Goal: Task Accomplishment & Management: Manage account settings

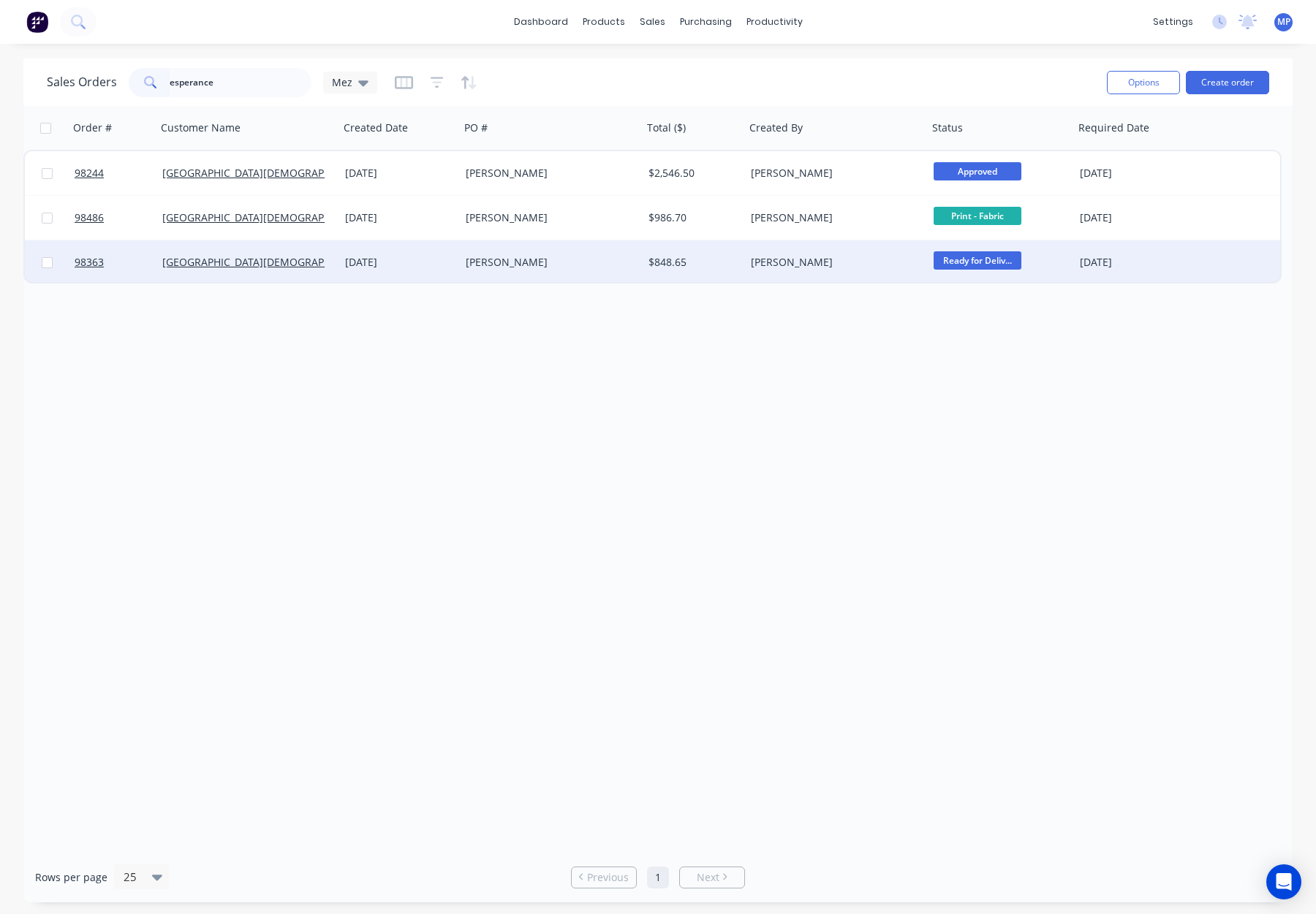
type input "esperance"
click at [561, 262] on div "[PERSON_NAME]" at bounding box center [547, 262] width 163 height 14
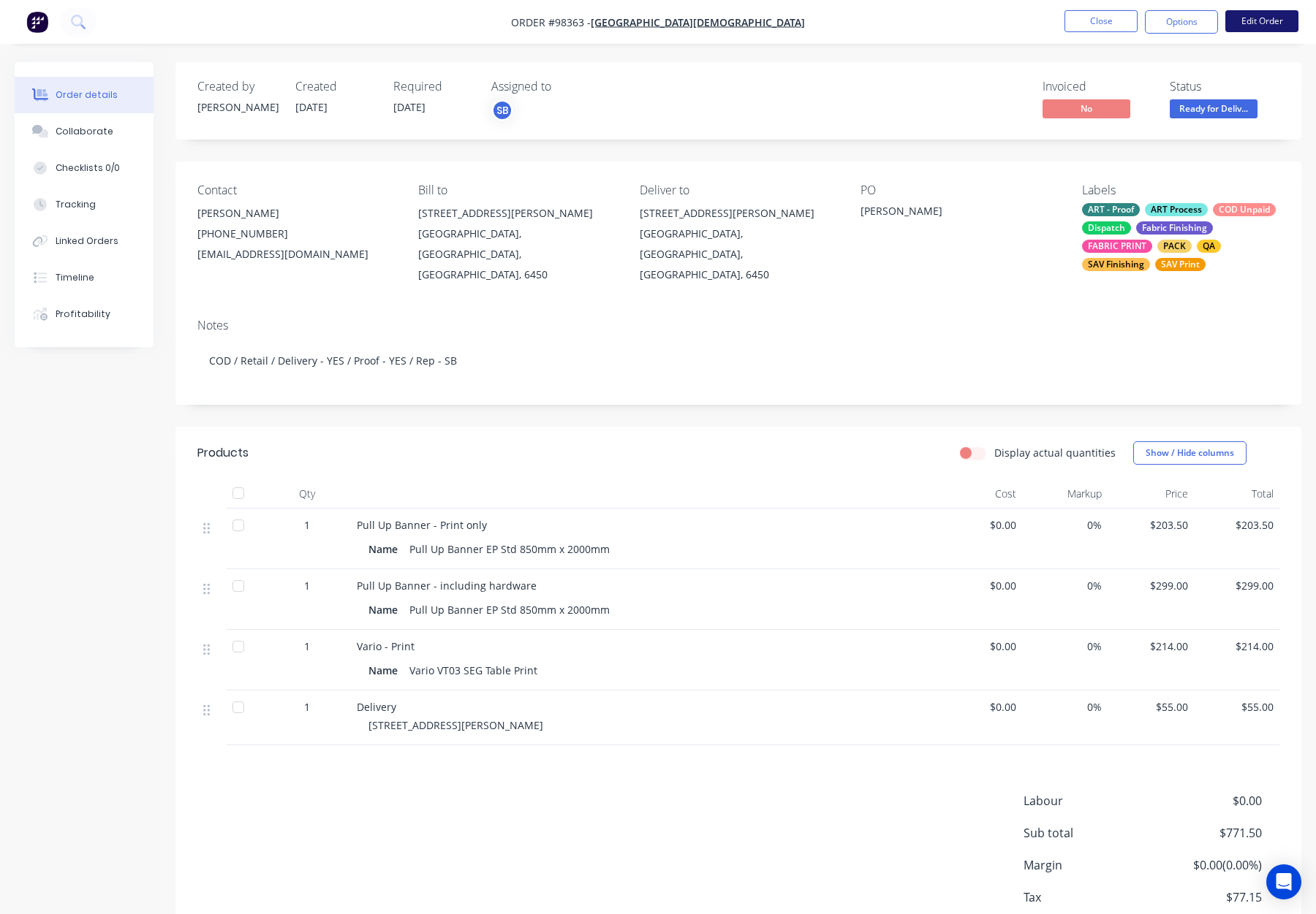
click at [1260, 20] on button "Edit Order" at bounding box center [1262, 20] width 73 height 22
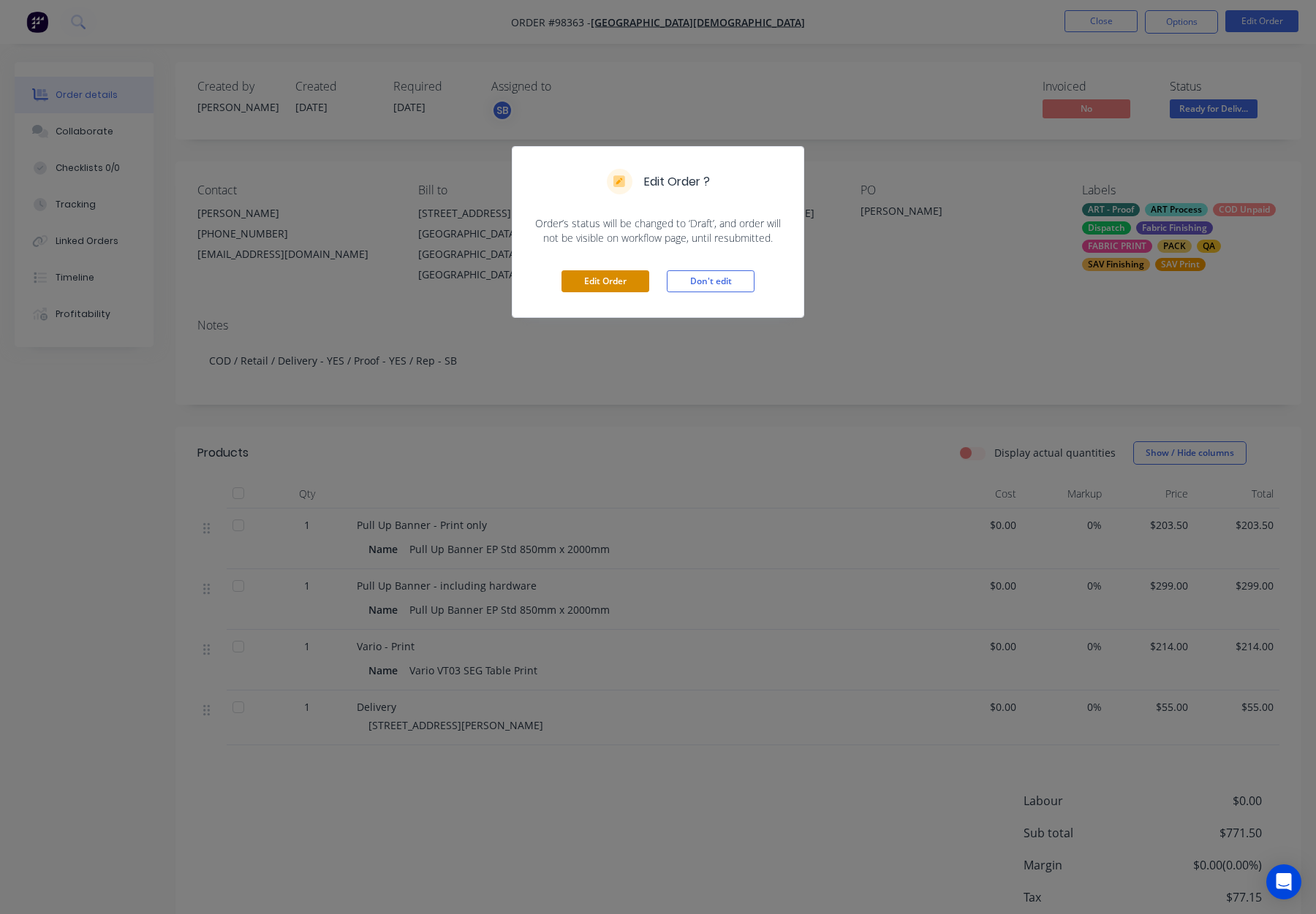
click at [615, 285] on button "Edit Order" at bounding box center [605, 281] width 88 height 22
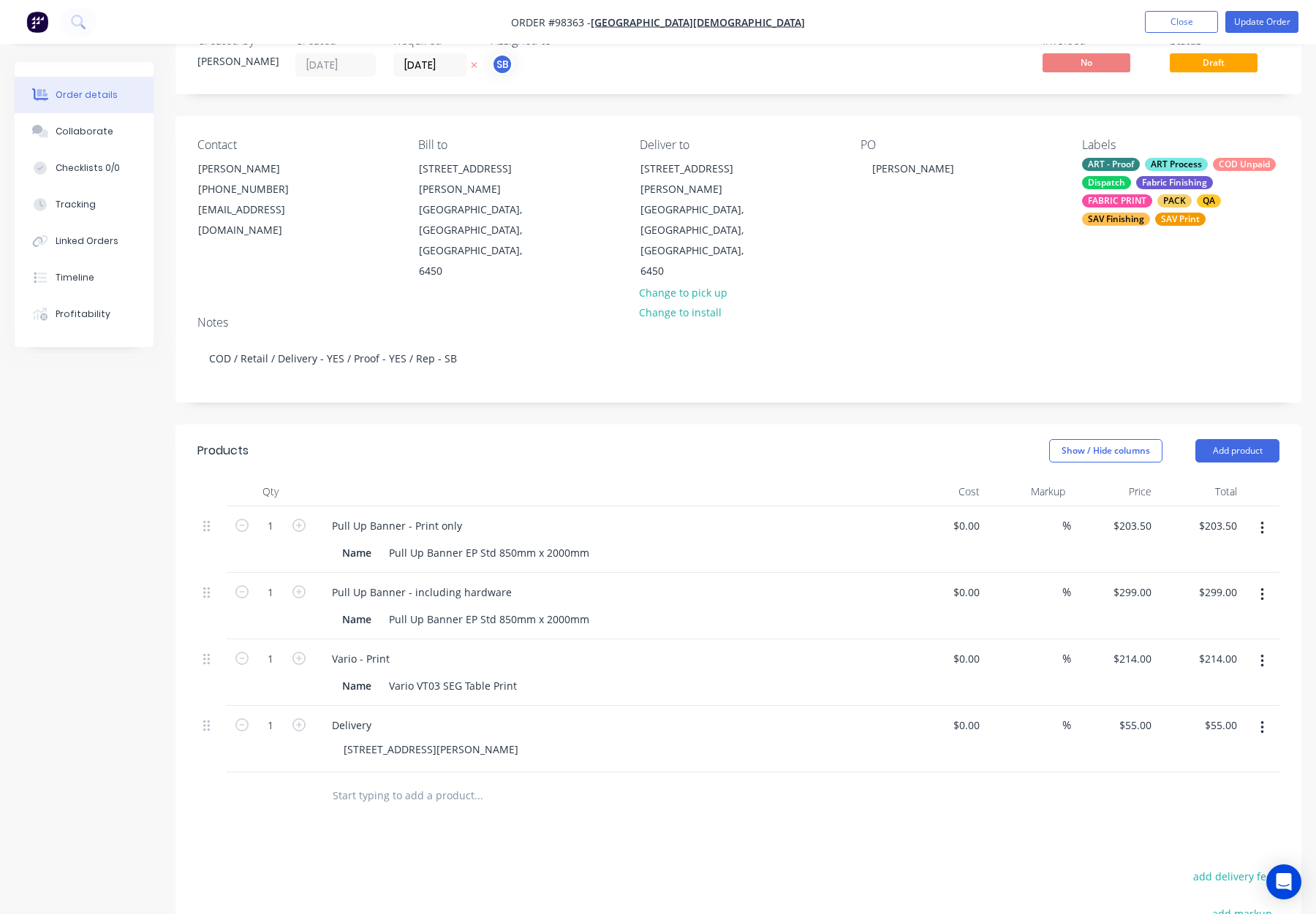
scroll to position [55, 0]
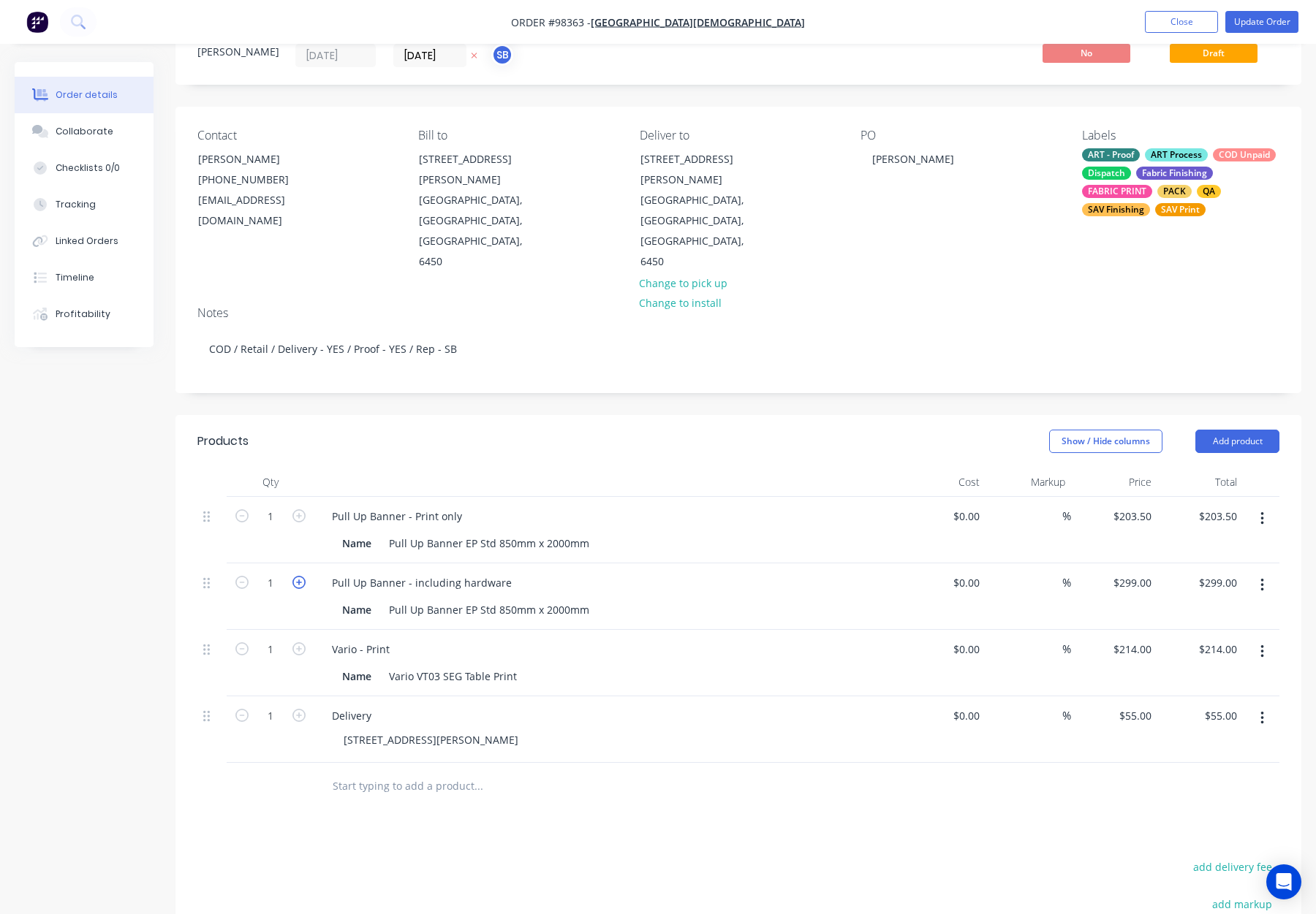
click at [297, 576] on icon "button" at bounding box center [298, 582] width 13 height 13
type input "2"
type input "$598.00"
click at [1270, 506] on button "button" at bounding box center [1262, 518] width 34 height 27
click at [1182, 635] on div "Delete" at bounding box center [1210, 645] width 112 height 21
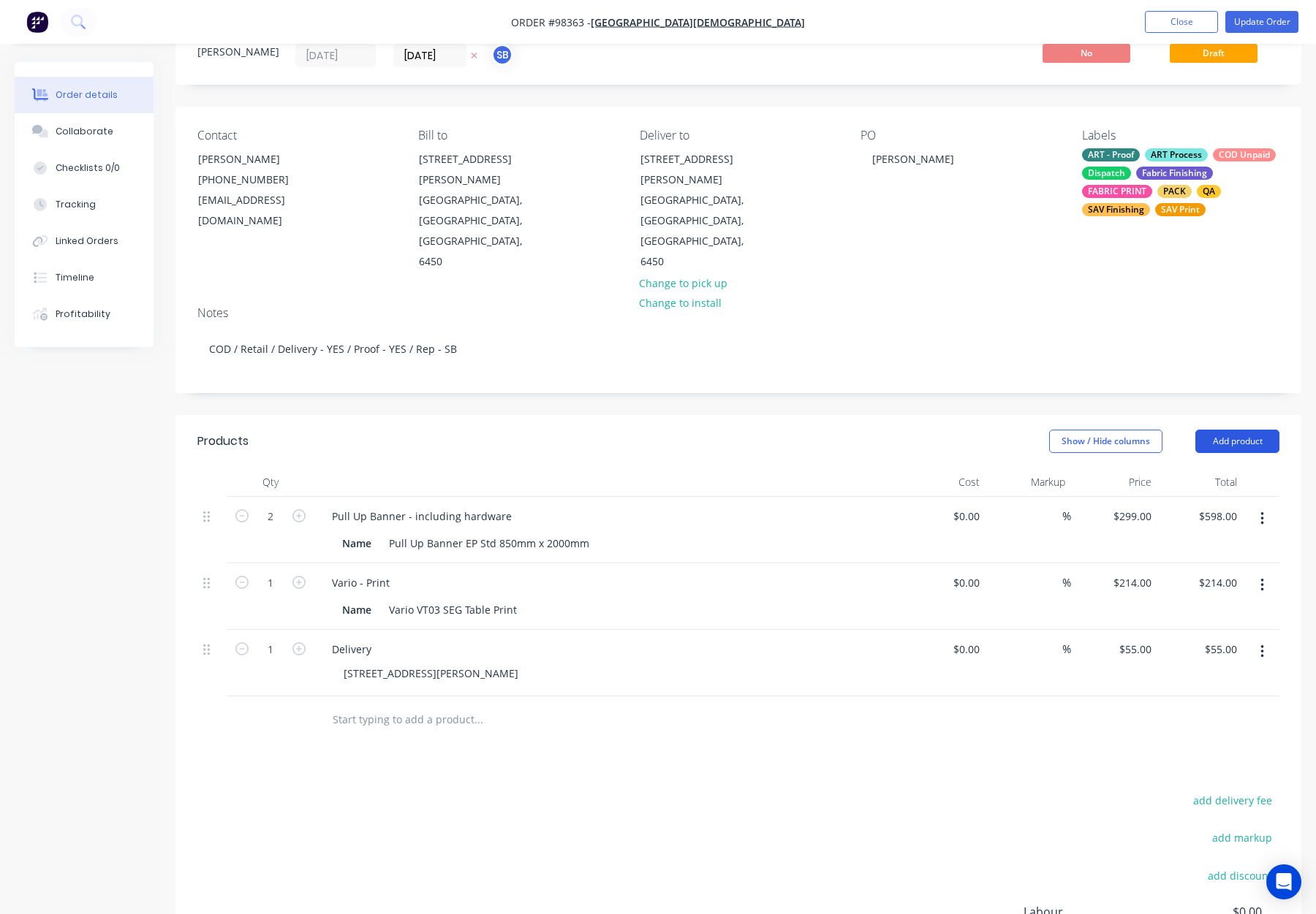
click at [1254, 430] on button "Add product" at bounding box center [1237, 441] width 84 height 24
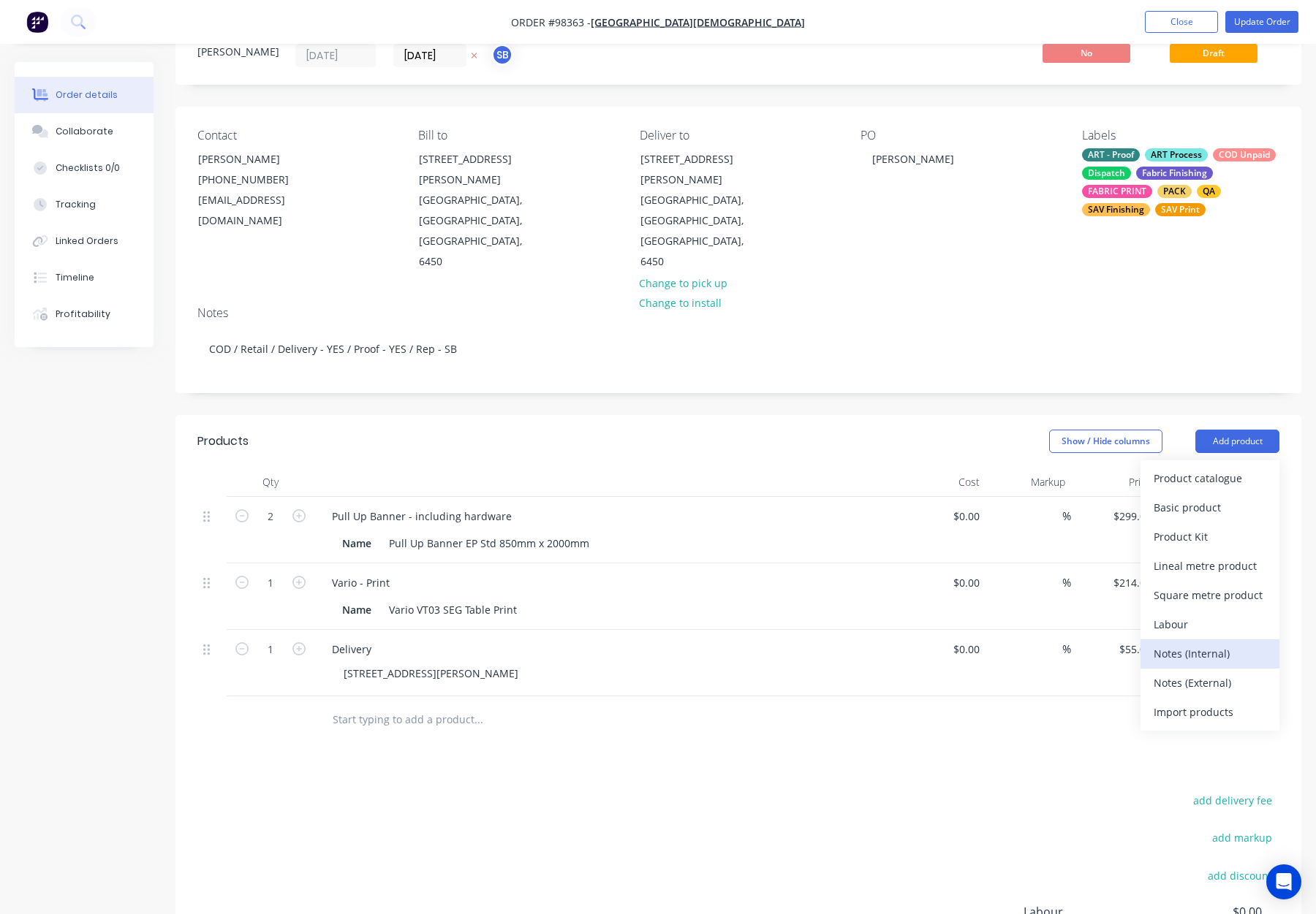
click at [1202, 643] on div "Notes (Internal)" at bounding box center [1210, 654] width 112 height 21
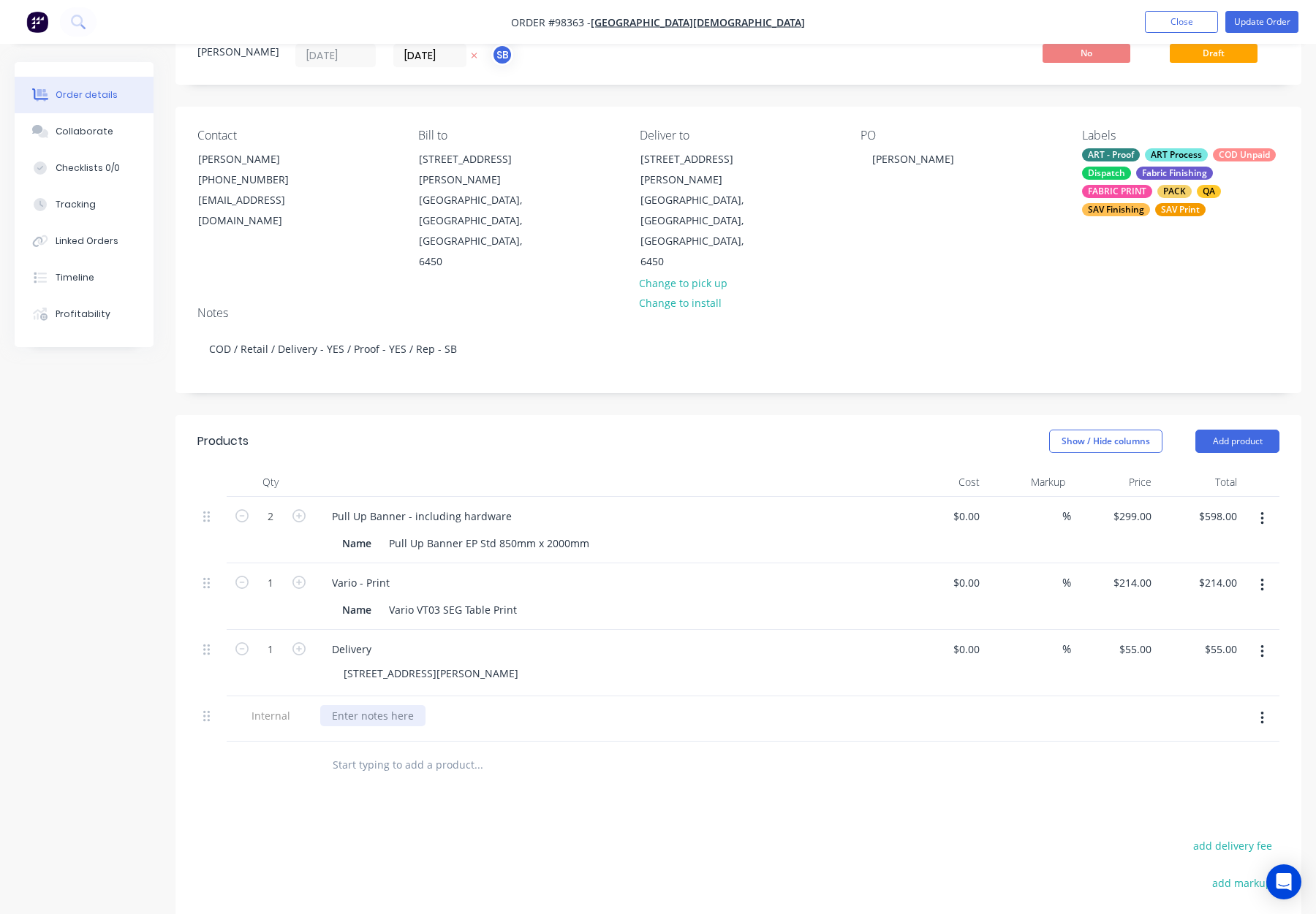
click at [370, 705] on div at bounding box center [373, 716] width 106 height 21
click at [664, 764] on div "Products Show / Hide columns Add product Qty Cost Markup Price Total 2 Pull Up …" at bounding box center [738, 785] width 1126 height 740
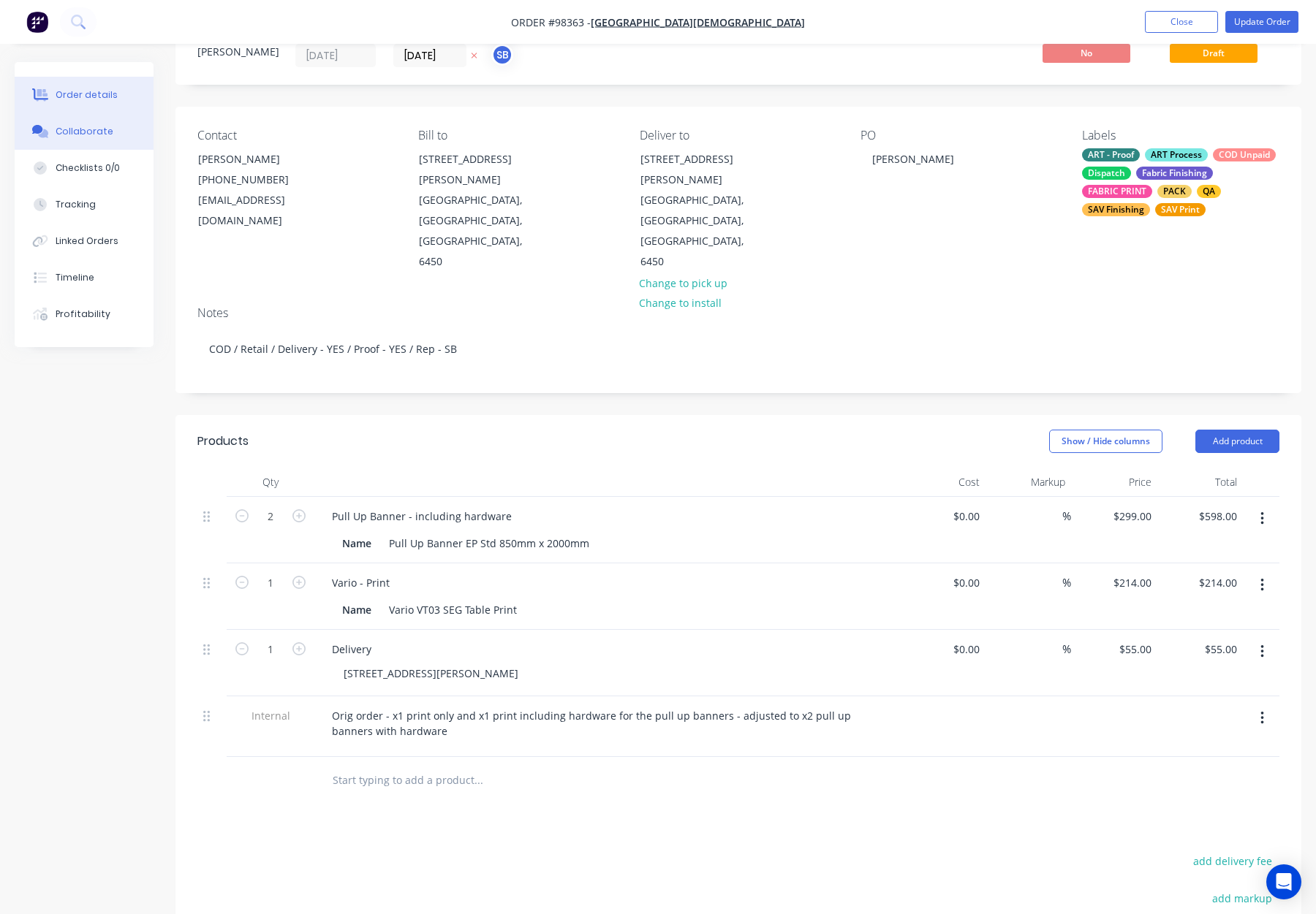
click at [111, 127] on button "Collaborate" at bounding box center [84, 131] width 139 height 36
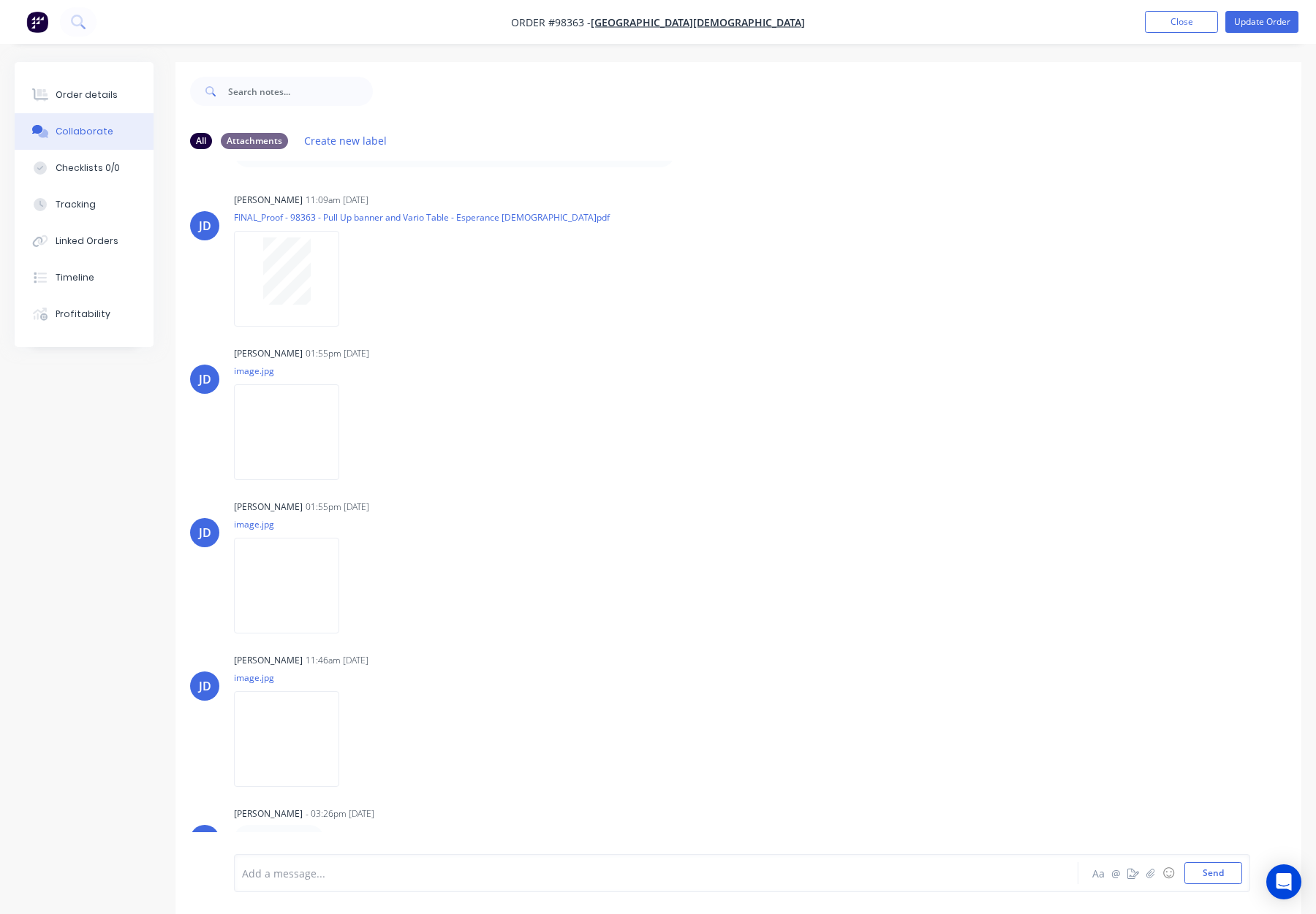
scroll to position [22, 0]
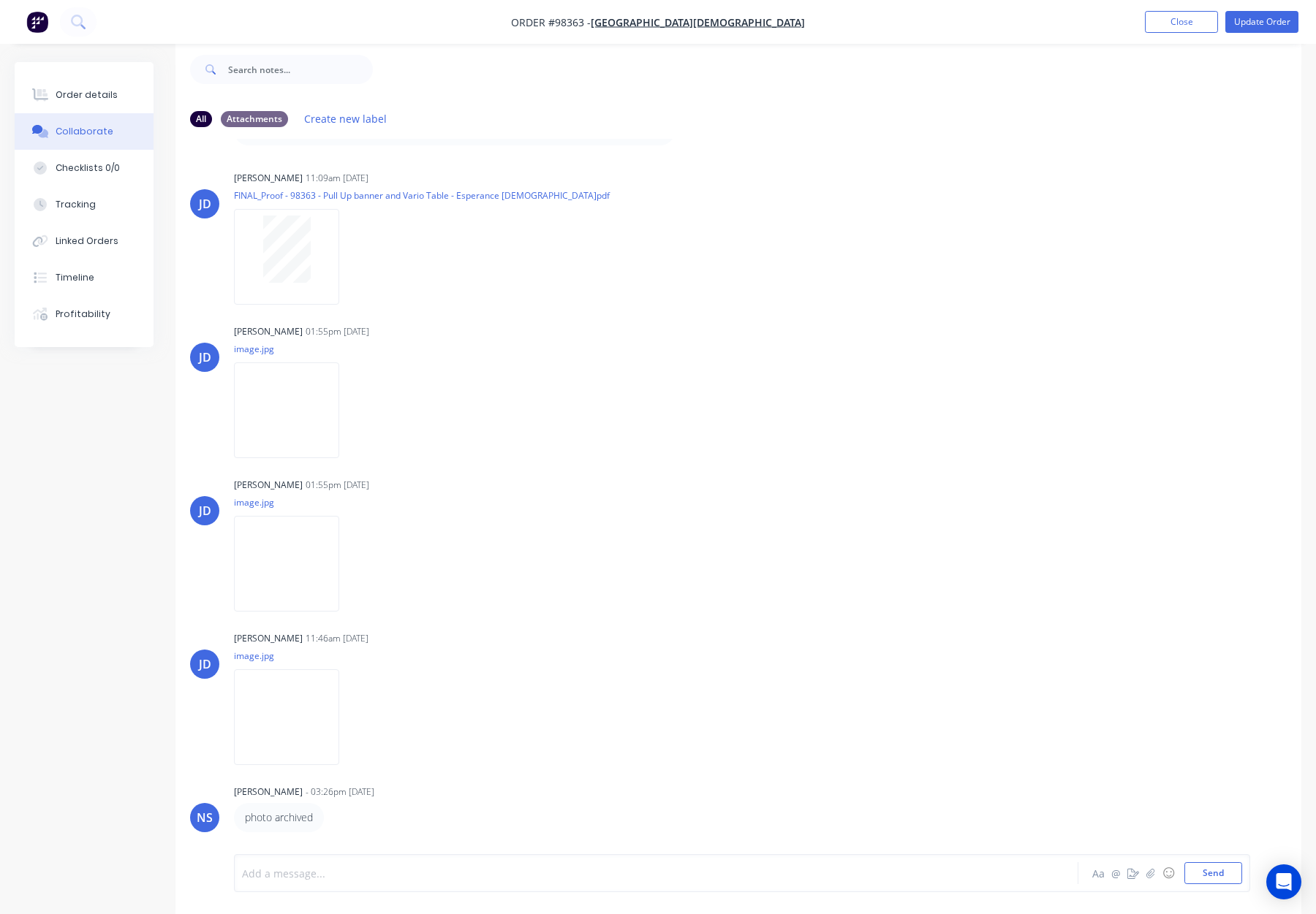
click at [398, 869] on div at bounding box center [617, 874] width 750 height 15
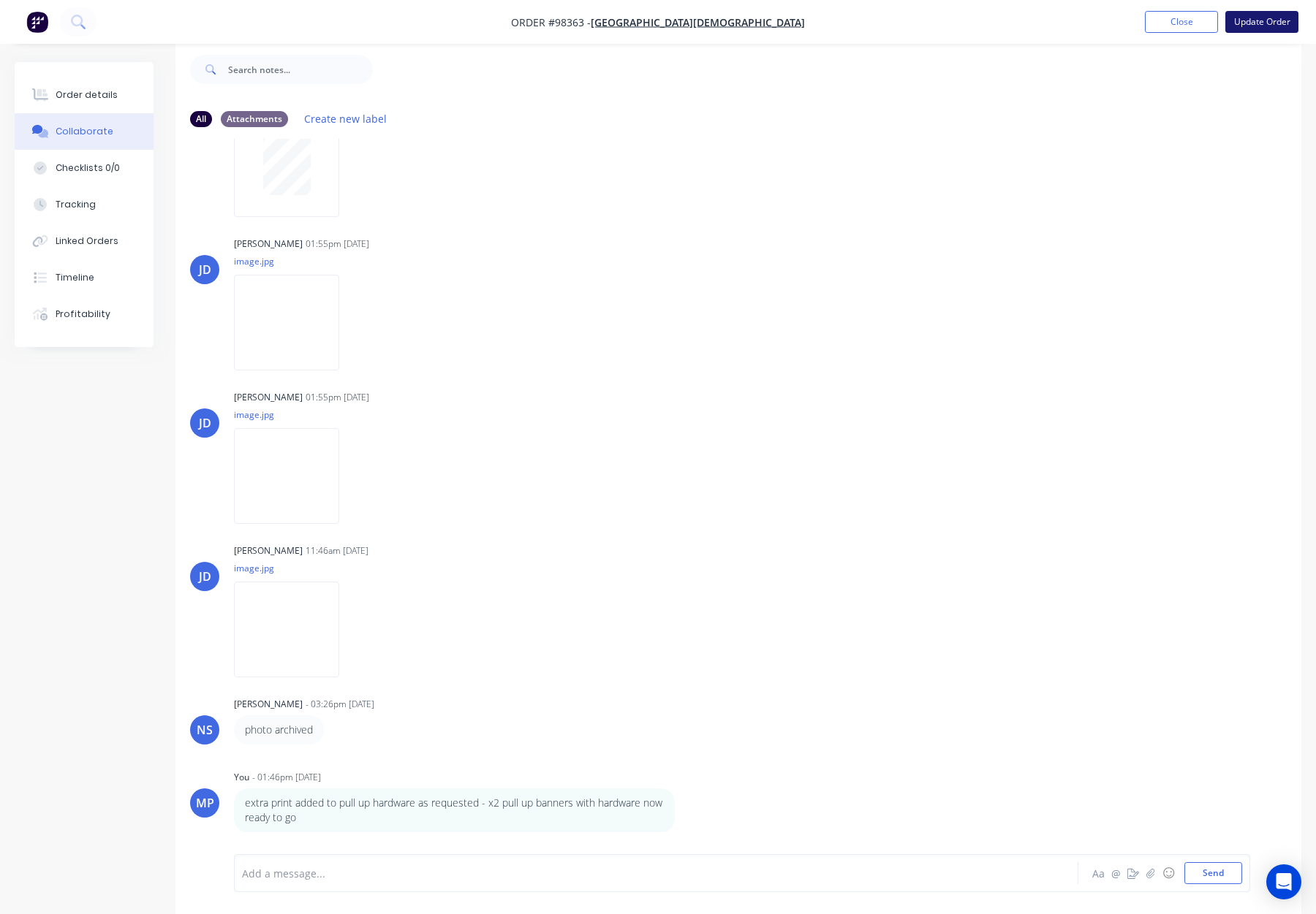
click at [1256, 24] on button "Update Order" at bounding box center [1262, 21] width 73 height 22
click at [104, 91] on div "Order details" at bounding box center [87, 94] width 62 height 13
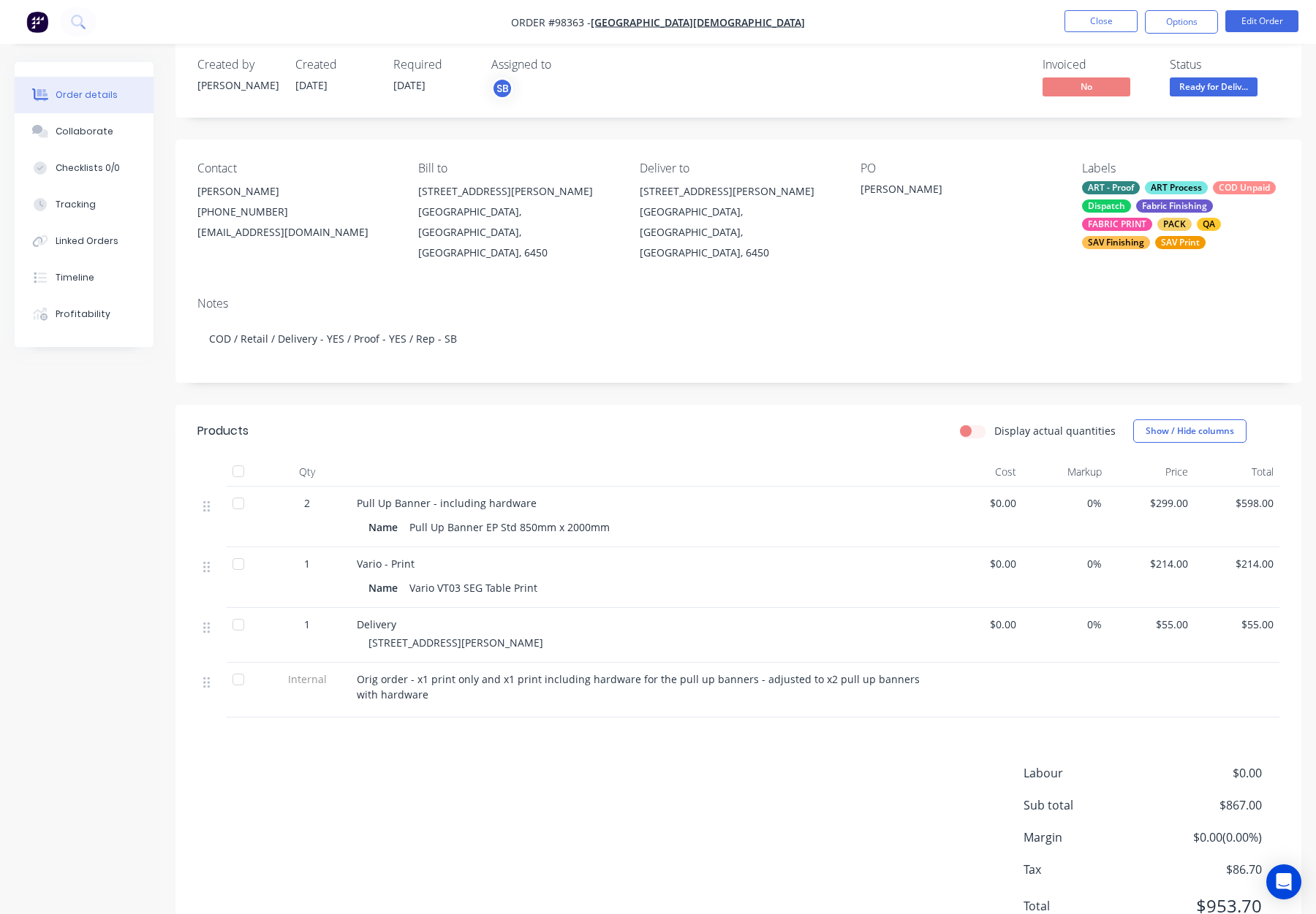
click at [1089, 39] on nav "Order #98363 - ESPERANCE ANGLICAN COMMUNITY SCHOOL Close Options Edit Order" at bounding box center [658, 22] width 1316 height 44
click at [1082, 20] on button "Close" at bounding box center [1101, 20] width 73 height 22
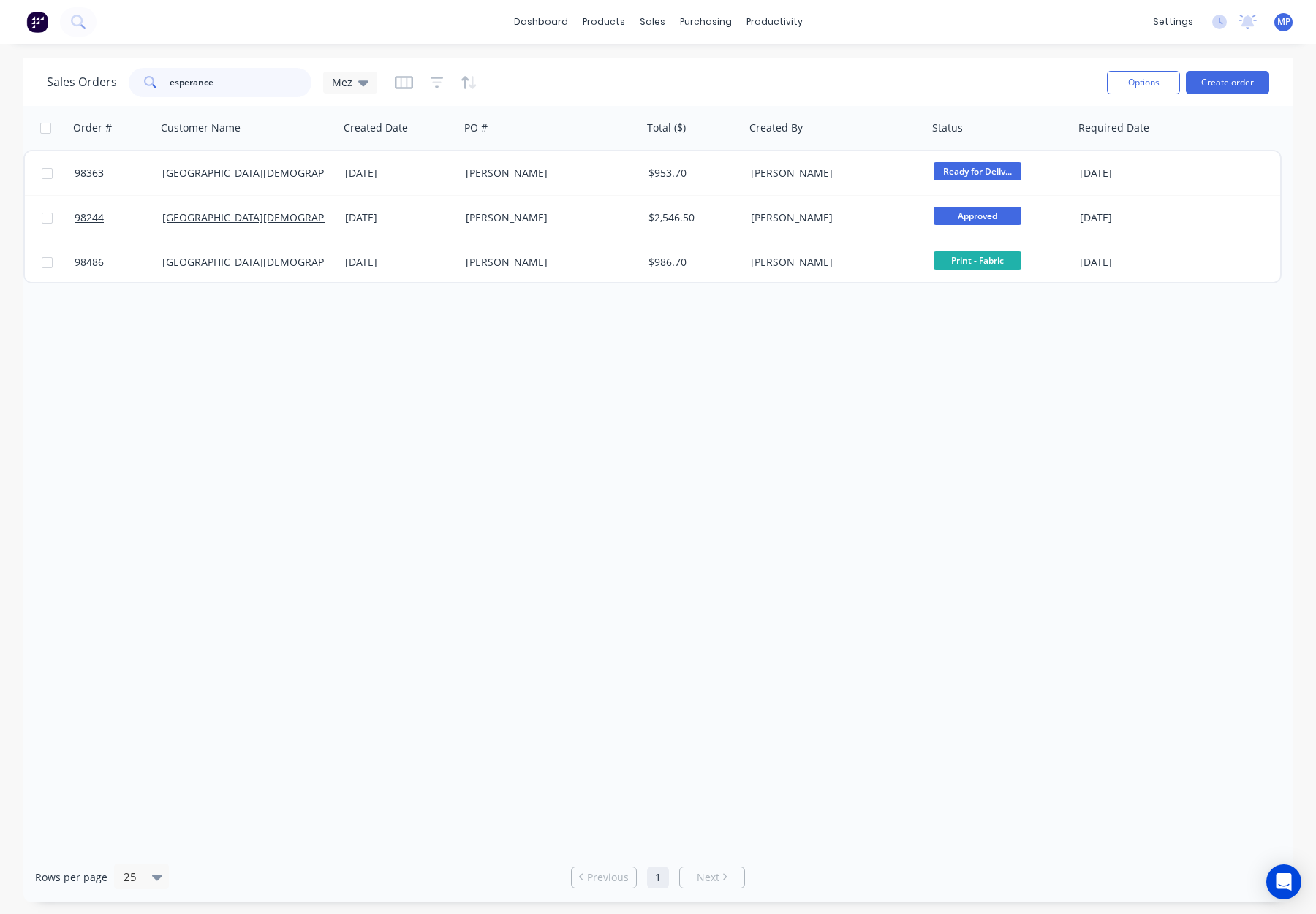
drag, startPoint x: 226, startPoint y: 86, endPoint x: 116, endPoint y: 82, distance: 110.1
click at [115, 83] on div "Sales Orders esperance Mez" at bounding box center [212, 83] width 330 height 30
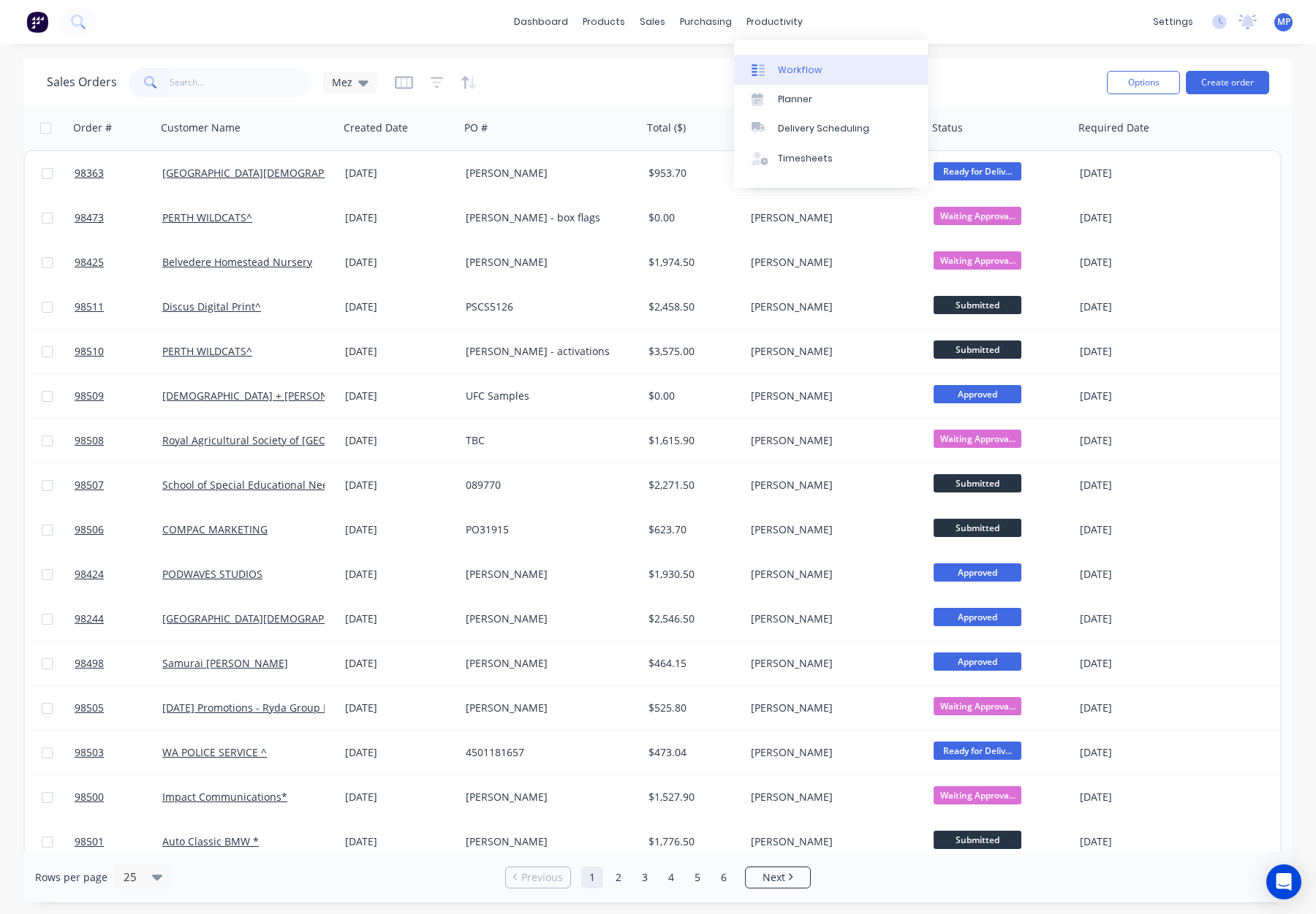
click at [793, 72] on div "Workflow" at bounding box center [800, 70] width 44 height 13
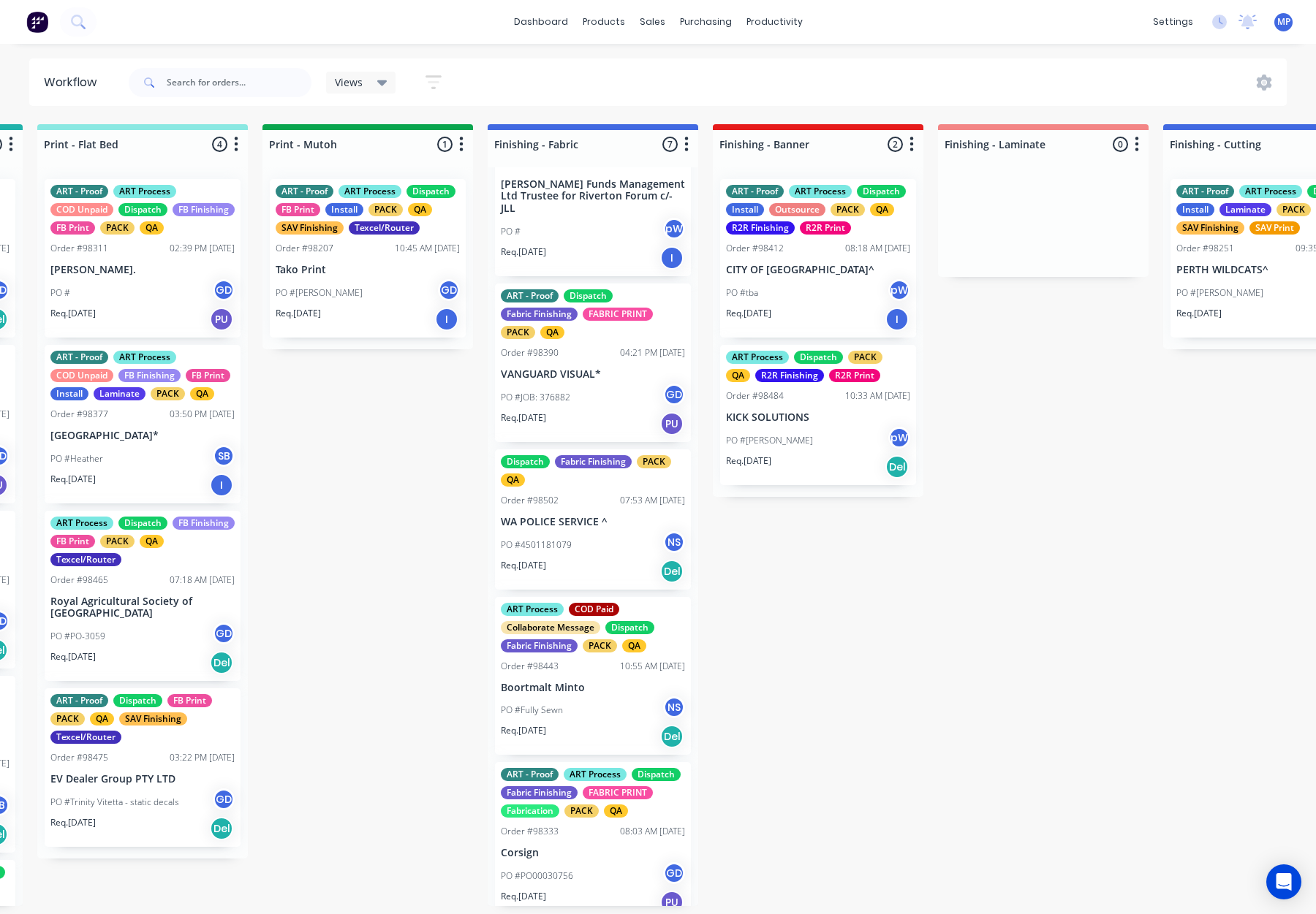
scroll to position [431, 0]
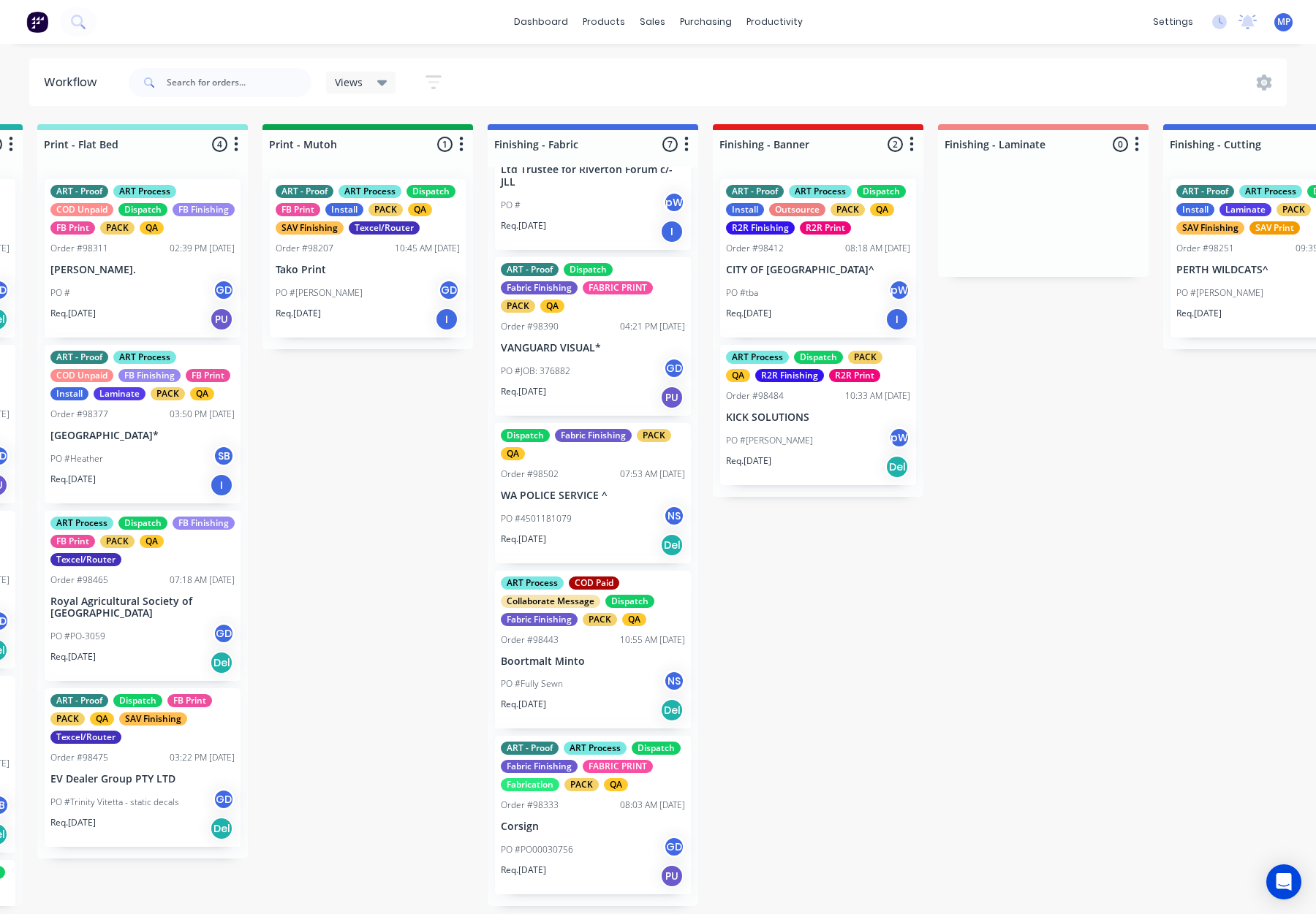
click at [585, 670] on div "PO #Fully Sewn NS" at bounding box center [593, 684] width 185 height 28
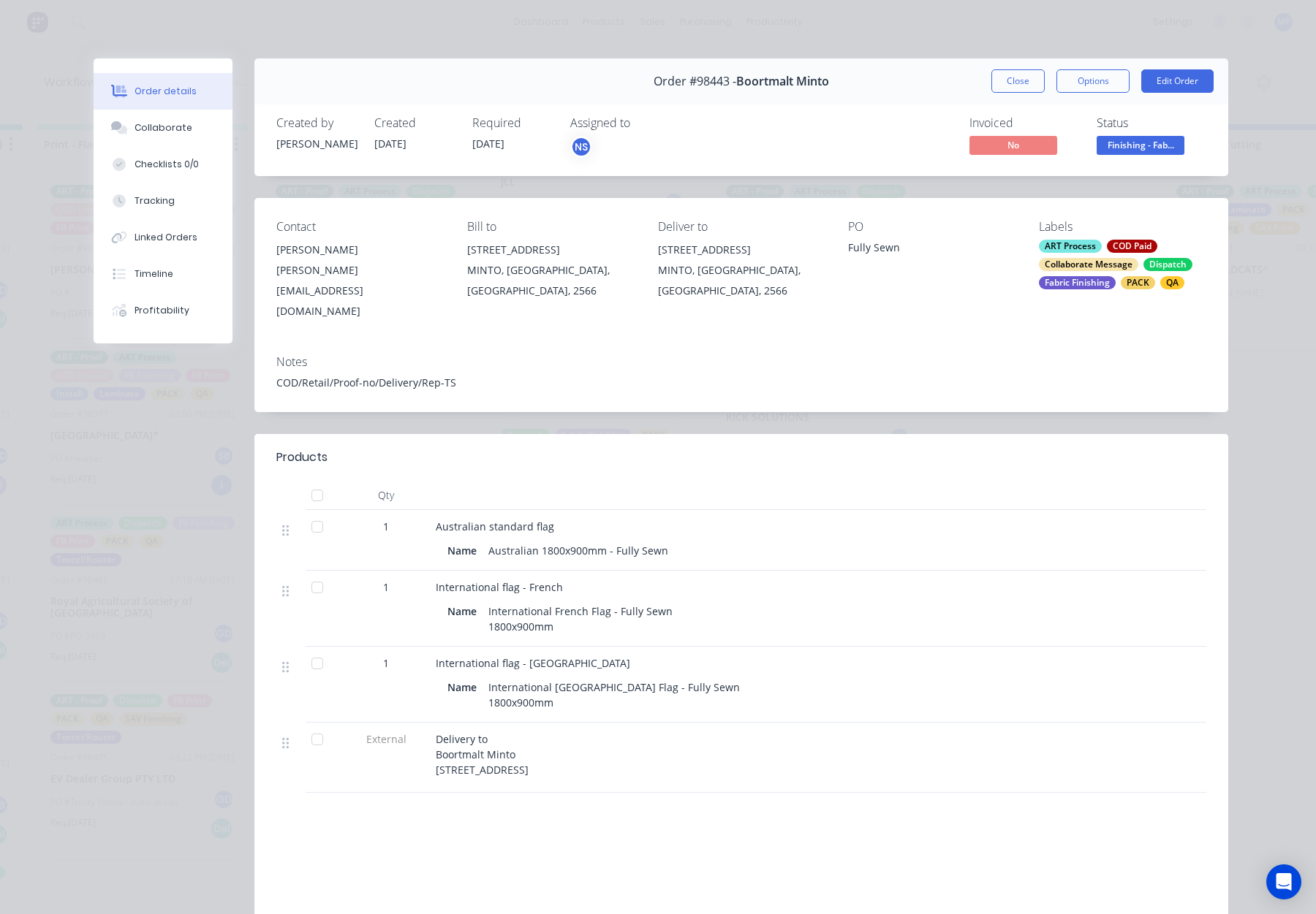
drag, startPoint x: 1024, startPoint y: 81, endPoint x: 917, endPoint y: 158, distance: 131.8
click at [1024, 81] on button "Close" at bounding box center [1018, 80] width 53 height 24
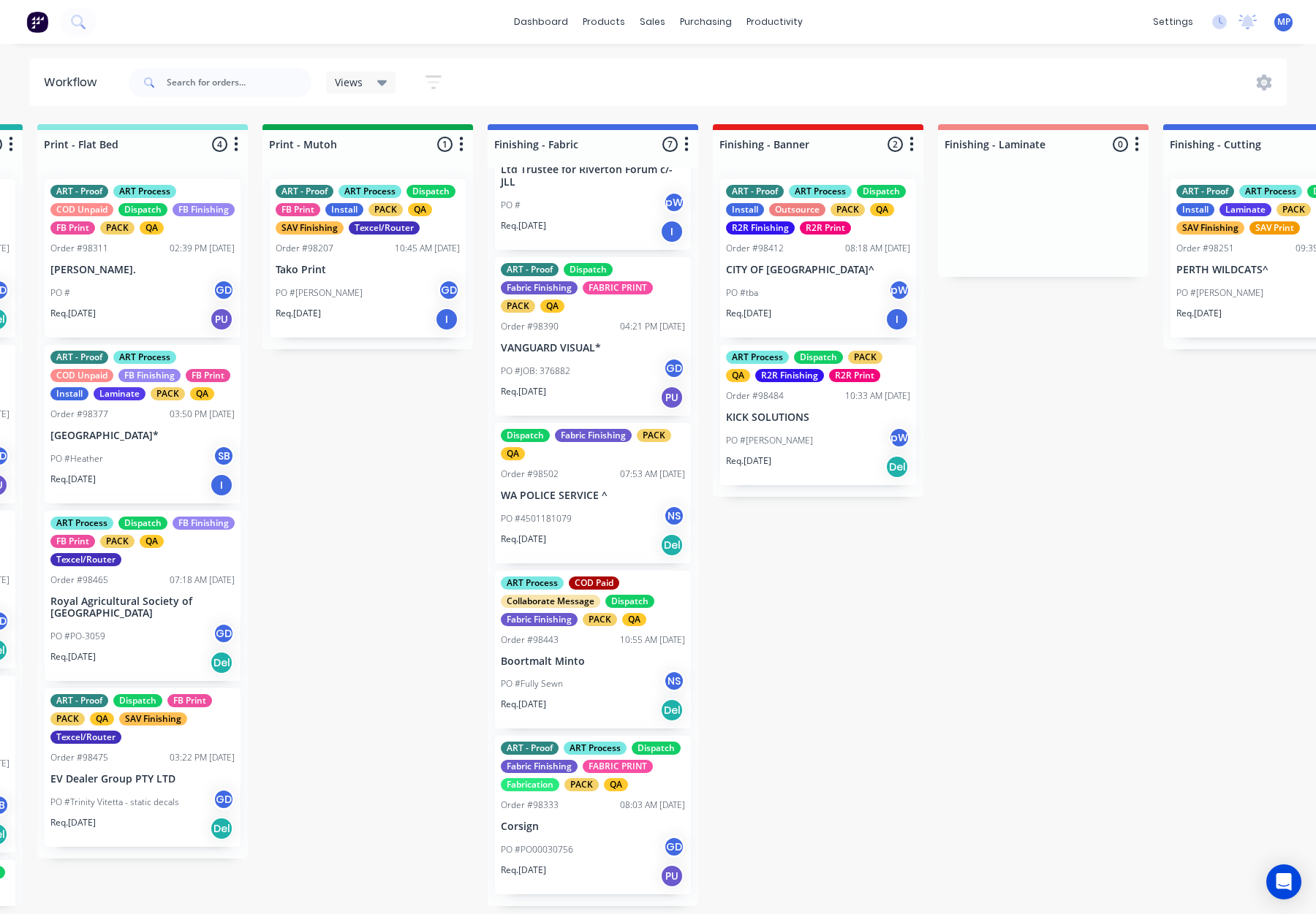
click at [582, 810] on div "Order #98333 08:03 AM 22/08/25" at bounding box center [593, 805] width 185 height 13
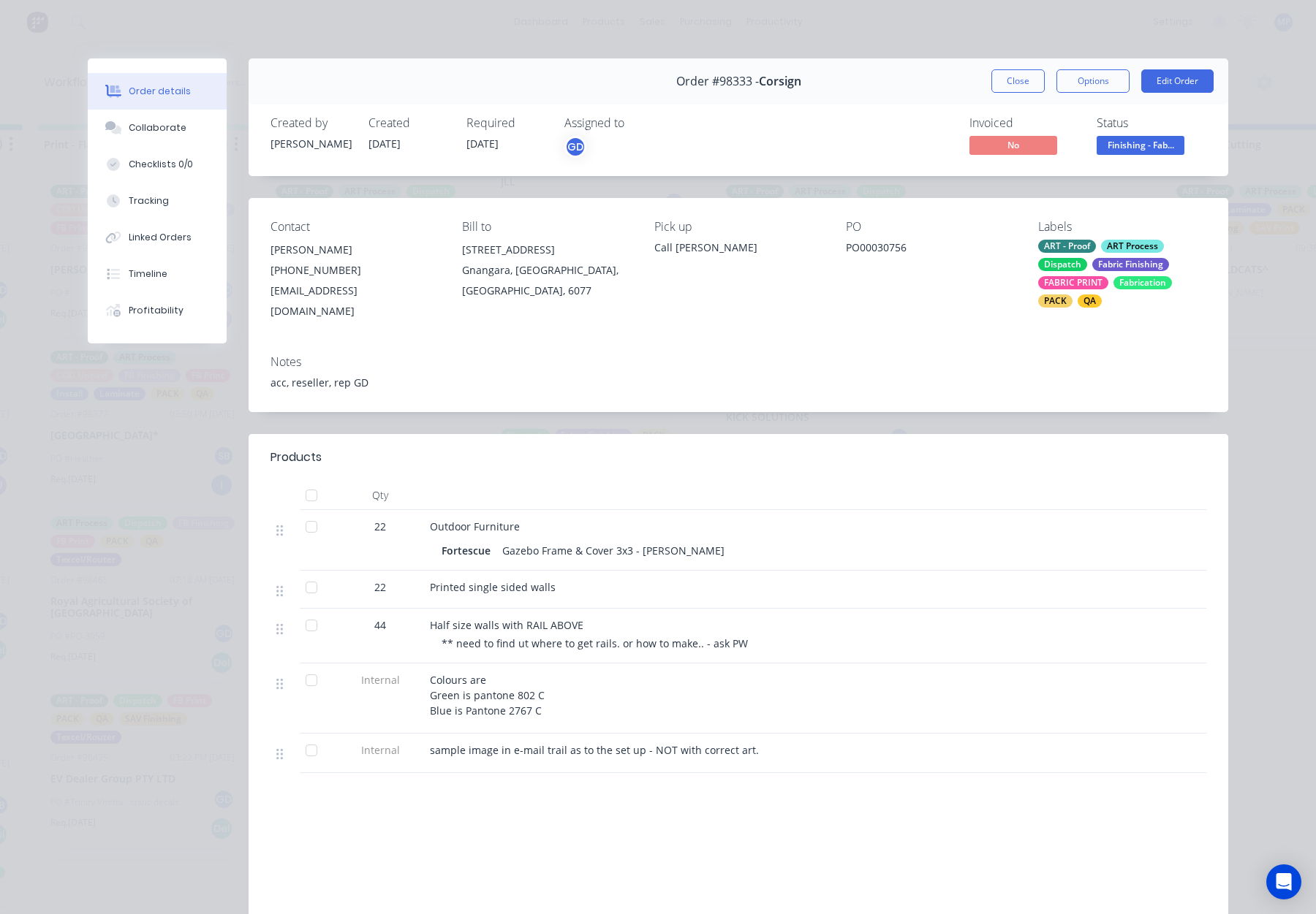
click at [1016, 70] on button "Close" at bounding box center [1018, 80] width 53 height 24
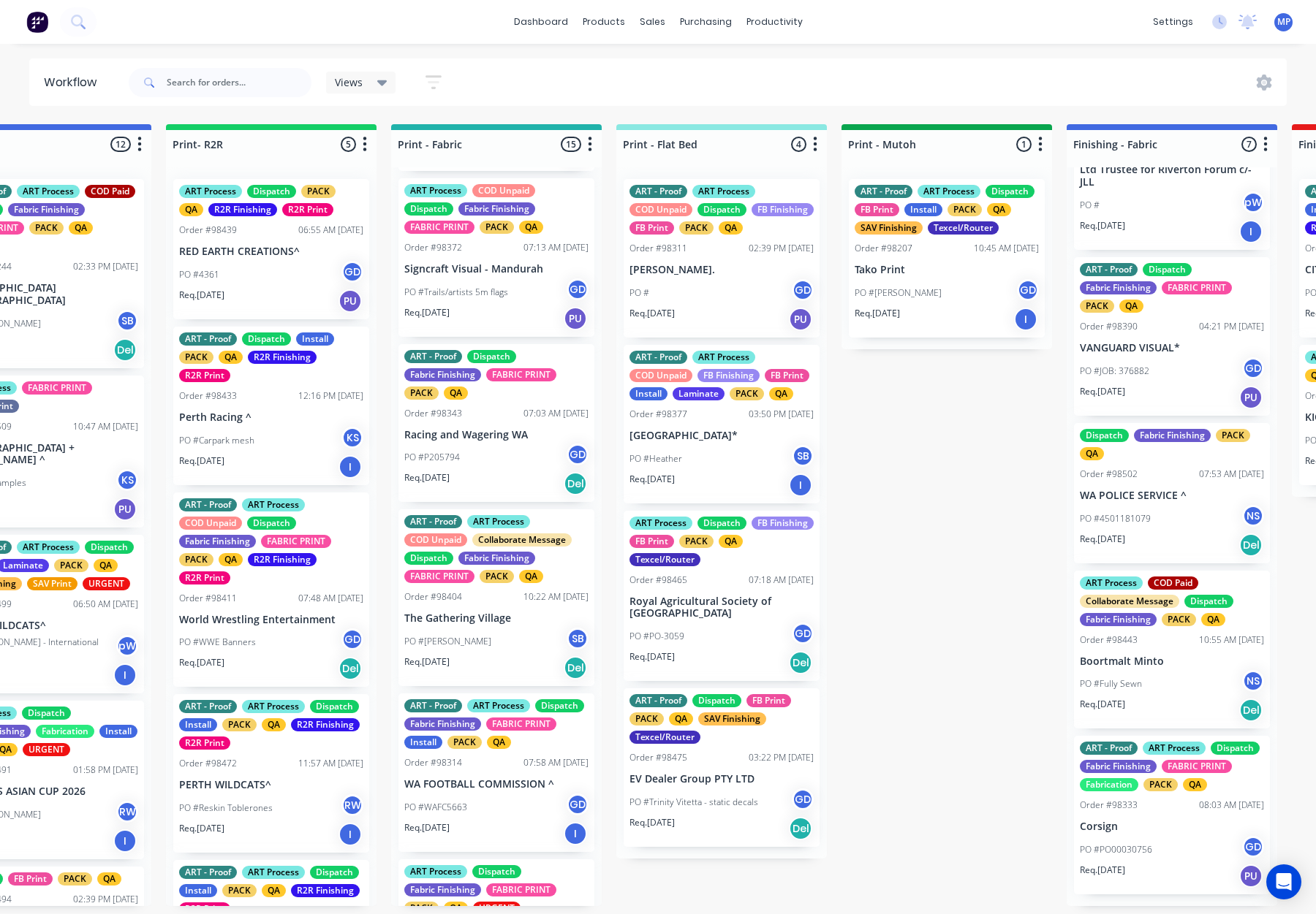
scroll to position [170, 0]
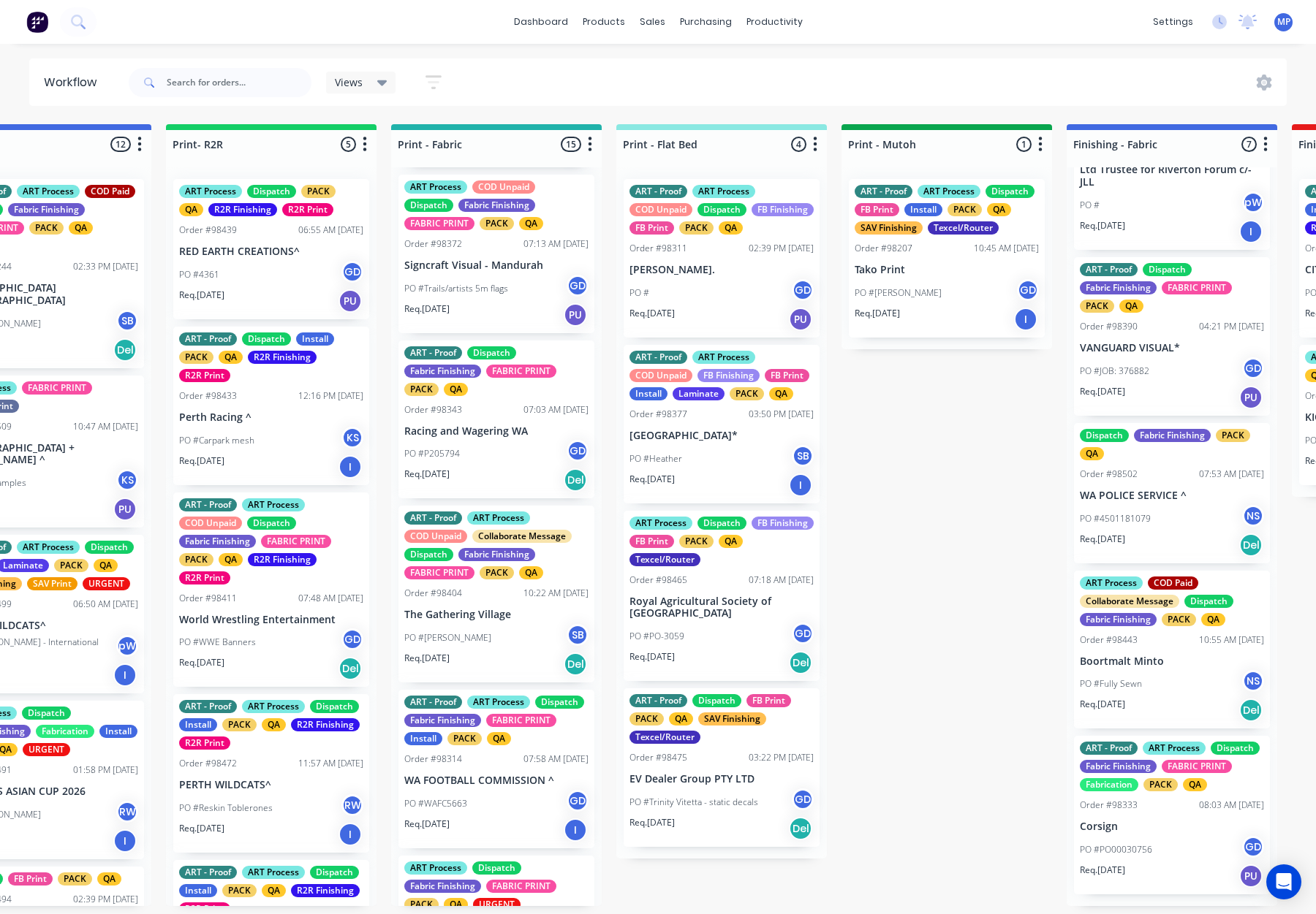
click at [486, 247] on div "Order #98372 07:13 AM 27/08/25" at bounding box center [496, 244] width 185 height 13
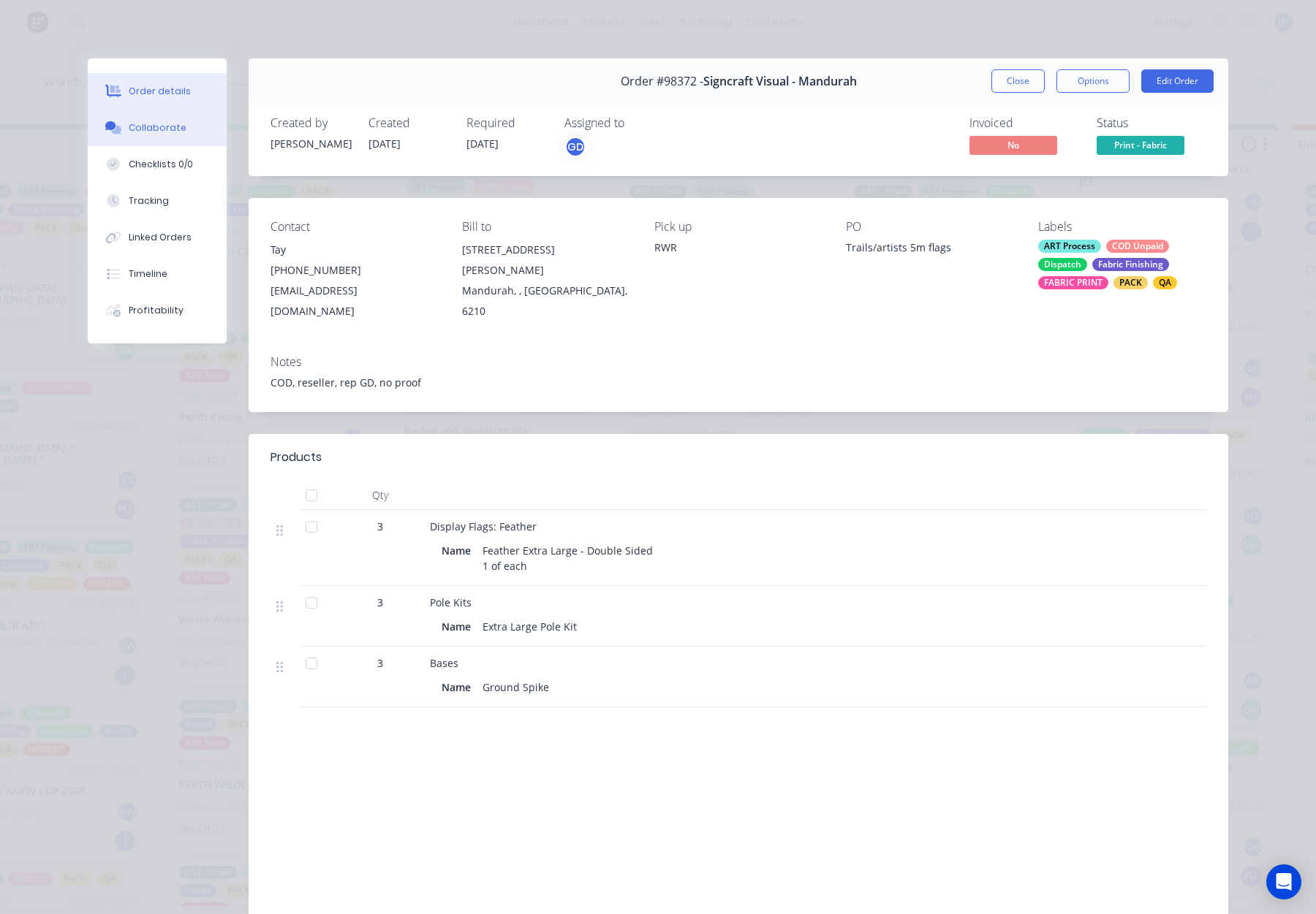
click at [149, 131] on div "Collaborate" at bounding box center [157, 128] width 58 height 13
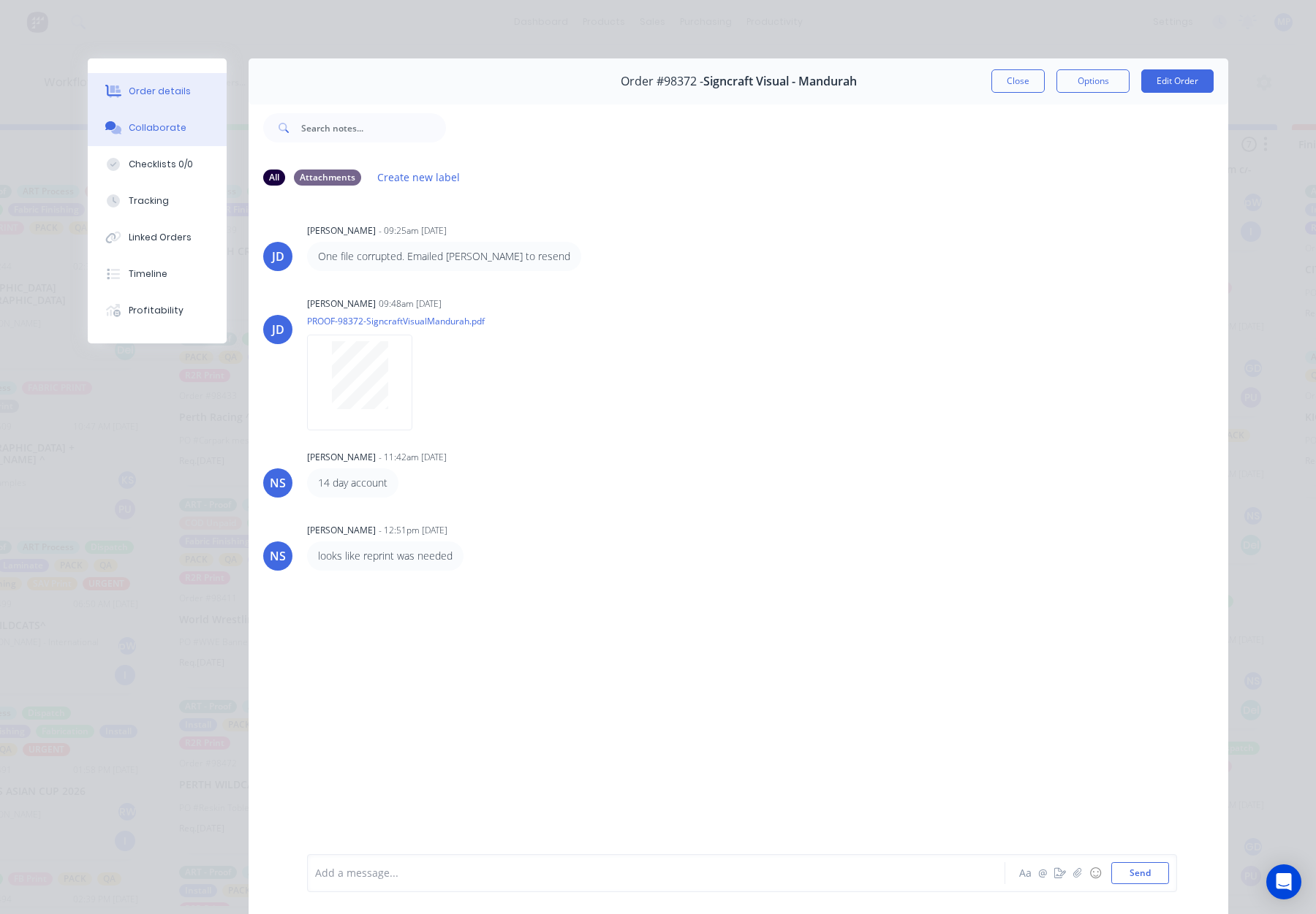
click at [154, 85] on div "Order details" at bounding box center [159, 91] width 62 height 13
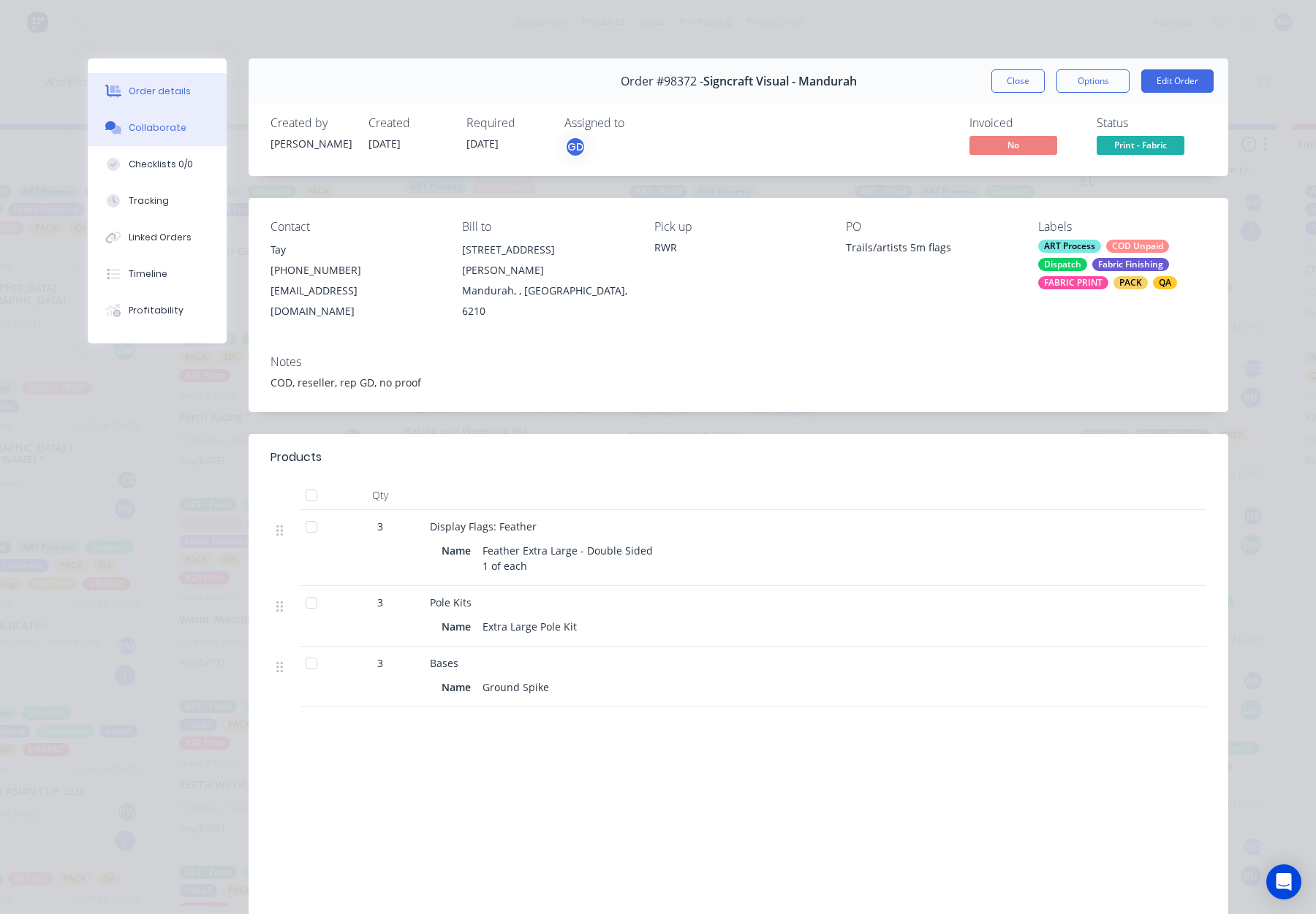
click at [160, 116] on button "Collaborate" at bounding box center [157, 128] width 139 height 36
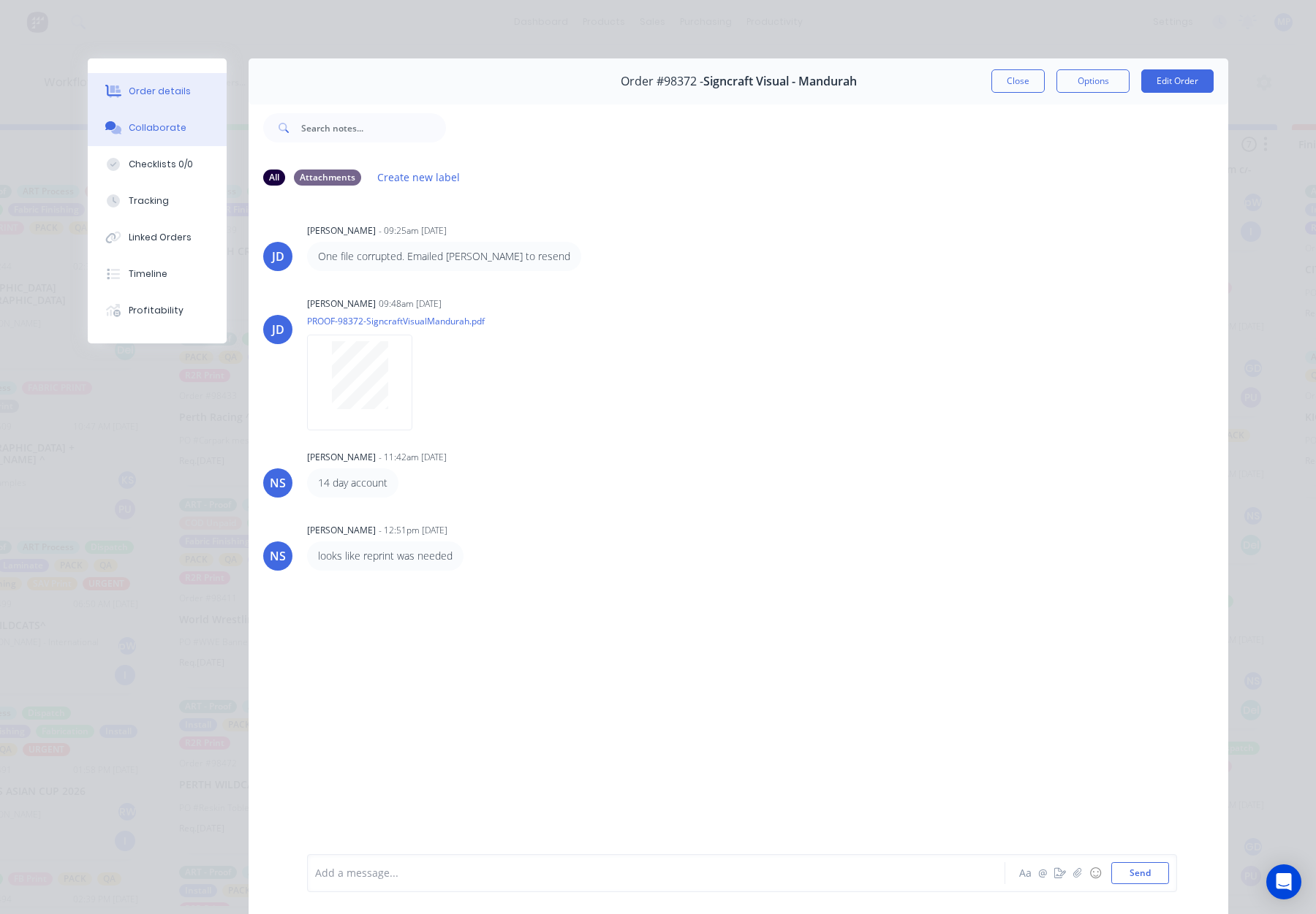
click at [204, 96] on button "Order details" at bounding box center [157, 91] width 139 height 36
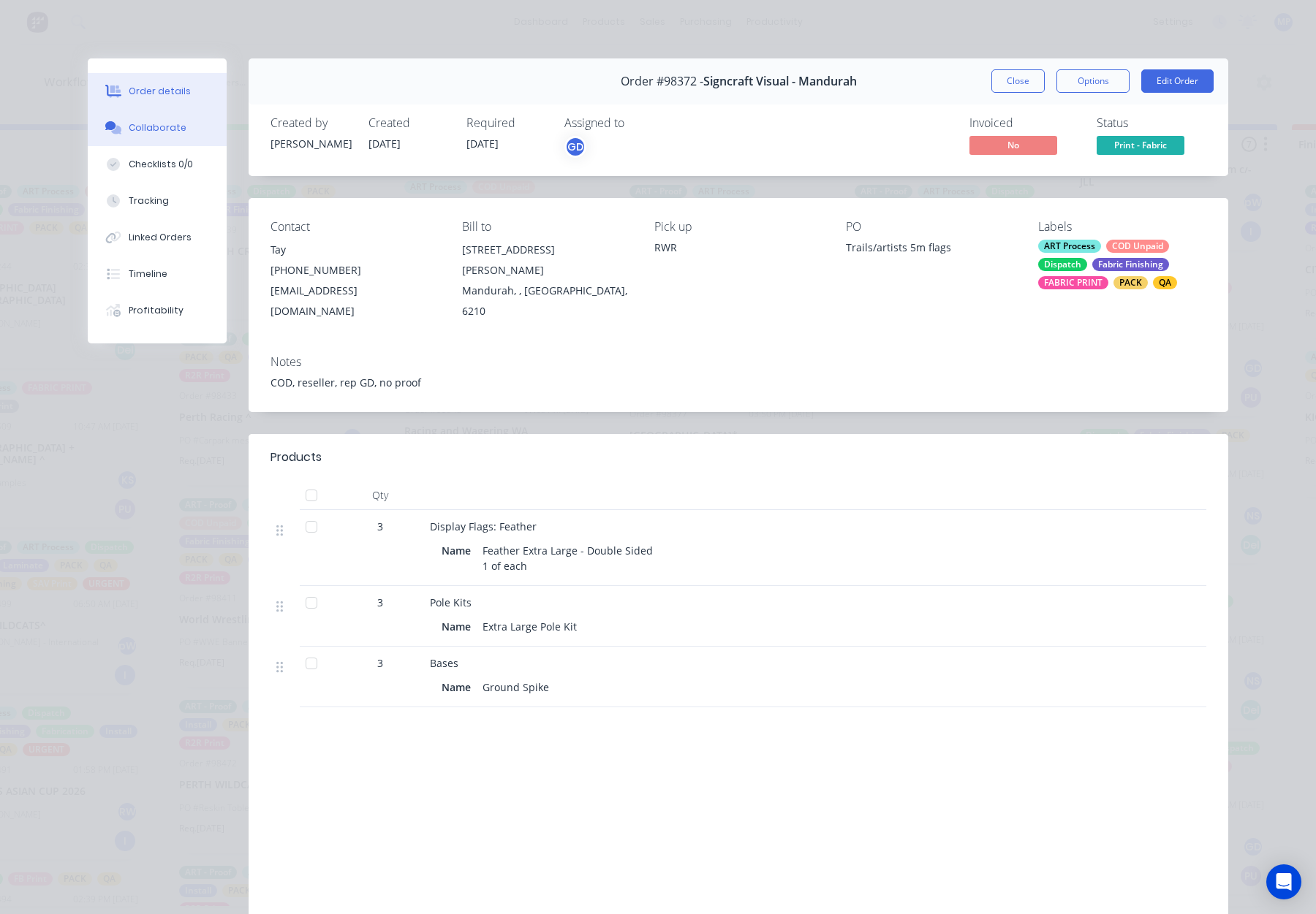
click at [138, 121] on div "Collaborate" at bounding box center [157, 128] width 58 height 13
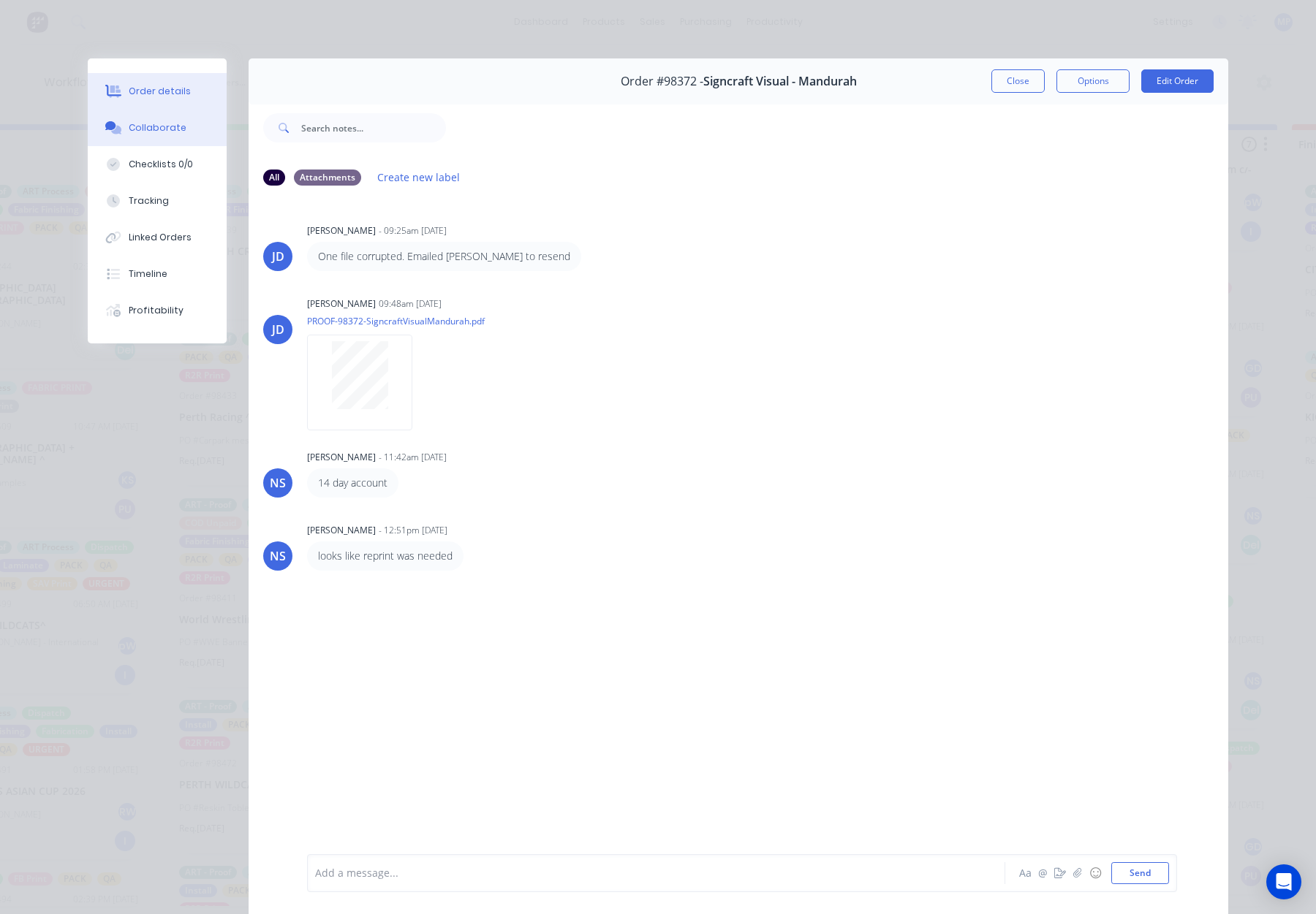
click at [184, 108] on div "Order details Collaborate Checklists 0/0 Tracking Linked Orders Timeline Profit…" at bounding box center [157, 200] width 139 height 285
click at [172, 85] on div "Order details" at bounding box center [159, 91] width 62 height 13
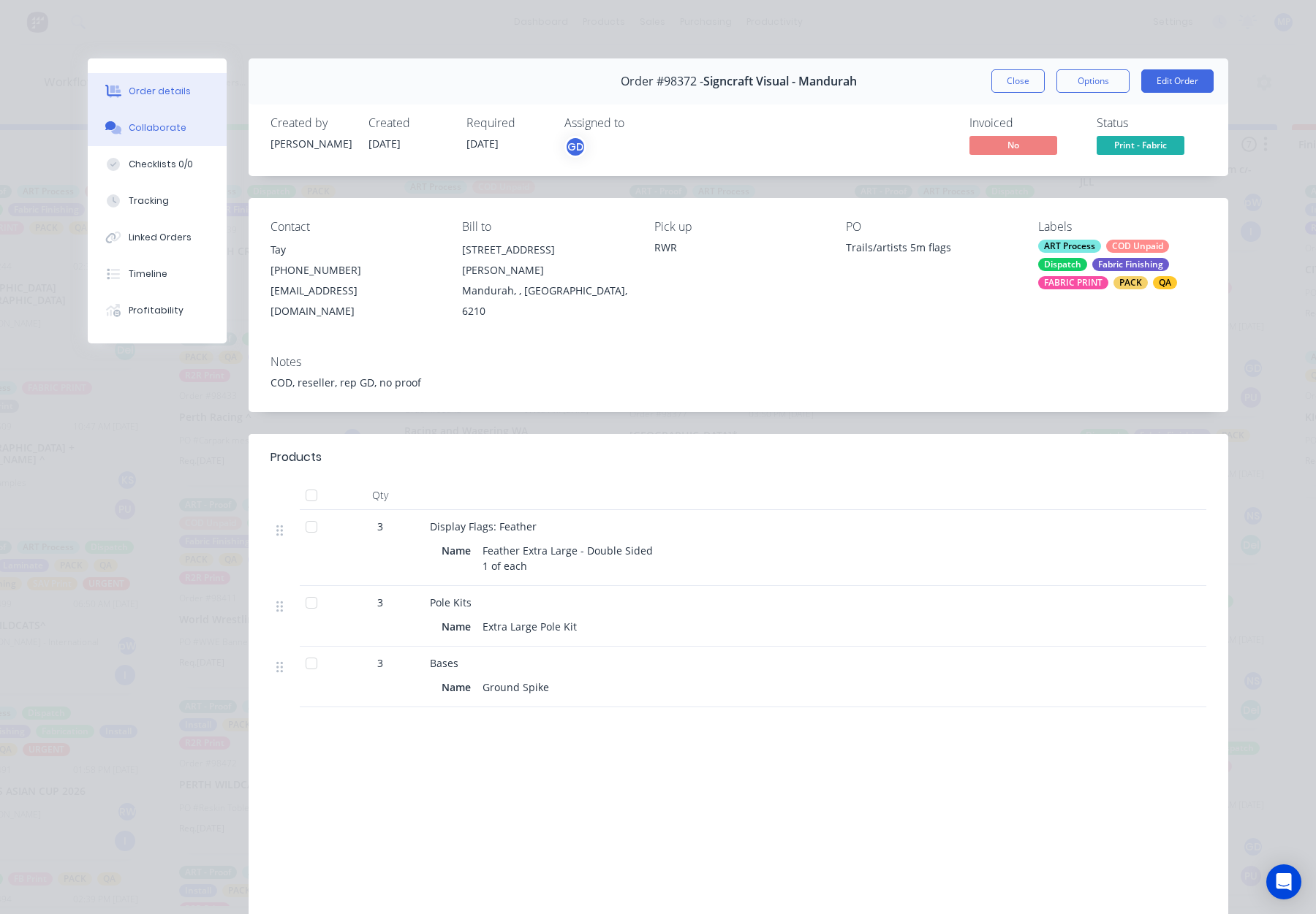
click at [204, 129] on button "Collaborate" at bounding box center [157, 128] width 139 height 36
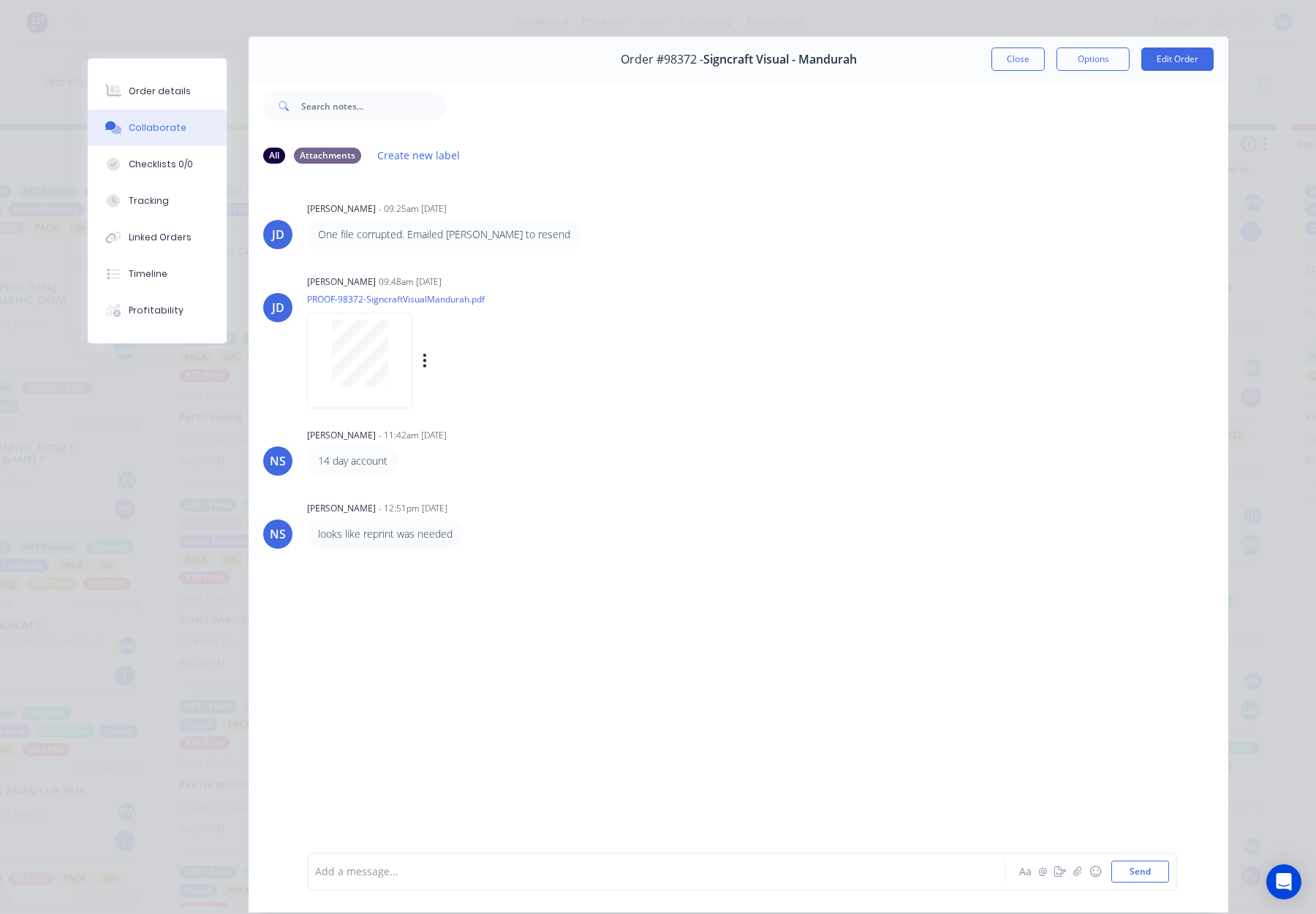
scroll to position [19, 0]
drag, startPoint x: 380, startPoint y: 875, endPoint x: 402, endPoint y: 871, distance: 22.4
click at [380, 875] on div at bounding box center [636, 874] width 639 height 15
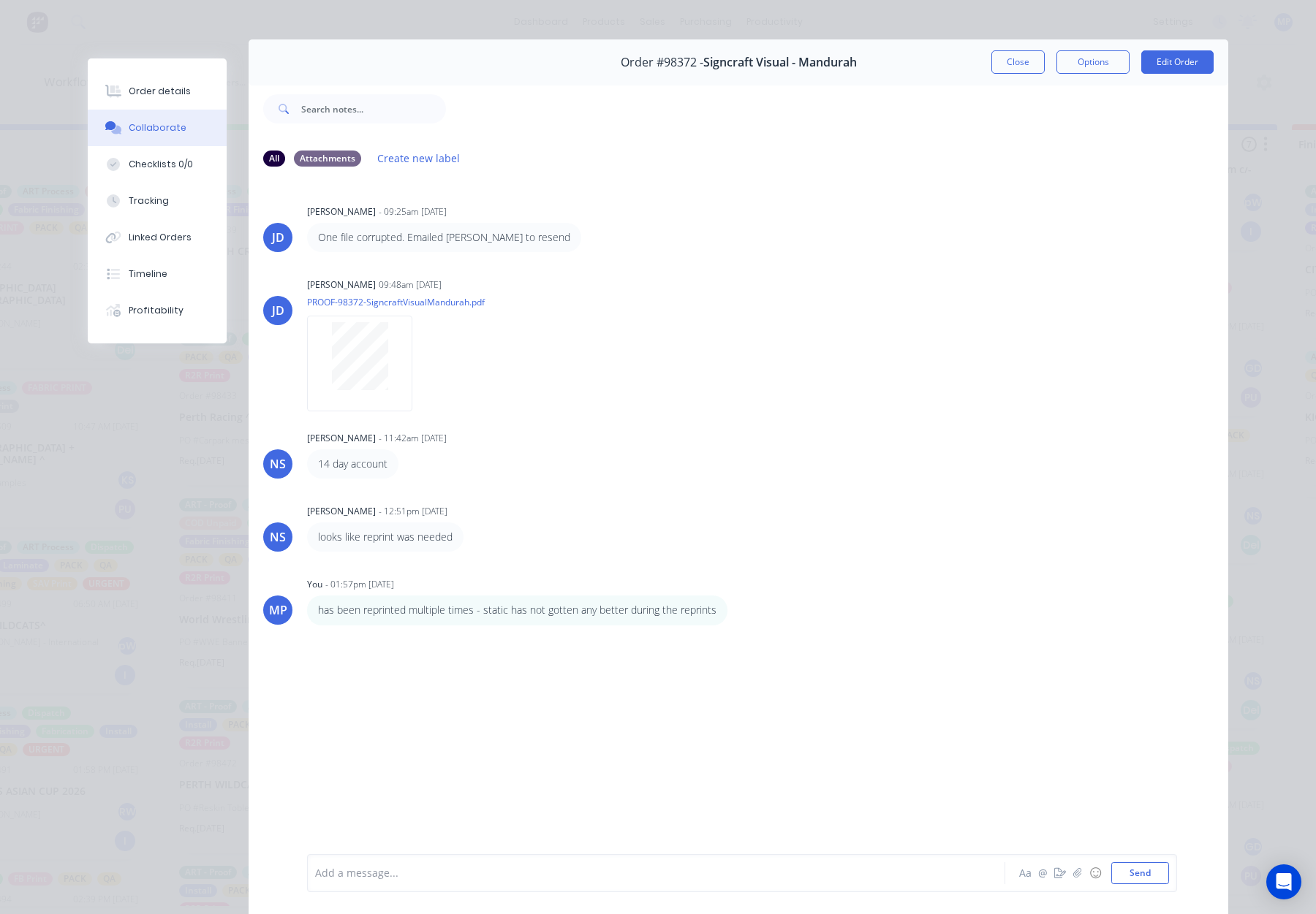
click at [1021, 65] on button "Close" at bounding box center [1018, 61] width 53 height 24
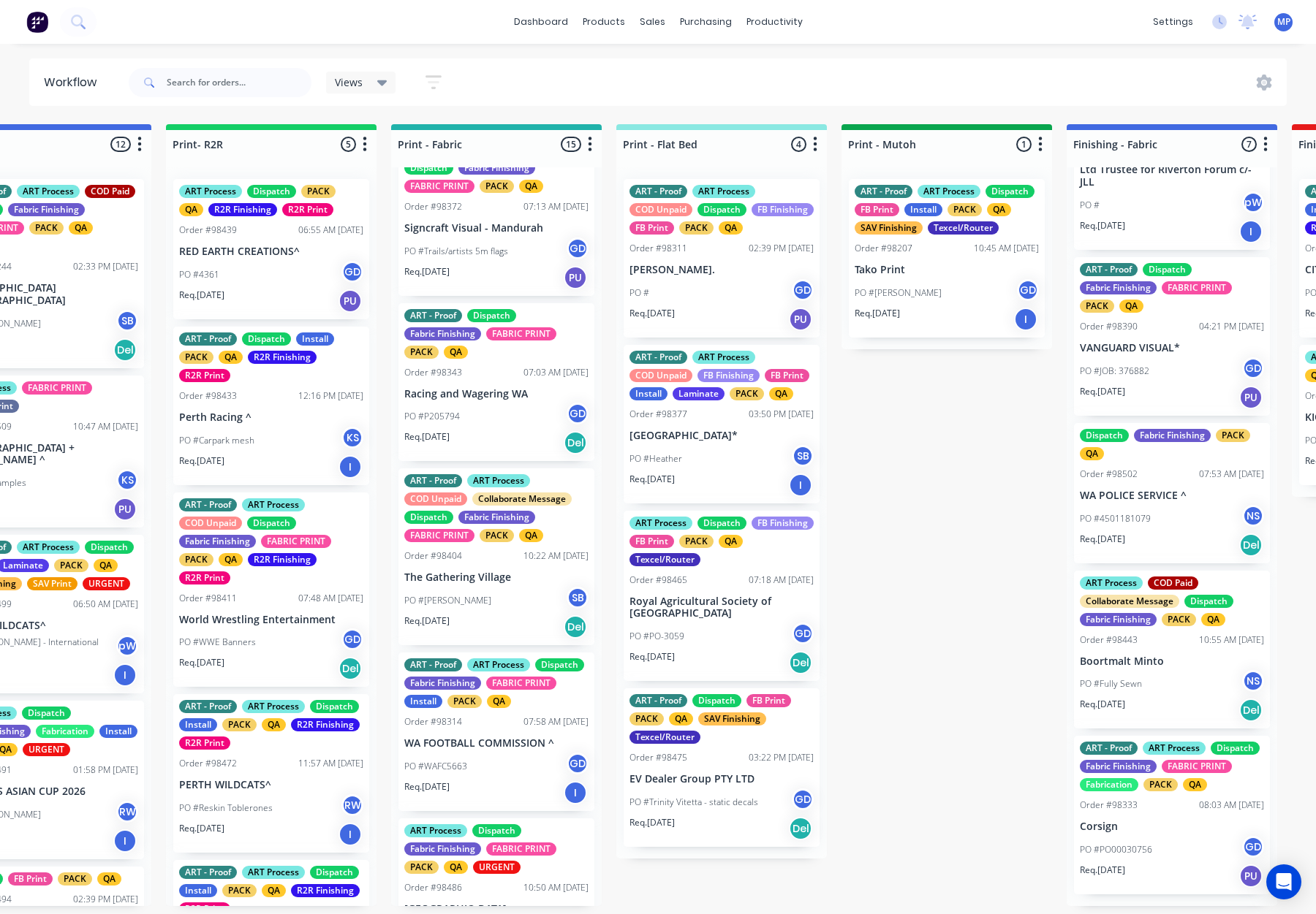
scroll to position [223, 0]
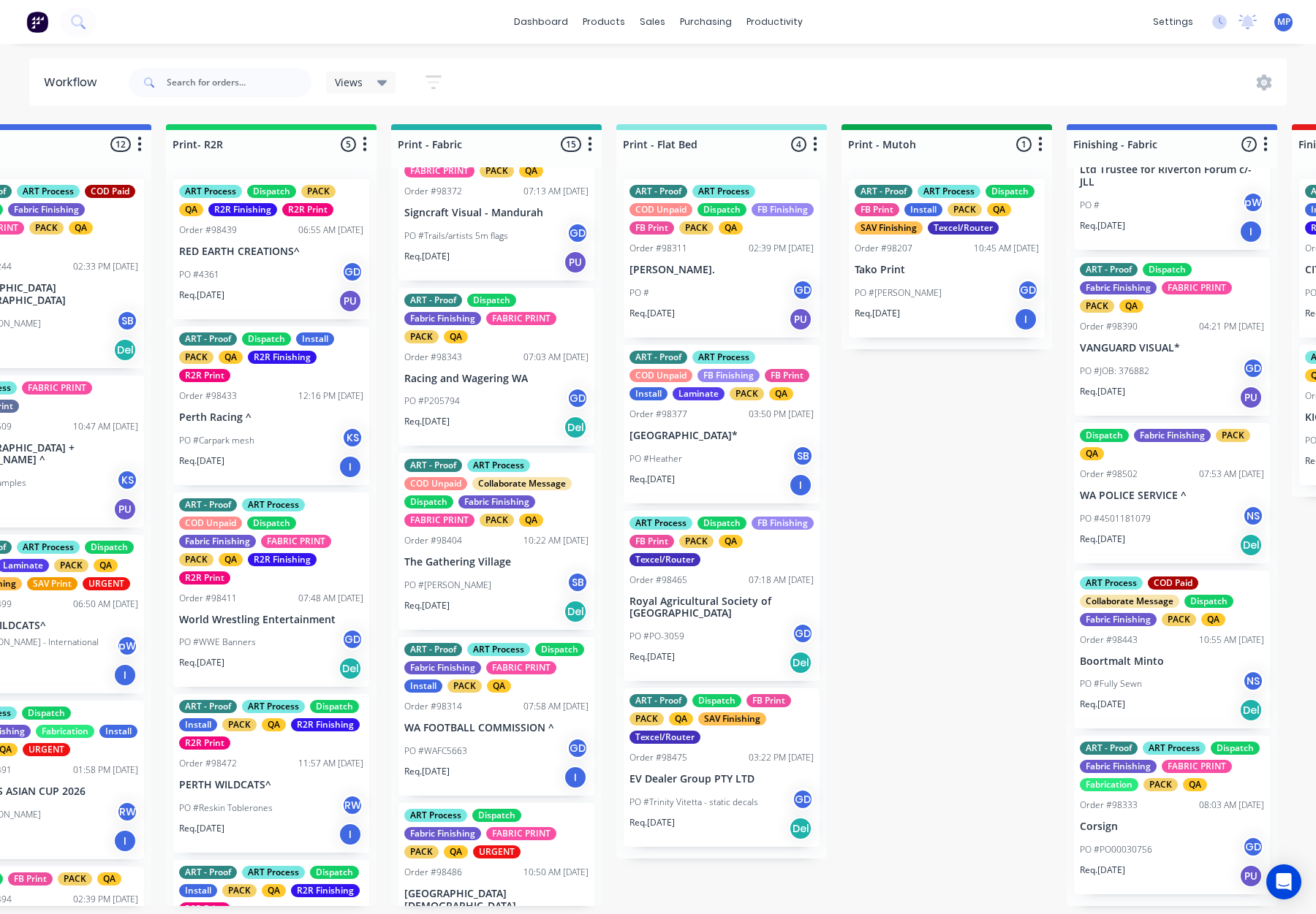
click at [515, 384] on p "Racing and Wagering WA" at bounding box center [496, 379] width 185 height 12
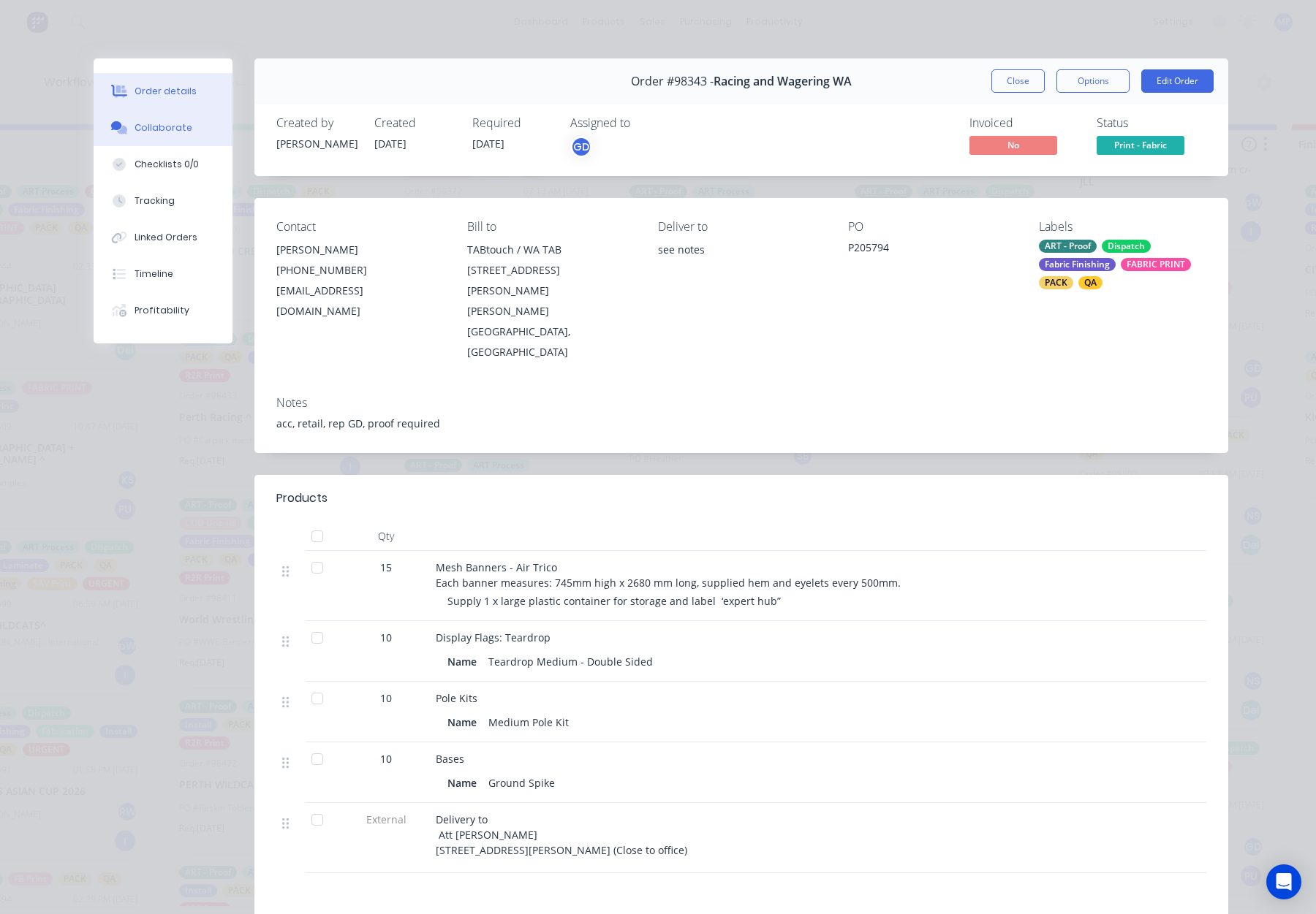
click at [167, 132] on div "Collaborate" at bounding box center [163, 128] width 58 height 13
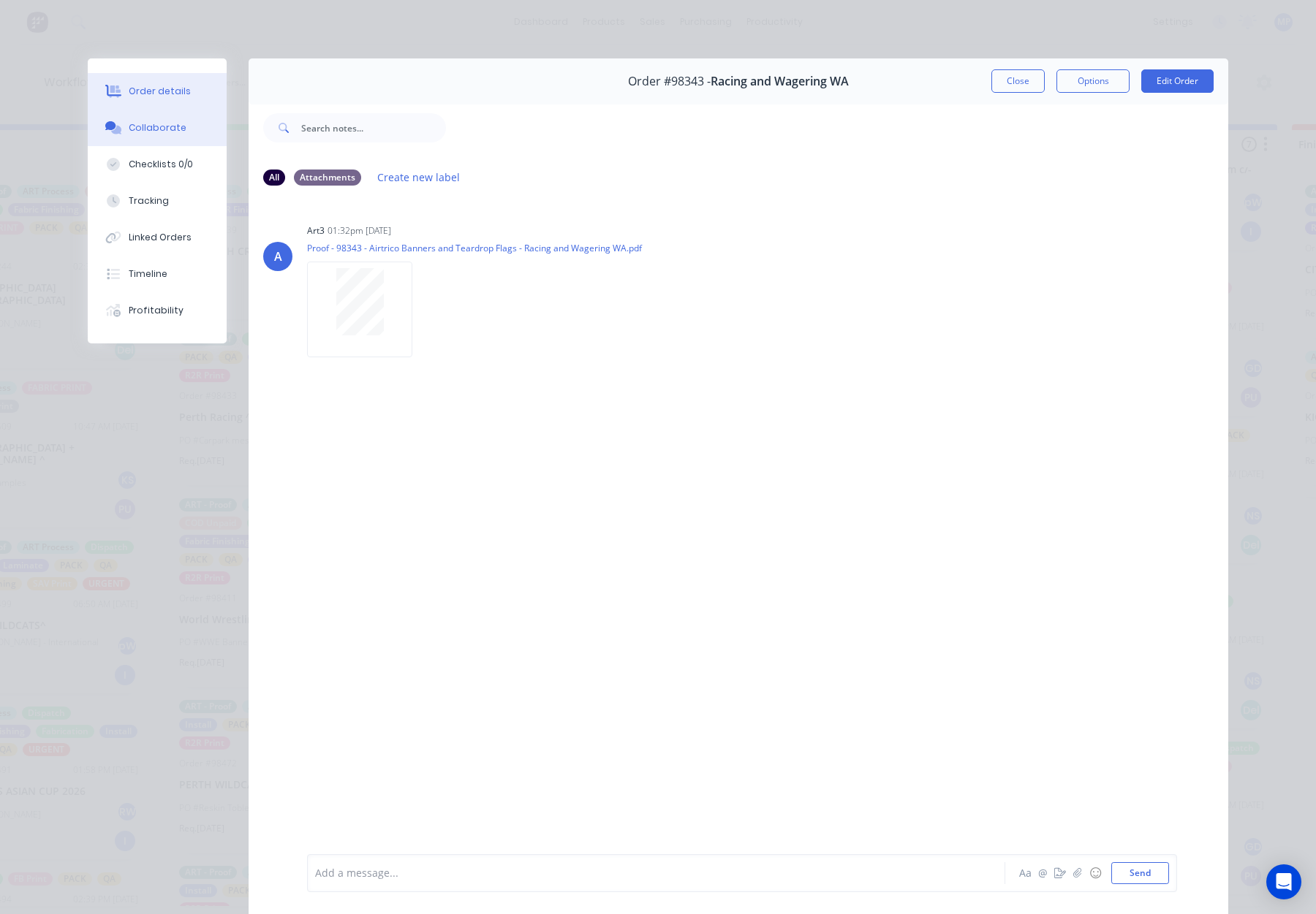
click at [184, 106] on button "Order details" at bounding box center [157, 91] width 139 height 36
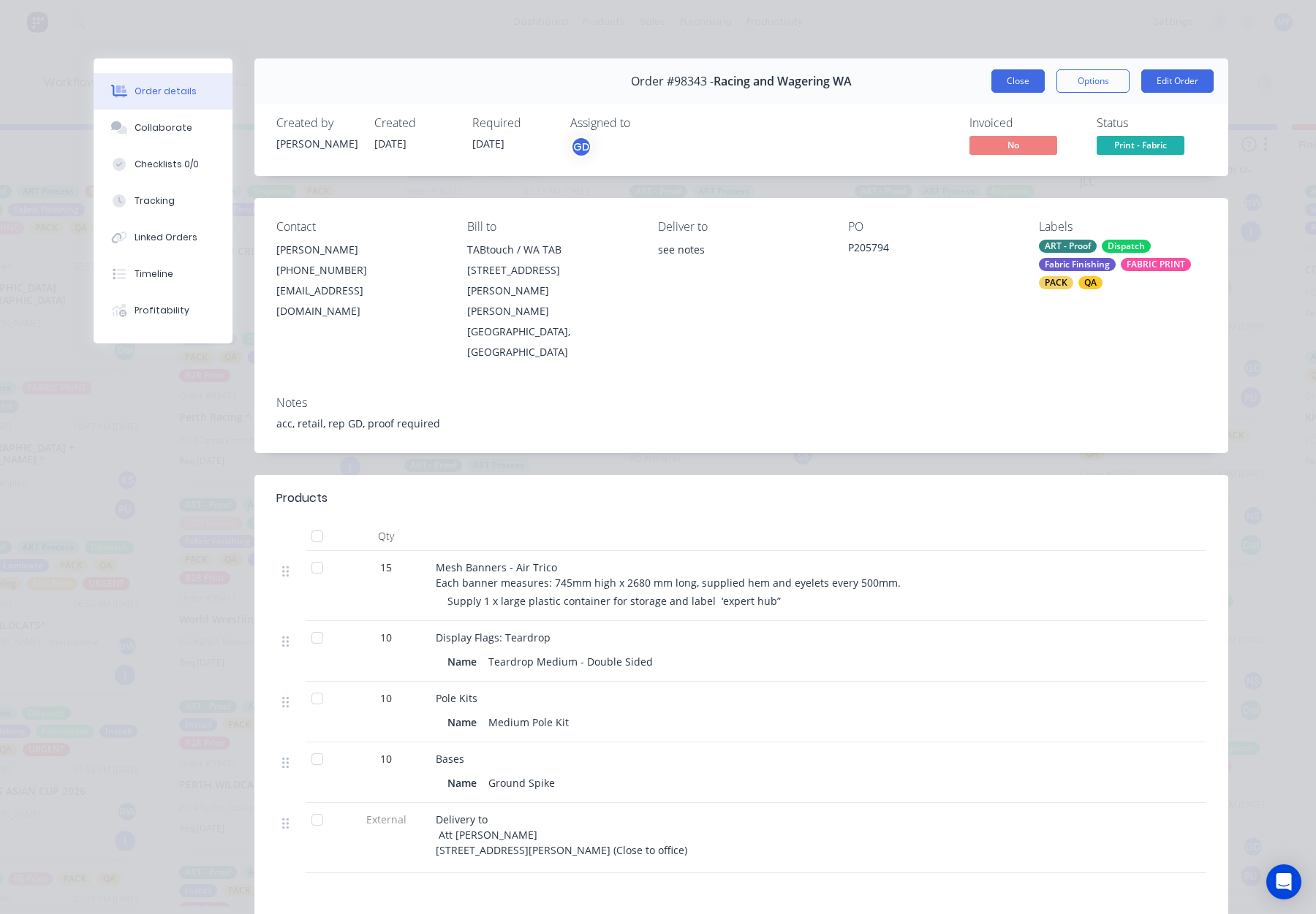
click at [1016, 82] on button "Close" at bounding box center [1018, 80] width 53 height 24
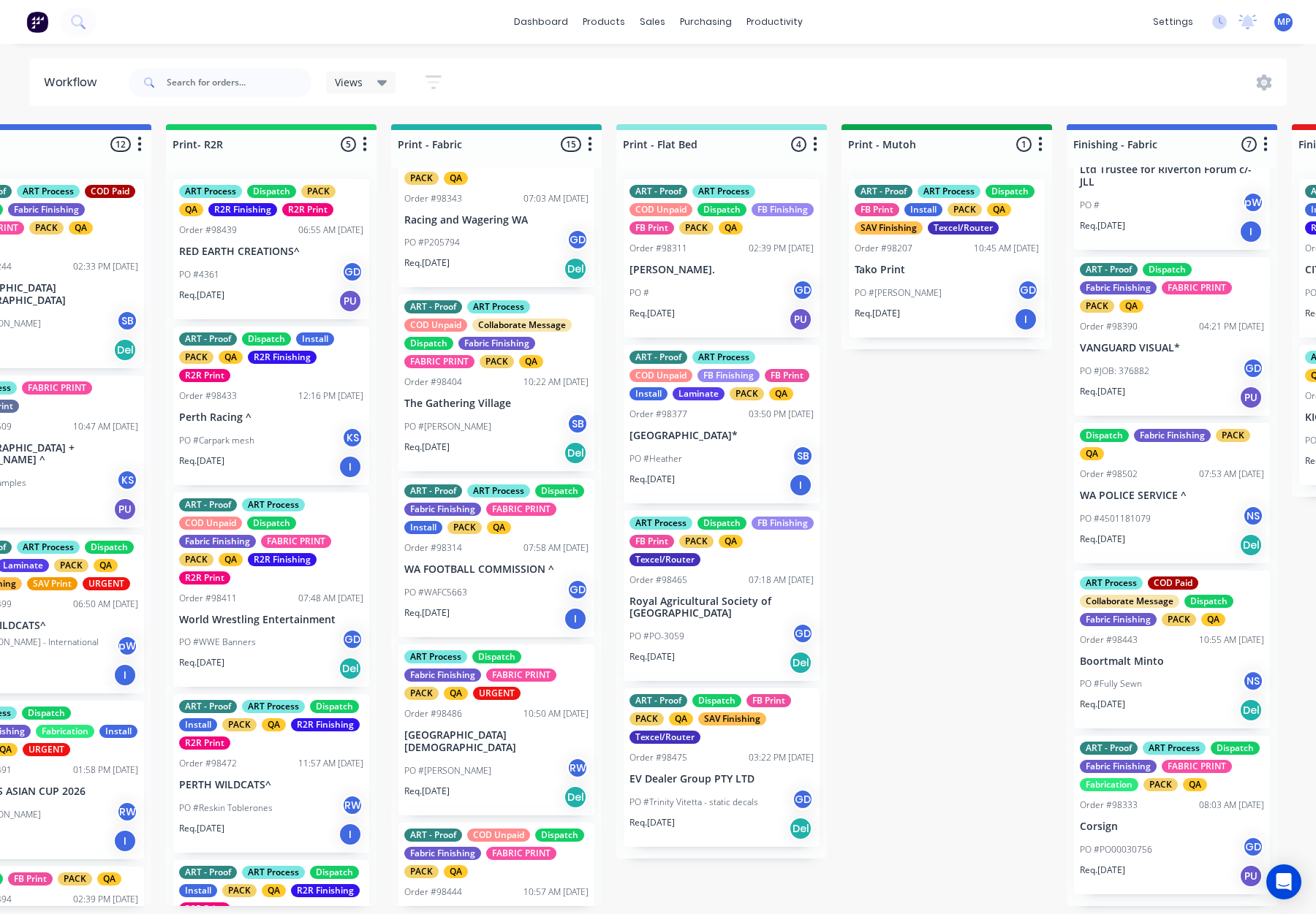
scroll to position [366, 0]
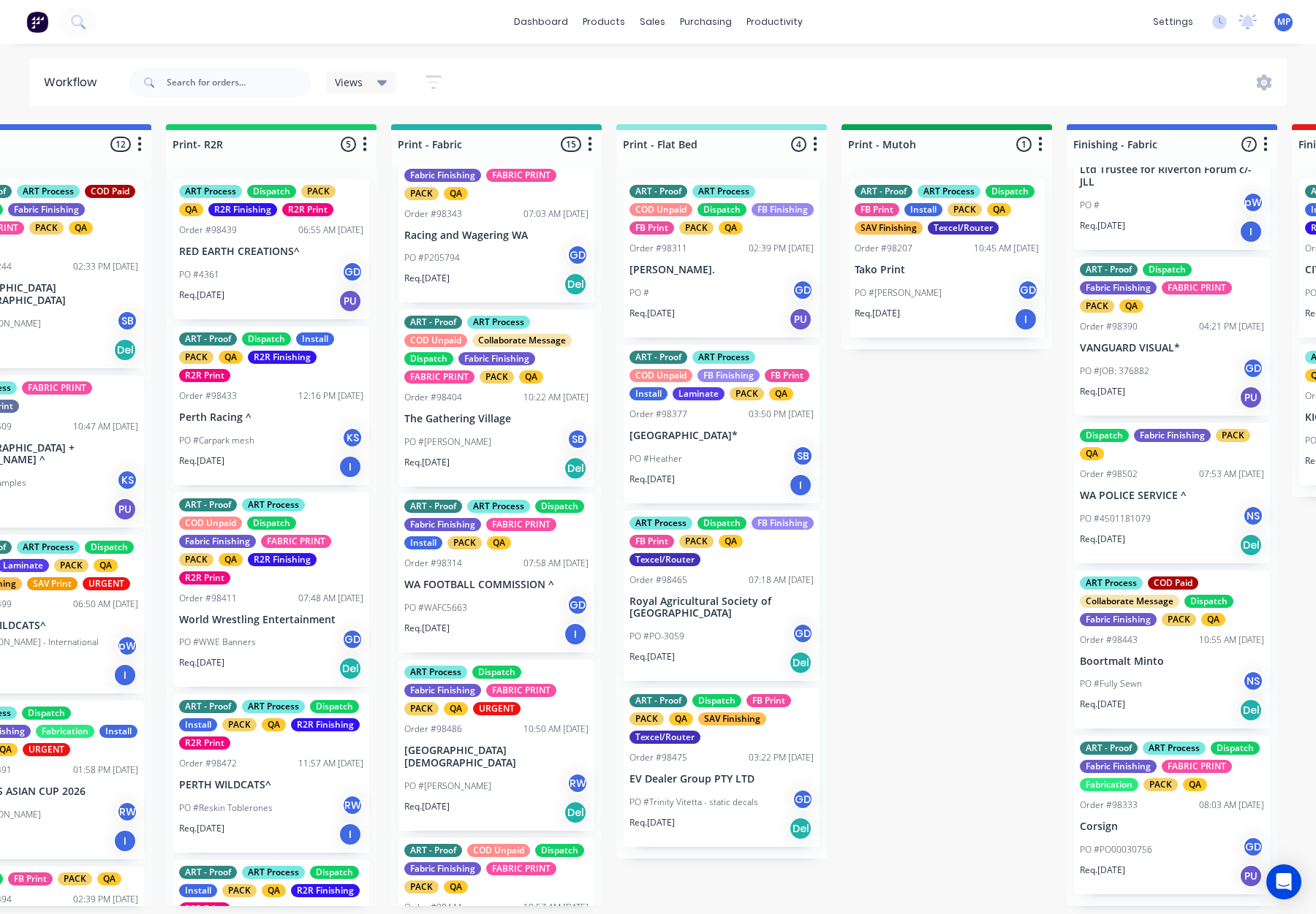
click at [523, 403] on div "10:22 AM 29/08/25" at bounding box center [556, 397] width 65 height 13
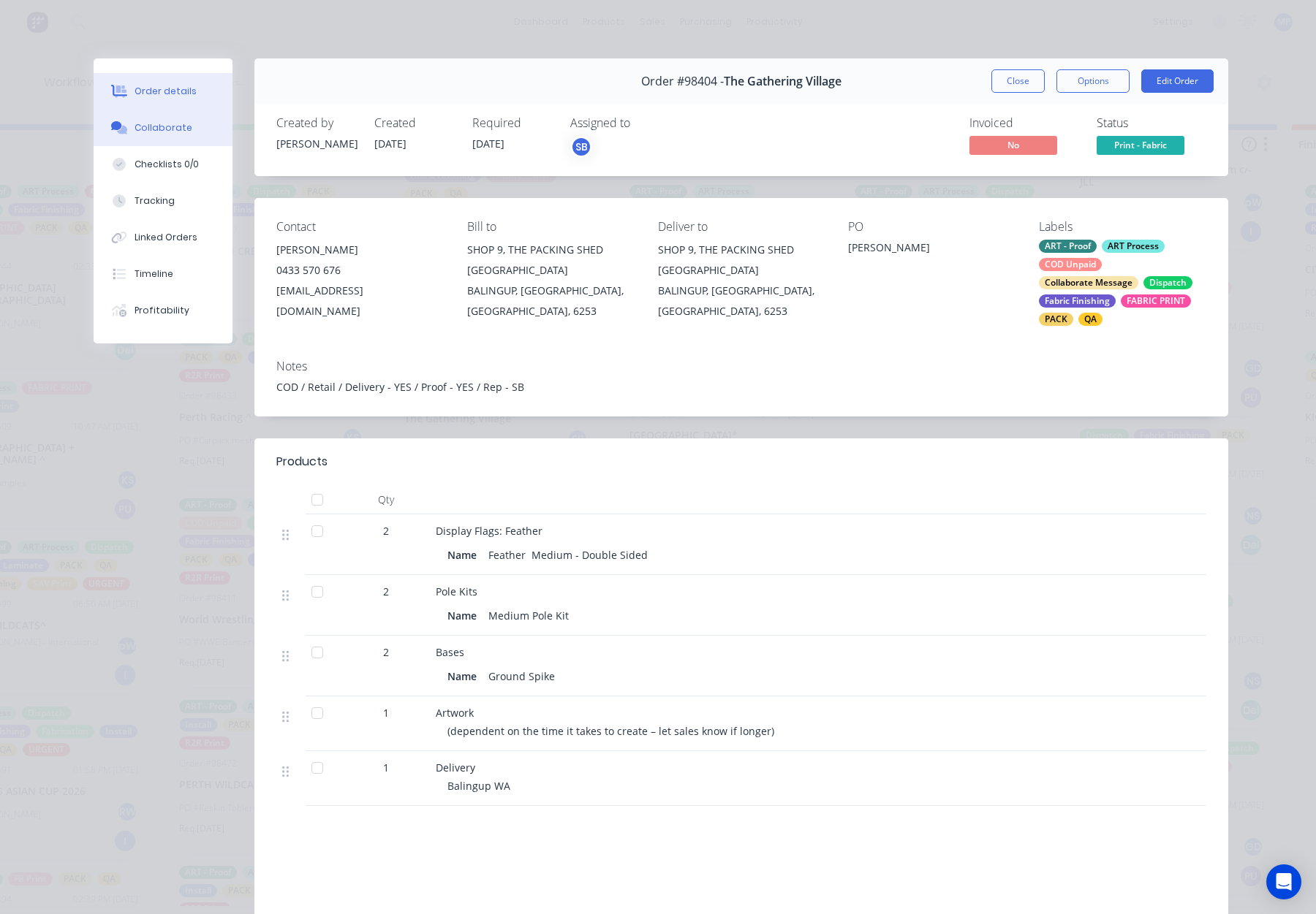
click at [175, 141] on button "Collaborate" at bounding box center [163, 128] width 139 height 36
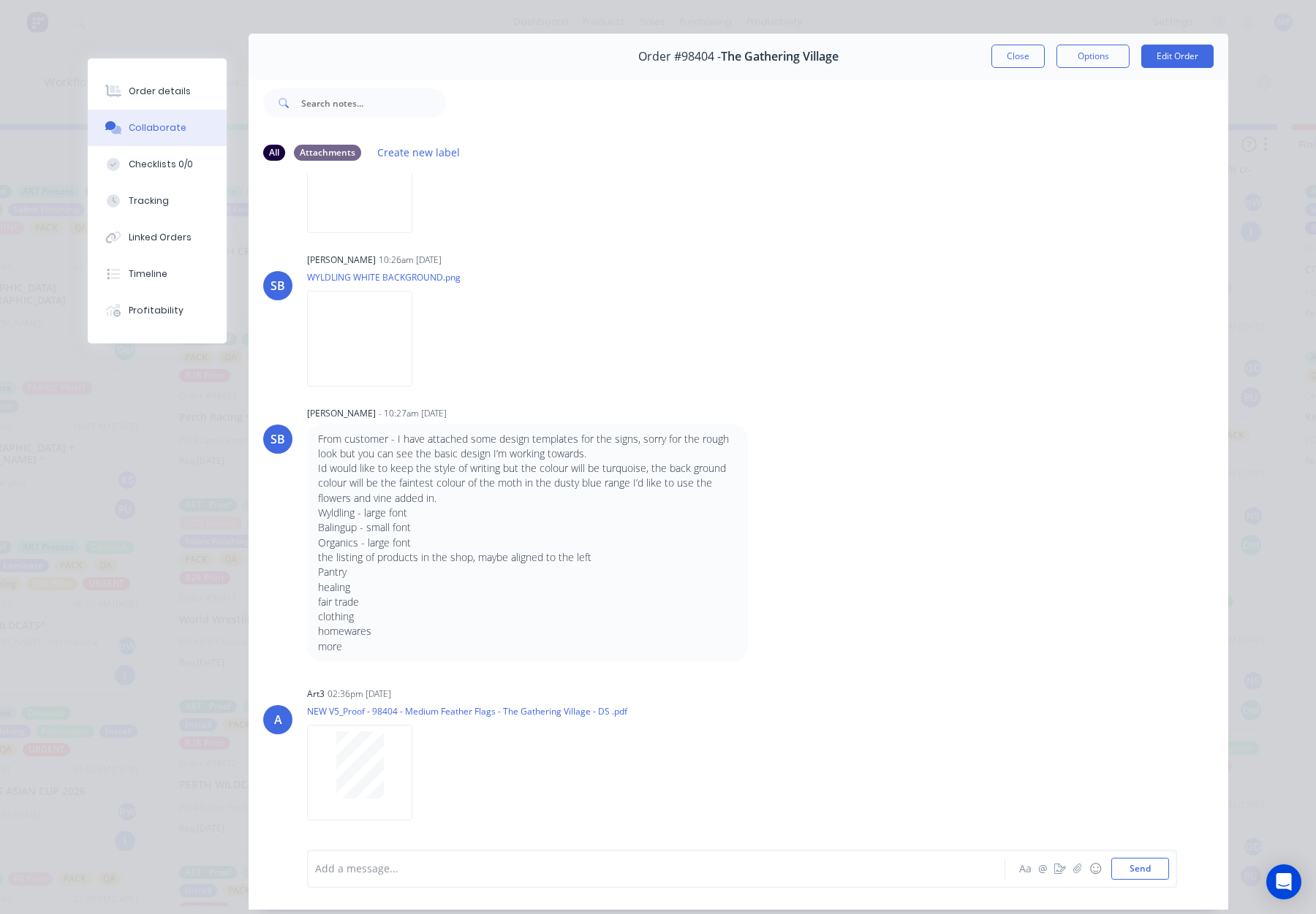
scroll to position [67, 0]
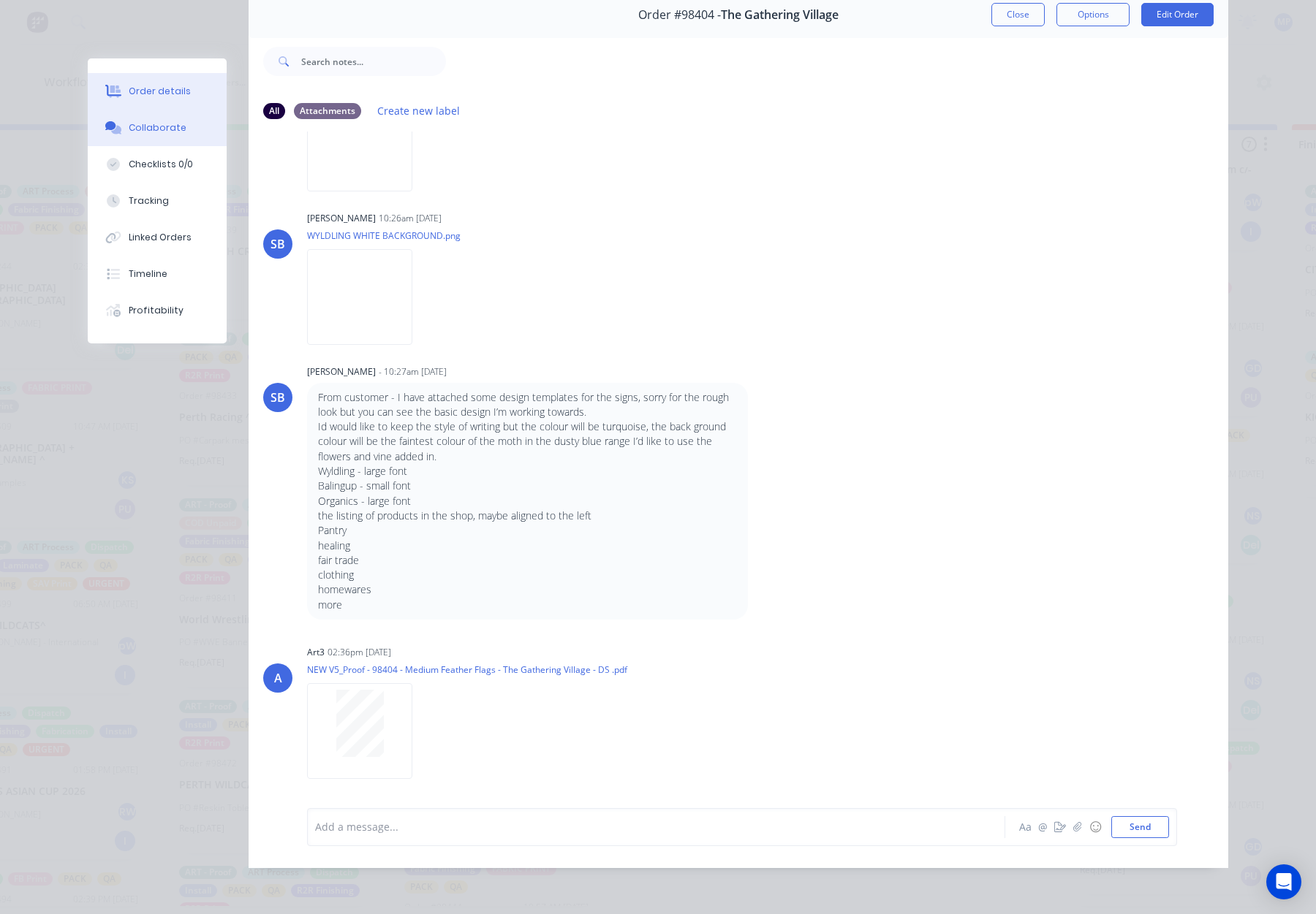
click at [191, 87] on button "Order details" at bounding box center [157, 91] width 139 height 36
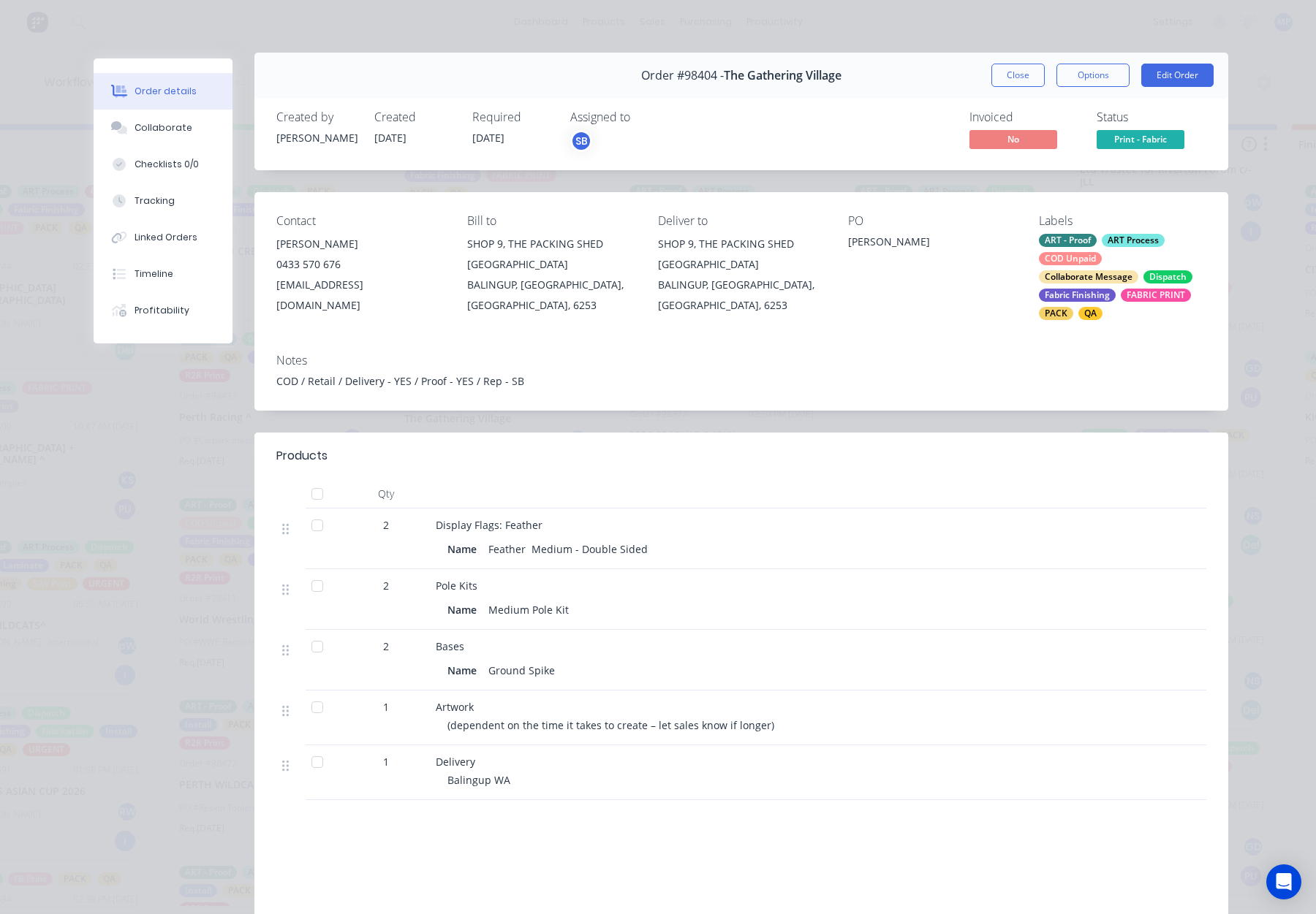
scroll to position [0, 0]
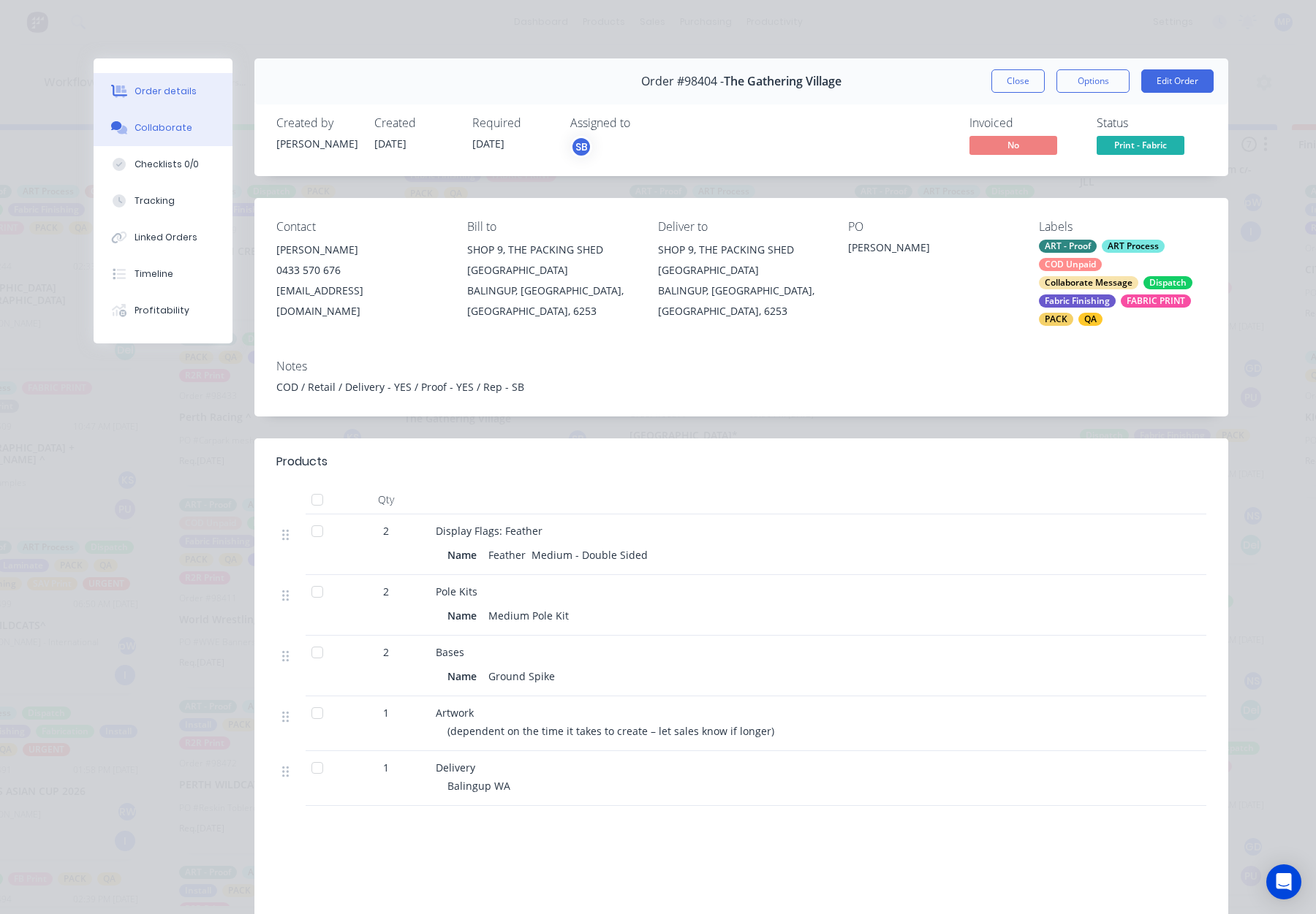
click at [181, 127] on div "Collaborate" at bounding box center [163, 128] width 58 height 13
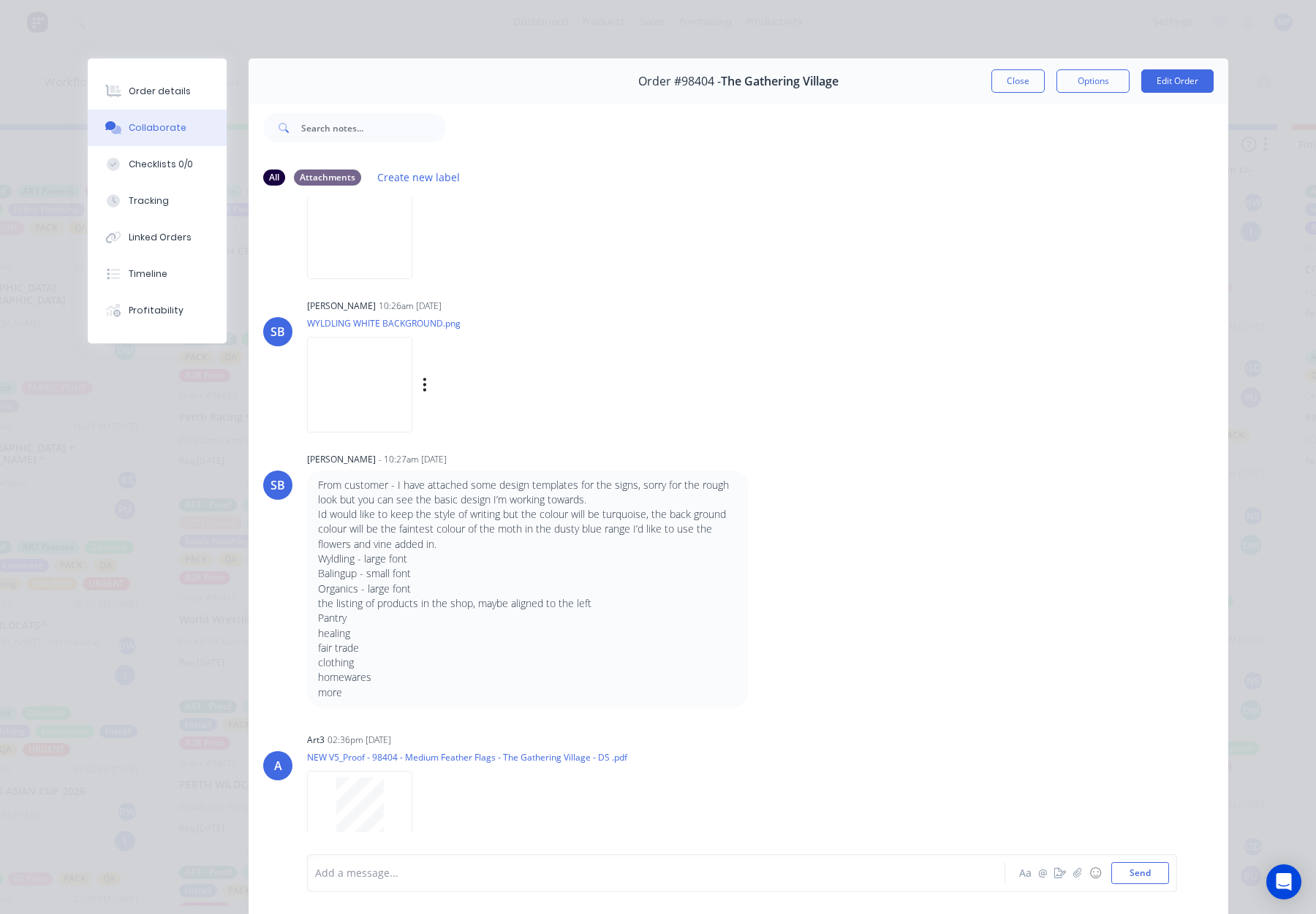
scroll to position [559, 0]
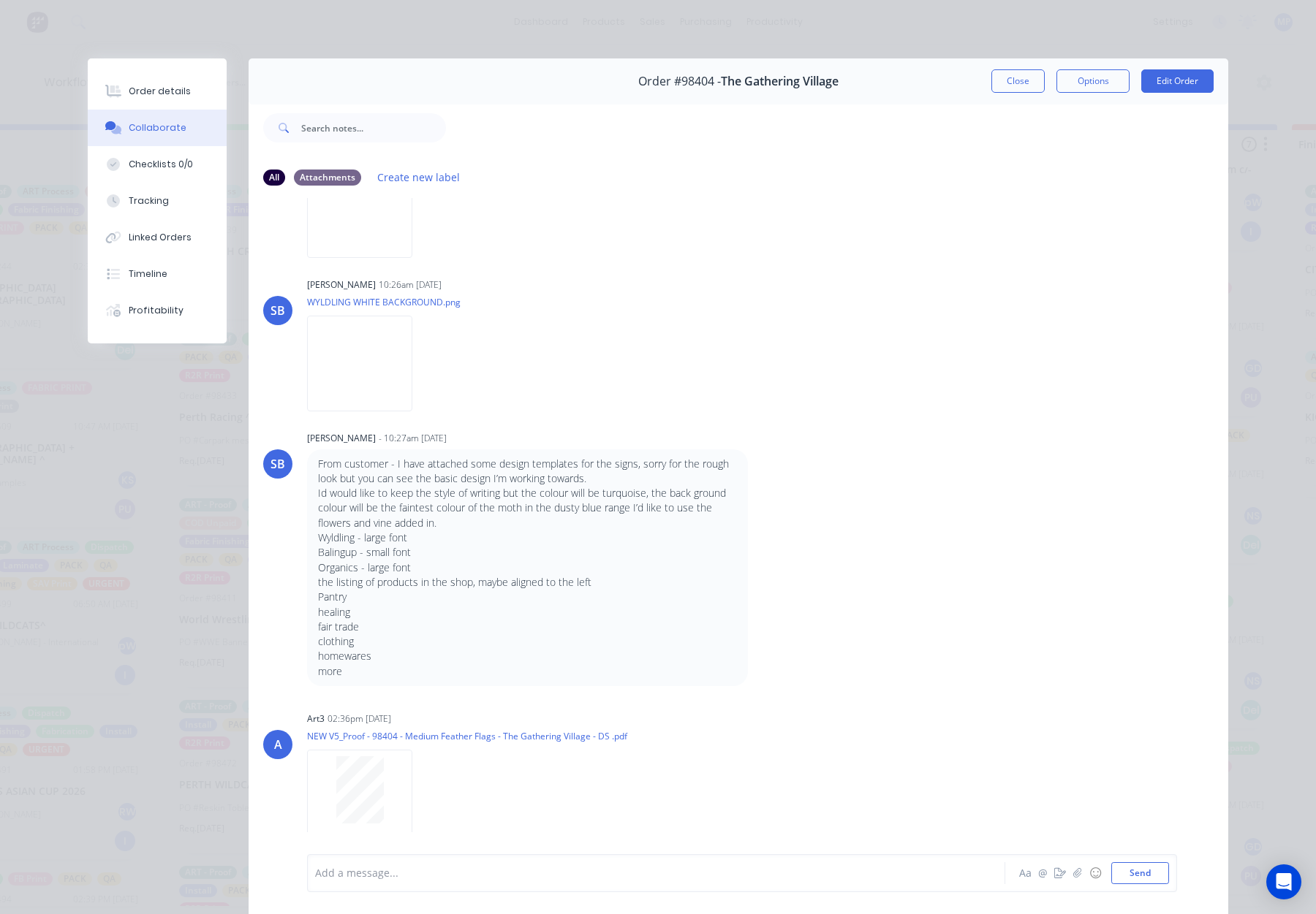
drag, startPoint x: 1023, startPoint y: 88, endPoint x: 1020, endPoint y: 75, distance: 13.3
click at [1023, 88] on button "Close" at bounding box center [1018, 80] width 53 height 24
click at [1020, 75] on div "Views Save new view None (Default) edit ART DEPT edit Banner Finishing edit Cut…" at bounding box center [707, 83] width 1162 height 44
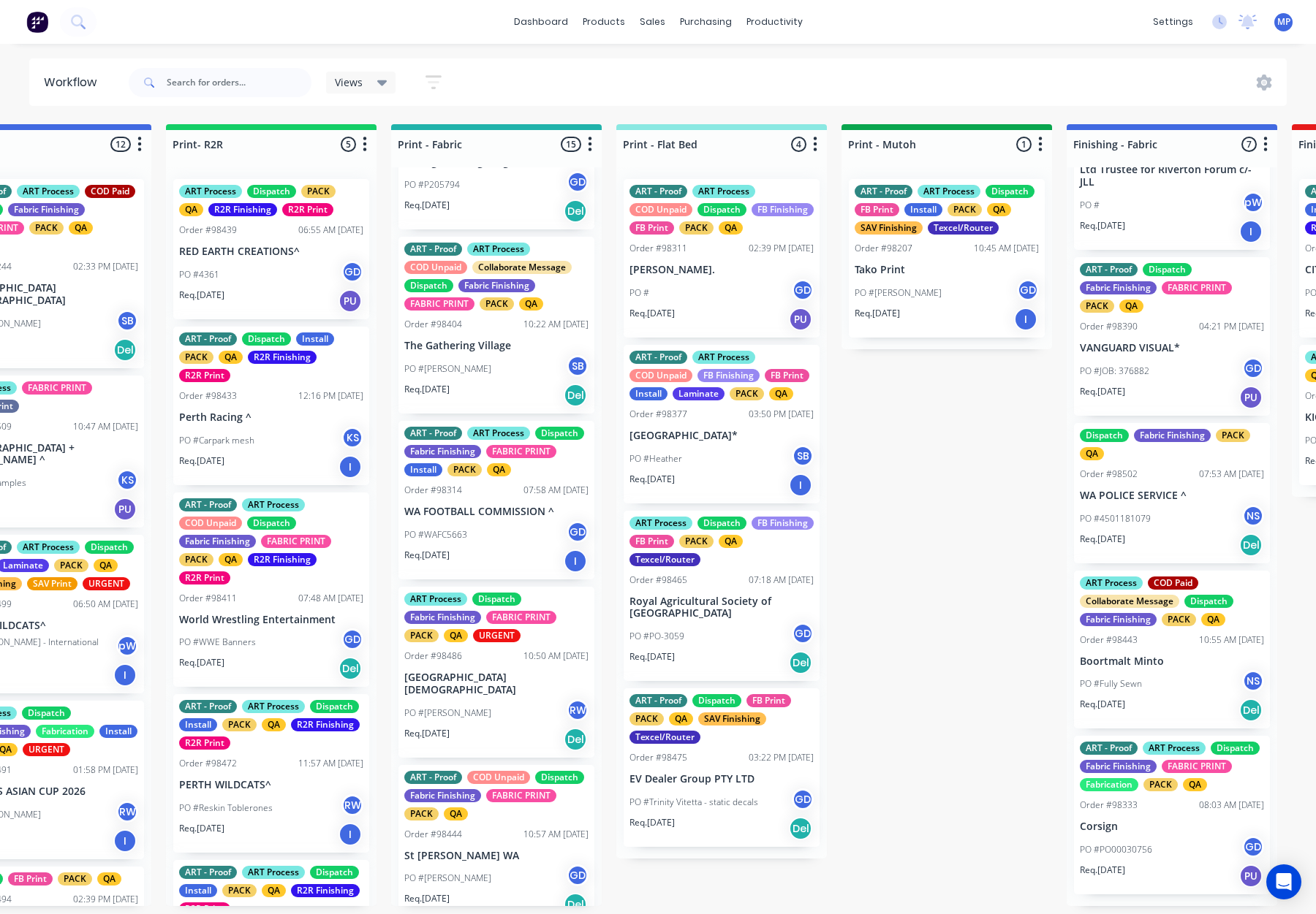
scroll to position [467, 0]
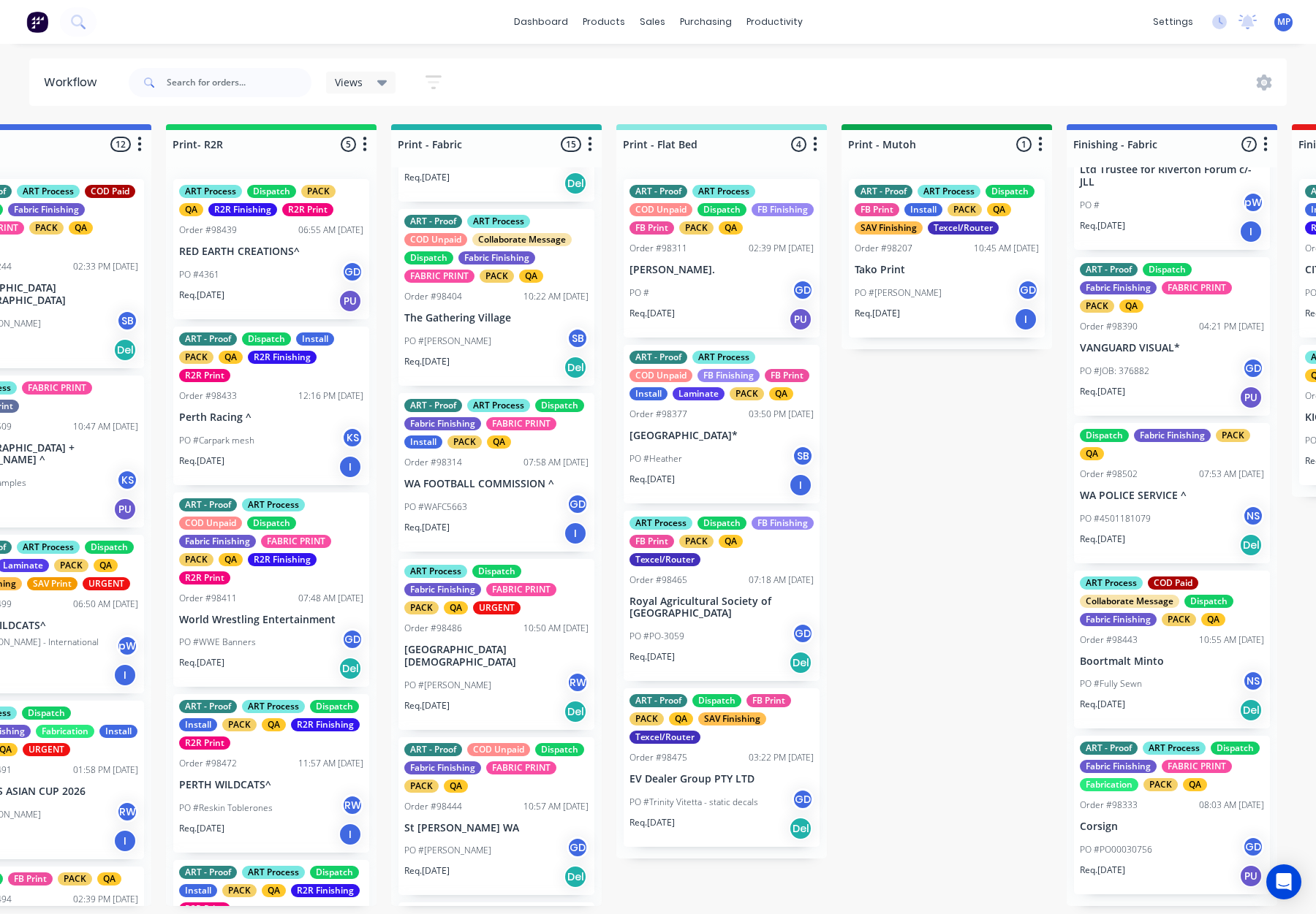
click at [488, 333] on div "PO #Natasha SB" at bounding box center [496, 341] width 185 height 28
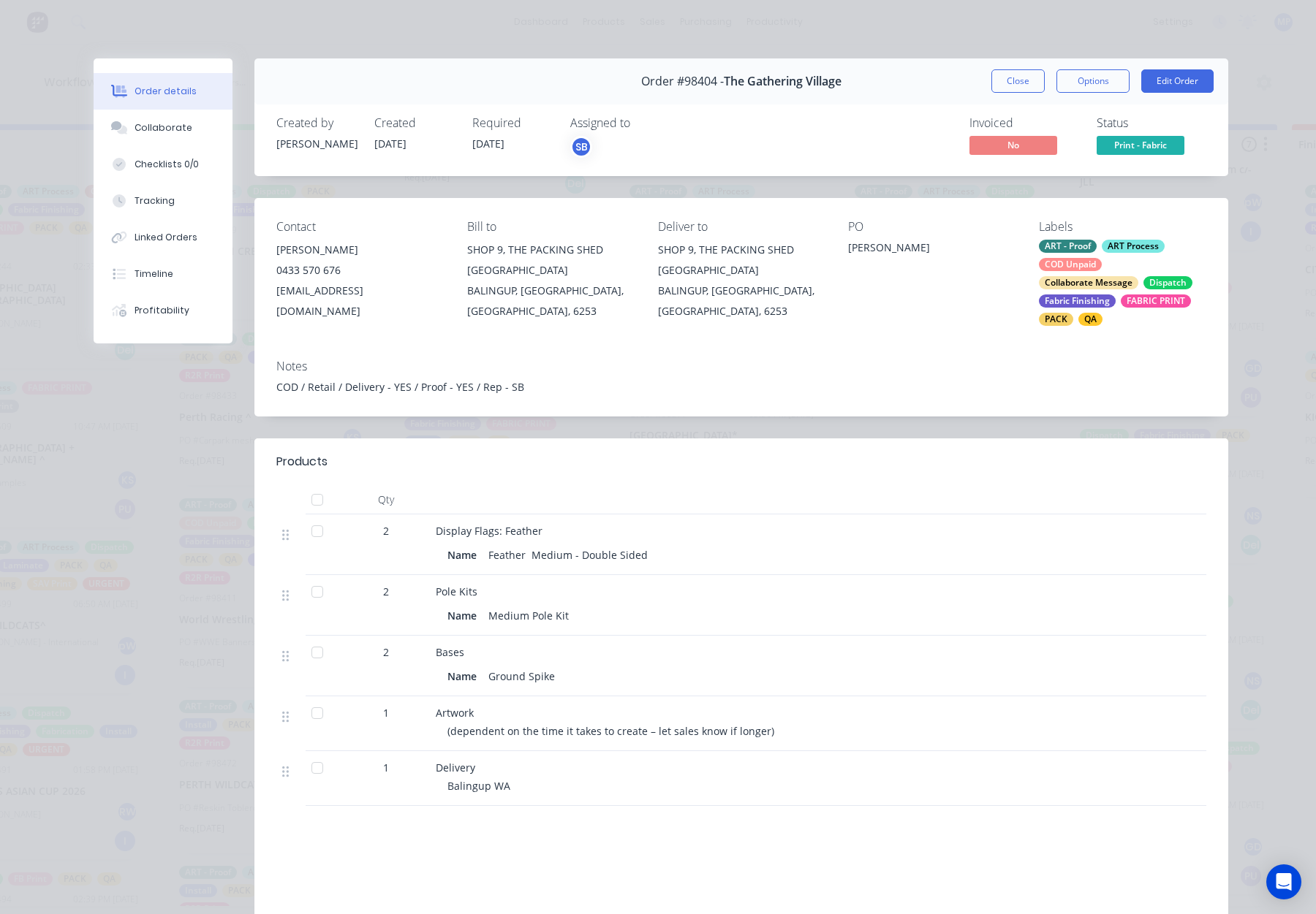
click at [1004, 85] on button "Close" at bounding box center [1018, 80] width 53 height 24
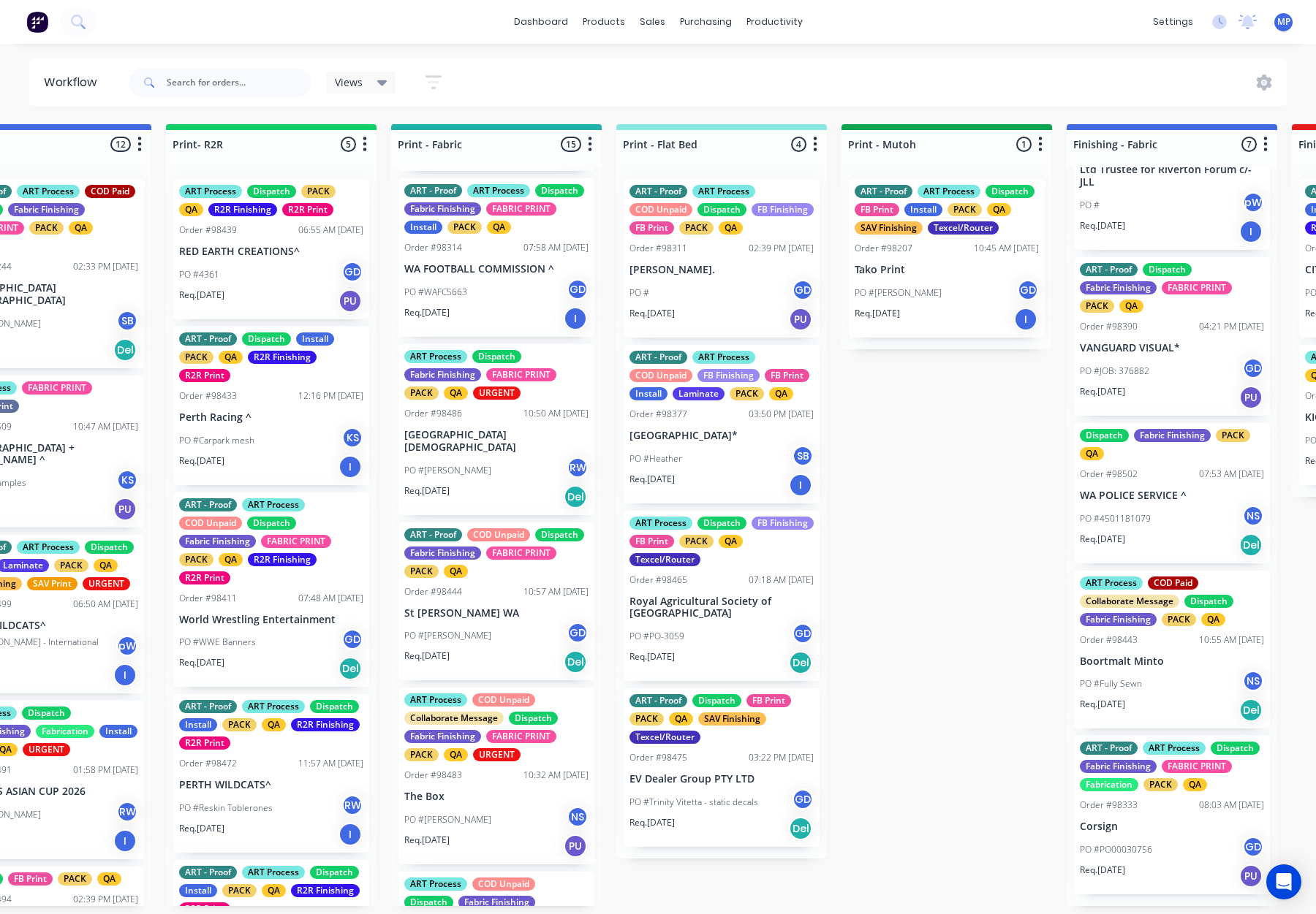
scroll to position [680, 0]
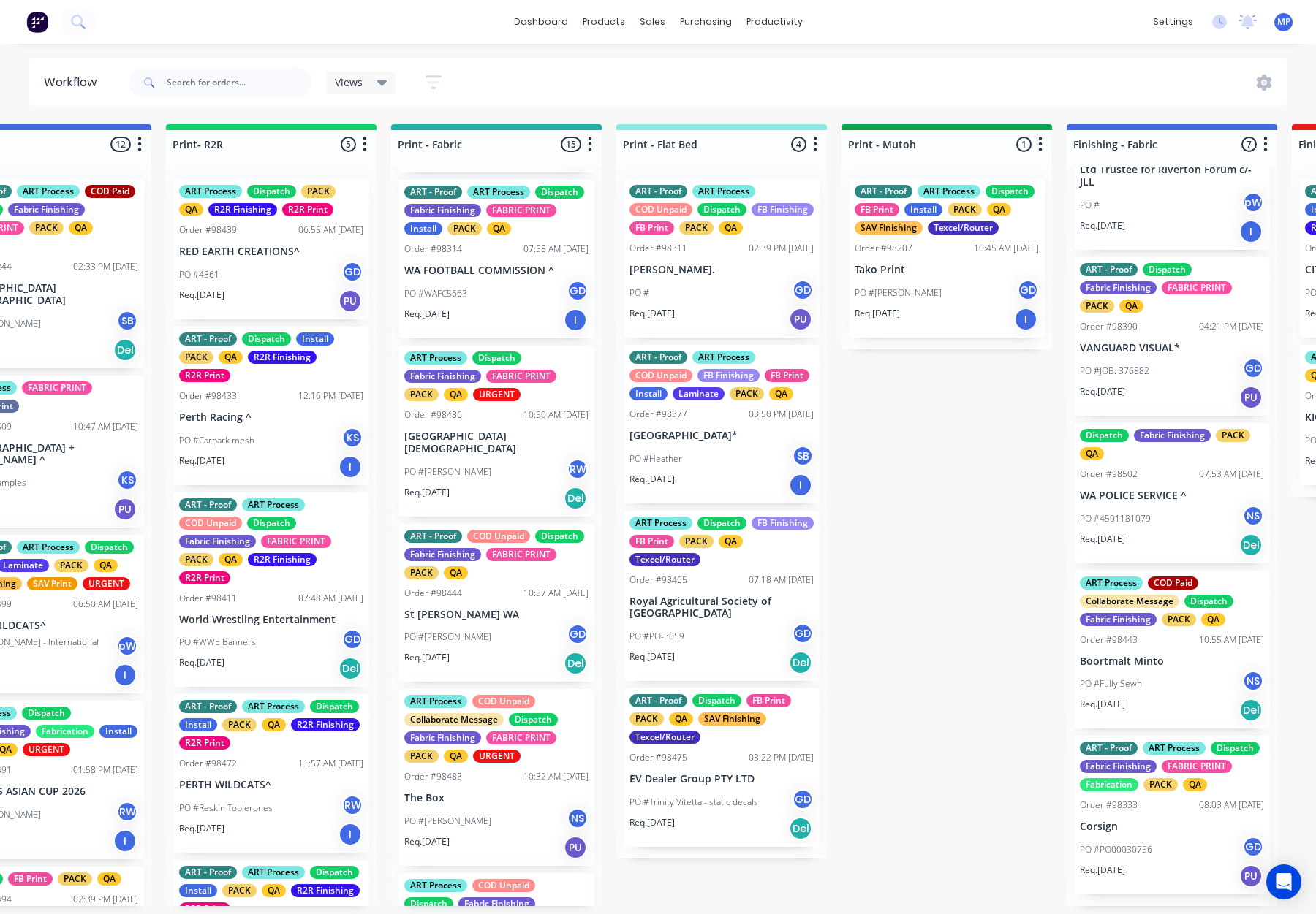
click at [500, 277] on p "WA FOOTBALL COMMISSION ^" at bounding box center [496, 271] width 185 height 12
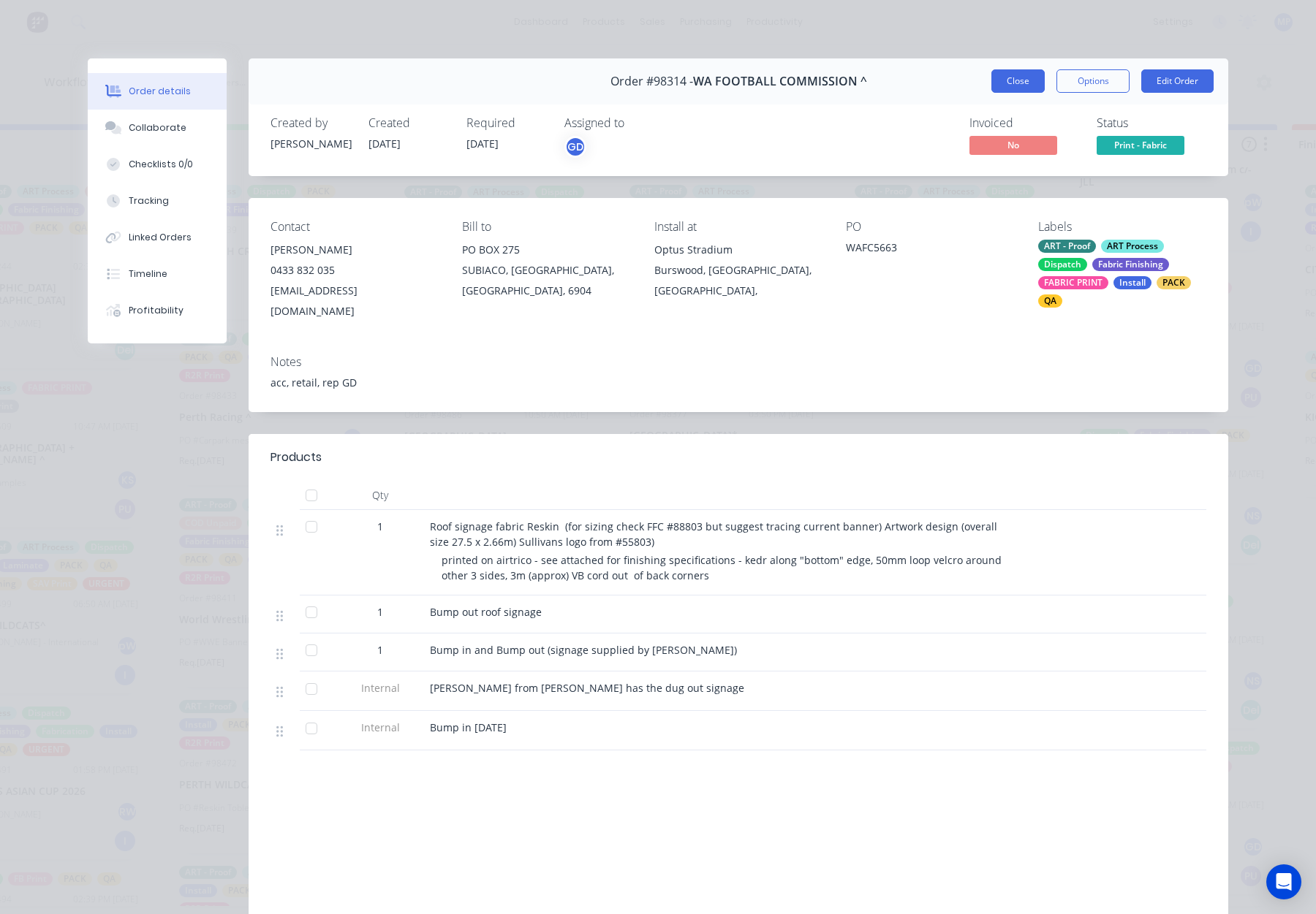
click at [1018, 77] on button "Close" at bounding box center [1018, 80] width 53 height 24
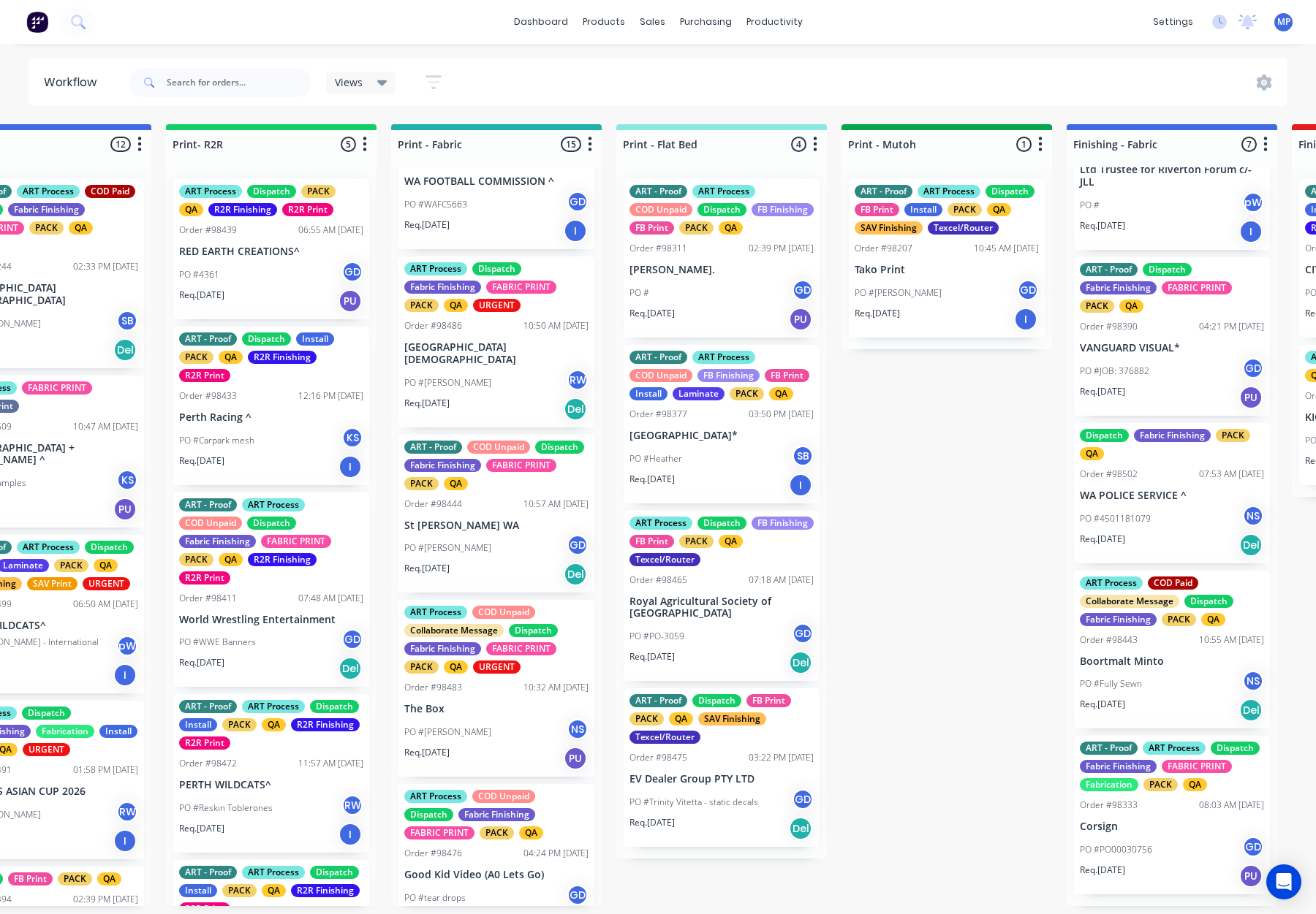
scroll to position [791, 0]
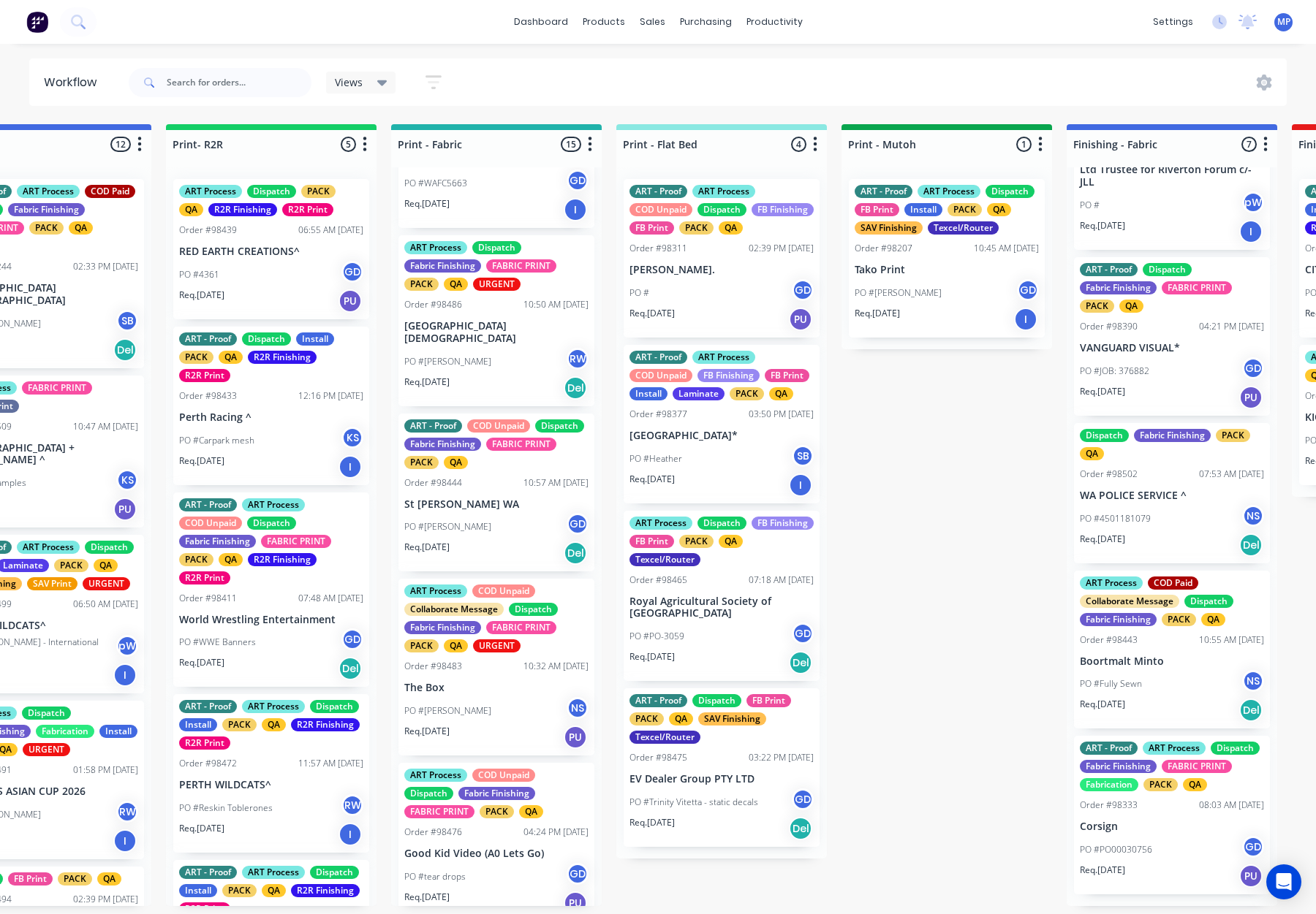
click at [522, 345] on p "[GEOGRAPHIC_DATA][DEMOGRAPHIC_DATA]" at bounding box center [496, 333] width 185 height 25
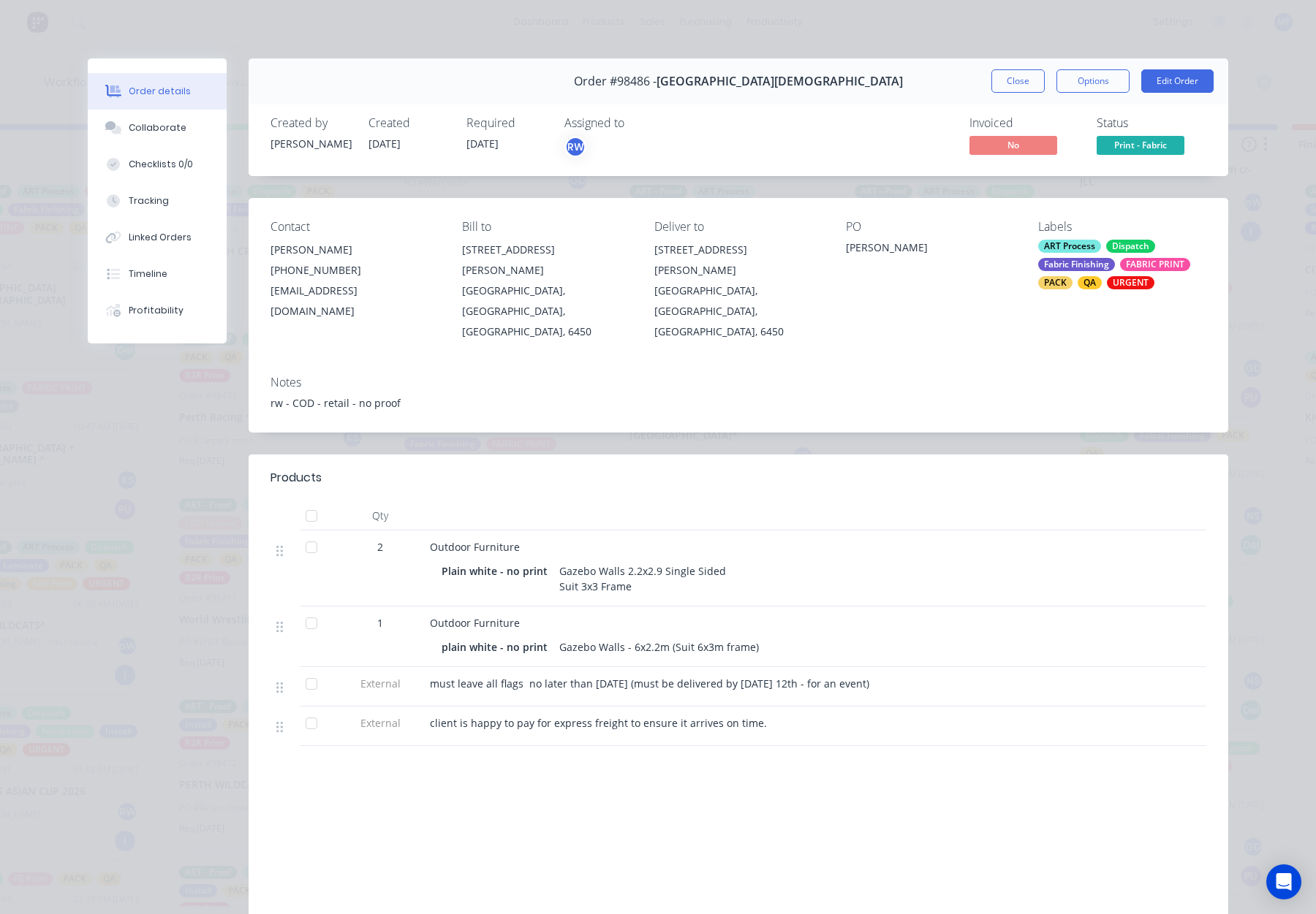
click at [989, 83] on div "Order #98486 - ESPERANCE ANGLICAN COMMUNITY SCHOOL Close Options Edit Order" at bounding box center [738, 81] width 980 height 46
click at [998, 81] on button "Close" at bounding box center [1018, 80] width 53 height 24
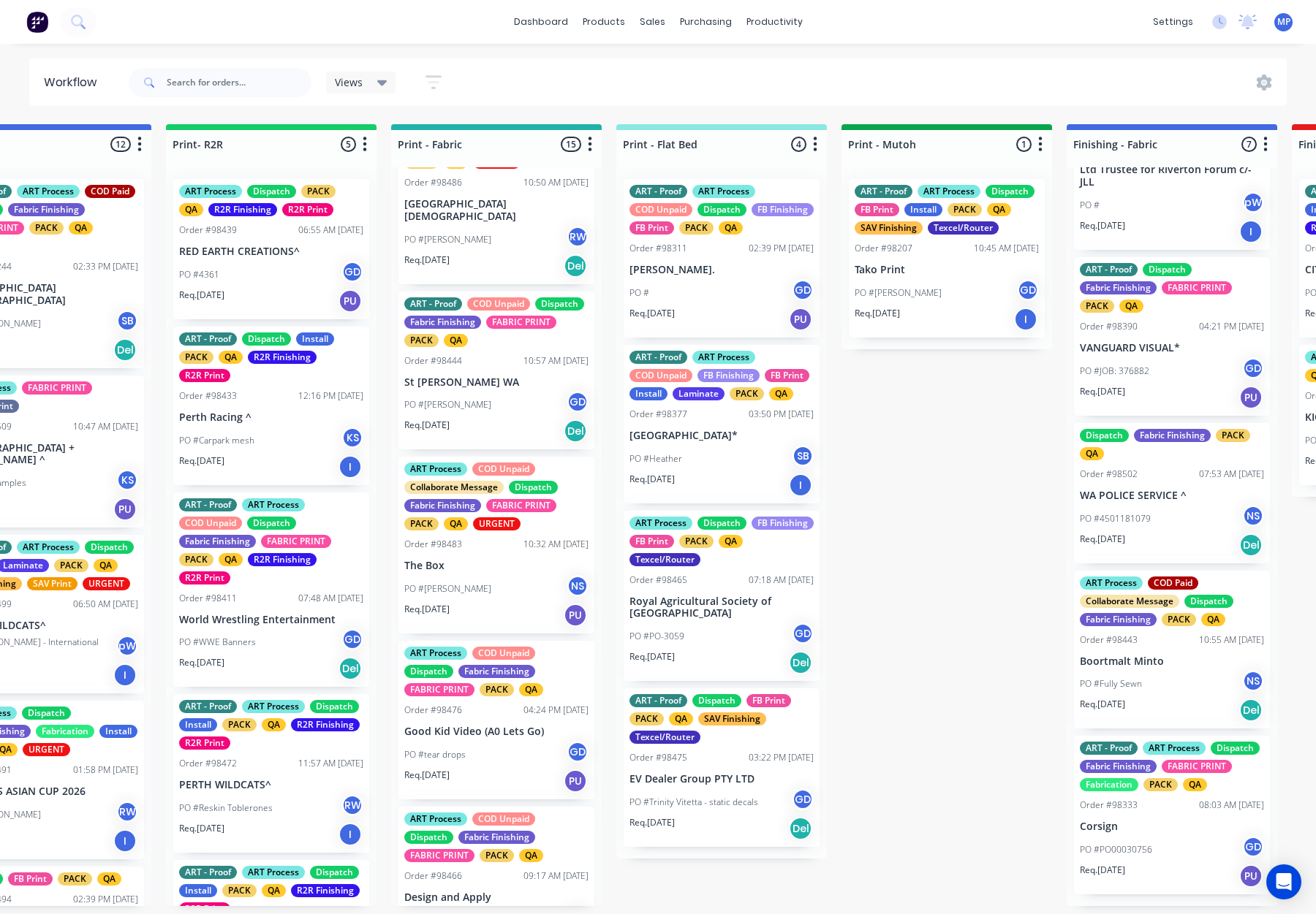
scroll to position [927, 0]
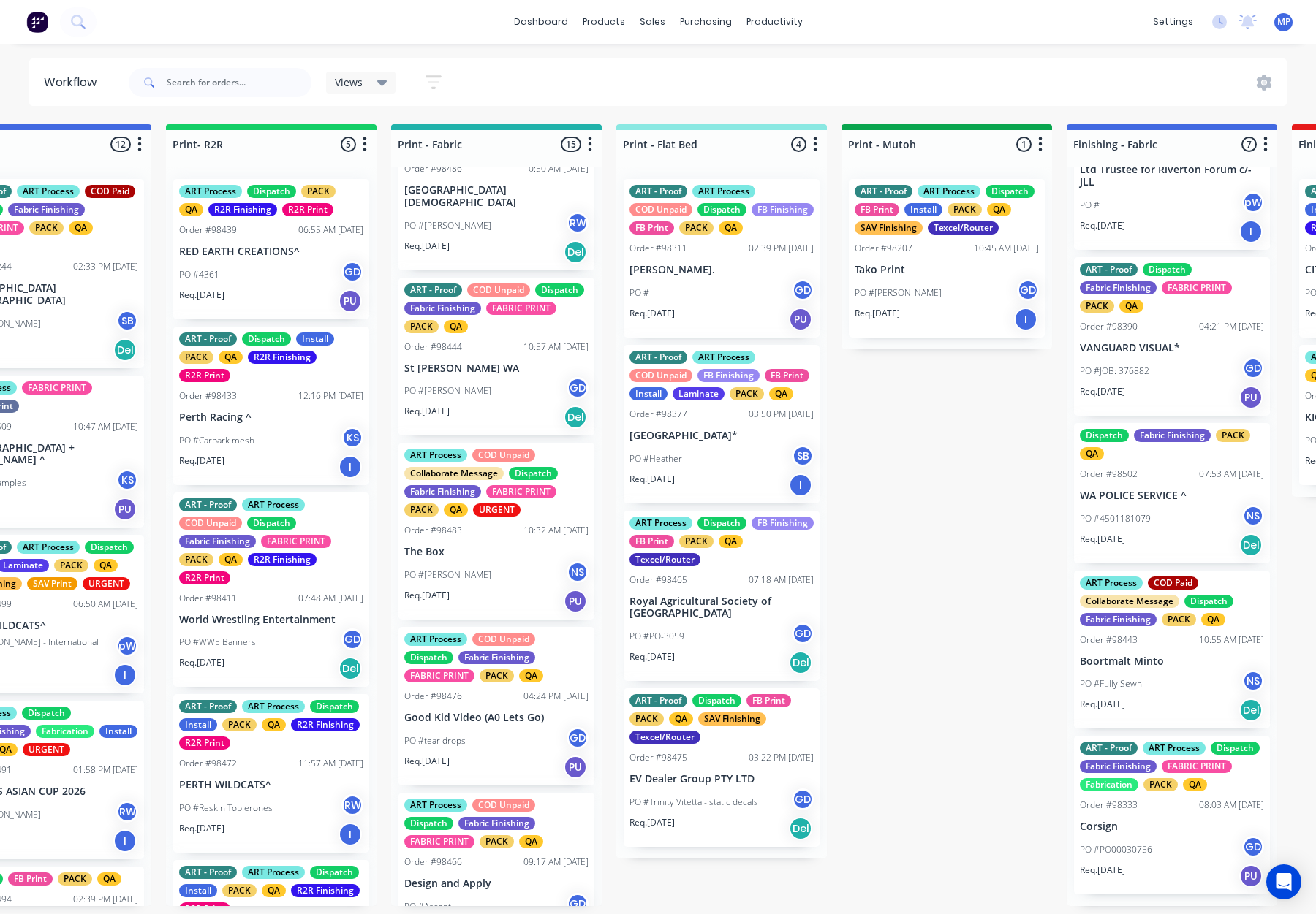
click at [496, 399] on div "PO #Amy Sloan GD" at bounding box center [496, 391] width 185 height 28
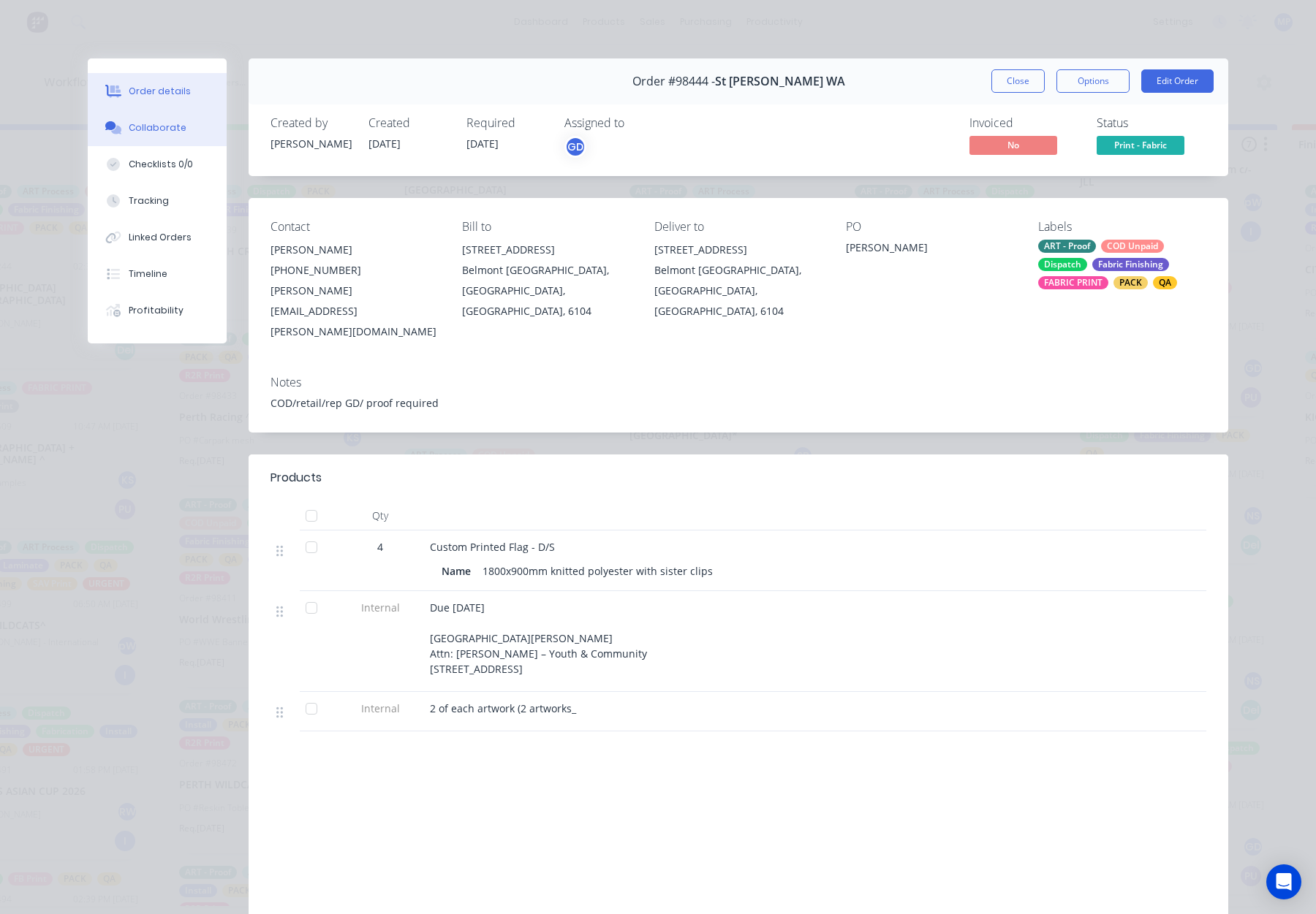
click at [188, 134] on button "Collaborate" at bounding box center [157, 128] width 139 height 36
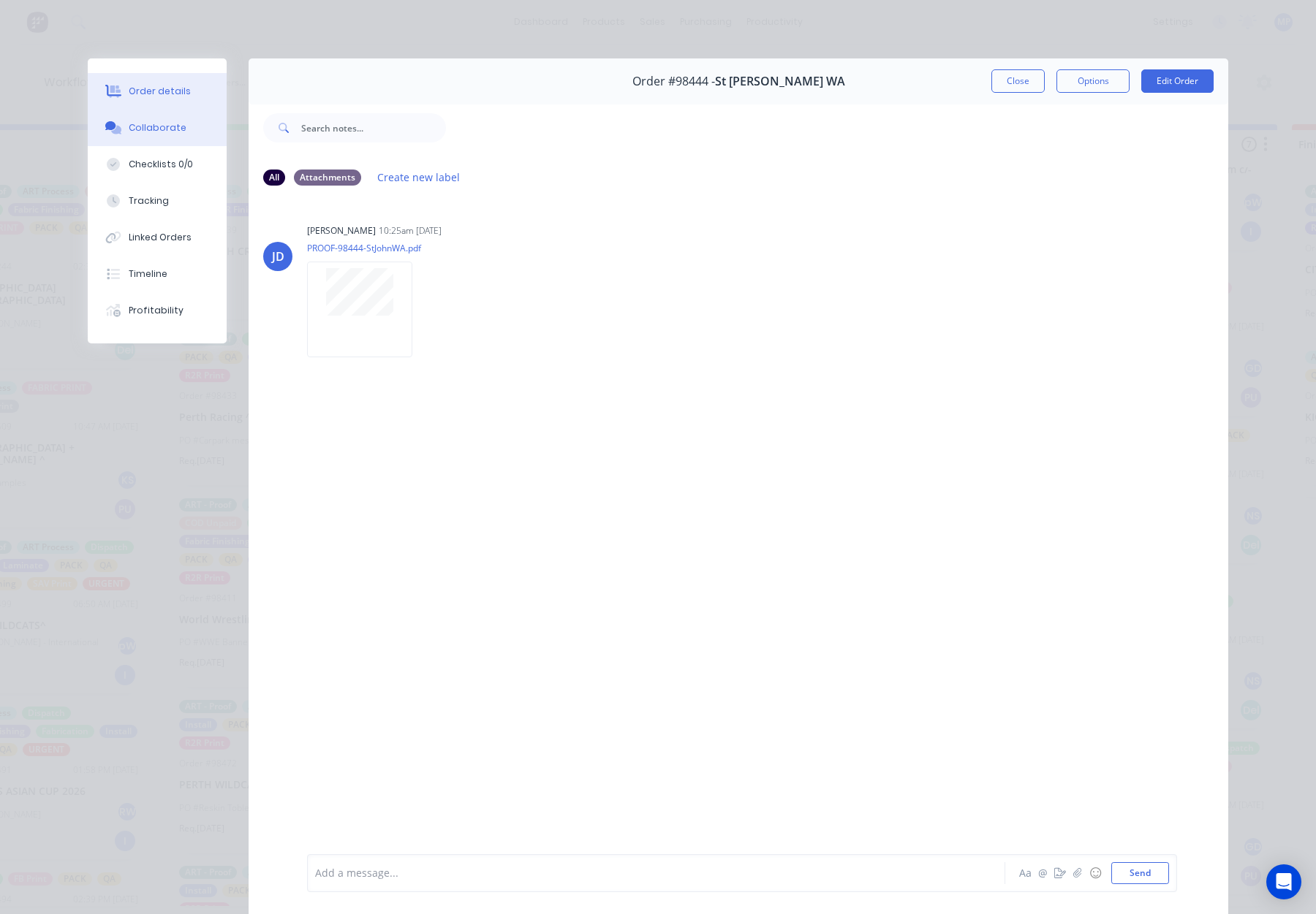
click at [164, 93] on div "Order details" at bounding box center [159, 91] width 62 height 13
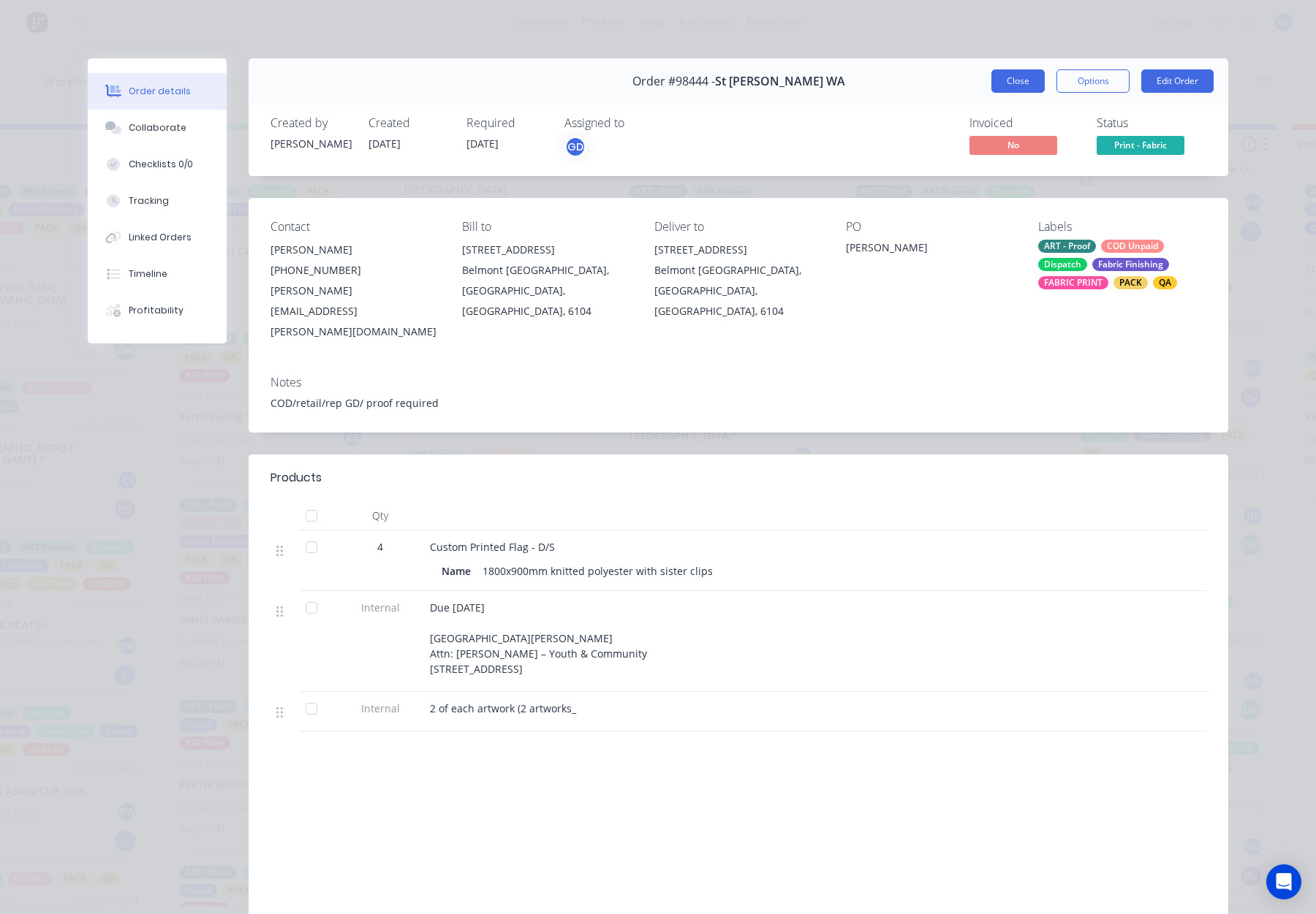
click at [999, 87] on button "Close" at bounding box center [1018, 80] width 53 height 24
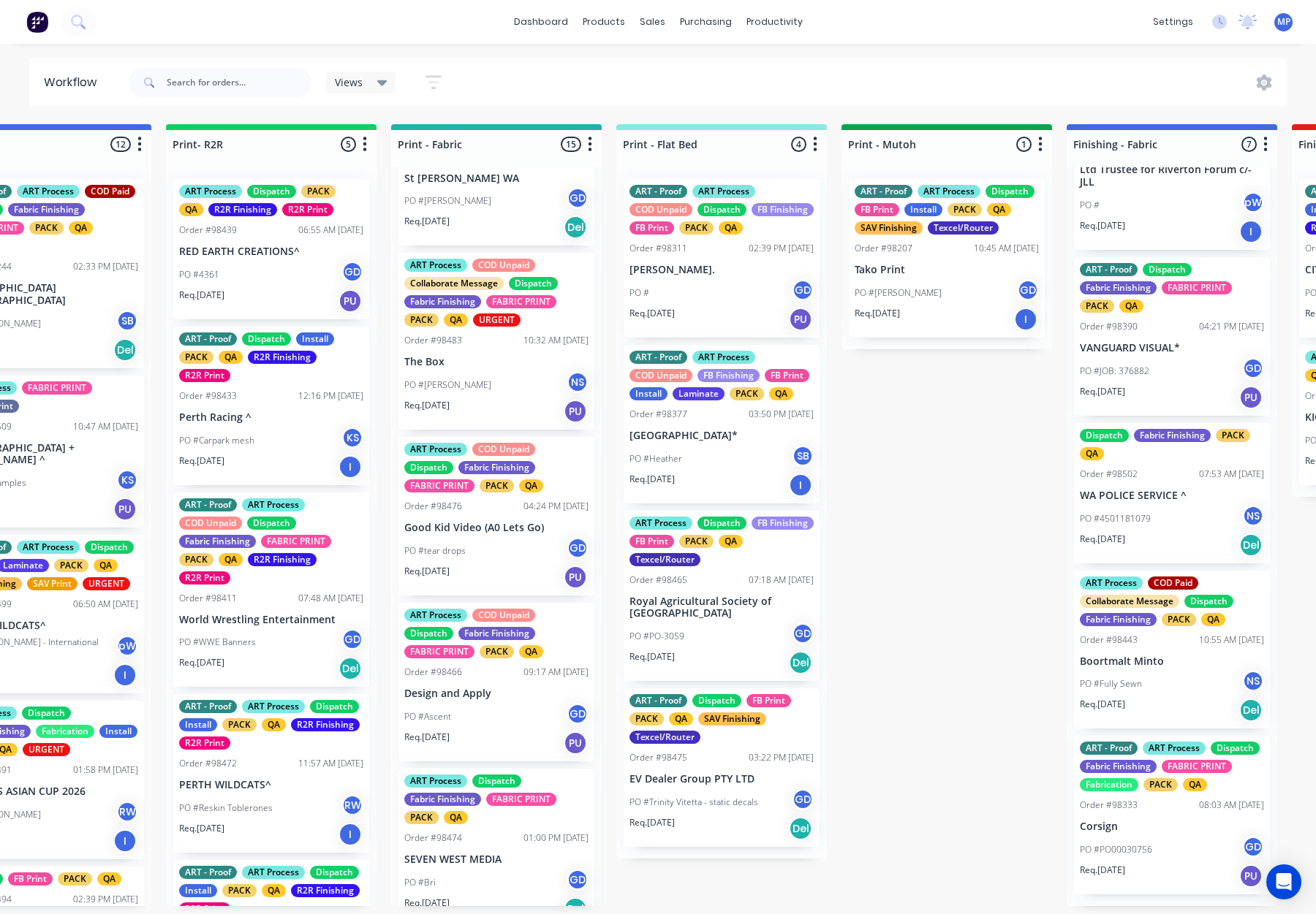
scroll to position [1117, 0]
click at [495, 399] on div "PO #Jess NS" at bounding box center [496, 384] width 185 height 28
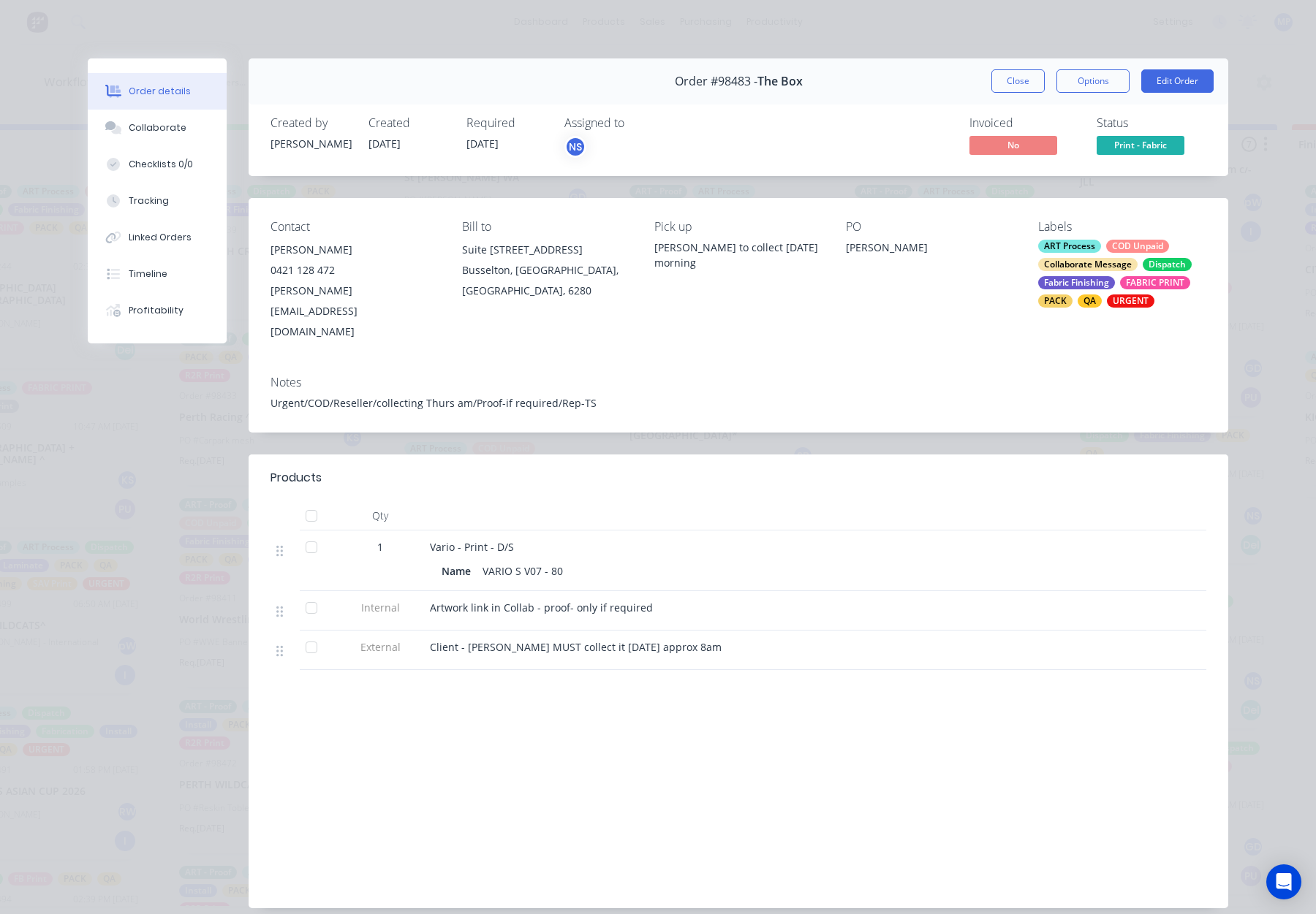
drag, startPoint x: 1022, startPoint y: 81, endPoint x: 807, endPoint y: 334, distance: 332.0
click at [1022, 81] on button "Close" at bounding box center [1018, 80] width 53 height 24
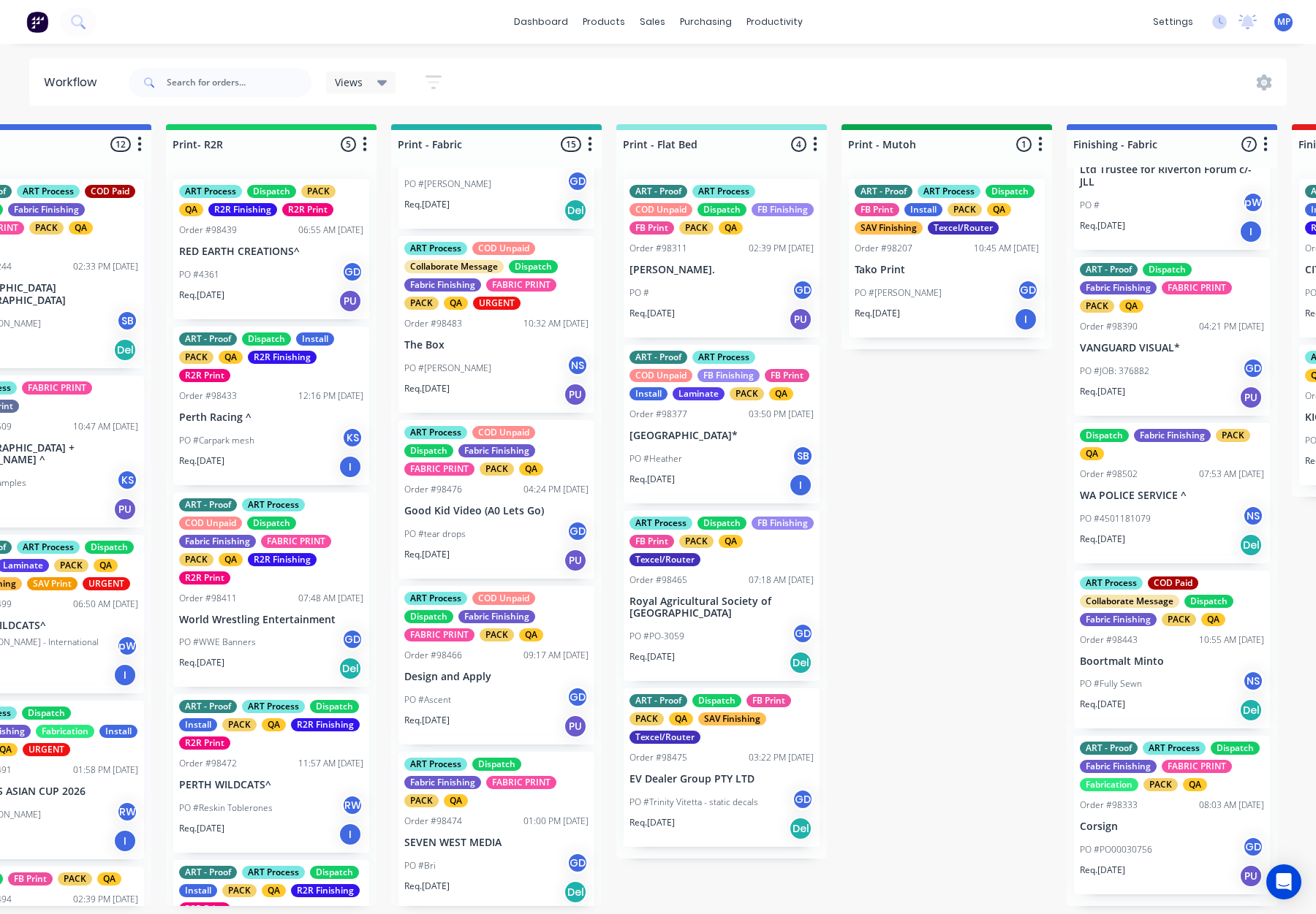
scroll to position [1125, 0]
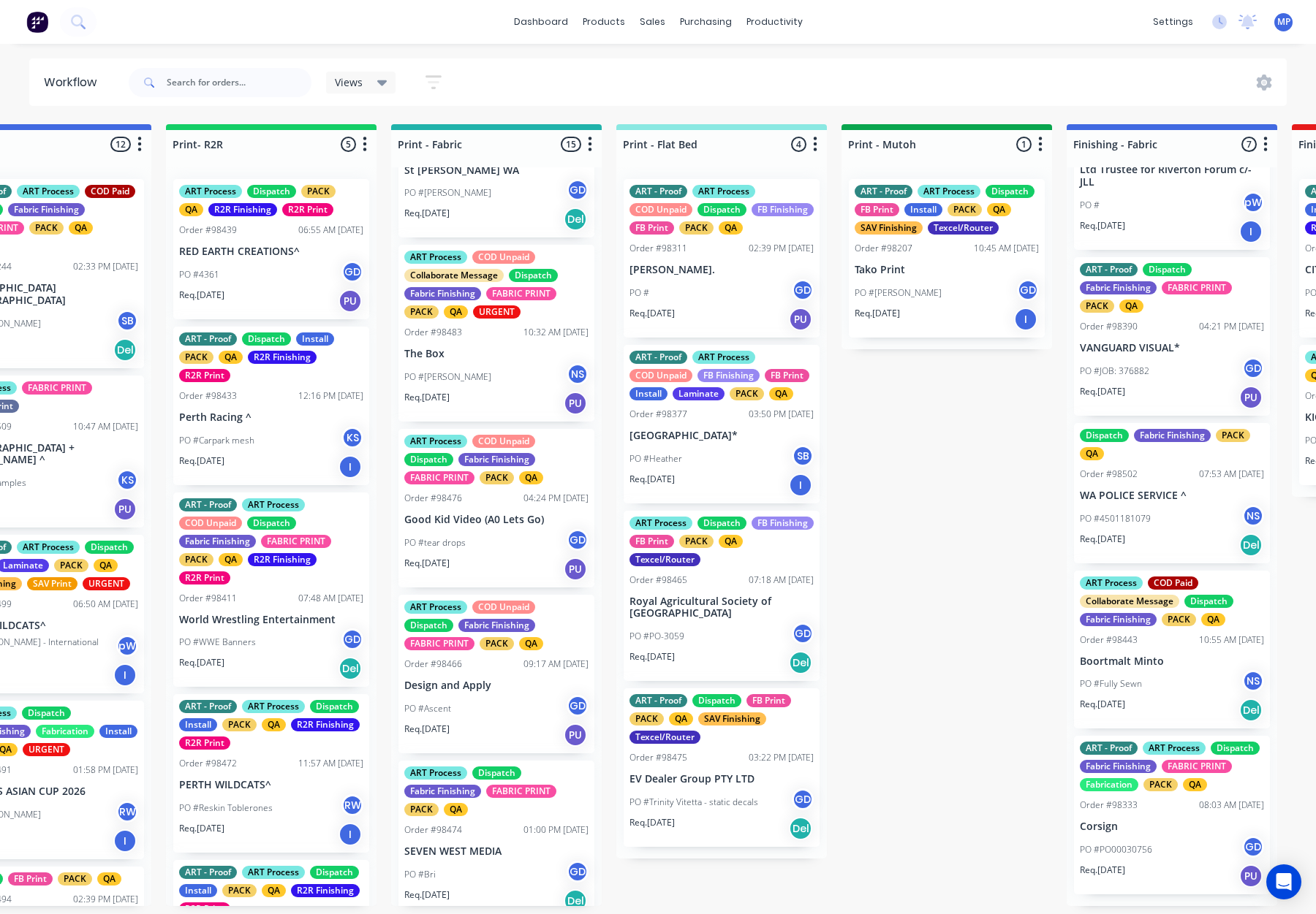
click at [484, 527] on div "ART Process COD Unpaid Dispatch Fabric Finishing FABRIC PRINT PACK QA Order #98…" at bounding box center [497, 508] width 196 height 159
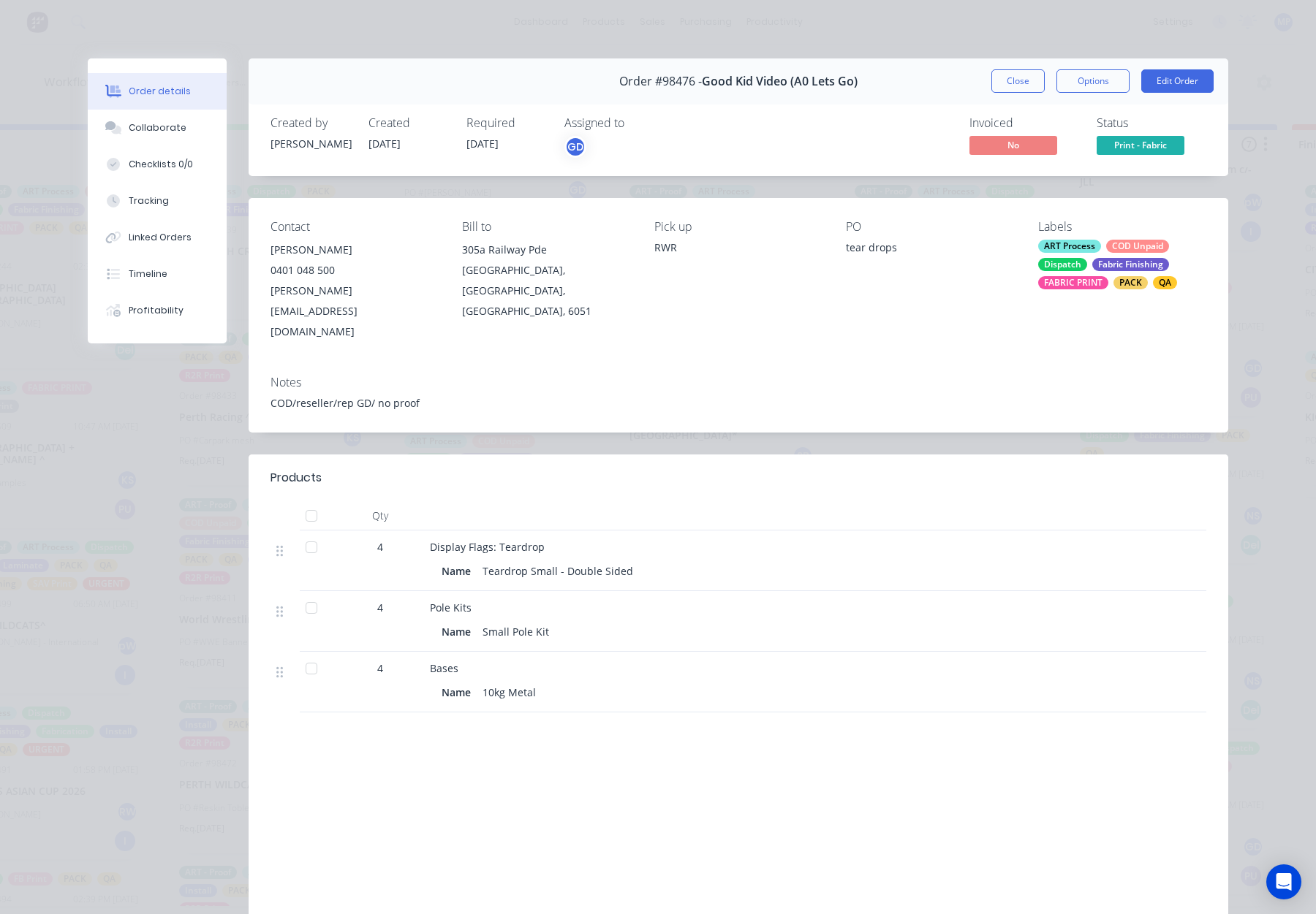
click at [1025, 71] on button "Close" at bounding box center [1018, 80] width 53 height 24
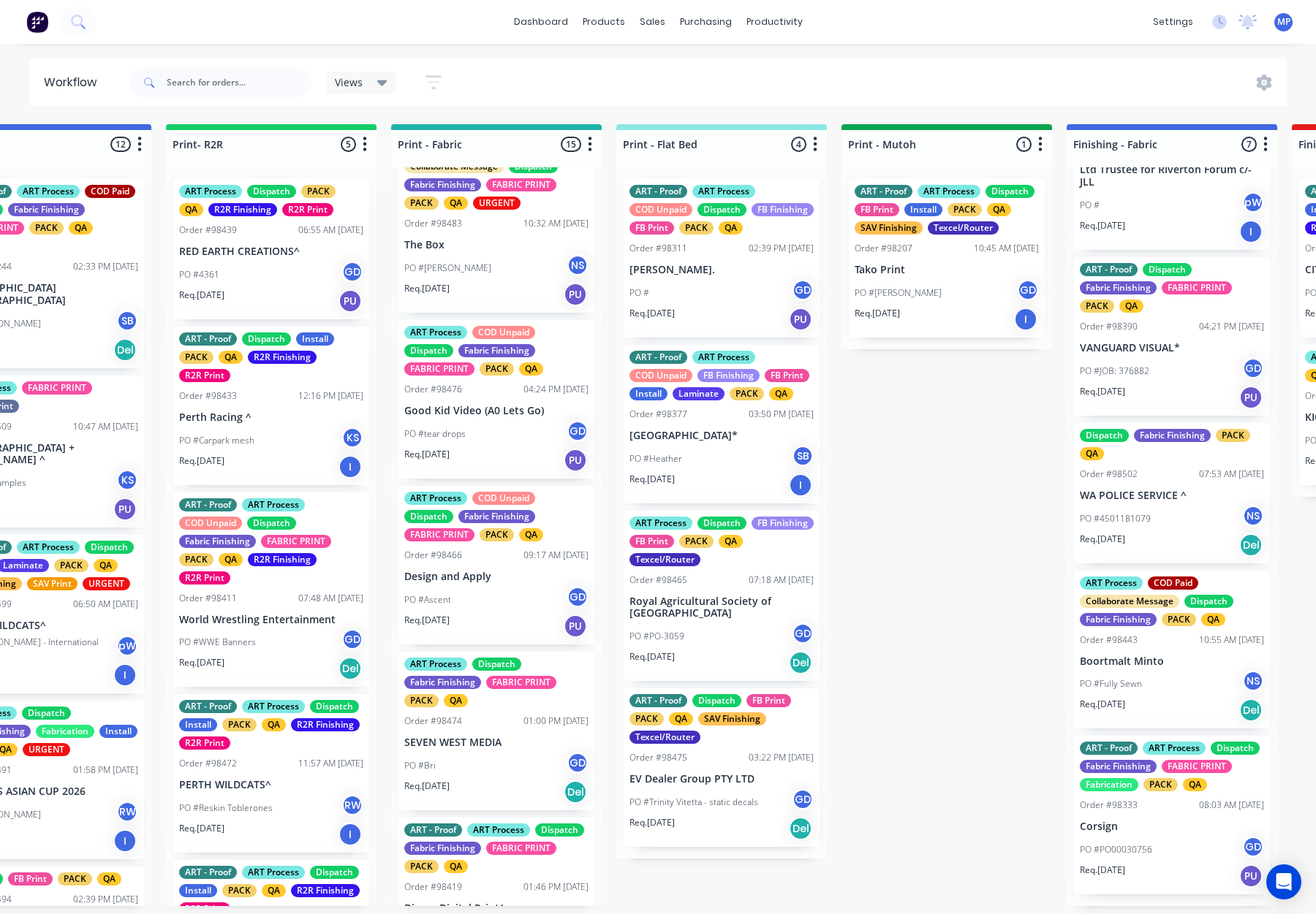
scroll to position [1224, 0]
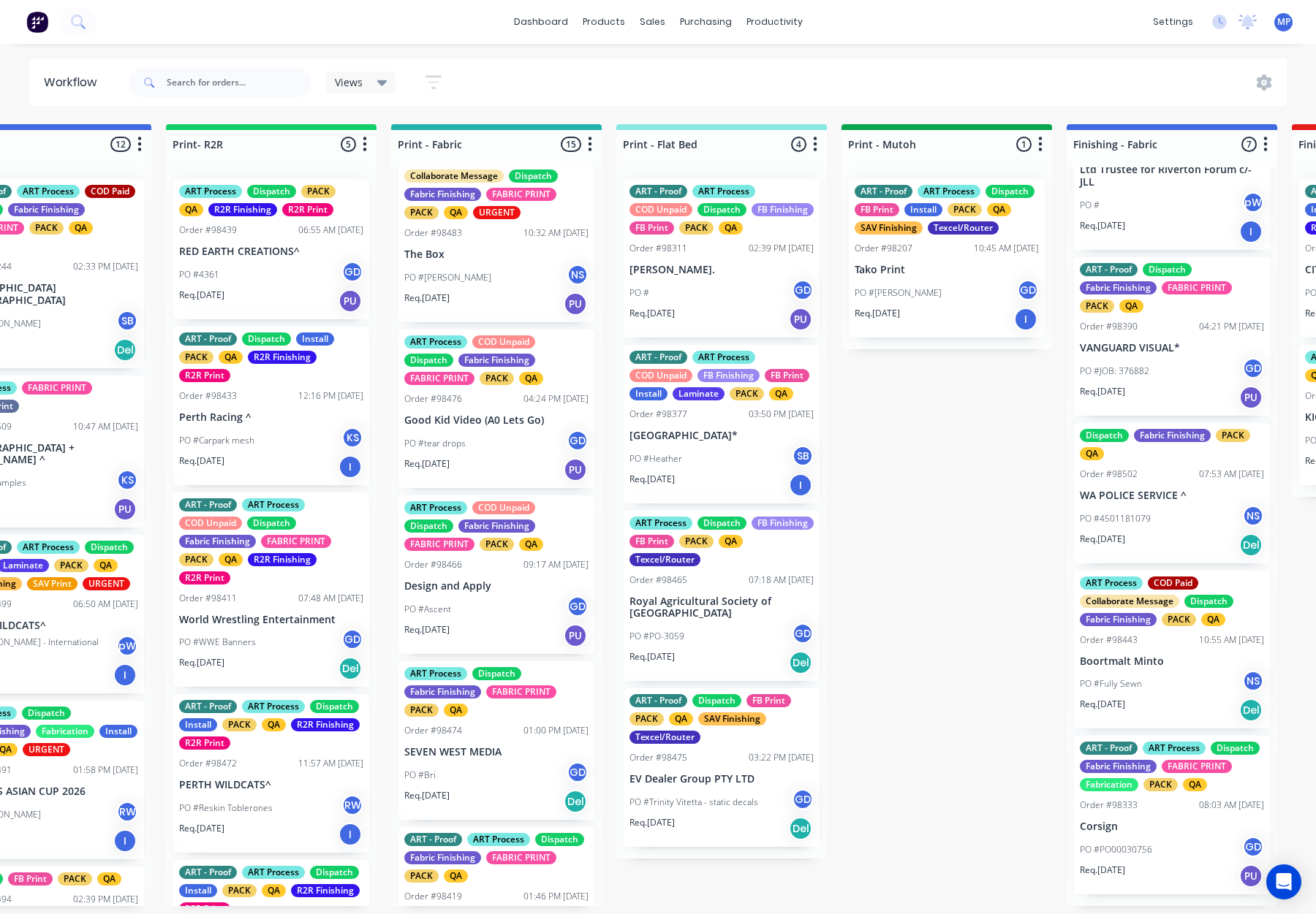
click at [498, 450] on div "PO #tear drops GD" at bounding box center [496, 443] width 185 height 28
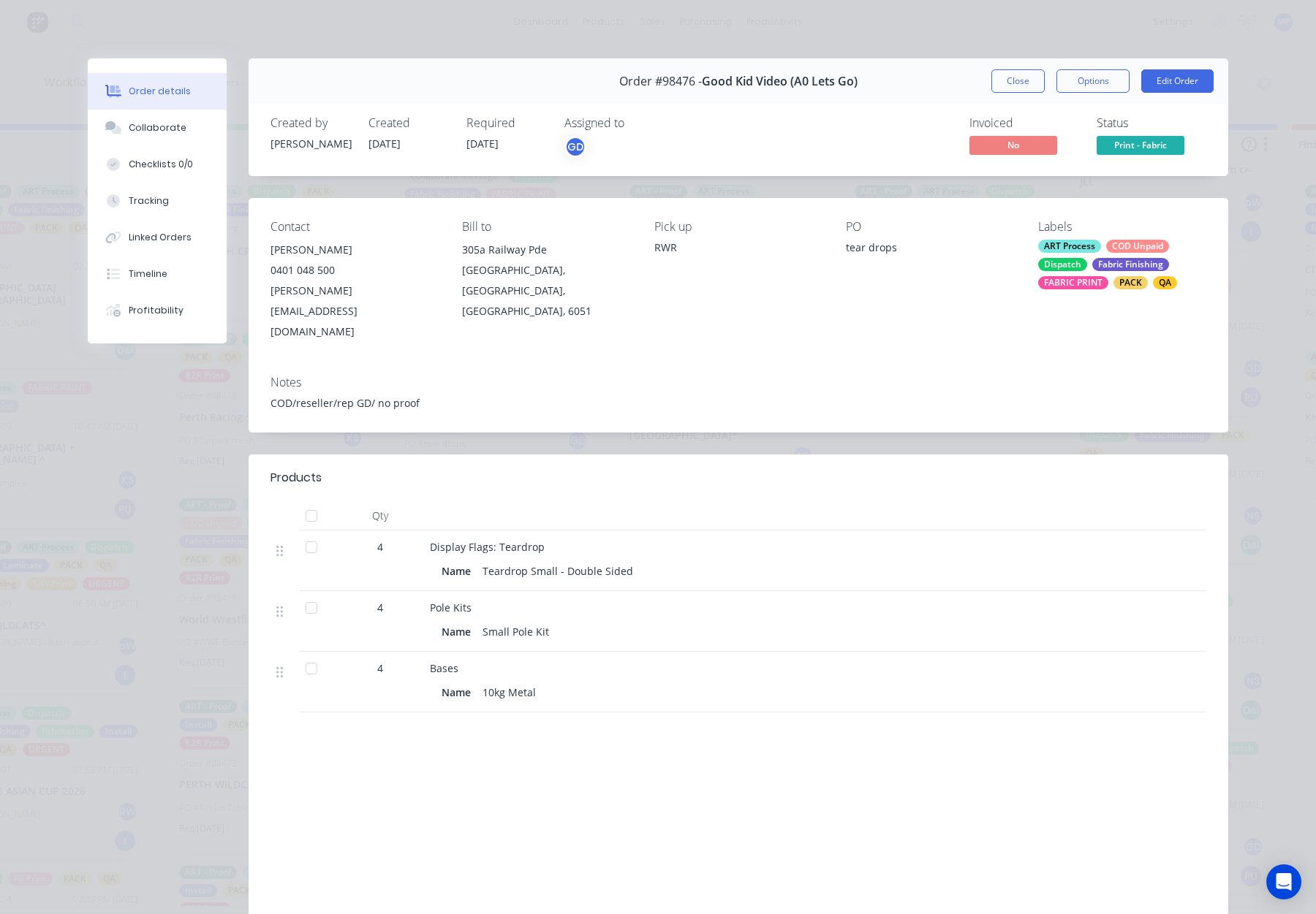
drag, startPoint x: 1036, startPoint y: 83, endPoint x: 853, endPoint y: 344, distance: 318.8
click at [1036, 83] on button "Close" at bounding box center [1018, 80] width 53 height 24
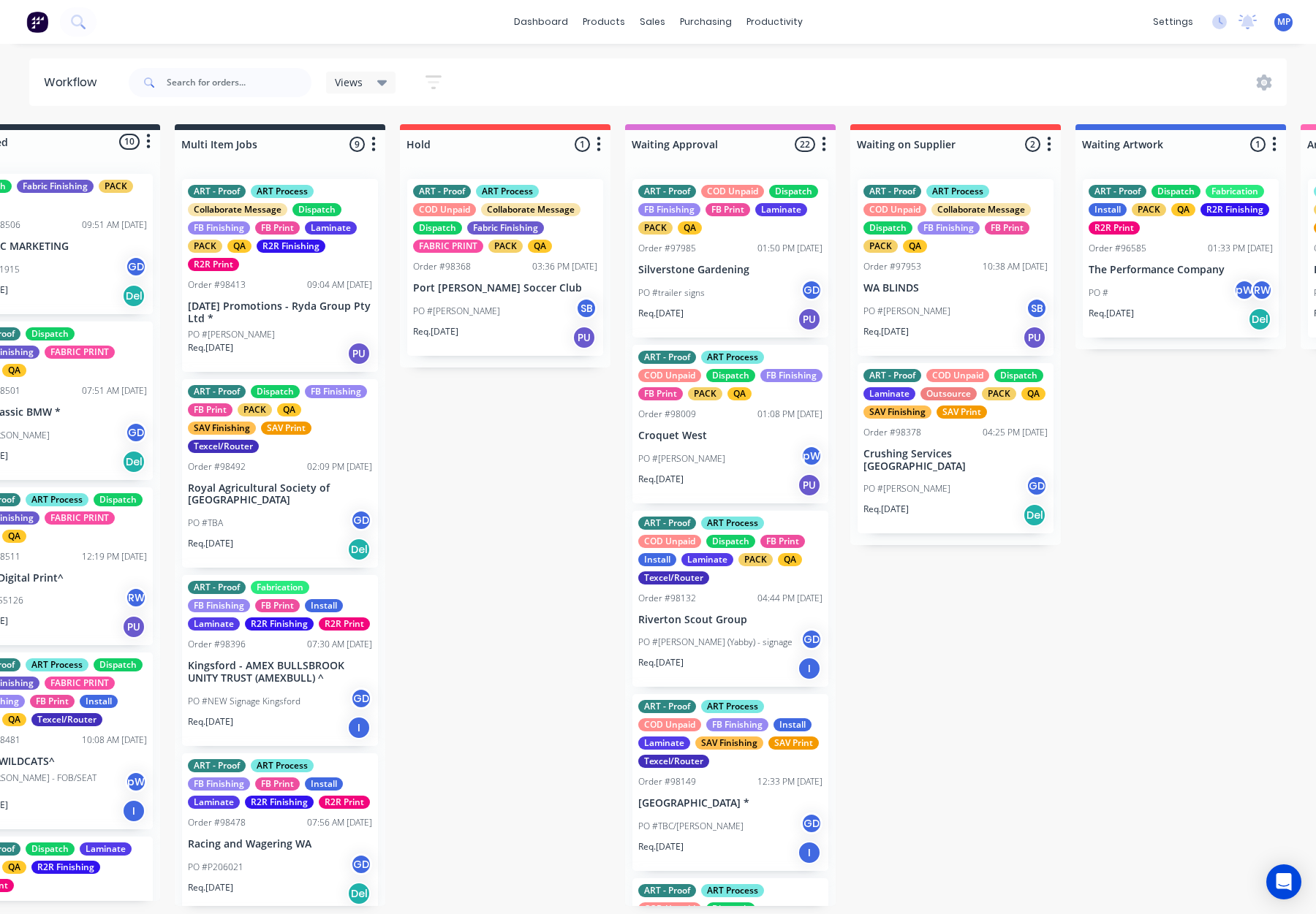
scroll to position [0, 0]
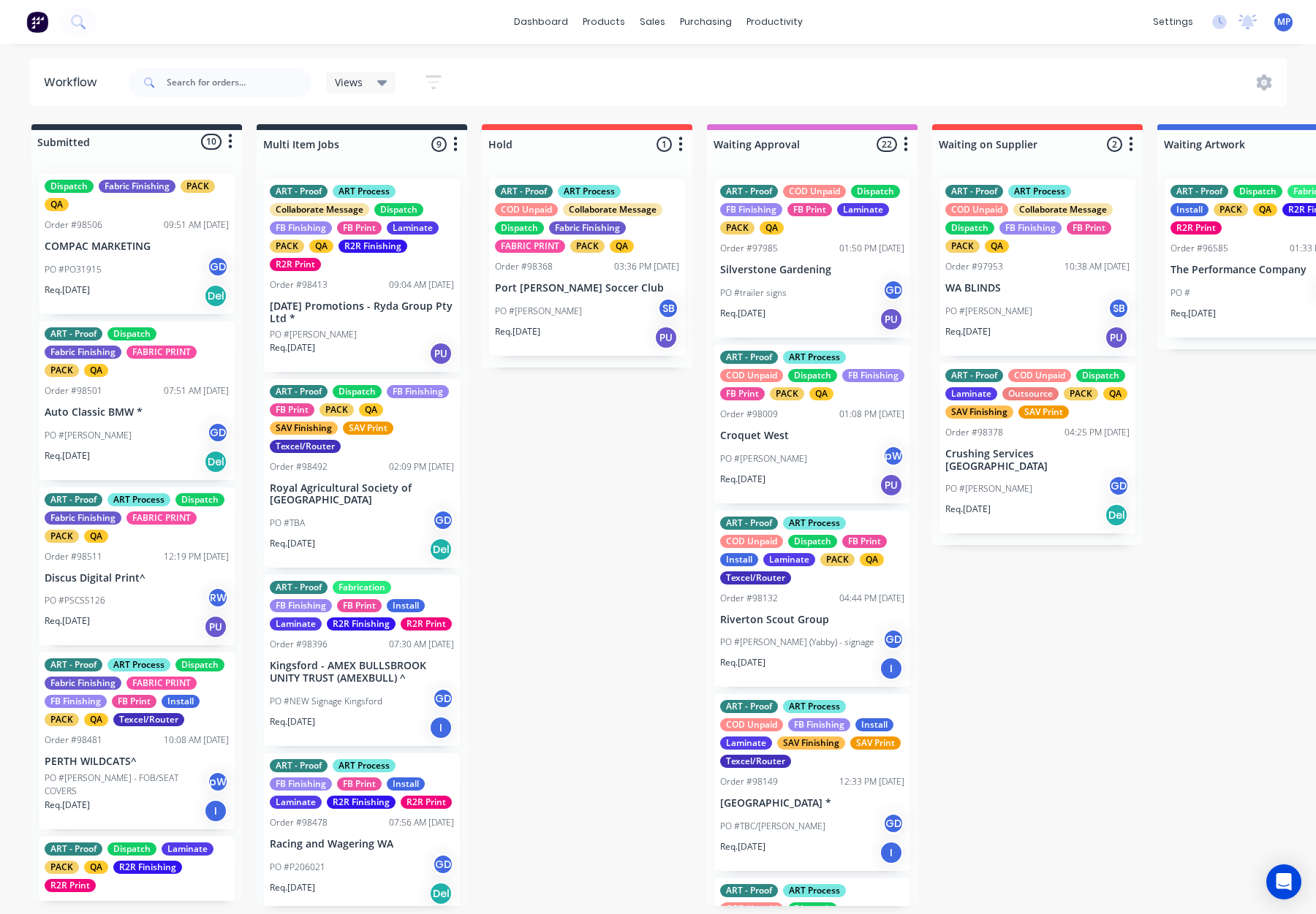
click at [166, 69] on span at bounding box center [147, 83] width 38 height 30
click at [184, 77] on input "text" at bounding box center [239, 83] width 145 height 30
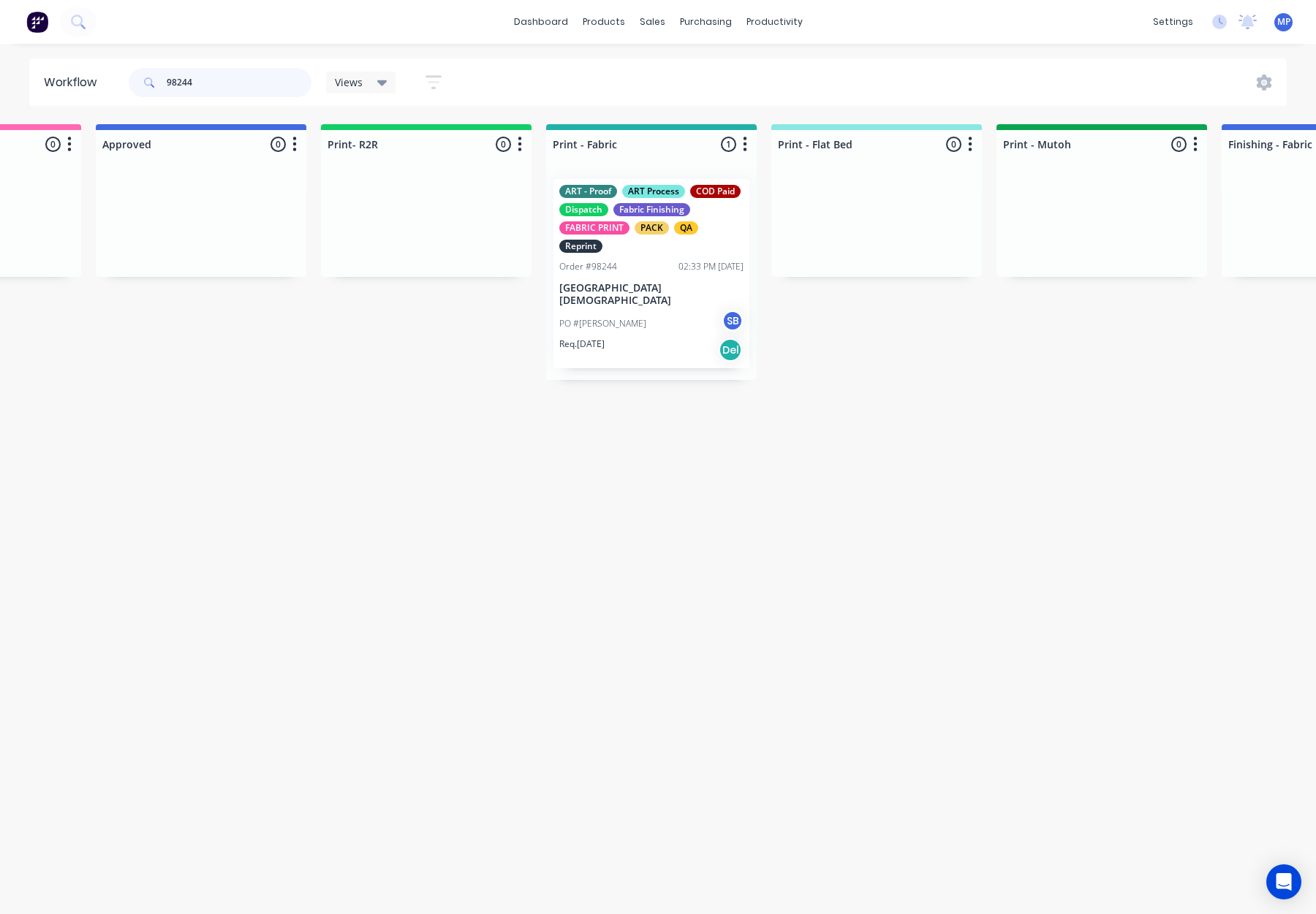
scroll to position [0, 1518]
type input "98244"
click at [631, 278] on div "ART - Proof ART Process COD Paid Dispatch Fabric Finishing FABRIC PRINT PACK QA…" at bounding box center [645, 273] width 196 height 189
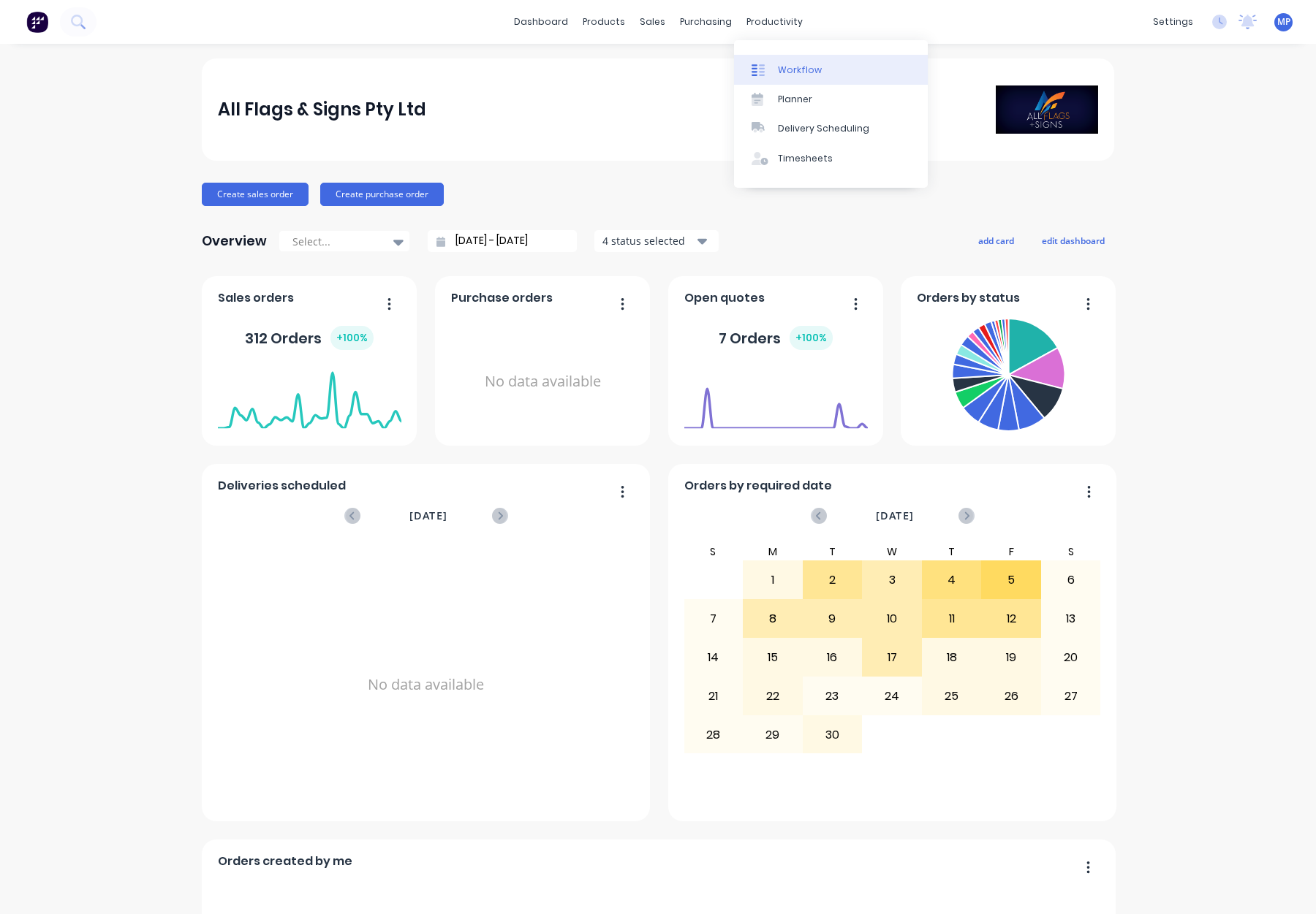
click at [796, 65] on div "Workflow" at bounding box center [800, 70] width 44 height 13
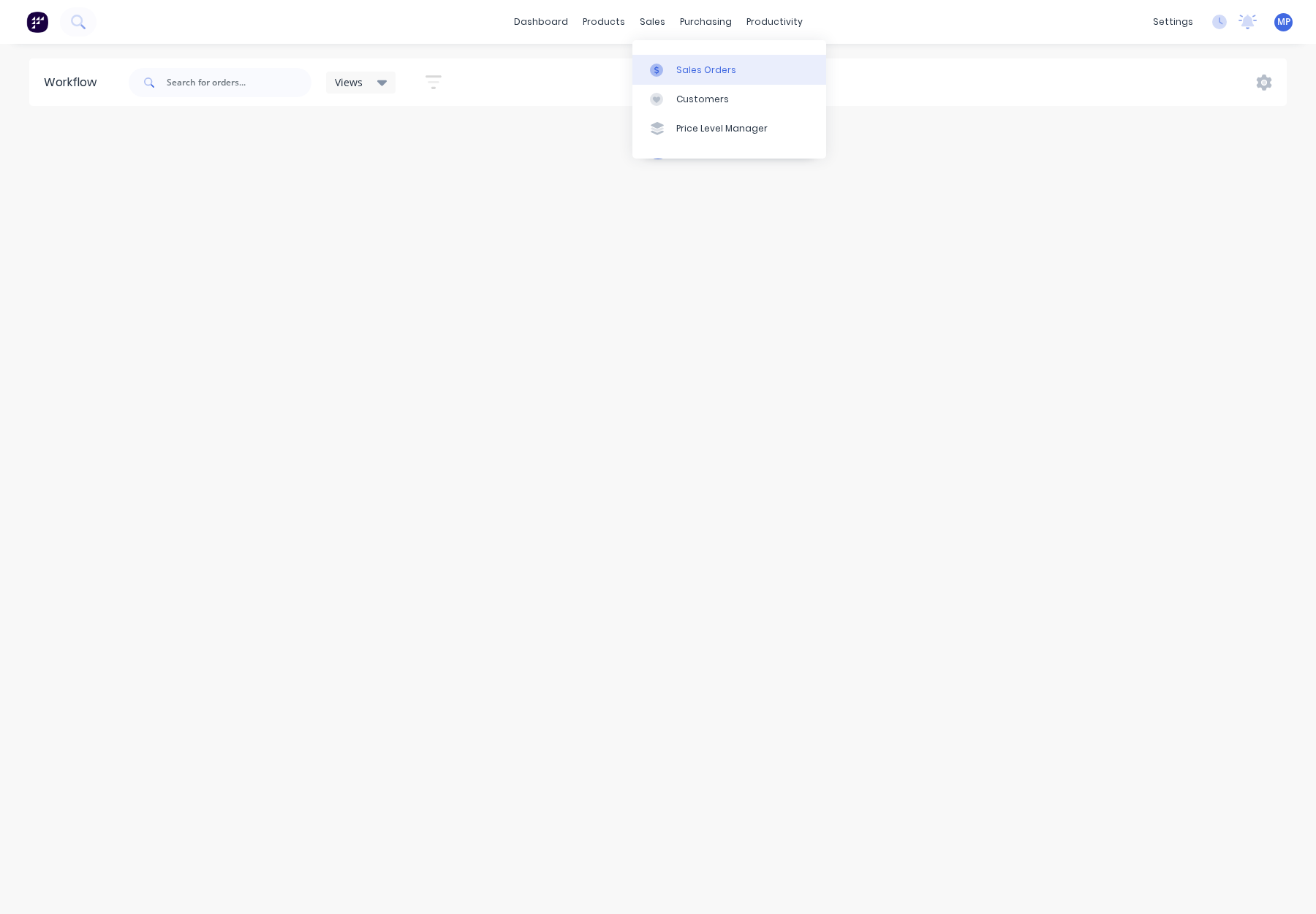
click at [677, 71] on div "Sales Orders" at bounding box center [706, 70] width 60 height 13
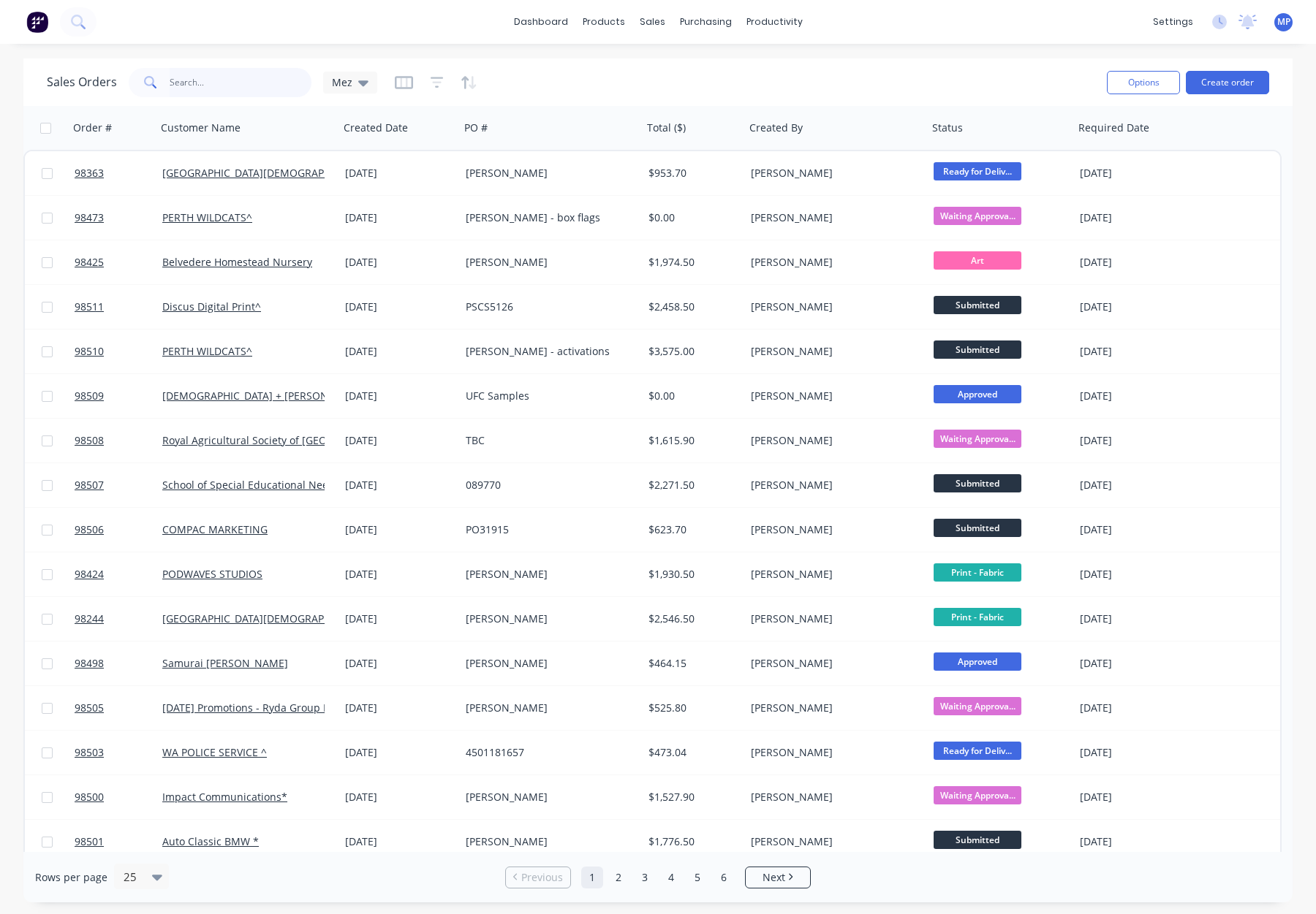
click at [197, 81] on input "text" at bounding box center [241, 83] width 143 height 30
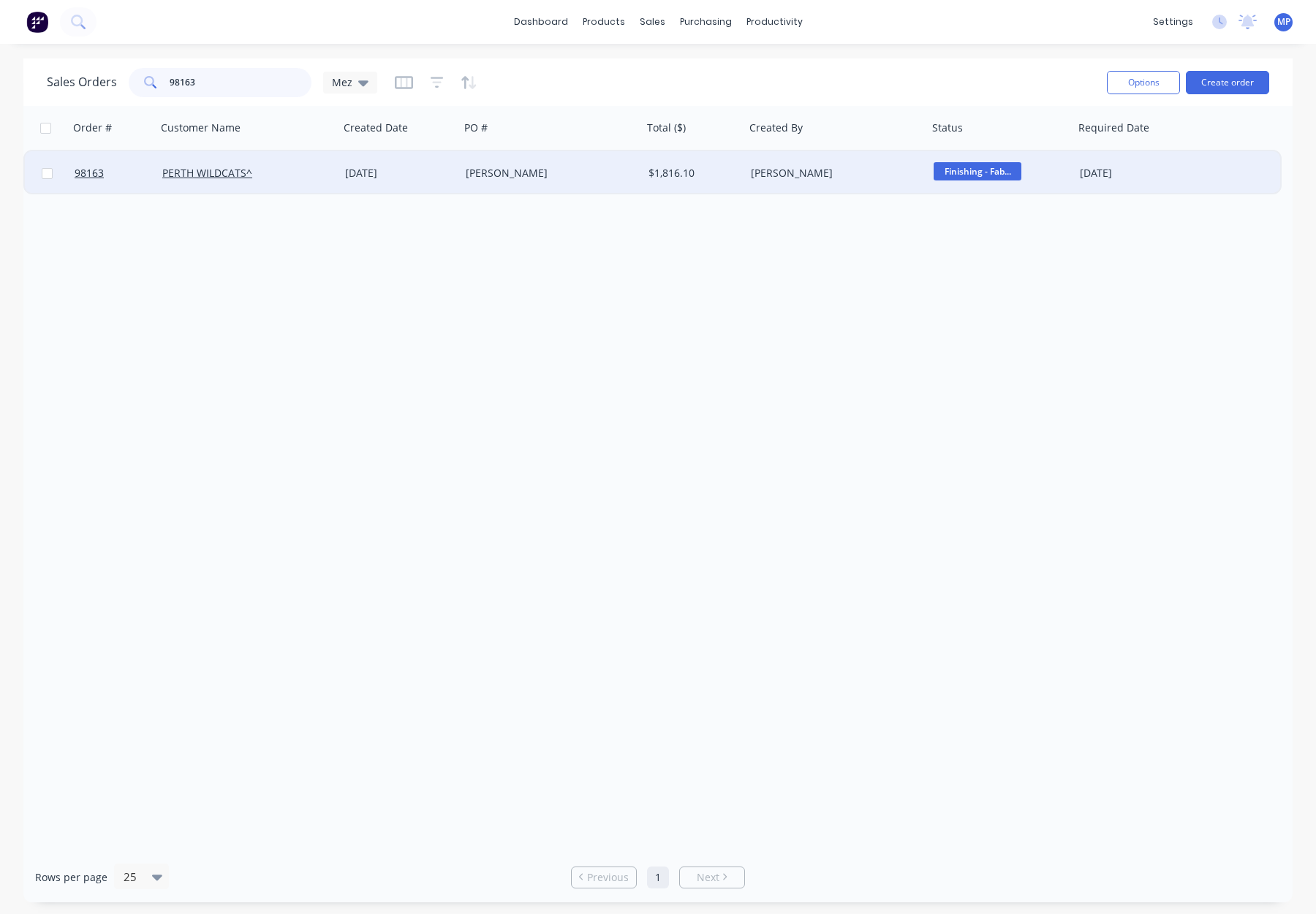
type input "98163"
click at [296, 158] on div "PERTH WILDCATS^" at bounding box center [248, 173] width 183 height 44
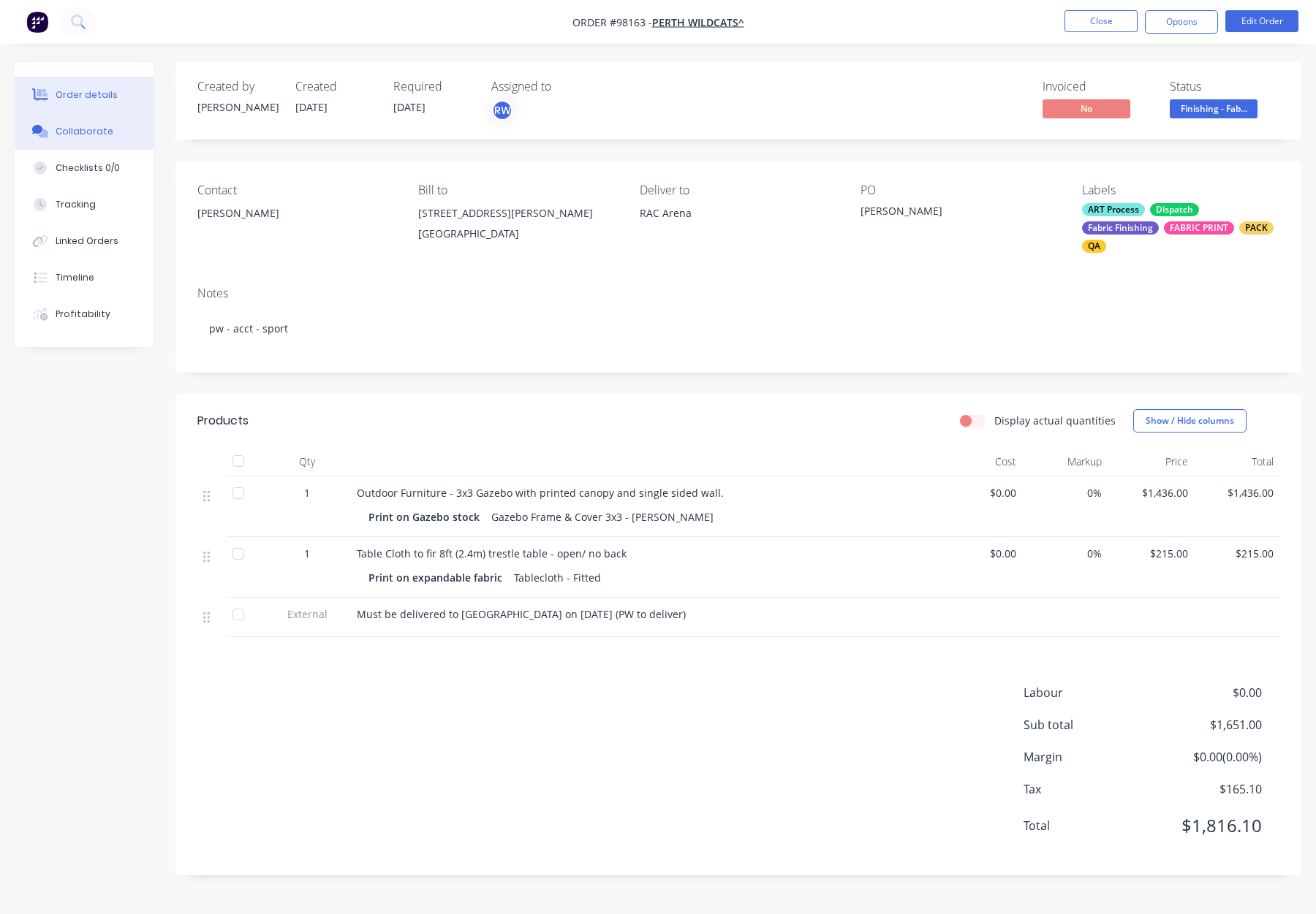
click at [63, 131] on div "Collaborate" at bounding box center [84, 131] width 58 height 13
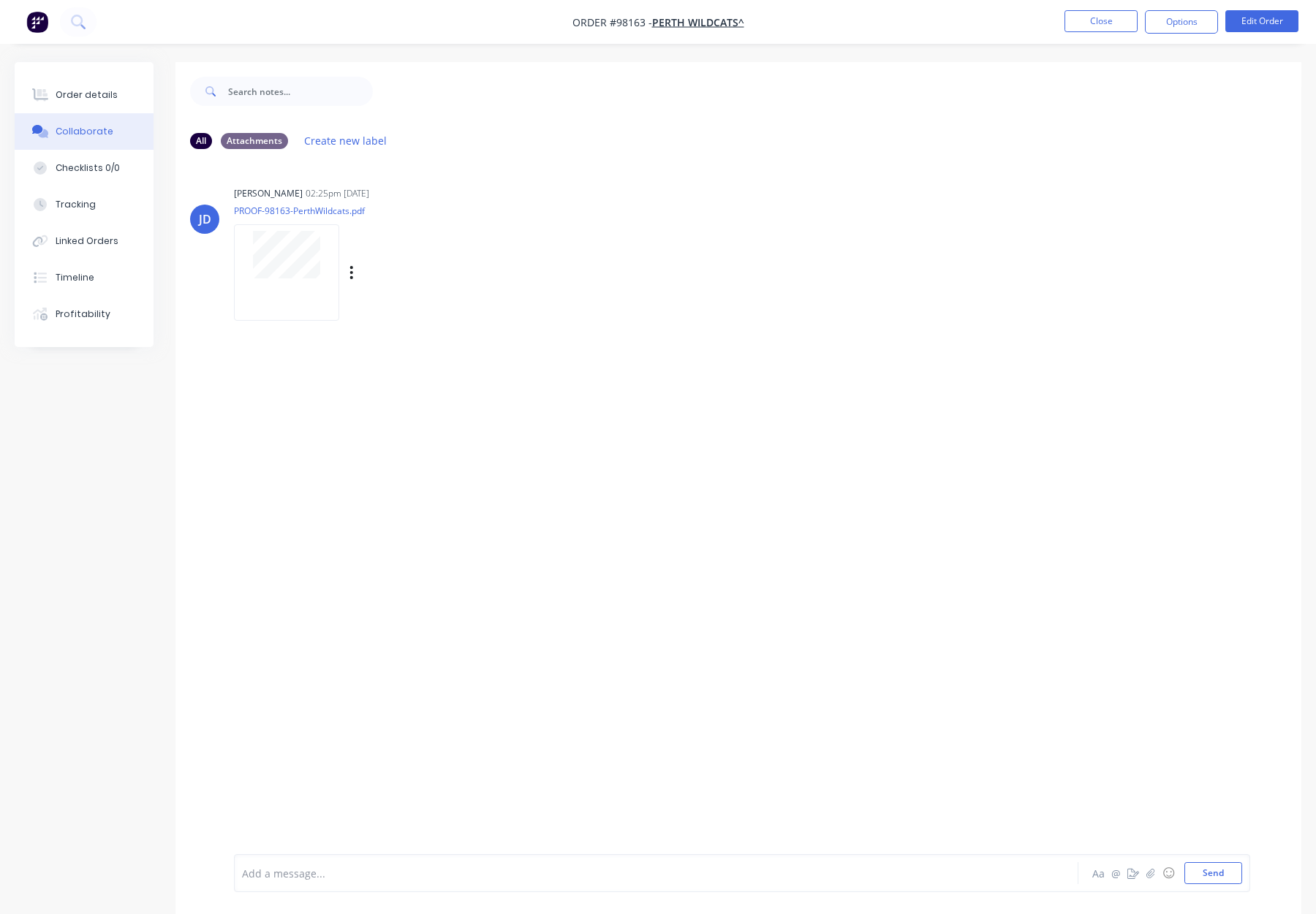
click at [254, 300] on div at bounding box center [286, 273] width 106 height 96
click at [112, 92] on button "Order details" at bounding box center [84, 95] width 139 height 36
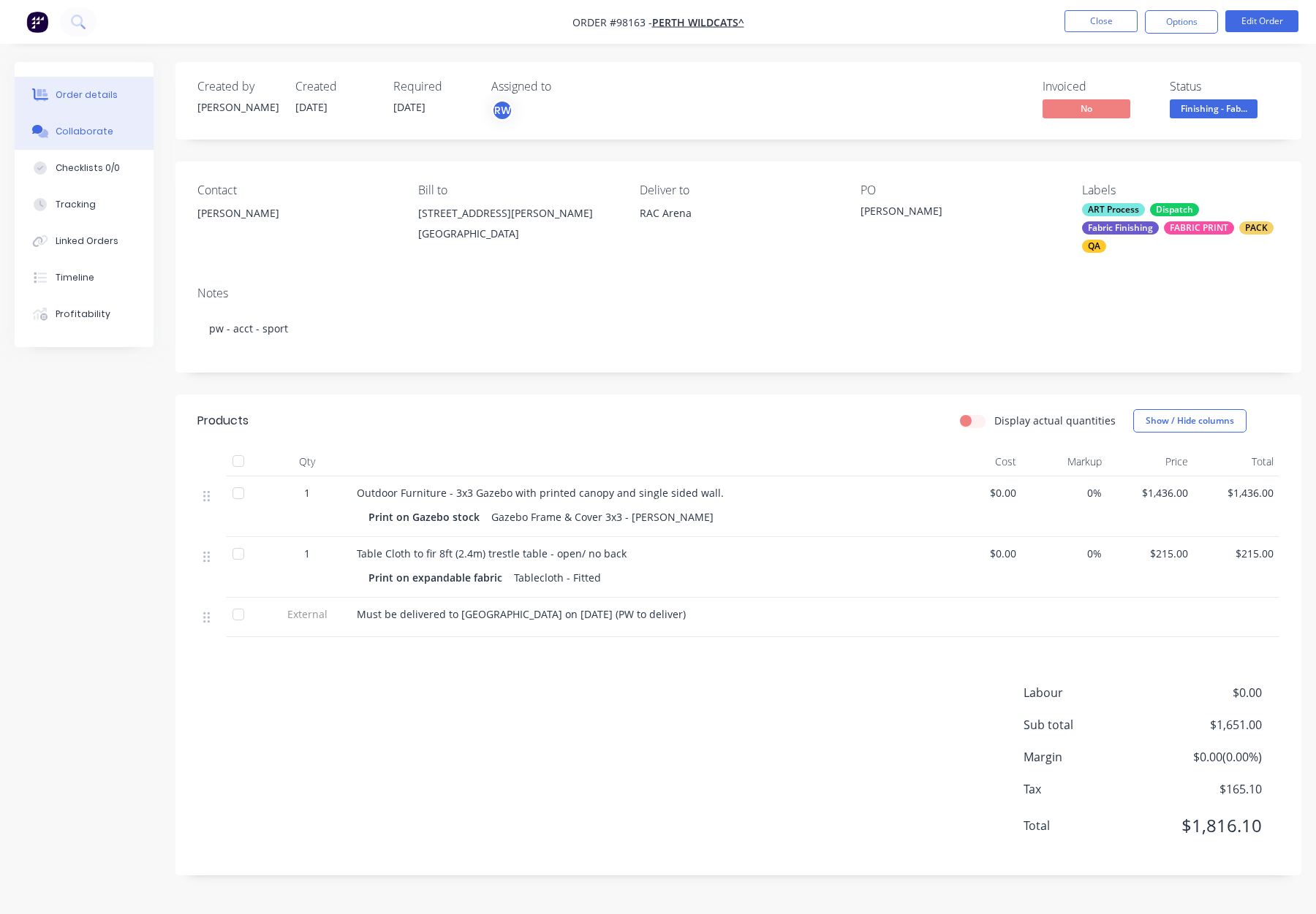
click at [73, 131] on div "Collaborate" at bounding box center [84, 131] width 58 height 13
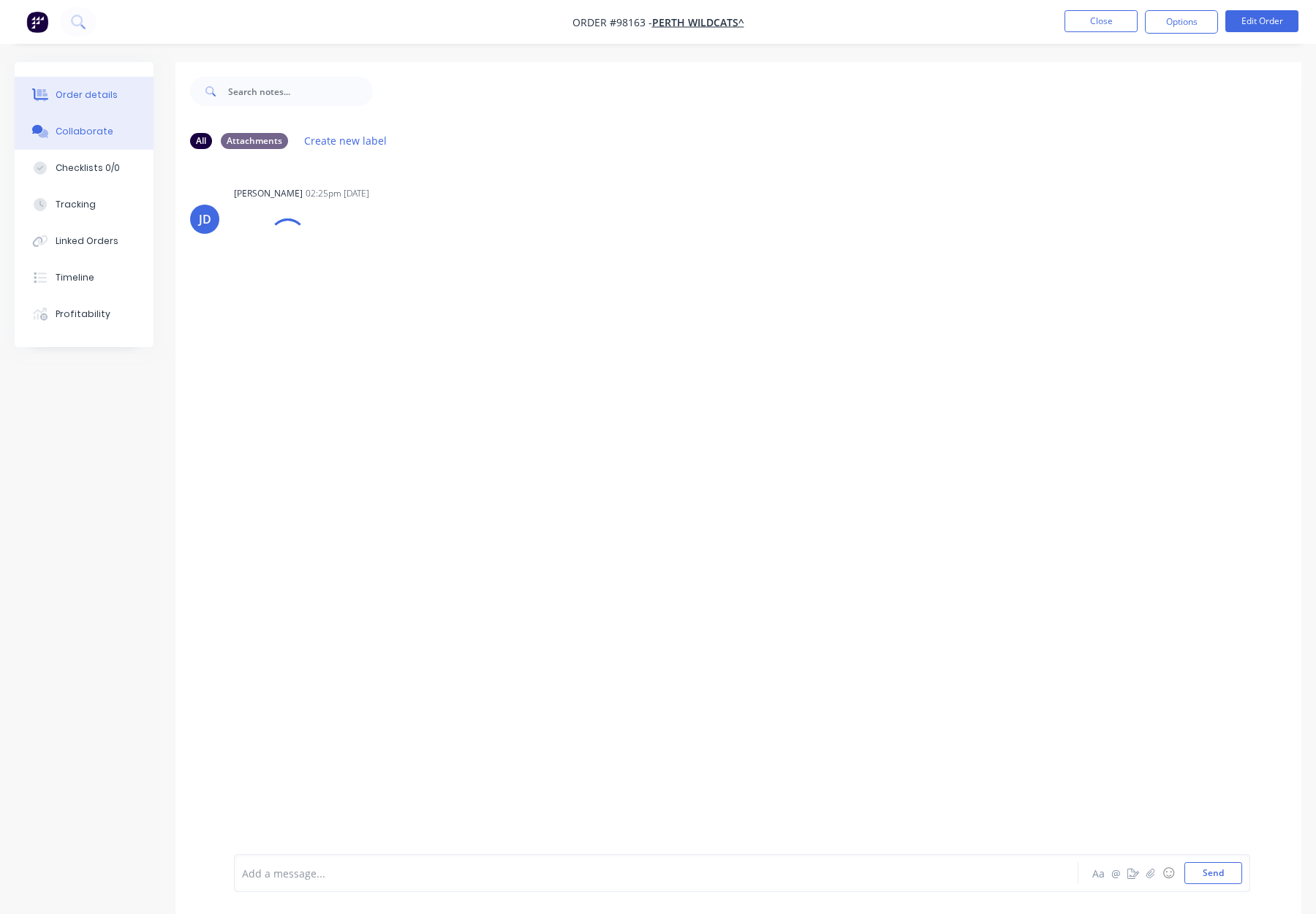
click at [79, 109] on button "Order details" at bounding box center [84, 95] width 139 height 36
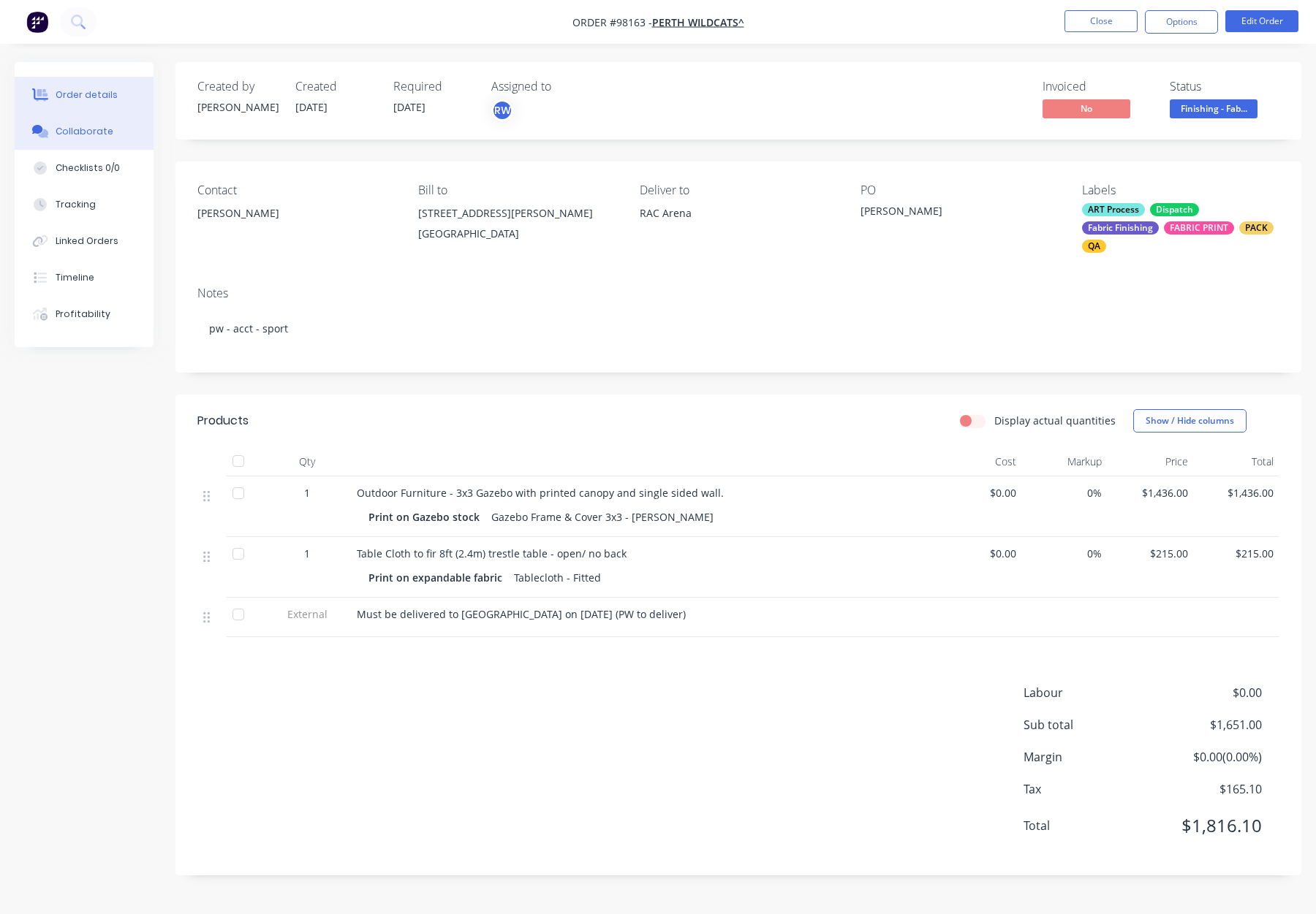
click at [70, 128] on div "Collaborate" at bounding box center [84, 131] width 58 height 13
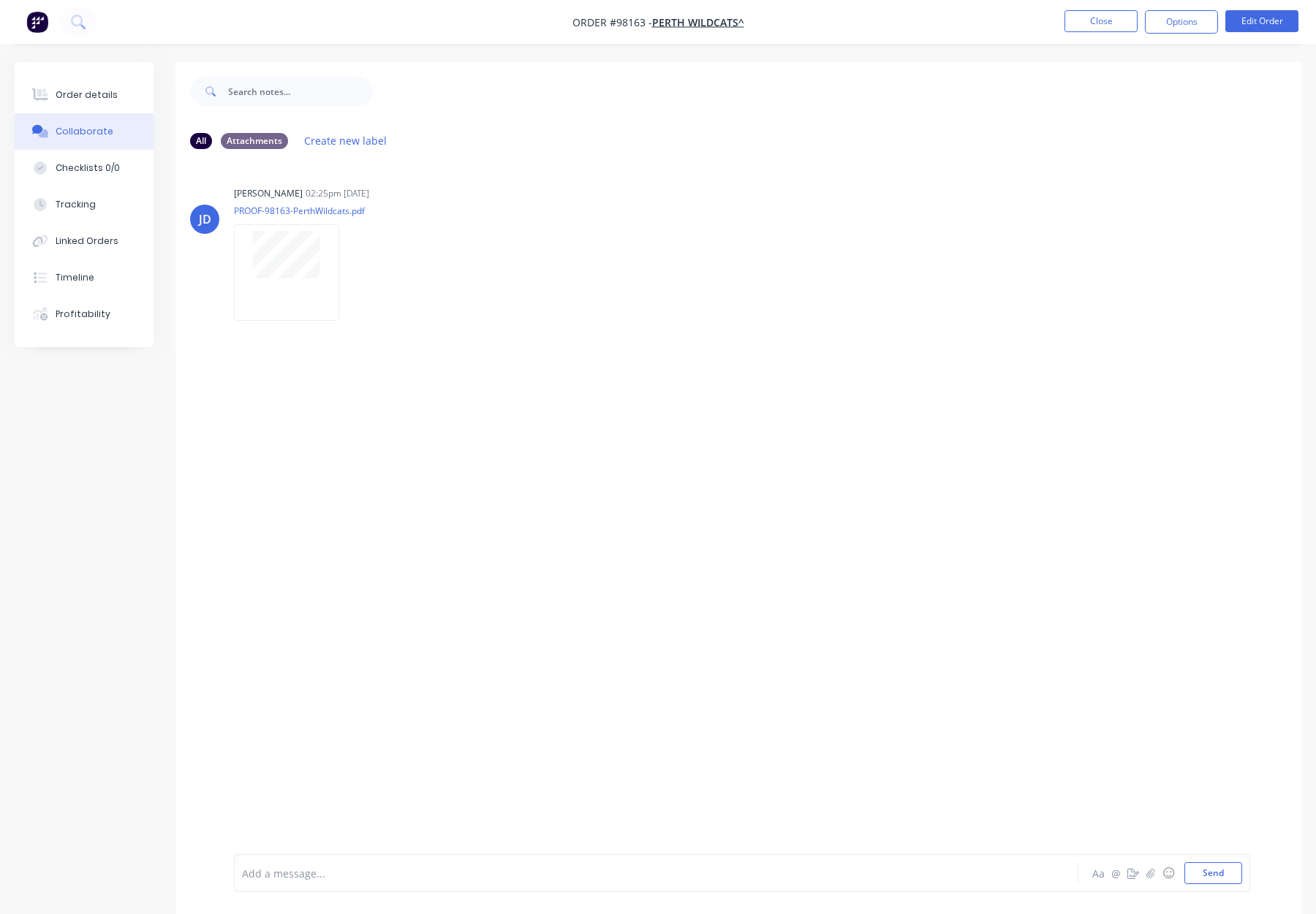
click at [312, 873] on div at bounding box center [617, 874] width 750 height 15
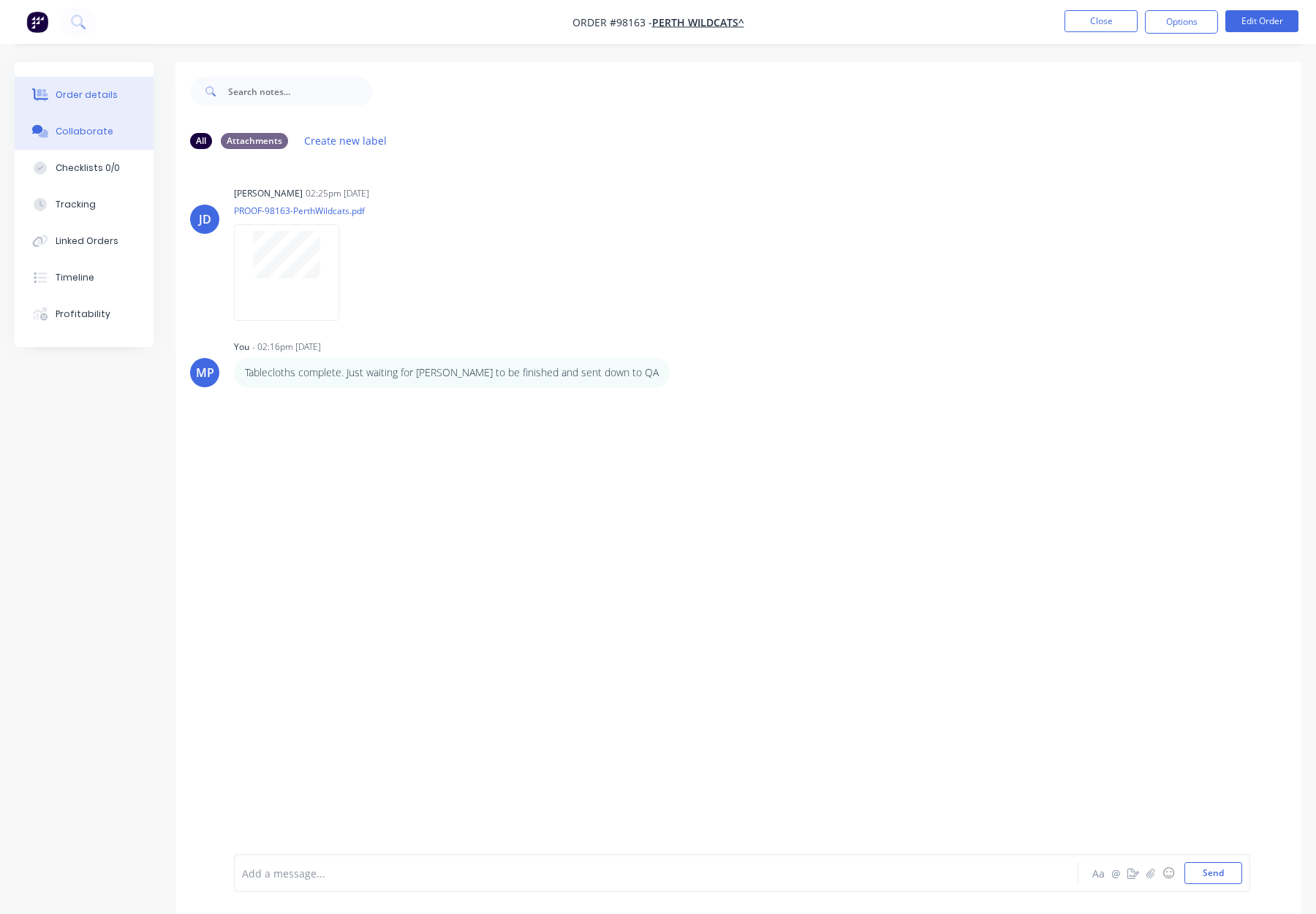
click at [84, 102] on button "Order details" at bounding box center [84, 95] width 139 height 36
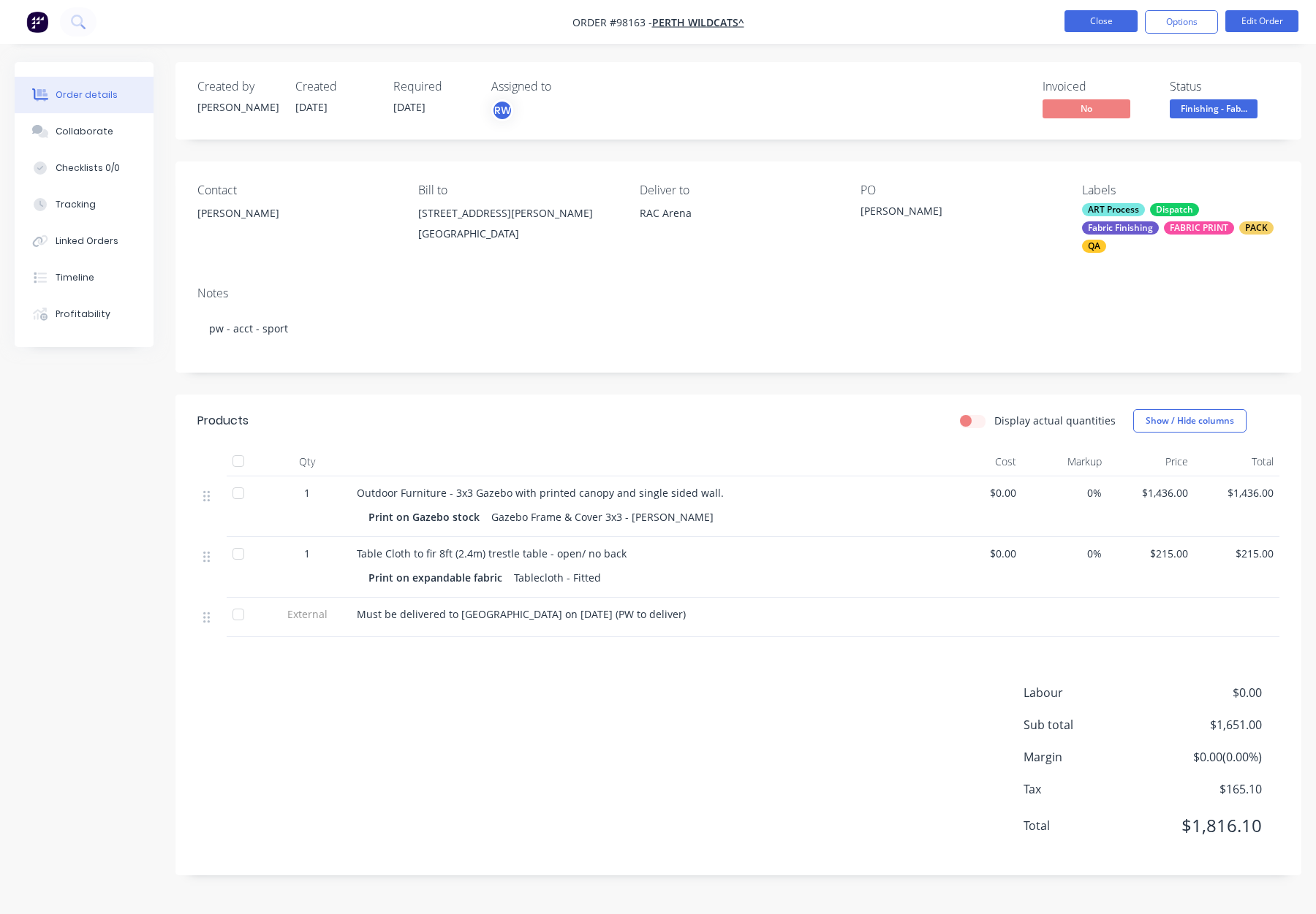
click at [1096, 24] on button "Close" at bounding box center [1101, 20] width 73 height 22
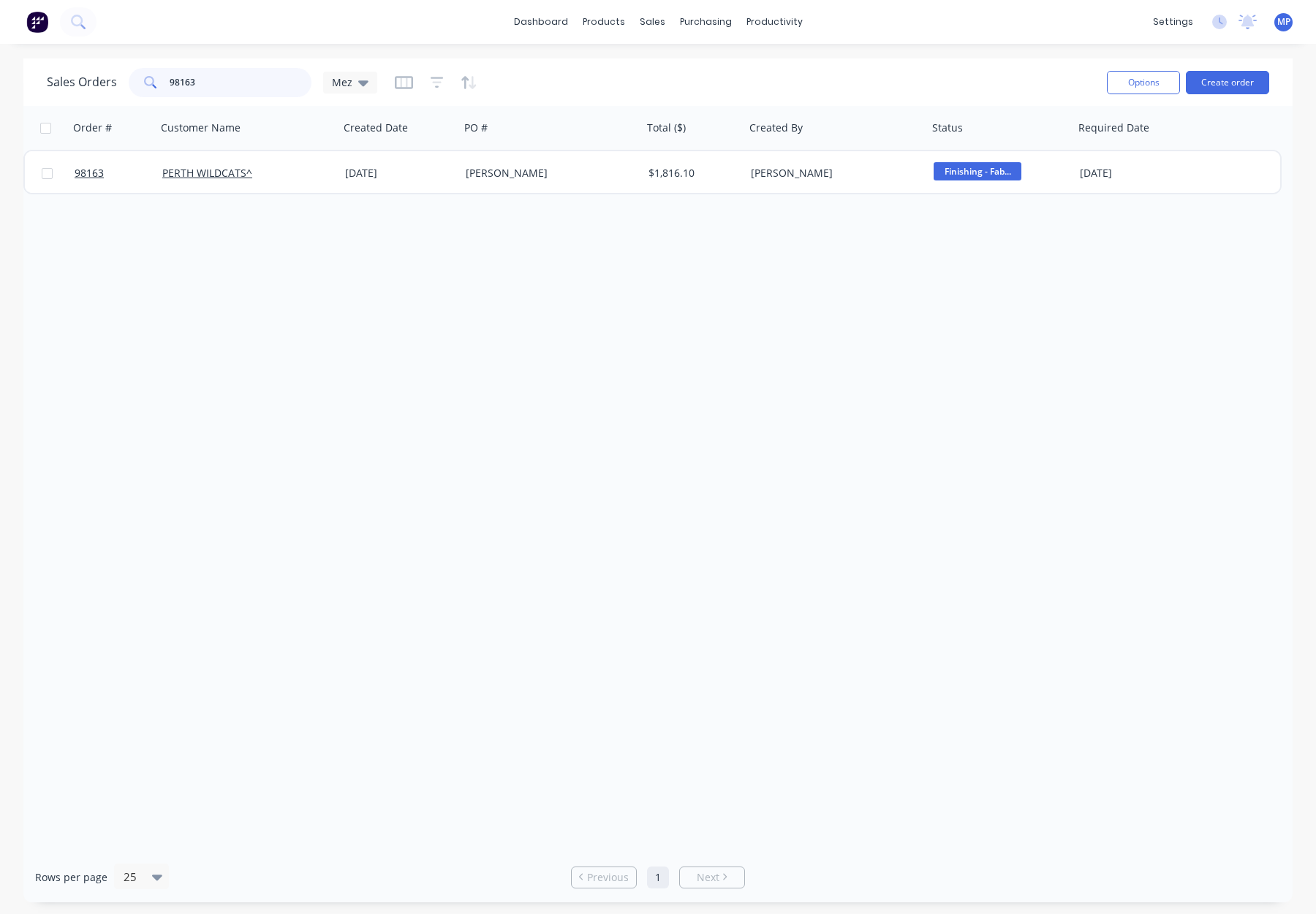
drag, startPoint x: 210, startPoint y: 84, endPoint x: 159, endPoint y: 80, distance: 51.2
click at [185, 84] on input "98163" at bounding box center [241, 83] width 143 height 30
drag, startPoint x: 226, startPoint y: 88, endPoint x: 149, endPoint y: 82, distance: 77.2
click at [152, 83] on div "98163" at bounding box center [219, 83] width 183 height 30
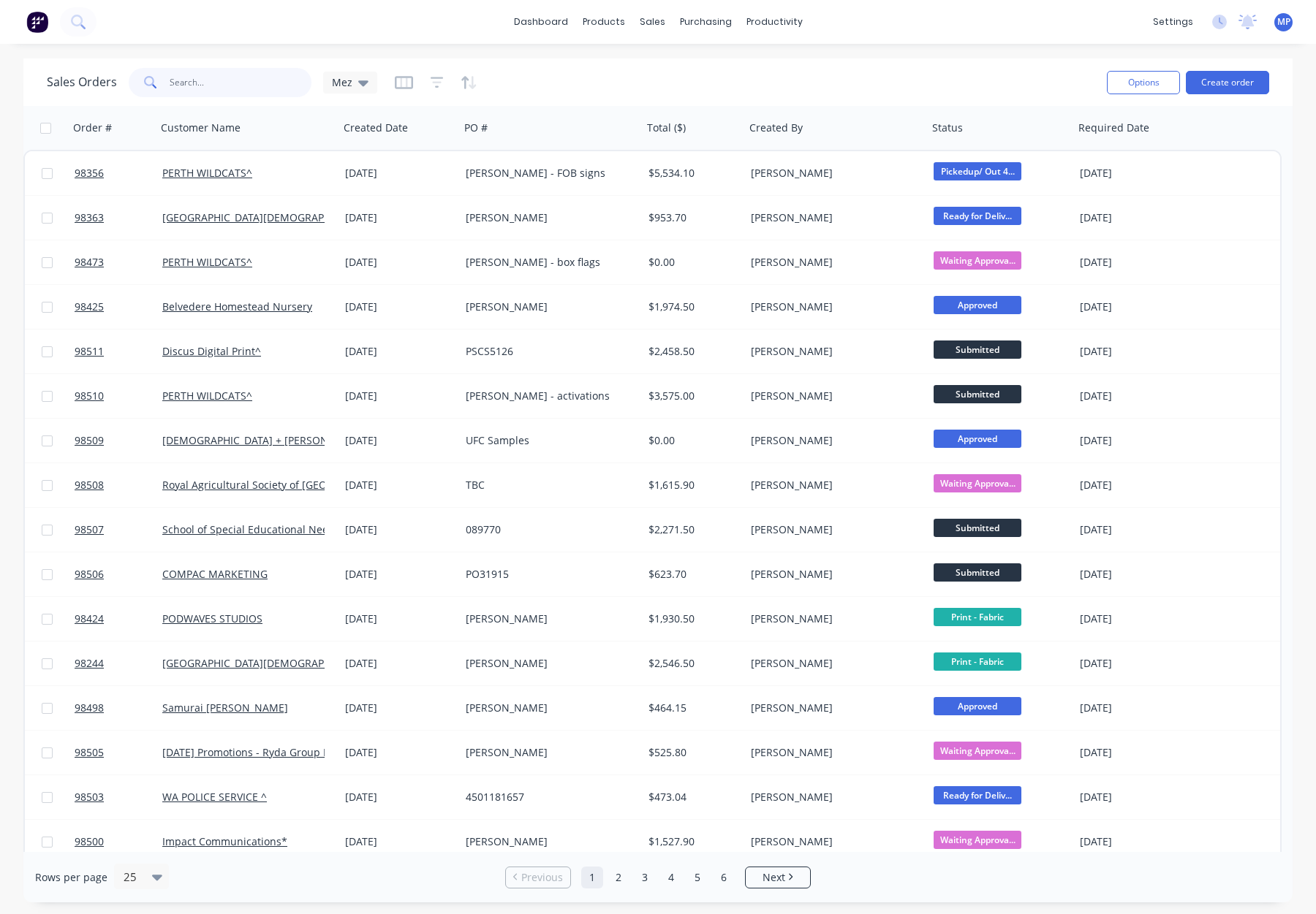
click at [195, 81] on input "text" at bounding box center [241, 83] width 143 height 30
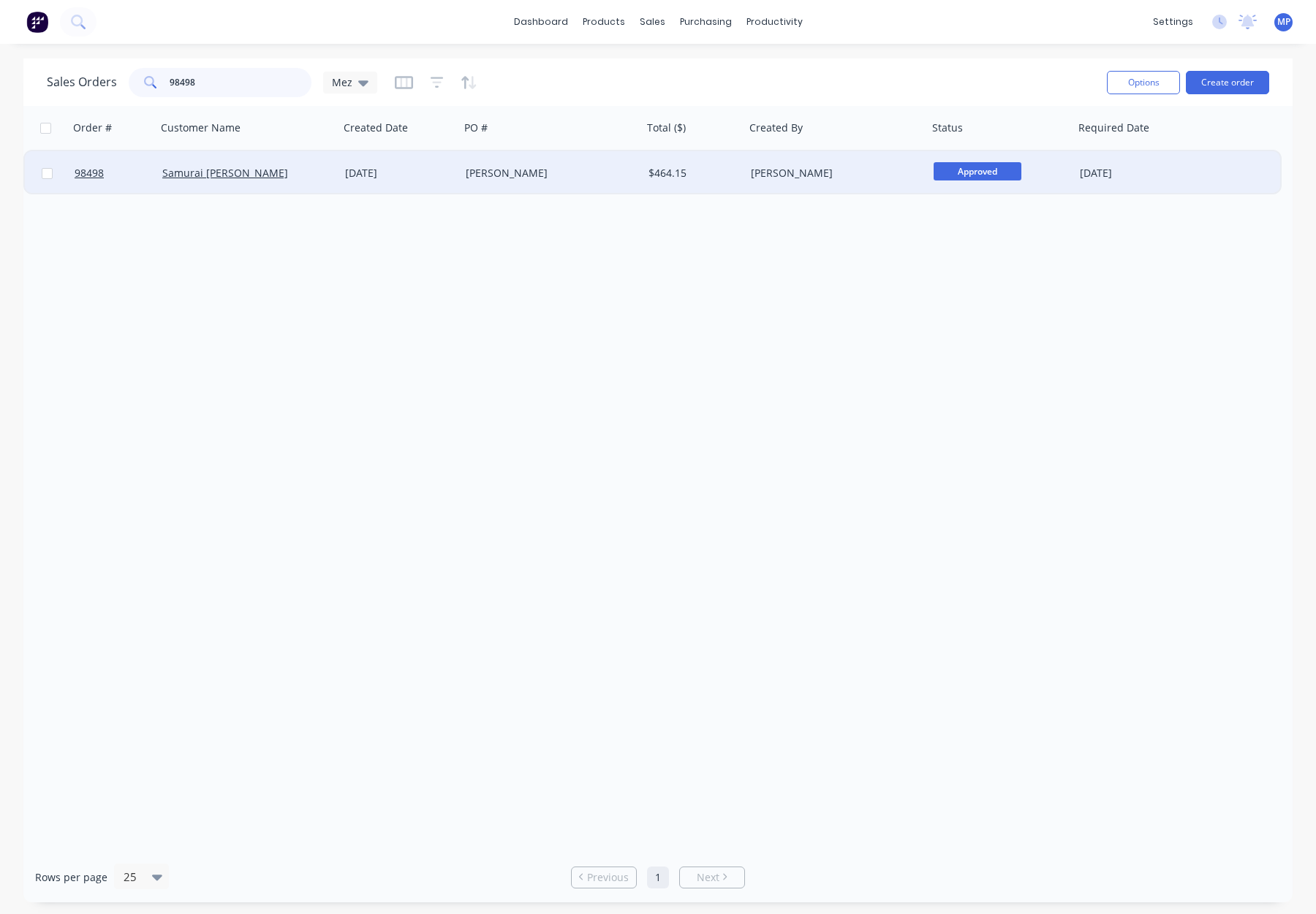
type input "98498"
click at [569, 172] on div "[PERSON_NAME]" at bounding box center [547, 173] width 163 height 14
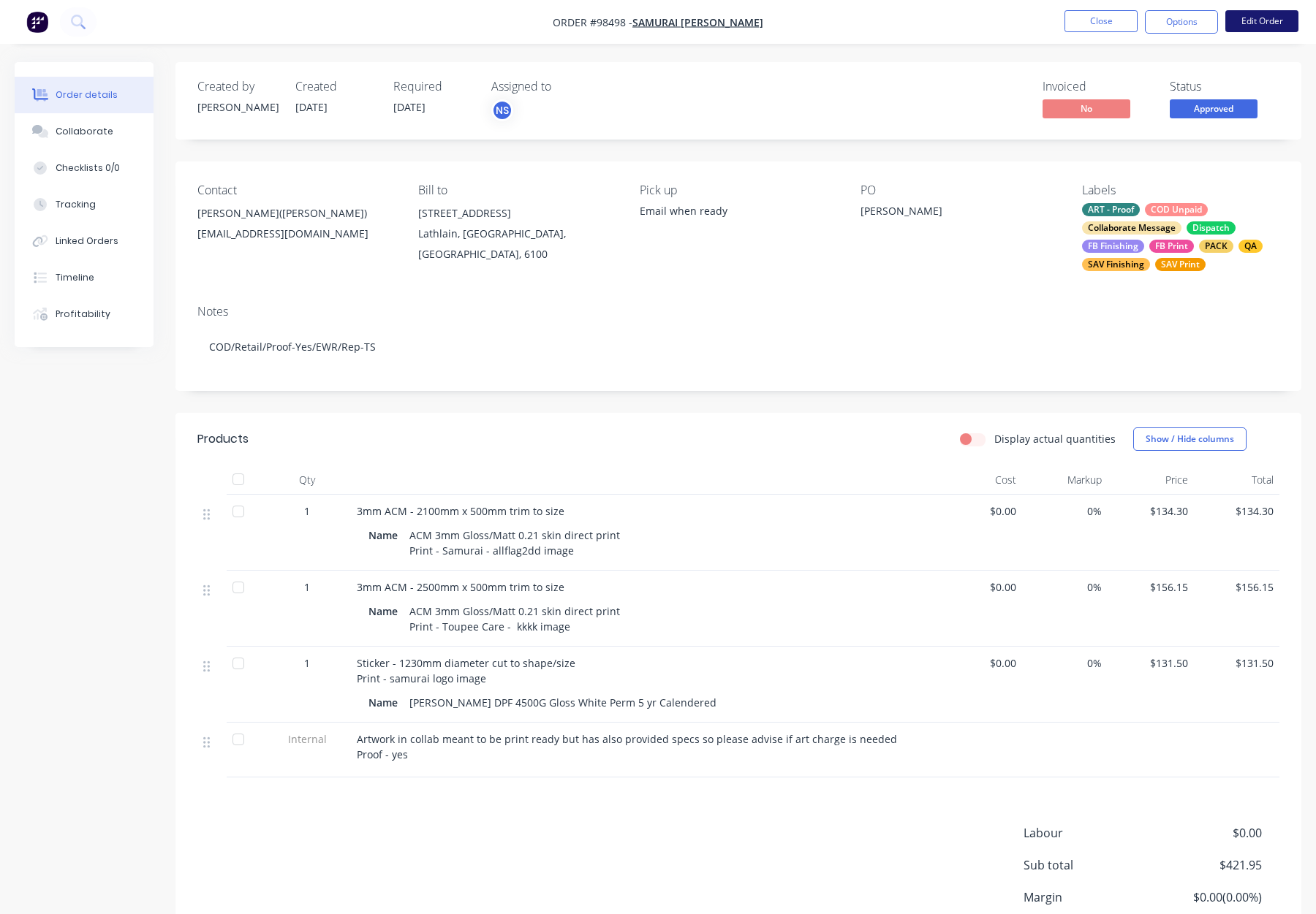
click at [1267, 20] on button "Edit Order" at bounding box center [1262, 20] width 73 height 22
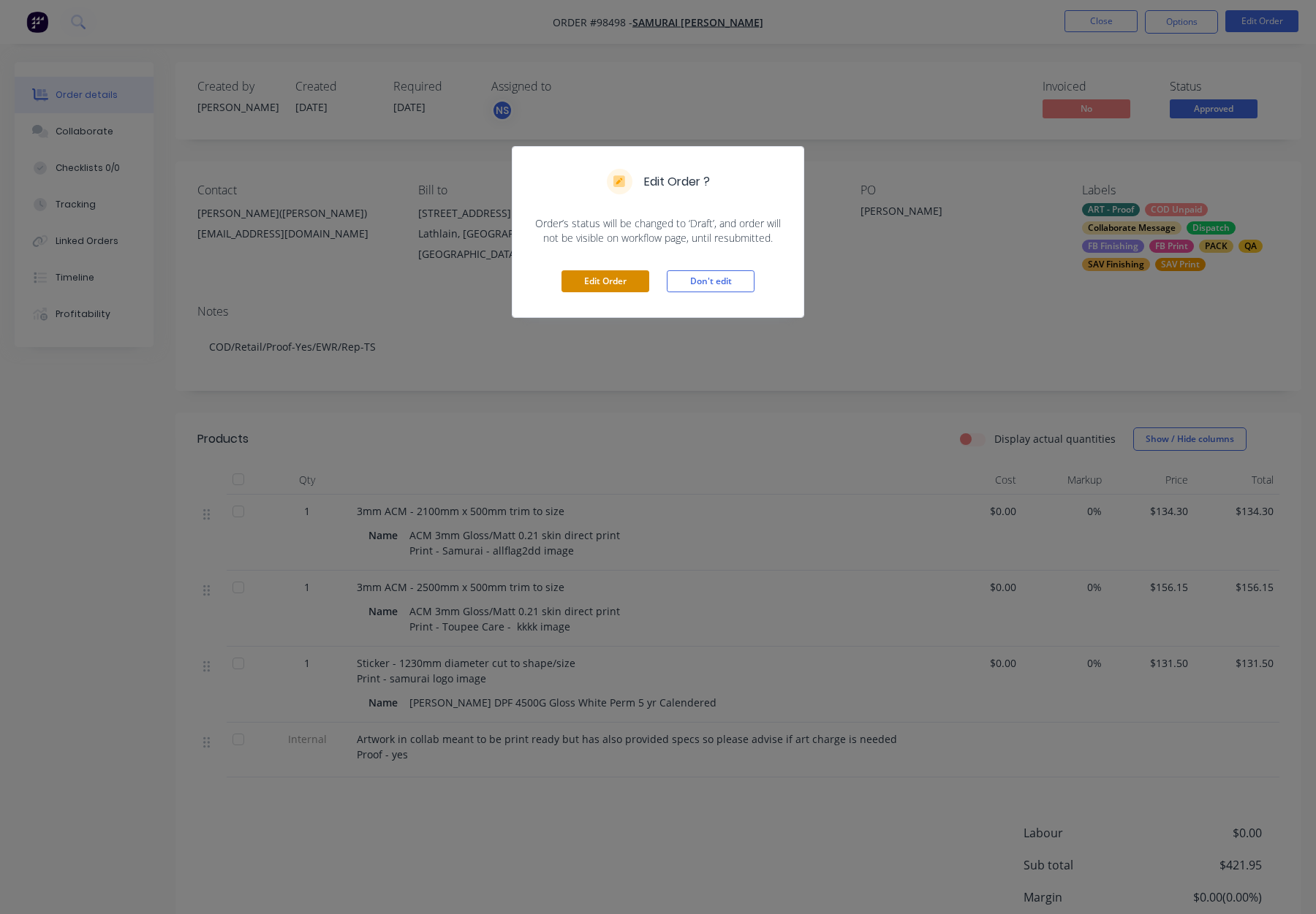
click at [599, 284] on button "Edit Order" at bounding box center [605, 281] width 88 height 22
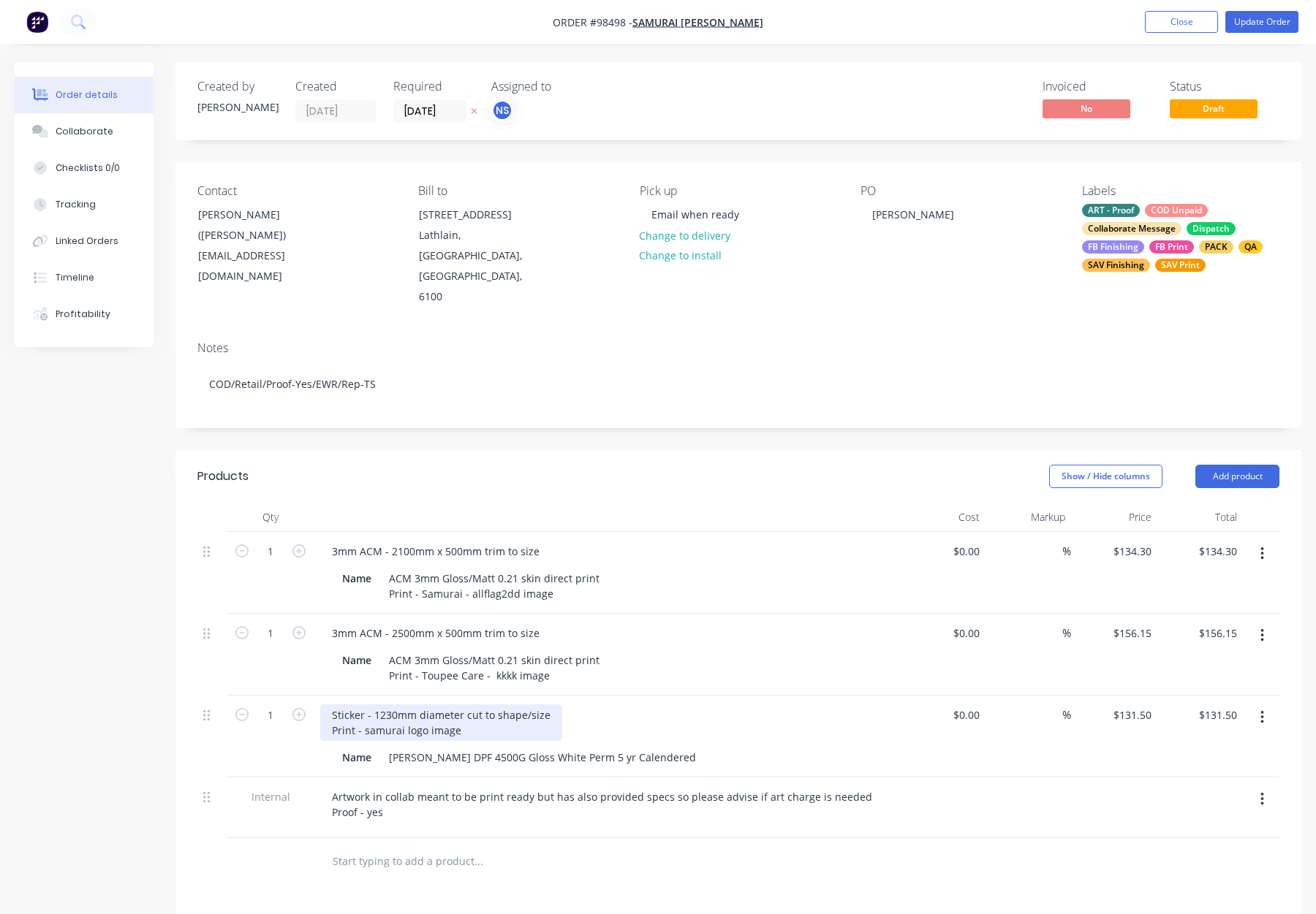
click at [387, 704] on div "Sticker - 1230mm diameter cut to shape/size Print - samurai logo image" at bounding box center [441, 723] width 242 height 36
click at [1237, 37] on nav "Order #98498 - Samurai Barber Add product Close Update Order" at bounding box center [658, 22] width 1316 height 44
click at [1240, 32] on button "Update Order" at bounding box center [1262, 21] width 73 height 22
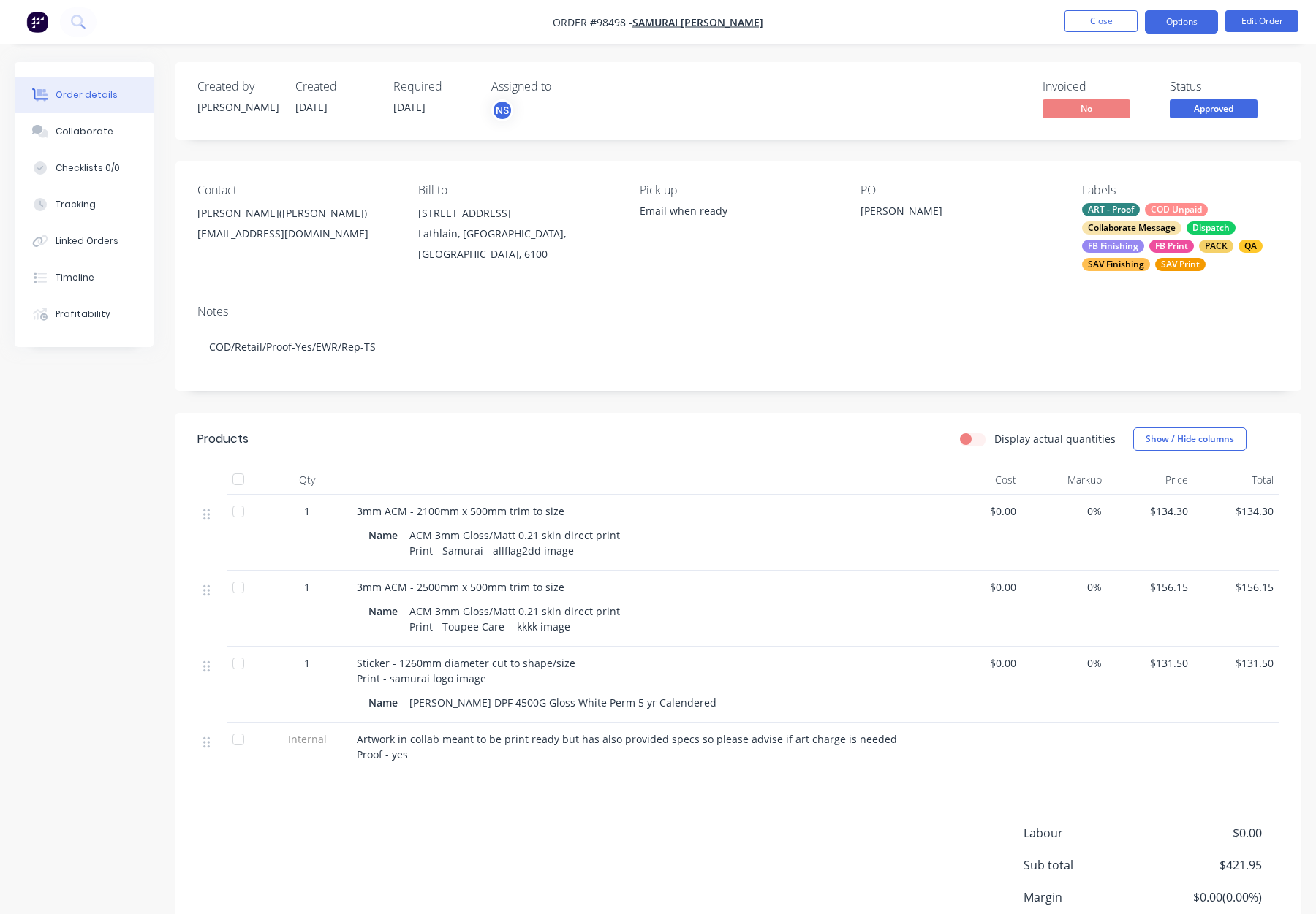
click at [1184, 27] on button "Options" at bounding box center [1182, 21] width 73 height 24
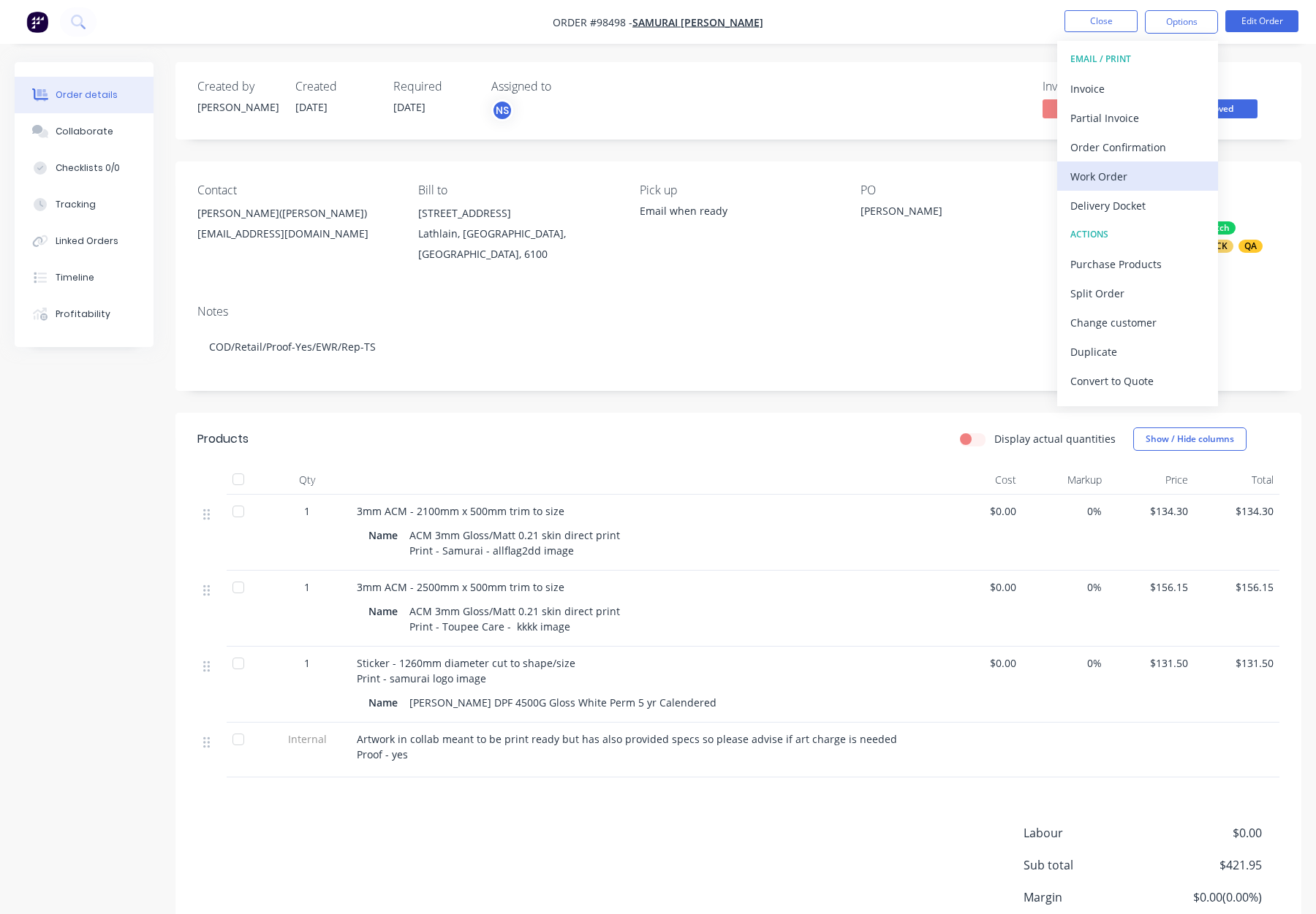
click at [1121, 180] on div "Work Order" at bounding box center [1138, 177] width 134 height 21
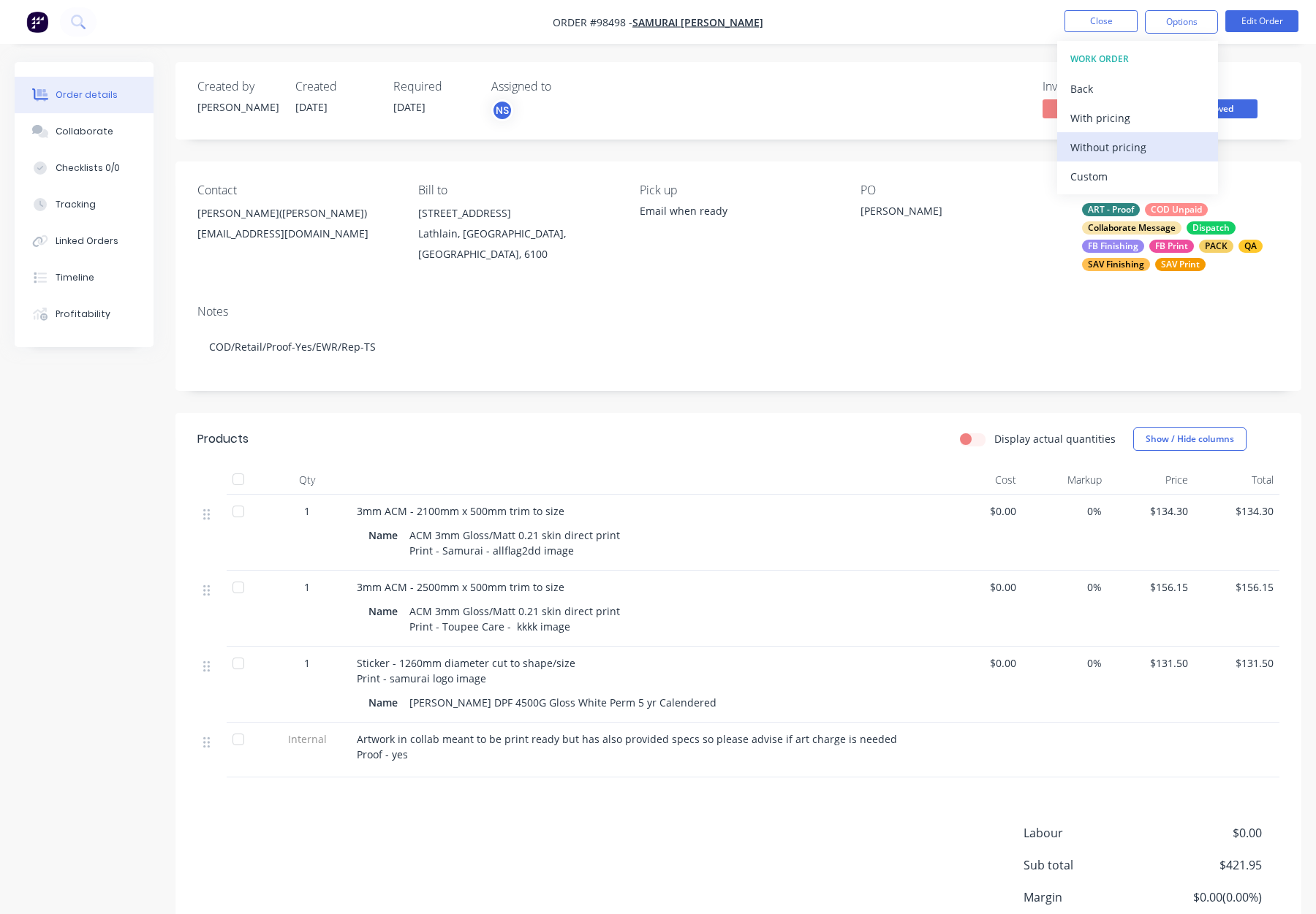
click at [1119, 147] on div "Without pricing" at bounding box center [1138, 147] width 134 height 21
click at [1116, 15] on button "Close" at bounding box center [1101, 20] width 73 height 22
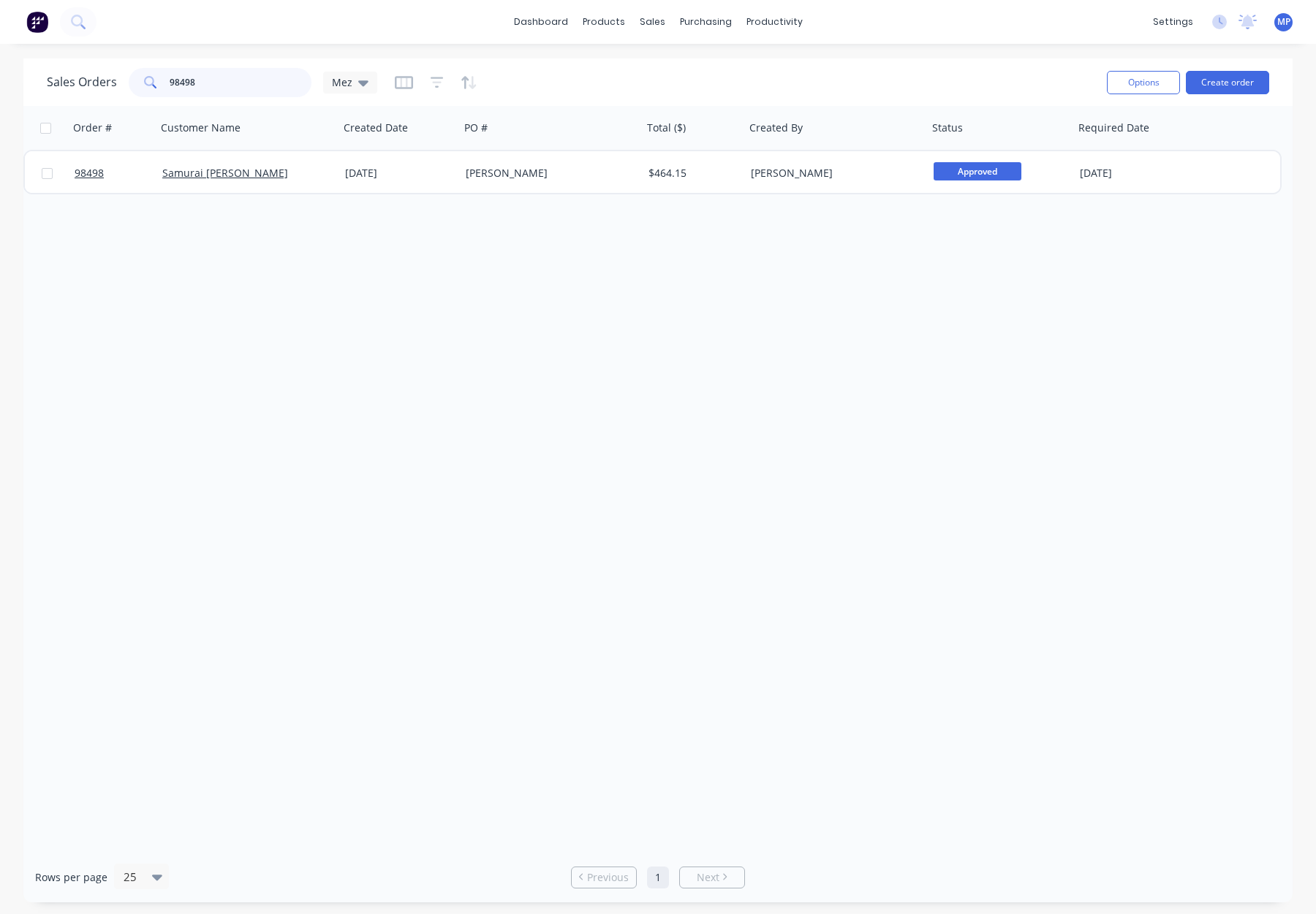
drag, startPoint x: 224, startPoint y: 75, endPoint x: 148, endPoint y: 79, distance: 76.1
click at [148, 79] on div "98498" at bounding box center [219, 83] width 183 height 30
click at [229, 81] on input "98498" at bounding box center [241, 83] width 143 height 30
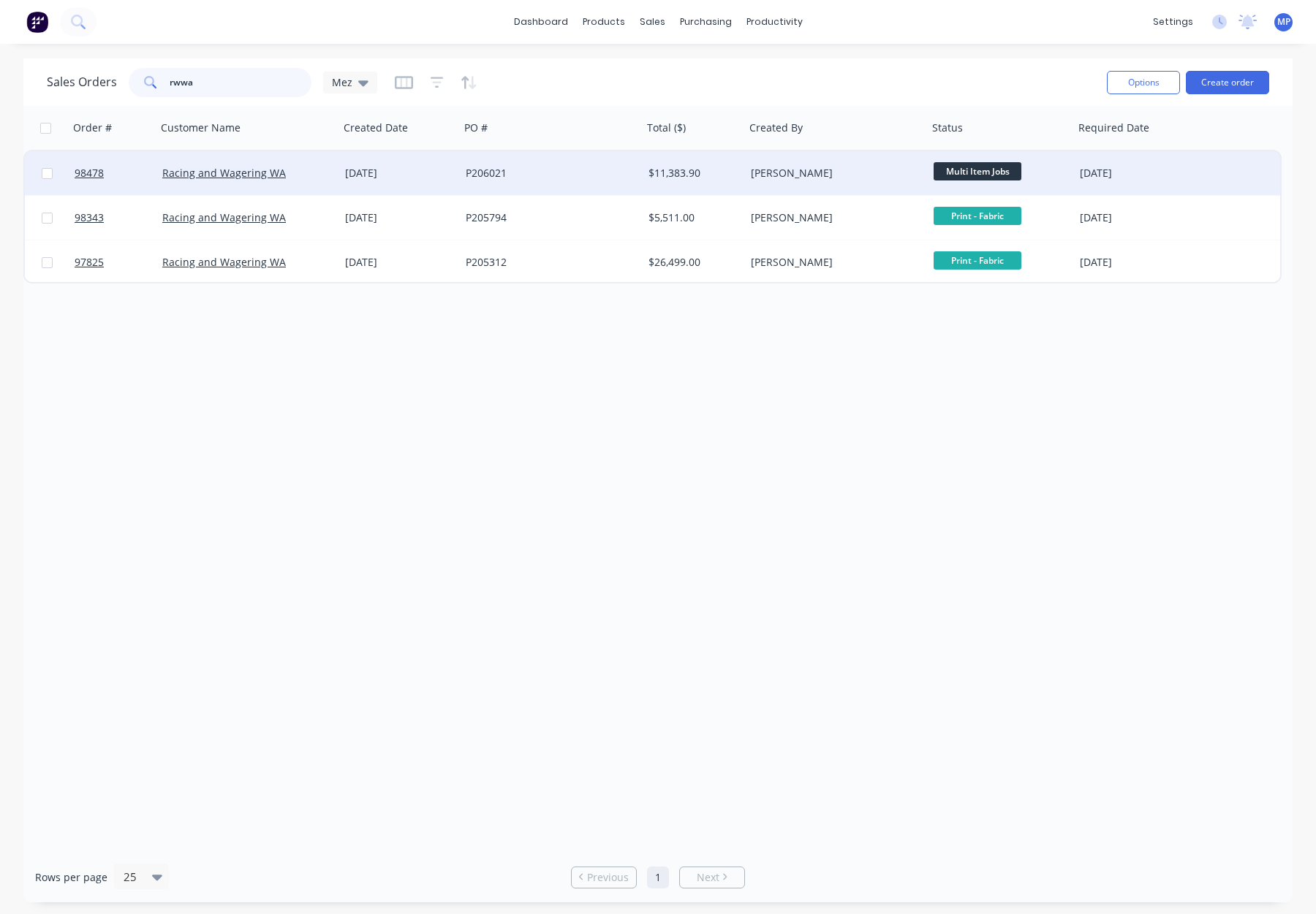
type input "rwwa"
click at [564, 172] on div "P206021" at bounding box center [547, 173] width 163 height 14
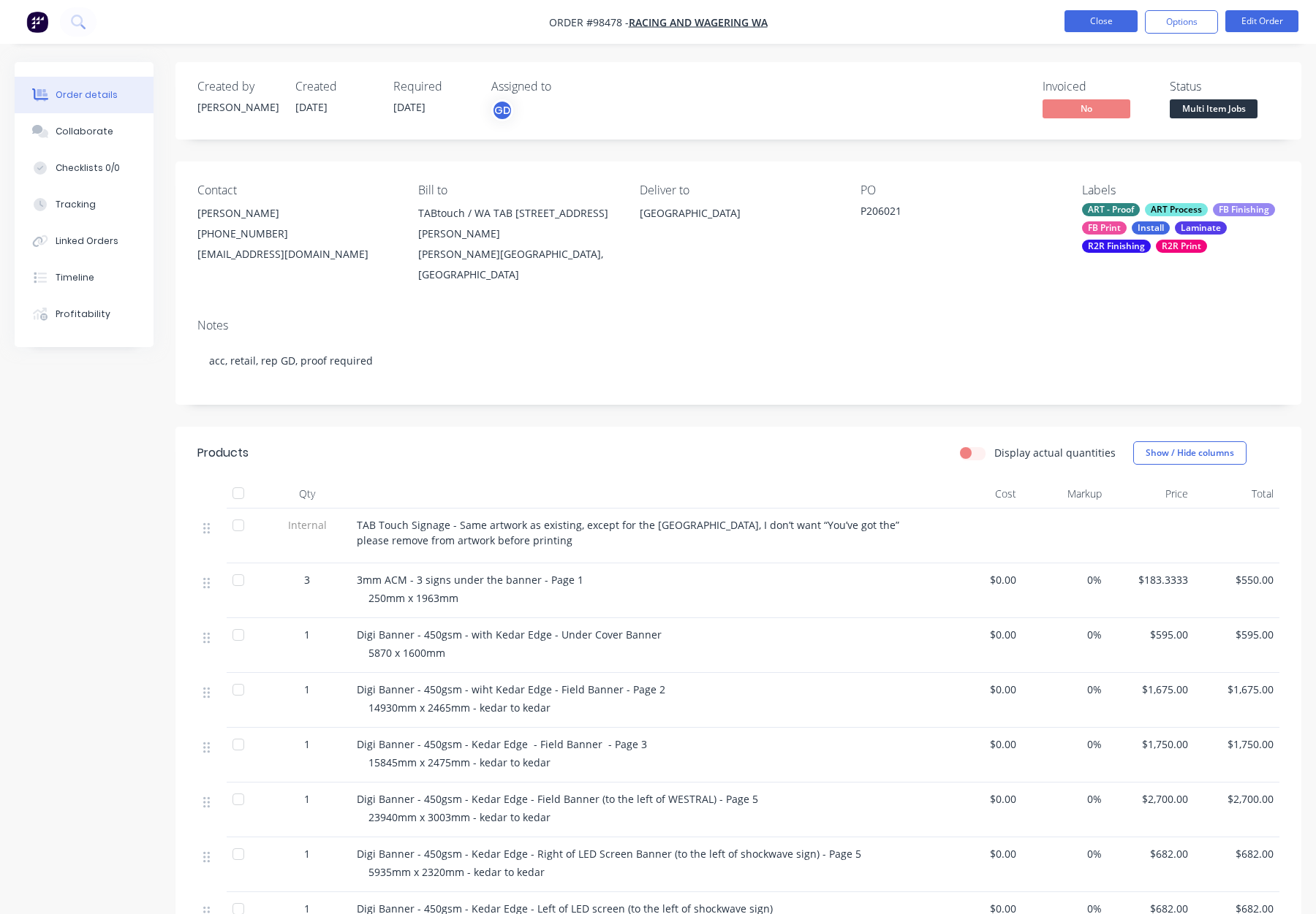
click at [1100, 19] on button "Close" at bounding box center [1101, 20] width 73 height 22
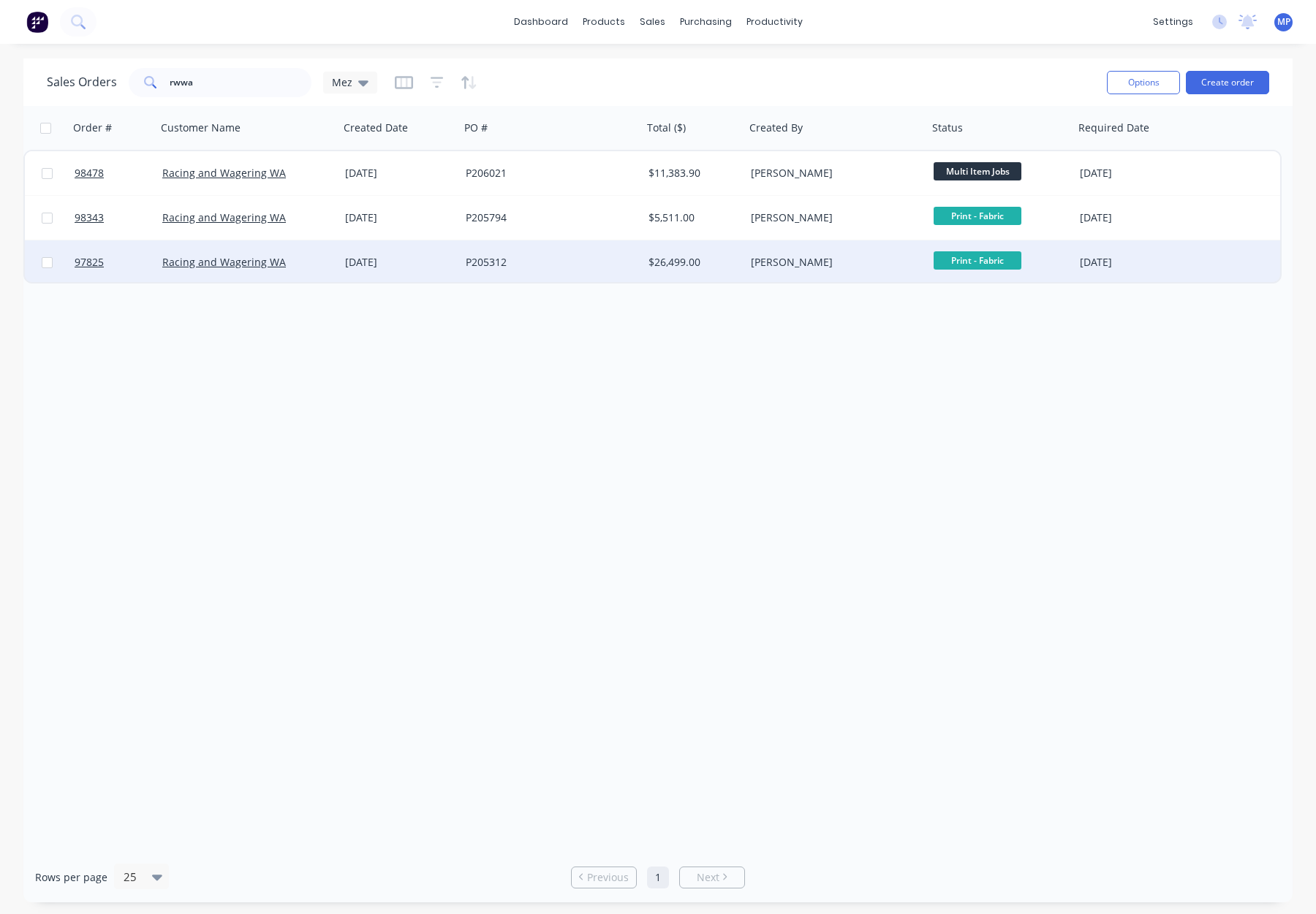
click at [536, 260] on div "P205312" at bounding box center [547, 262] width 163 height 14
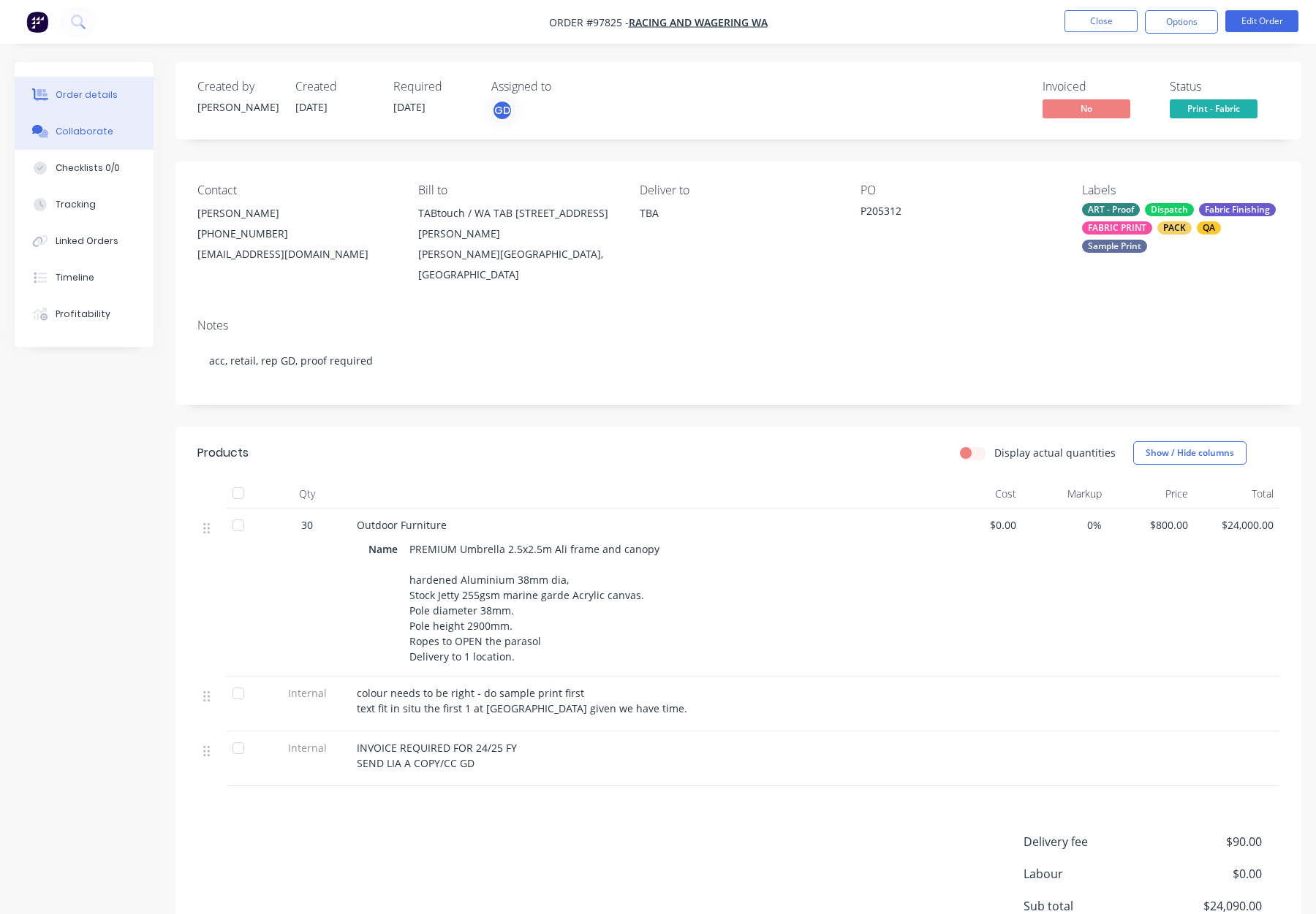
click at [83, 143] on button "Collaborate" at bounding box center [84, 131] width 139 height 36
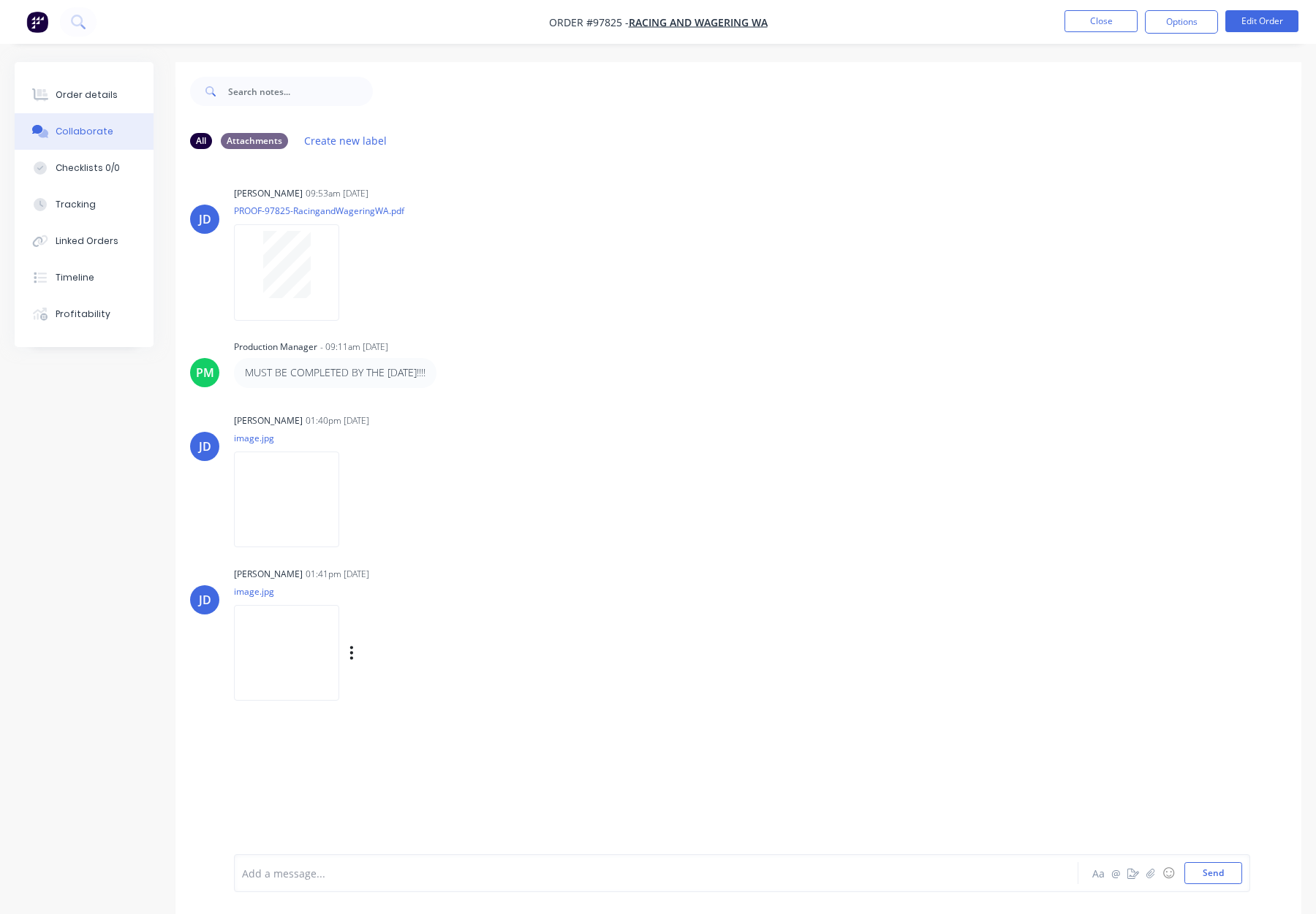
click at [264, 657] on img at bounding box center [286, 653] width 106 height 96
click at [286, 496] on img at bounding box center [286, 500] width 106 height 96
click at [1081, 24] on button "Close" at bounding box center [1101, 20] width 73 height 22
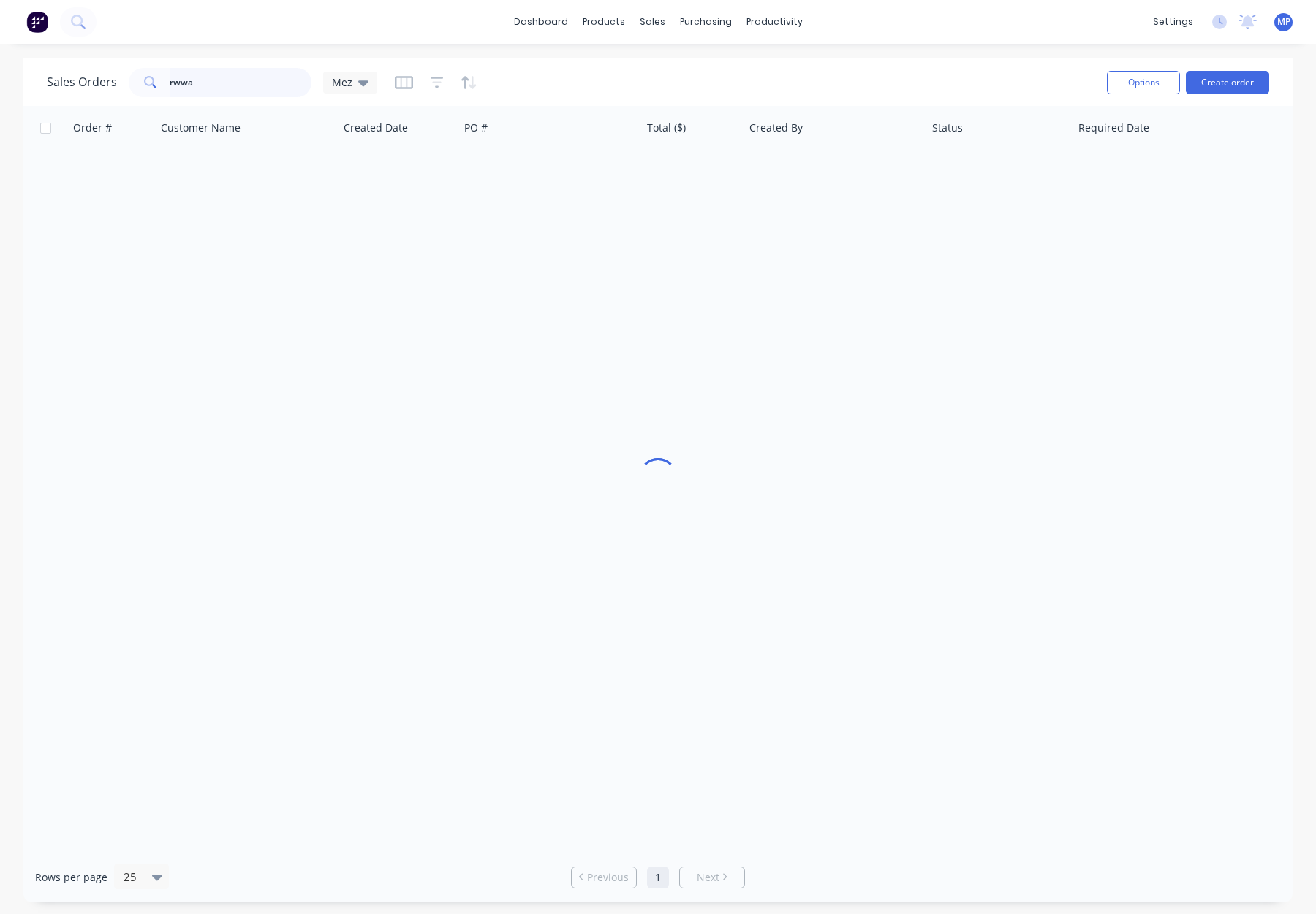
click at [194, 75] on input "rwwa" at bounding box center [241, 83] width 143 height 30
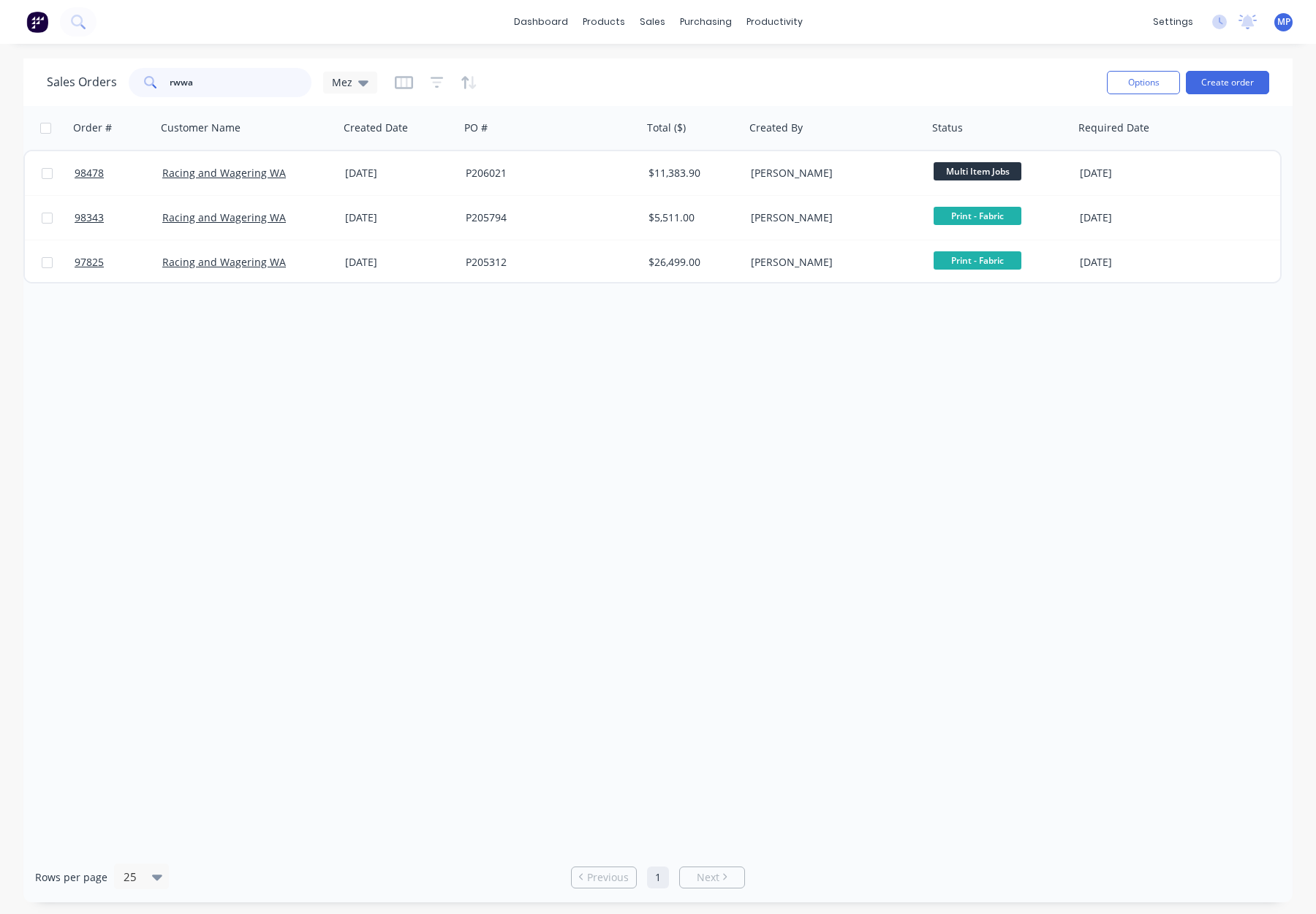
click at [235, 80] on input "rwwa" at bounding box center [241, 83] width 143 height 30
drag, startPoint x: 235, startPoint y: 80, endPoint x: 153, endPoint y: 82, distance: 82.0
click at [153, 82] on div "rwwa" at bounding box center [219, 83] width 183 height 30
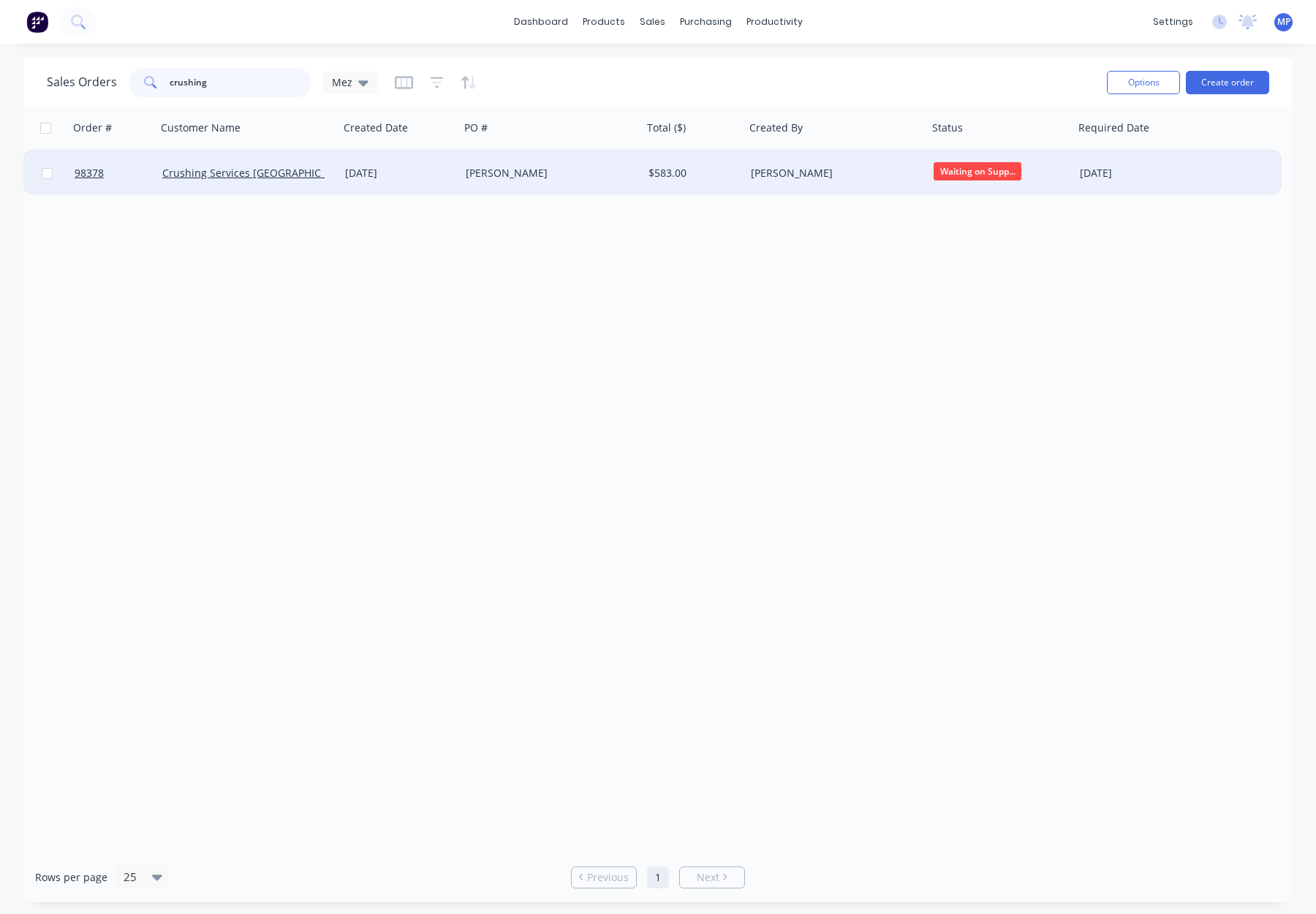
type input "crushing"
click at [315, 177] on div "Crushing Services Australia" at bounding box center [244, 173] width 163 height 14
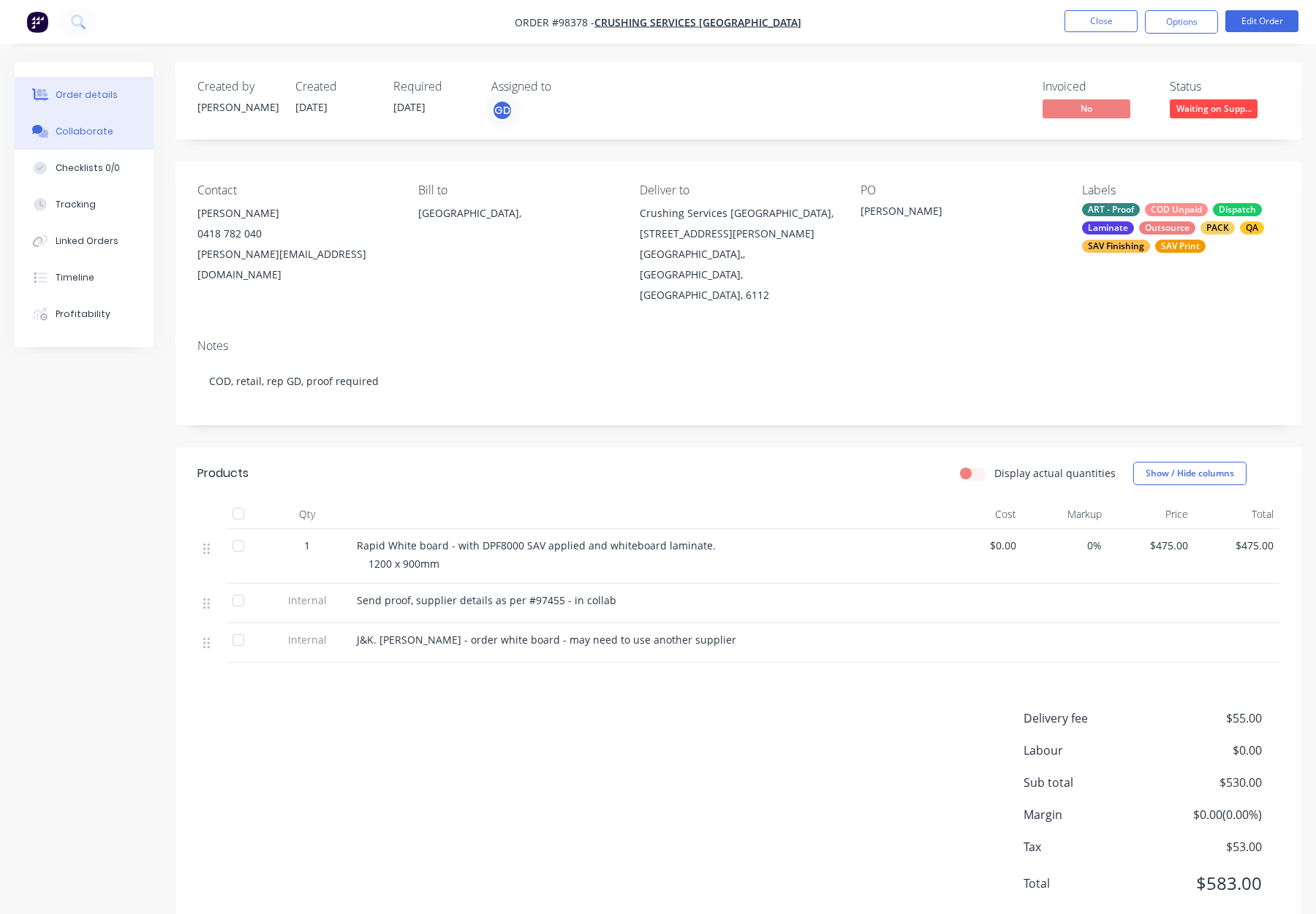
click at [95, 132] on div "Collaborate" at bounding box center [84, 131] width 58 height 13
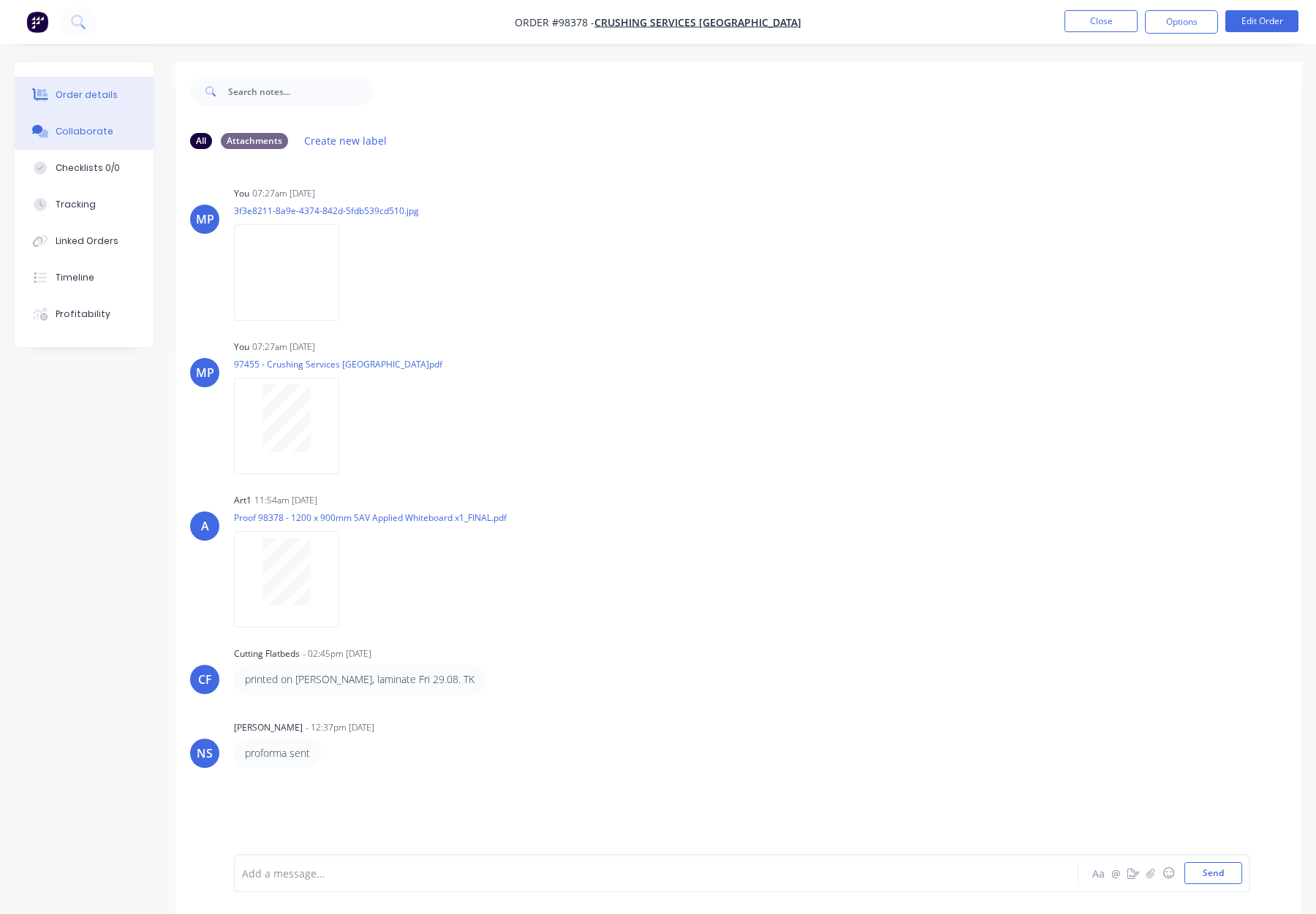
click at [93, 102] on button "Order details" at bounding box center [84, 95] width 139 height 36
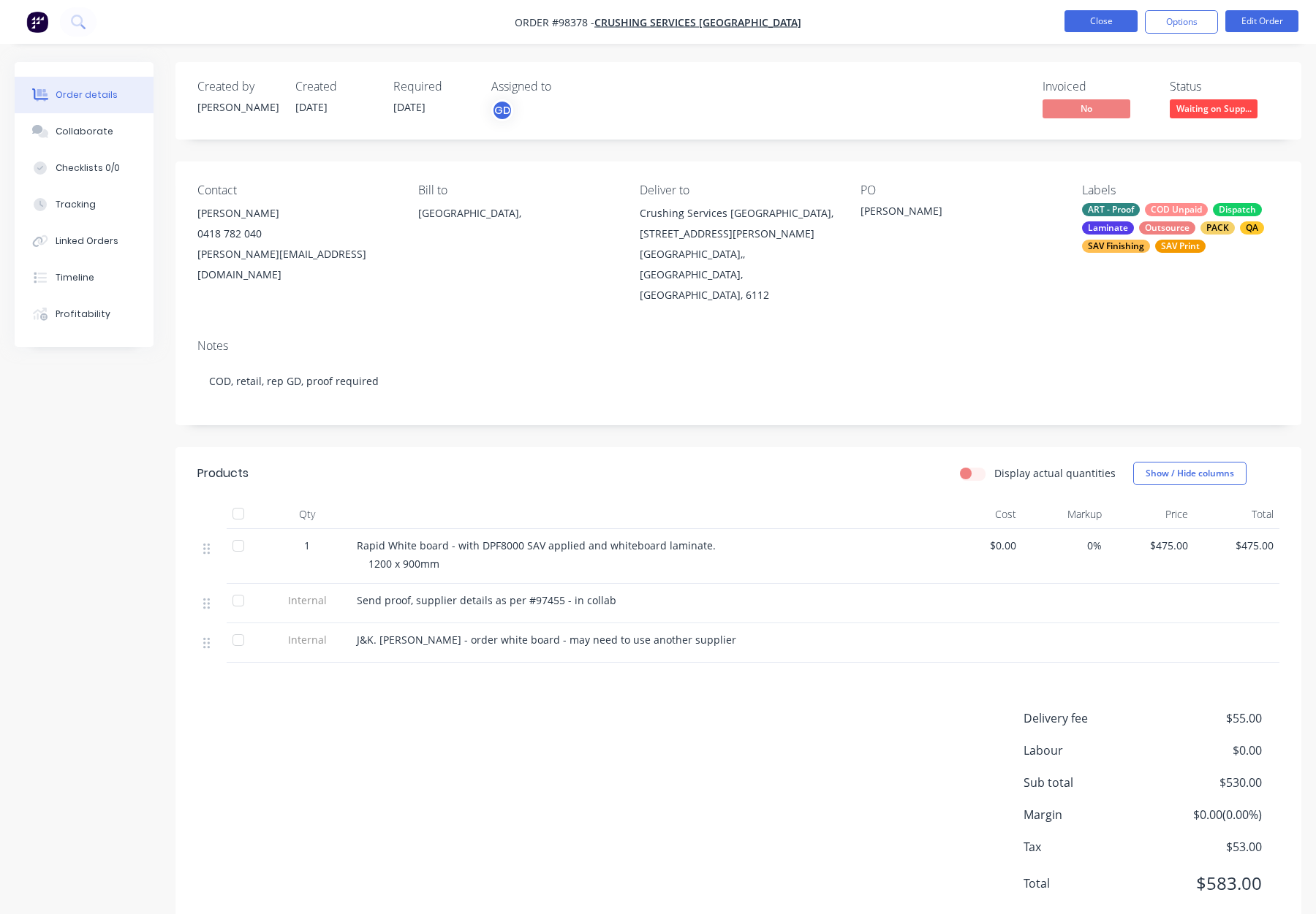
click at [1091, 20] on button "Close" at bounding box center [1101, 20] width 73 height 22
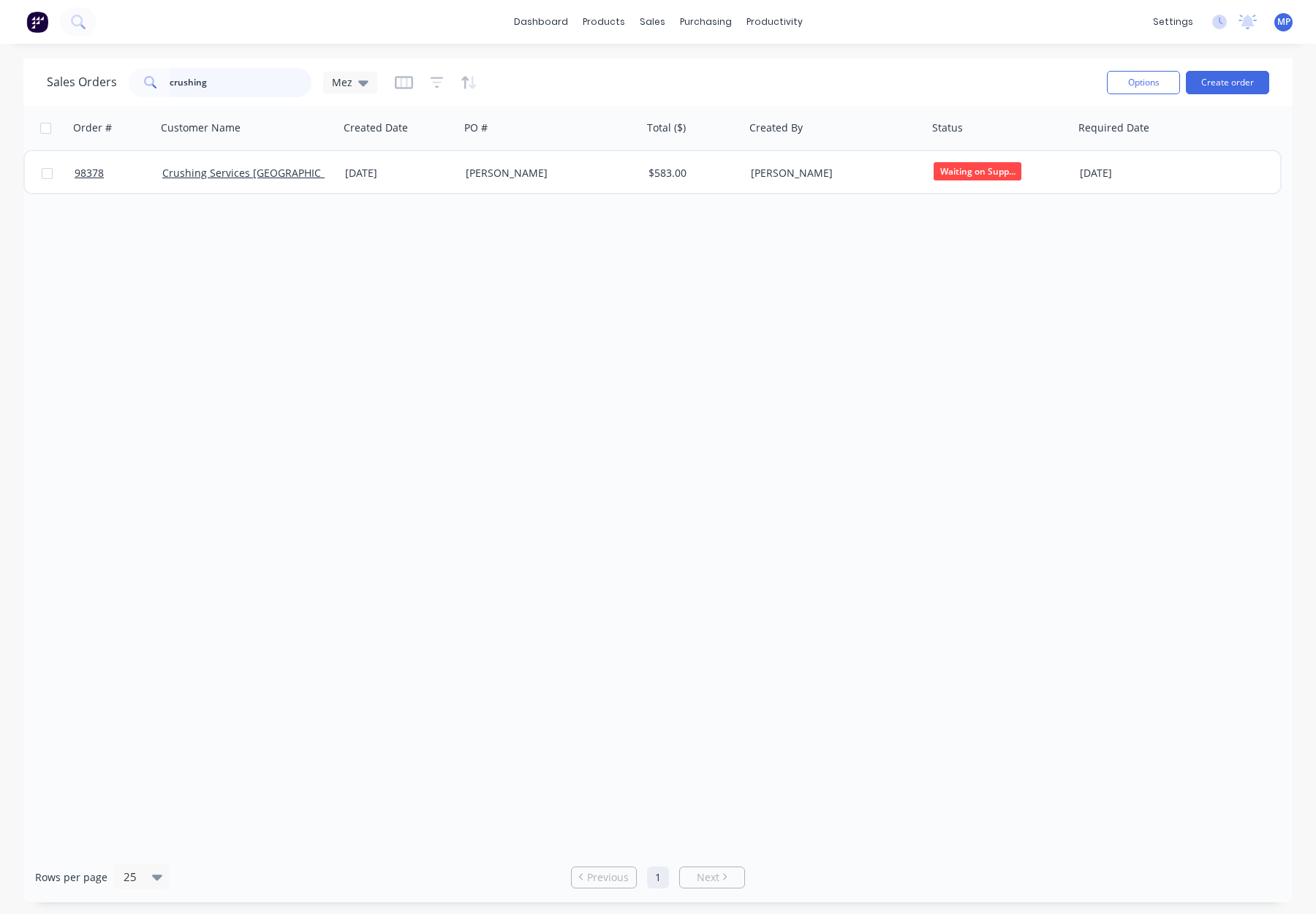
click at [207, 82] on input "crushing" at bounding box center [241, 83] width 143 height 30
click at [150, 80] on div "crushing" at bounding box center [219, 83] width 183 height 30
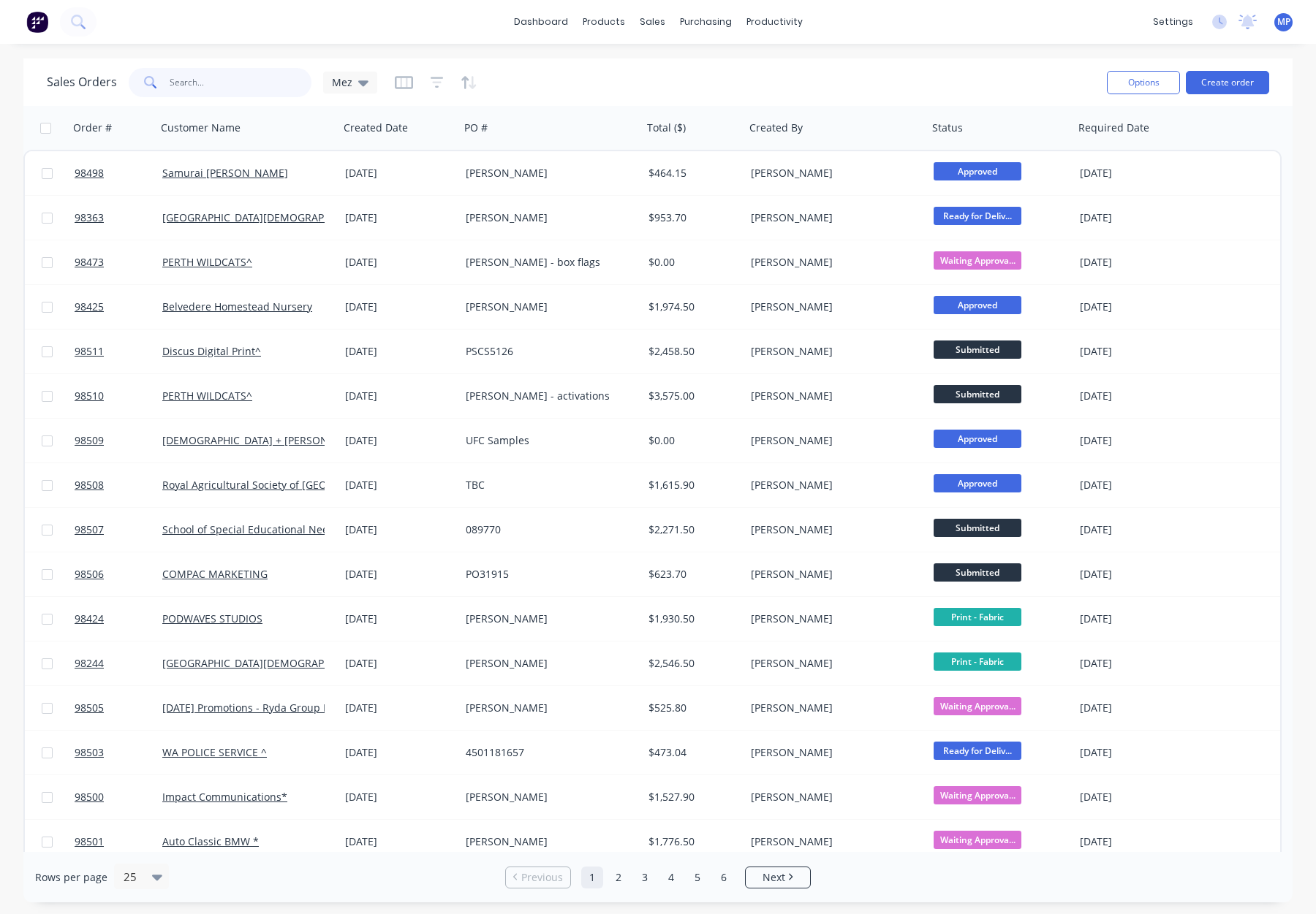
click at [215, 84] on input "text" at bounding box center [241, 83] width 143 height 30
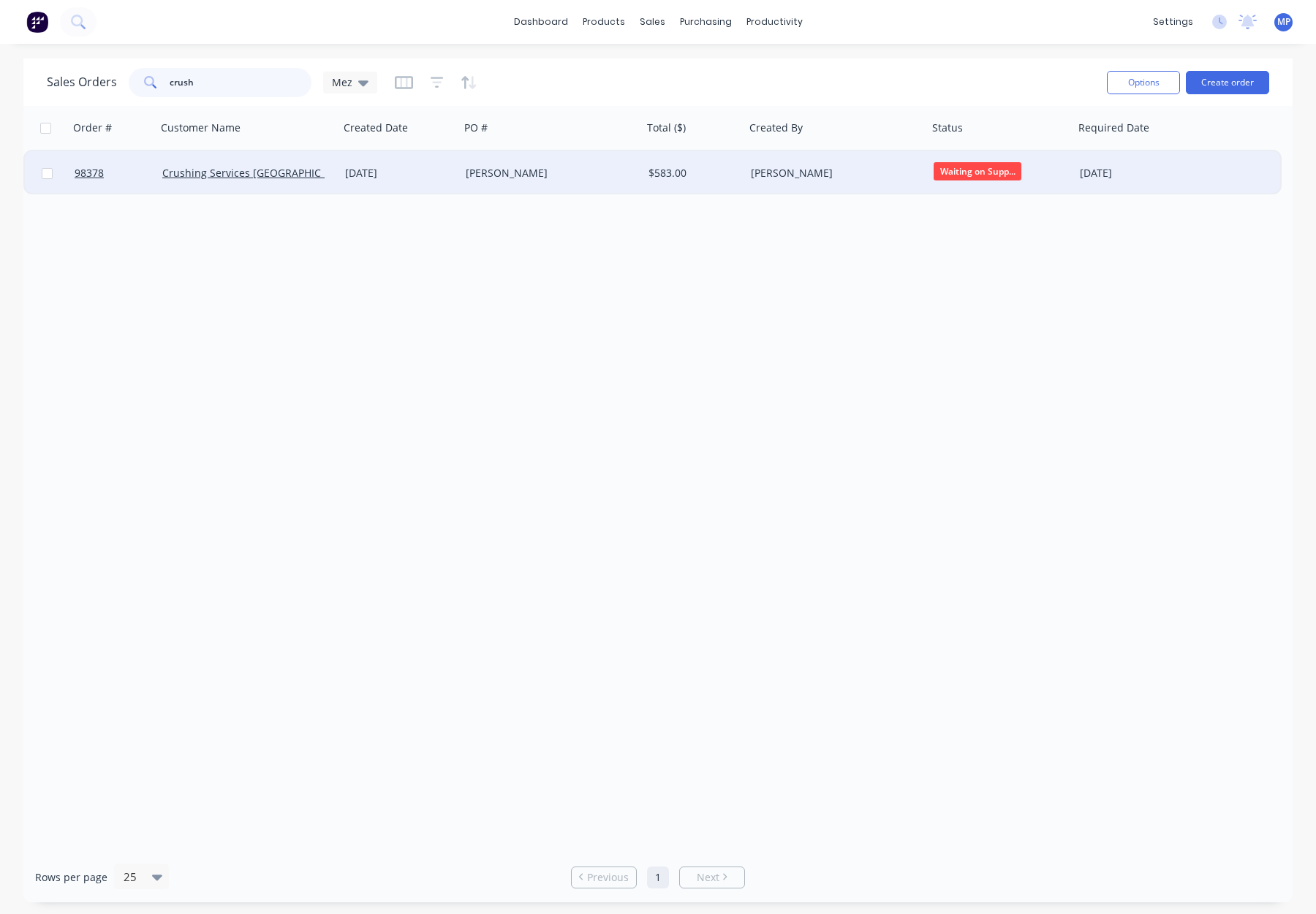
type input "crush"
click at [581, 168] on div "Rebecca Turley" at bounding box center [547, 173] width 163 height 14
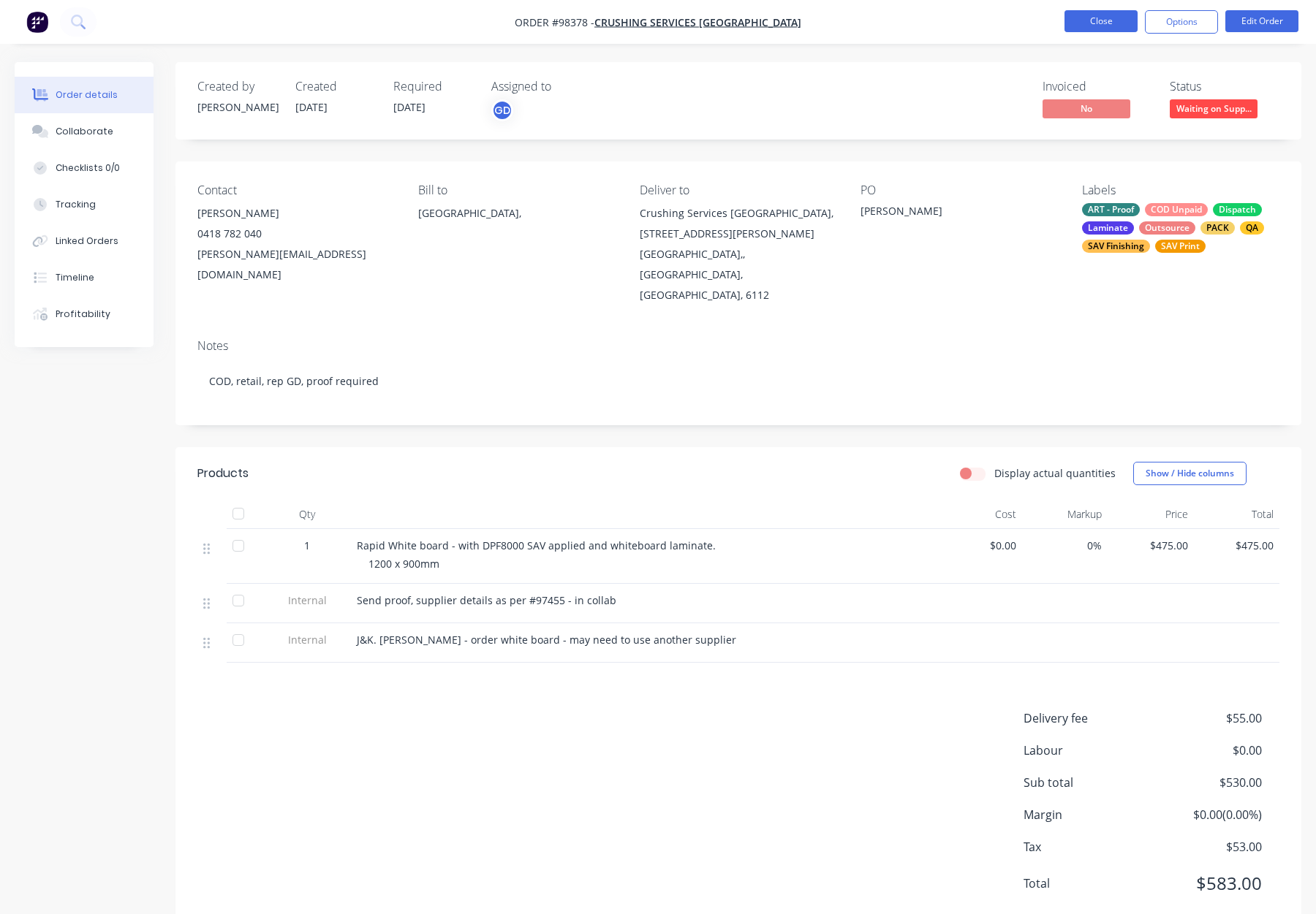
click at [1109, 27] on button "Close" at bounding box center [1101, 20] width 73 height 22
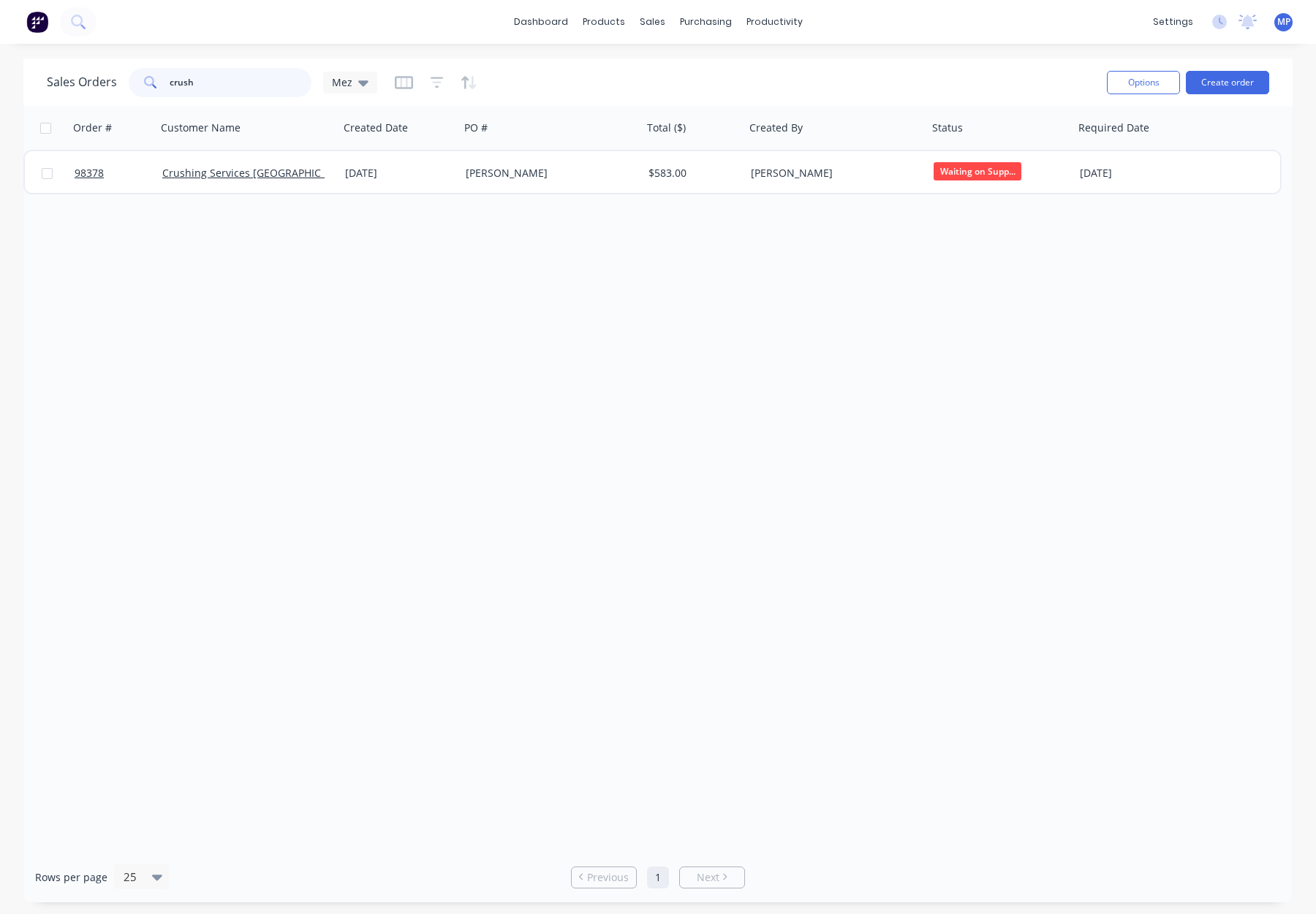
click at [204, 86] on input "crush" at bounding box center [241, 83] width 143 height 30
click at [160, 80] on div "crush" at bounding box center [219, 83] width 183 height 30
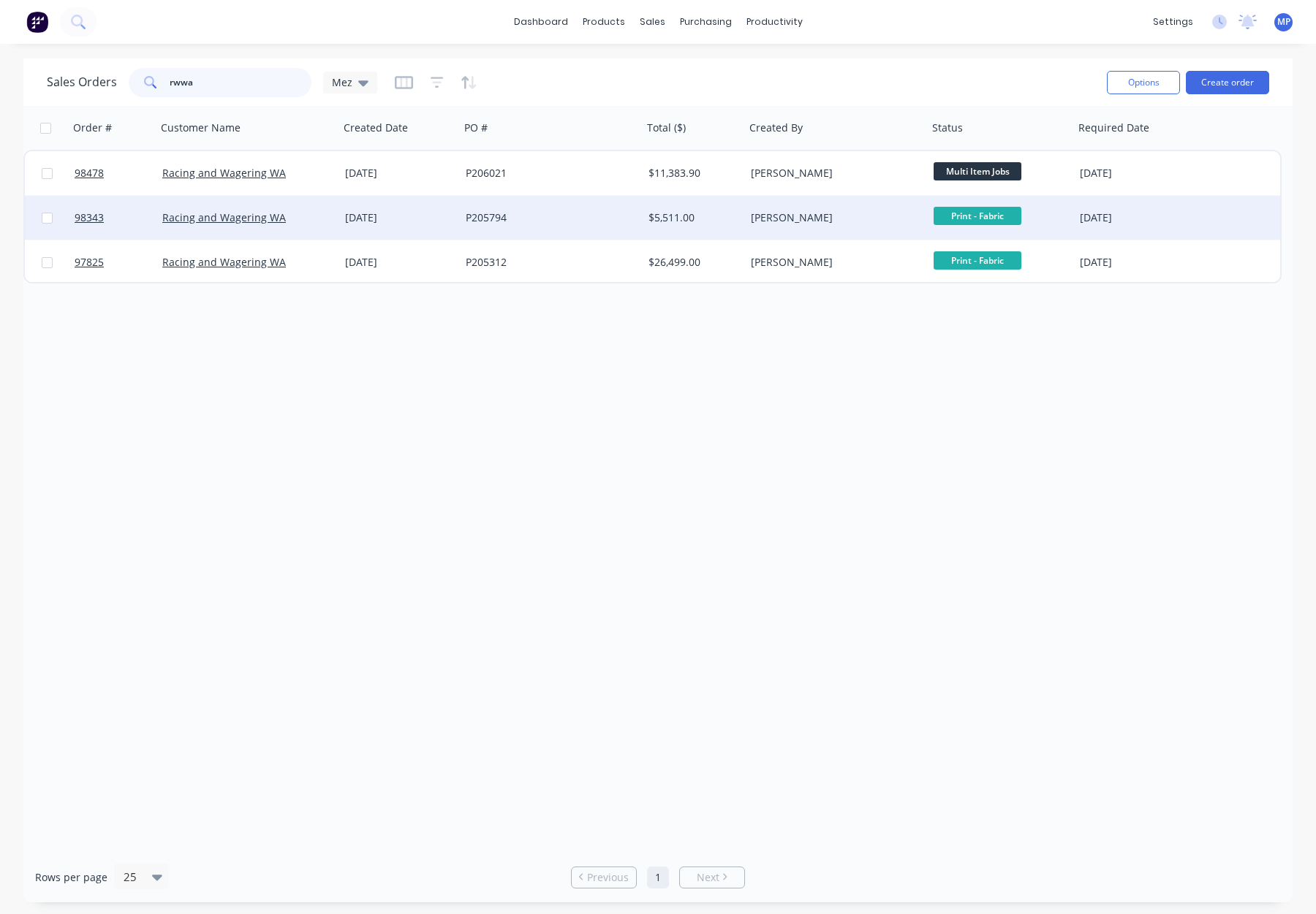
type input "rwwa"
click at [548, 212] on div "P205794" at bounding box center [547, 217] width 163 height 14
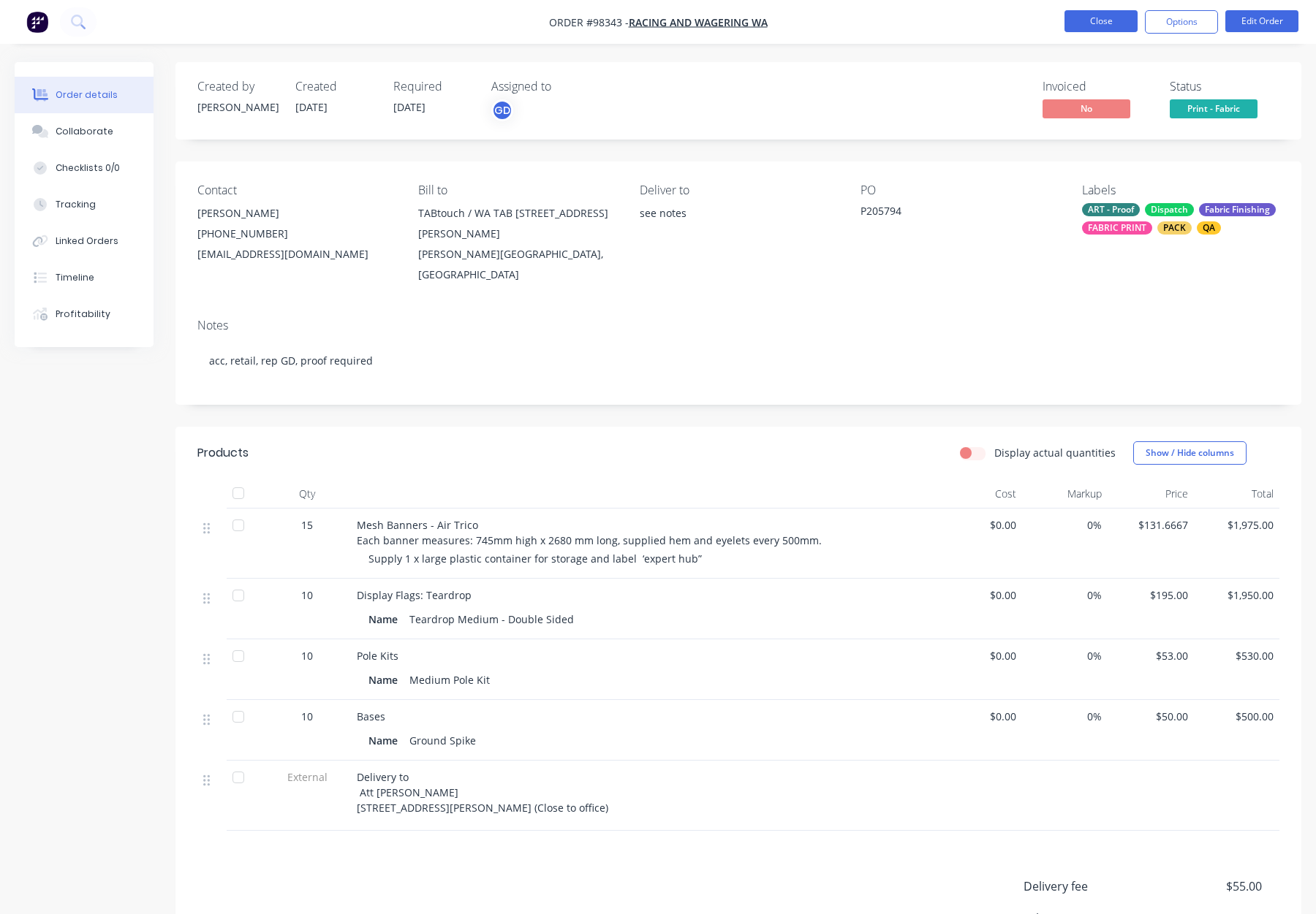
click at [1103, 24] on button "Close" at bounding box center [1101, 20] width 73 height 22
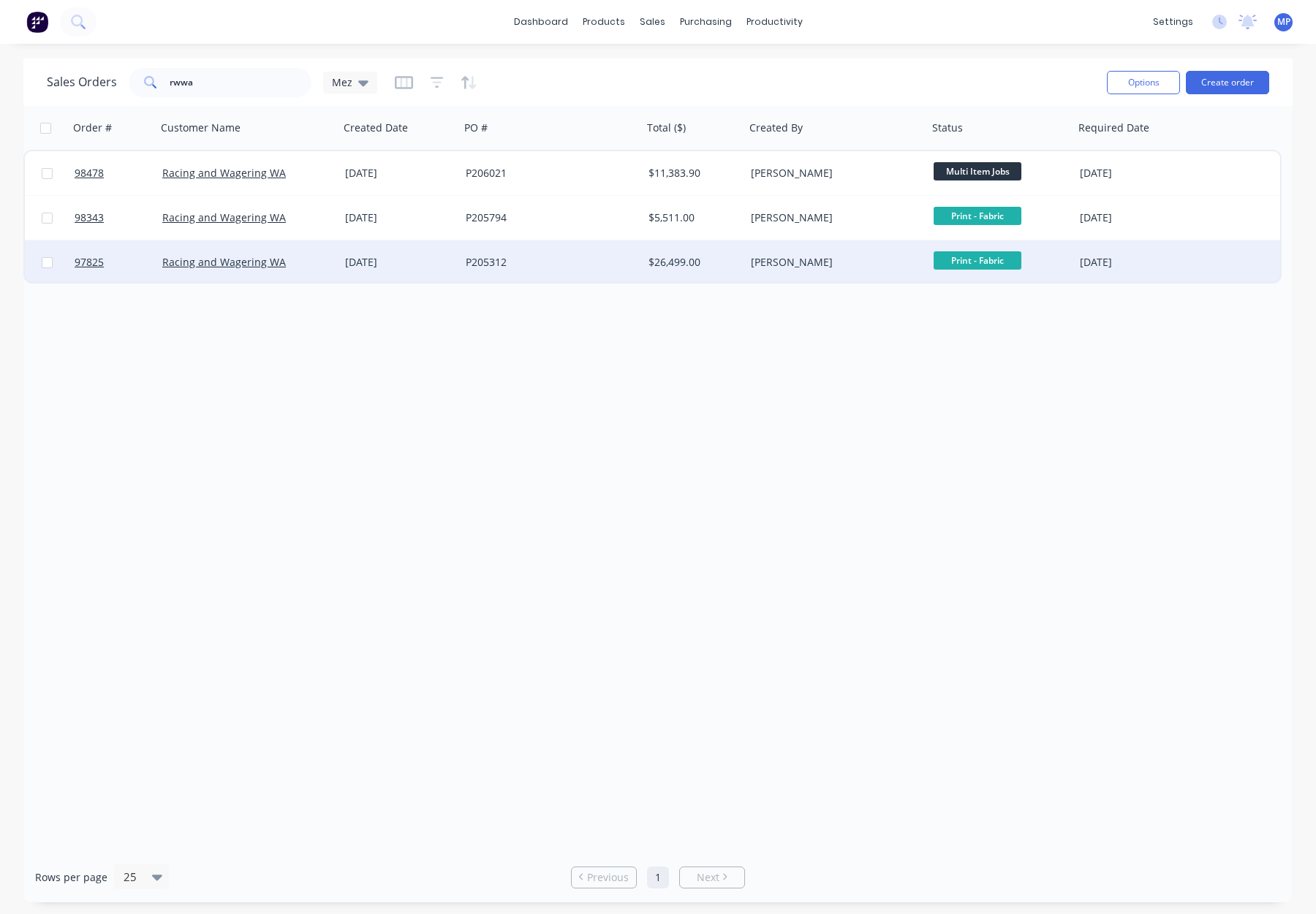
click at [729, 262] on div "$26,499.00" at bounding box center [692, 262] width 87 height 14
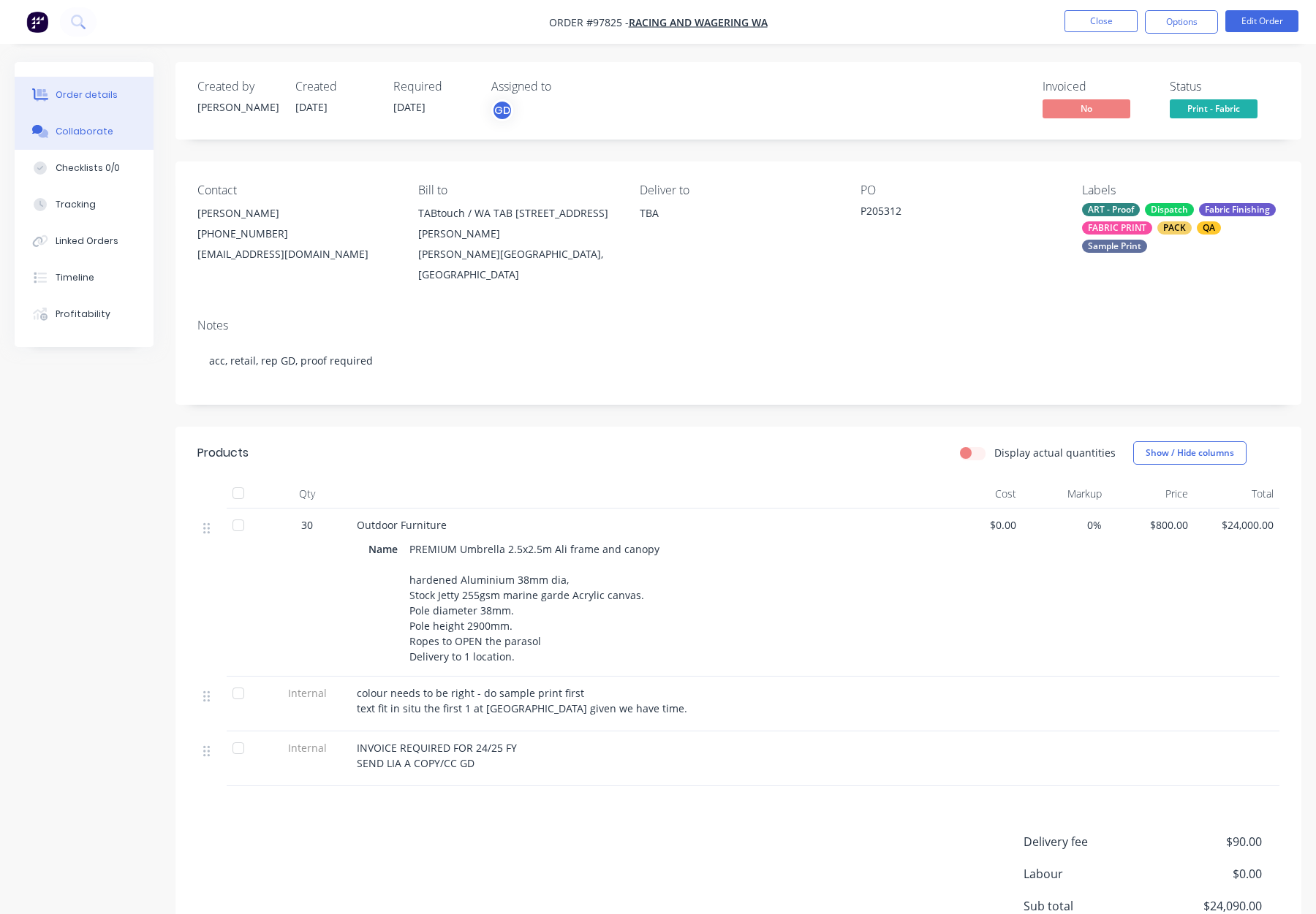
click at [87, 131] on div "Collaborate" at bounding box center [84, 131] width 58 height 13
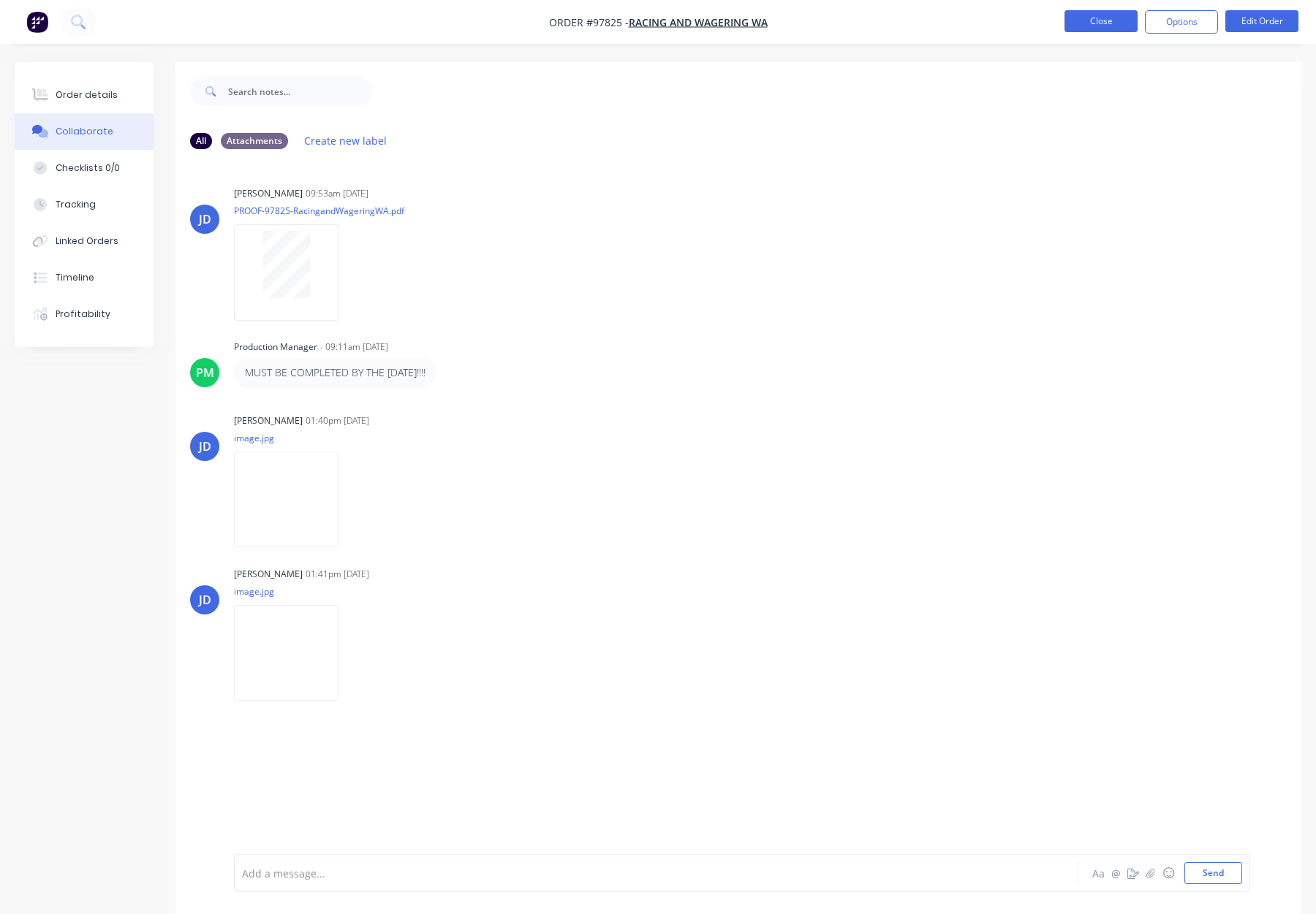
click at [1095, 30] on button "Close" at bounding box center [1101, 20] width 73 height 22
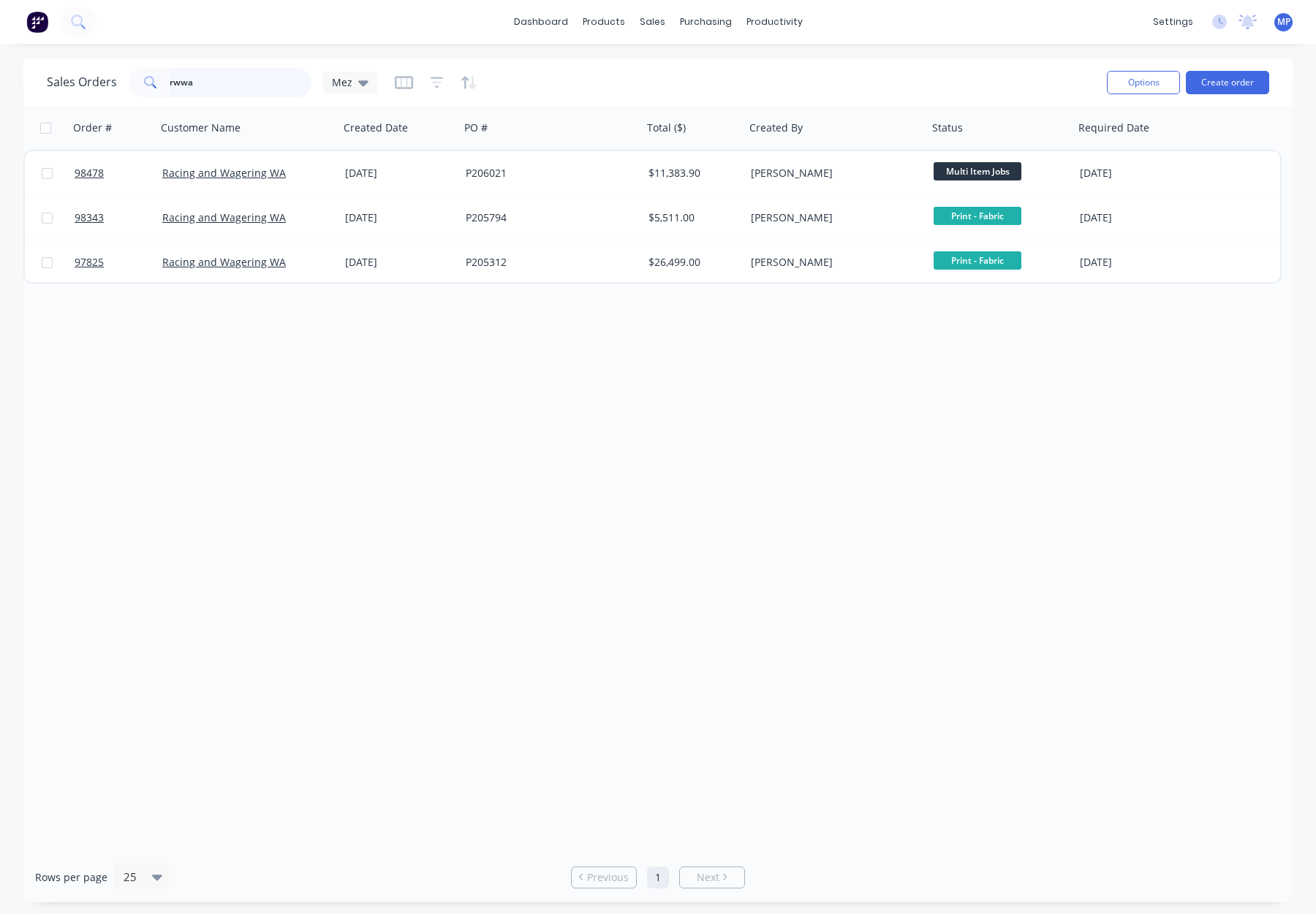
click at [218, 85] on input "rwwa" at bounding box center [241, 83] width 143 height 30
drag, startPoint x: 171, startPoint y: 80, endPoint x: 116, endPoint y: 74, distance: 55.3
click at [116, 74] on div "Sales Orders rwwa Mez" at bounding box center [212, 83] width 330 height 30
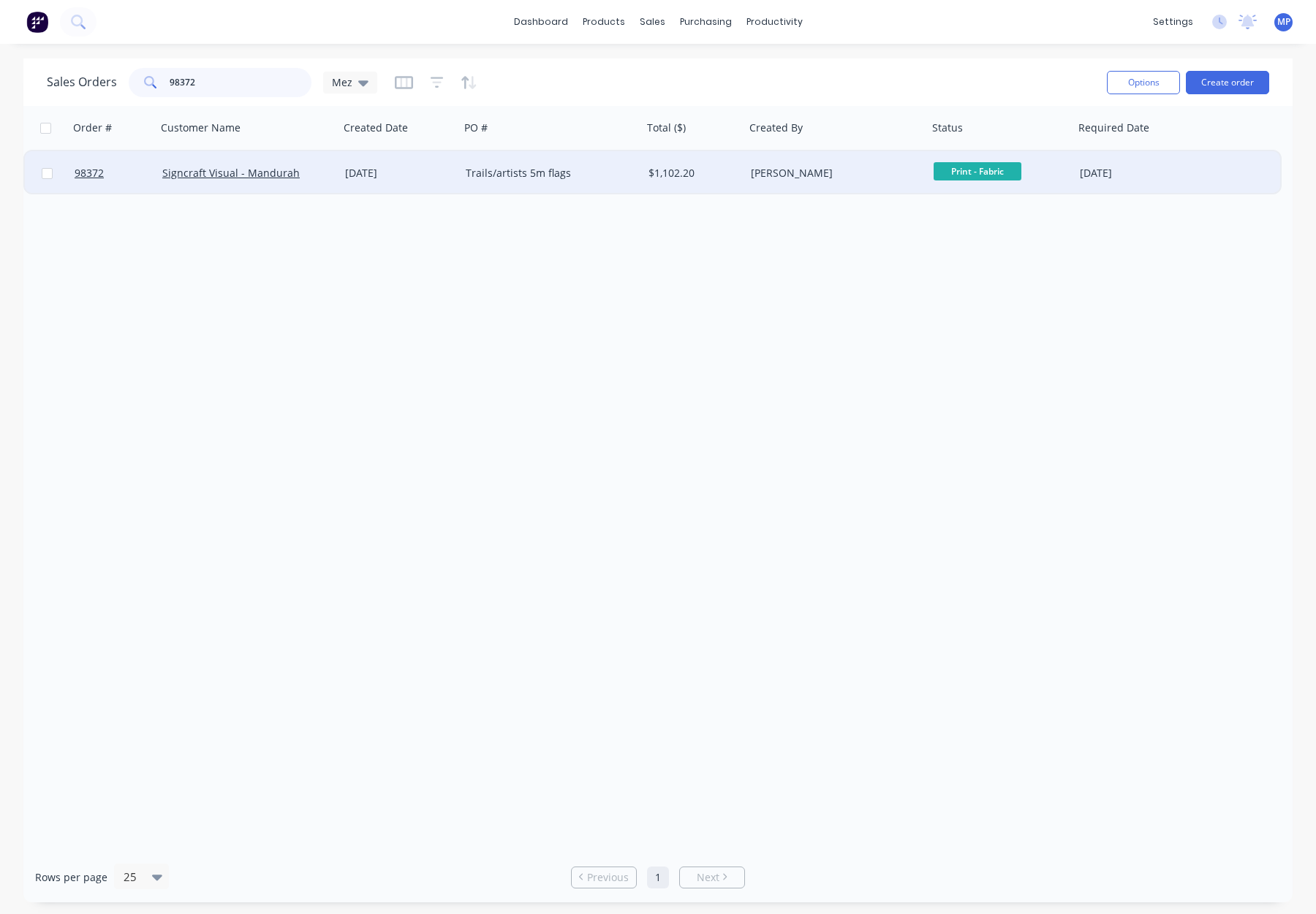
type input "98372"
click at [729, 175] on div "$1,102.20" at bounding box center [692, 173] width 87 height 14
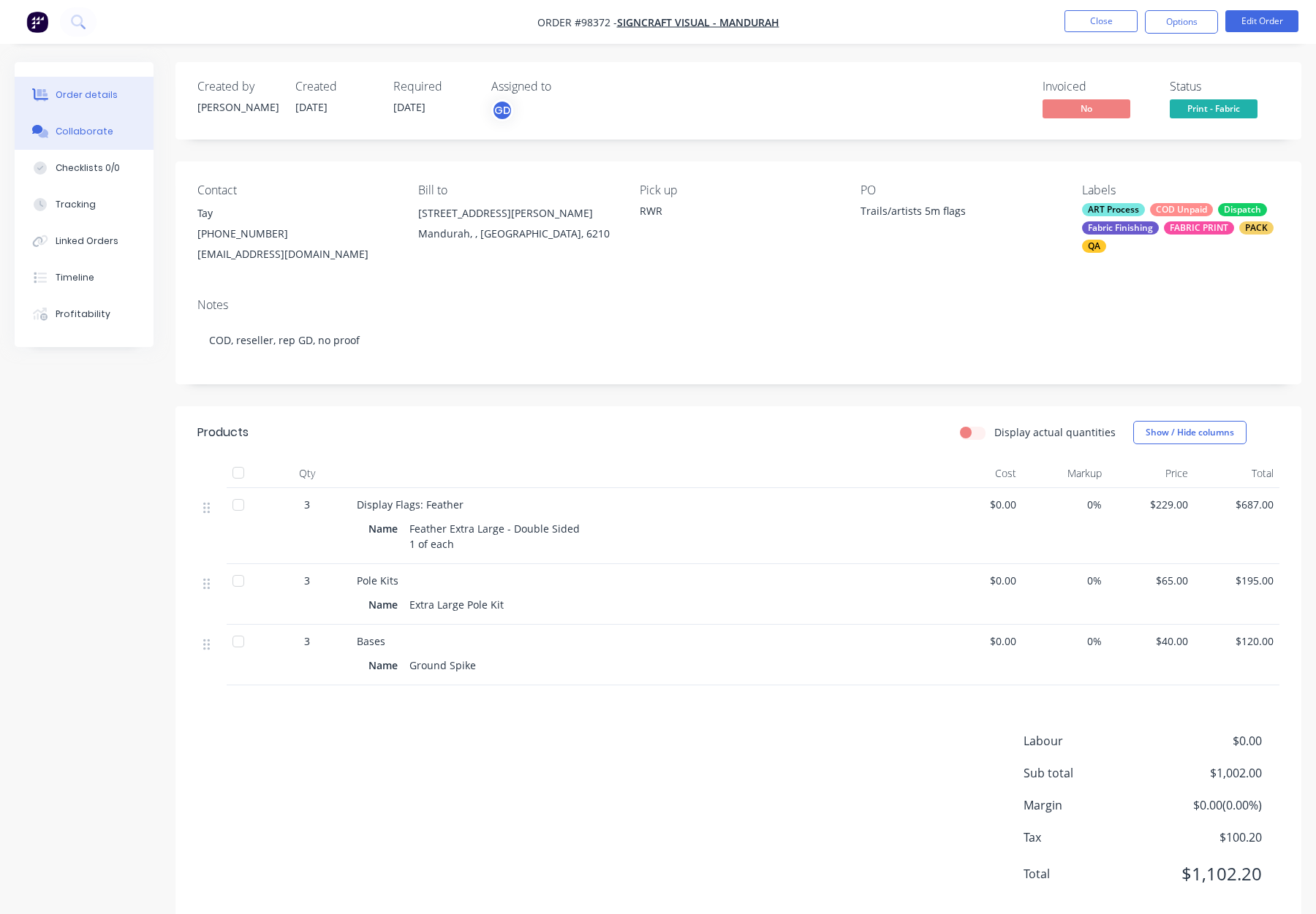
click at [99, 122] on button "Collaborate" at bounding box center [84, 131] width 139 height 36
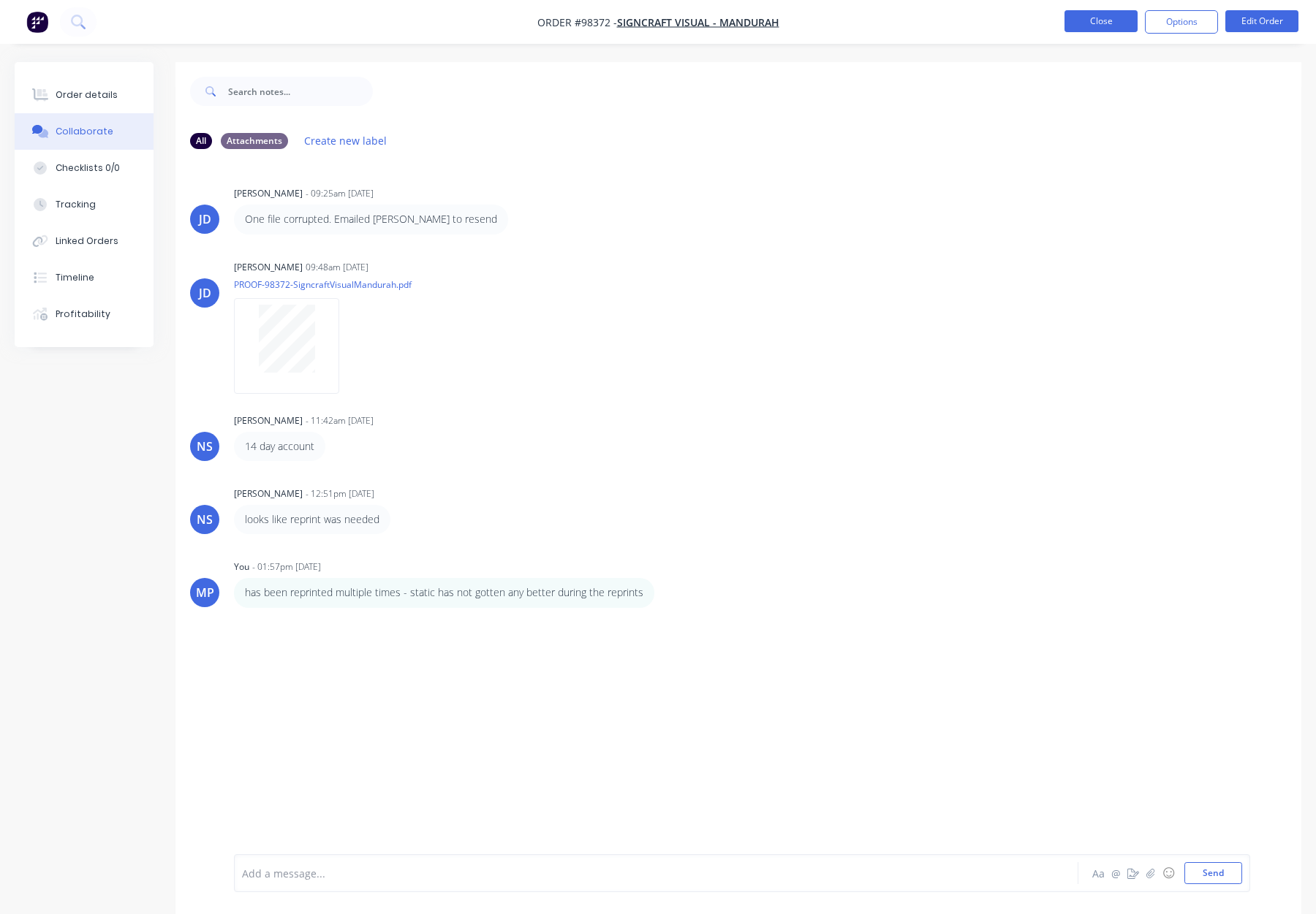
click at [1097, 21] on button "Close" at bounding box center [1101, 20] width 73 height 22
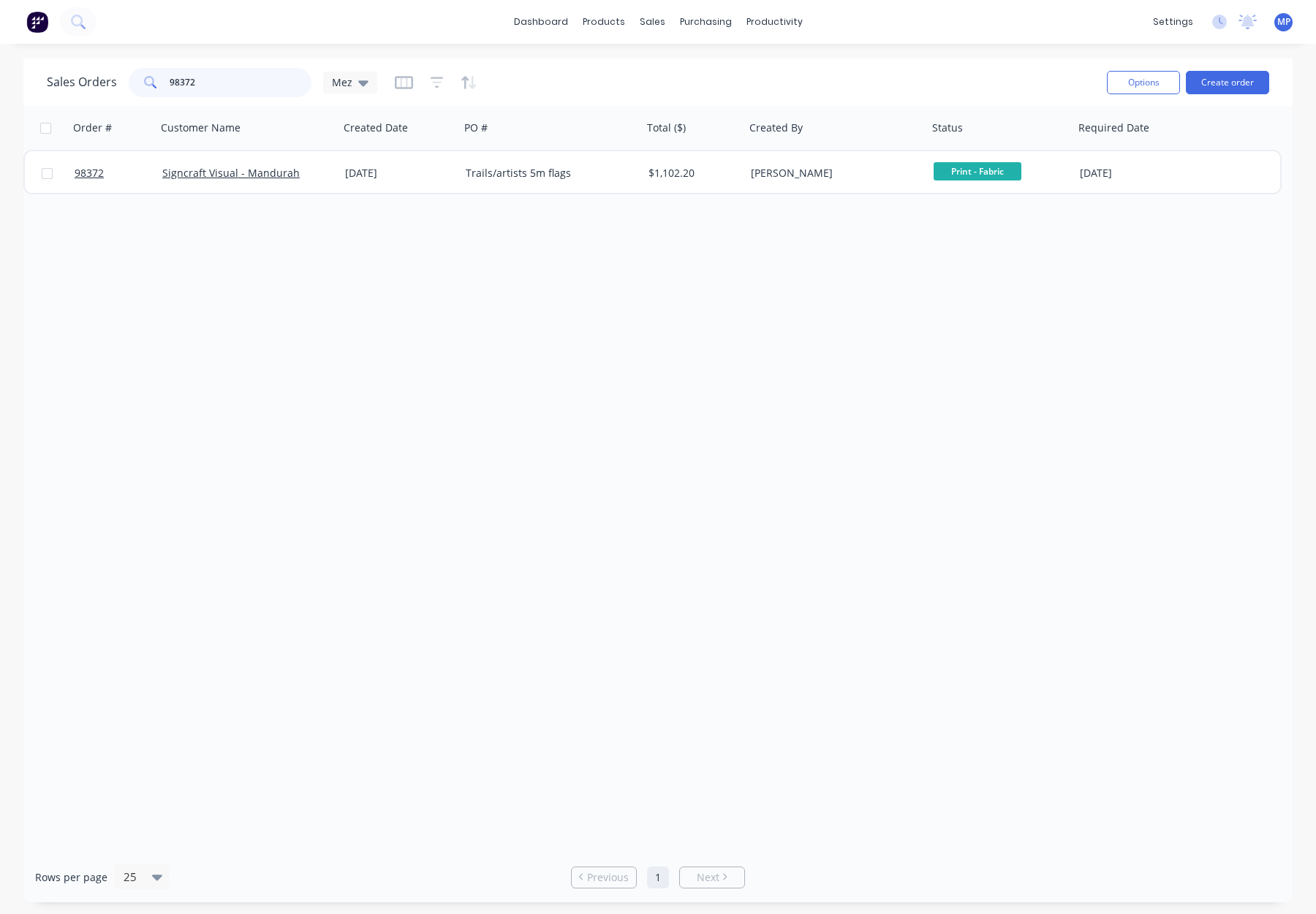
click at [212, 85] on input "98372" at bounding box center [241, 83] width 143 height 30
drag, startPoint x: 230, startPoint y: 80, endPoint x: 118, endPoint y: 74, distance: 112.2
click at [118, 75] on div "Sales Orders 98372 Mez" at bounding box center [212, 83] width 330 height 30
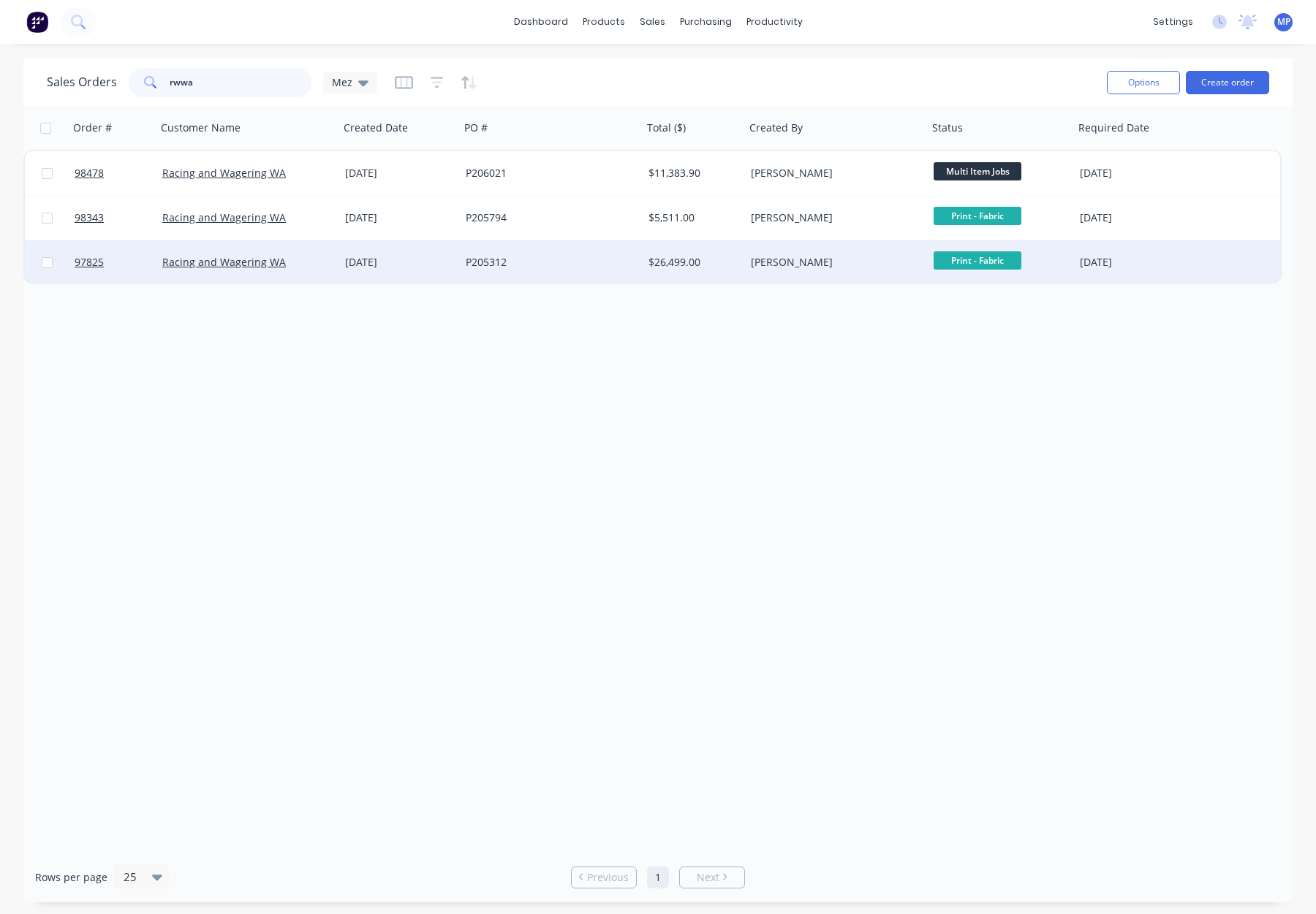
type input "rwwa"
click at [613, 268] on div "P205312" at bounding box center [547, 262] width 163 height 14
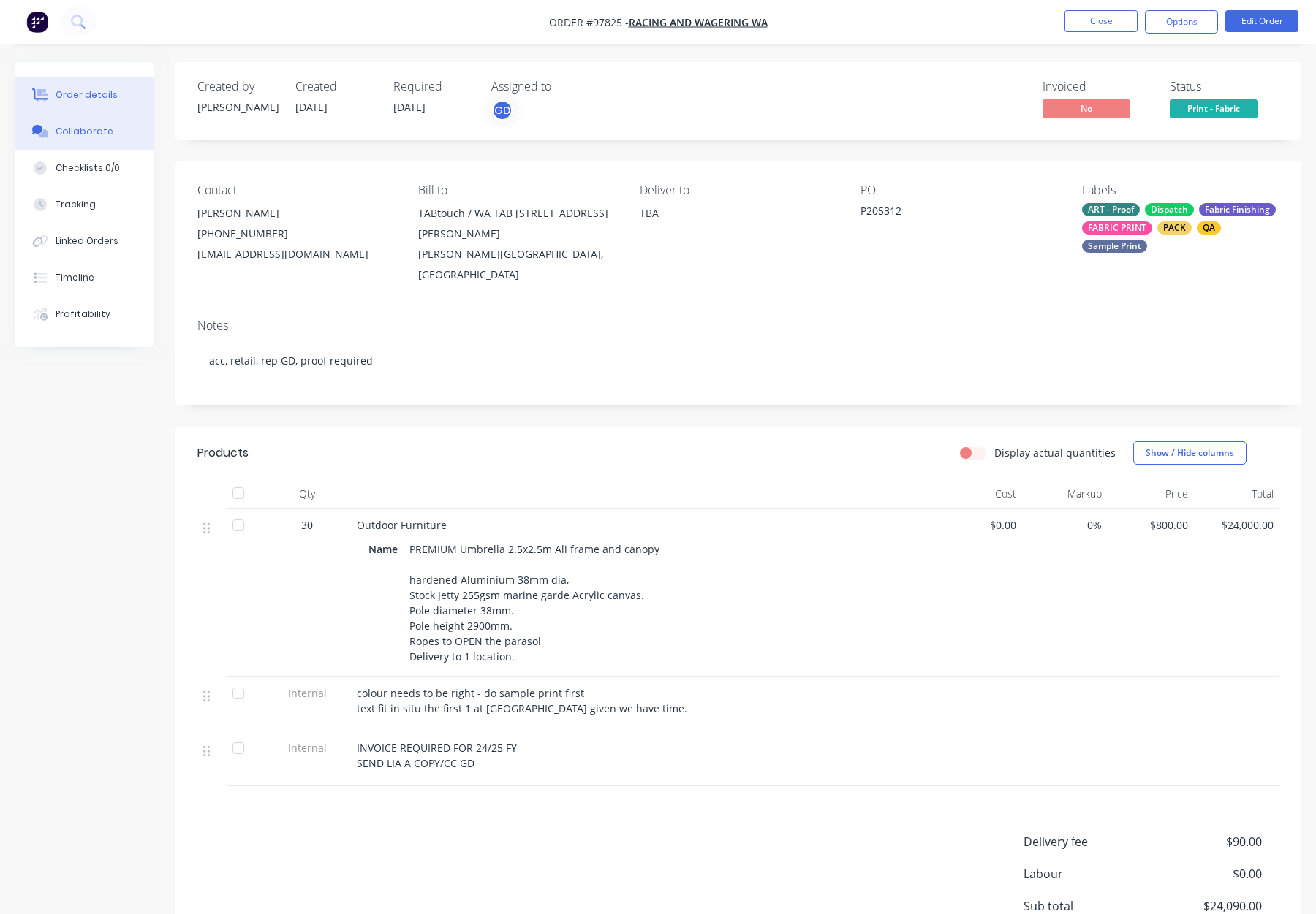
click at [81, 134] on div "Collaborate" at bounding box center [84, 131] width 58 height 13
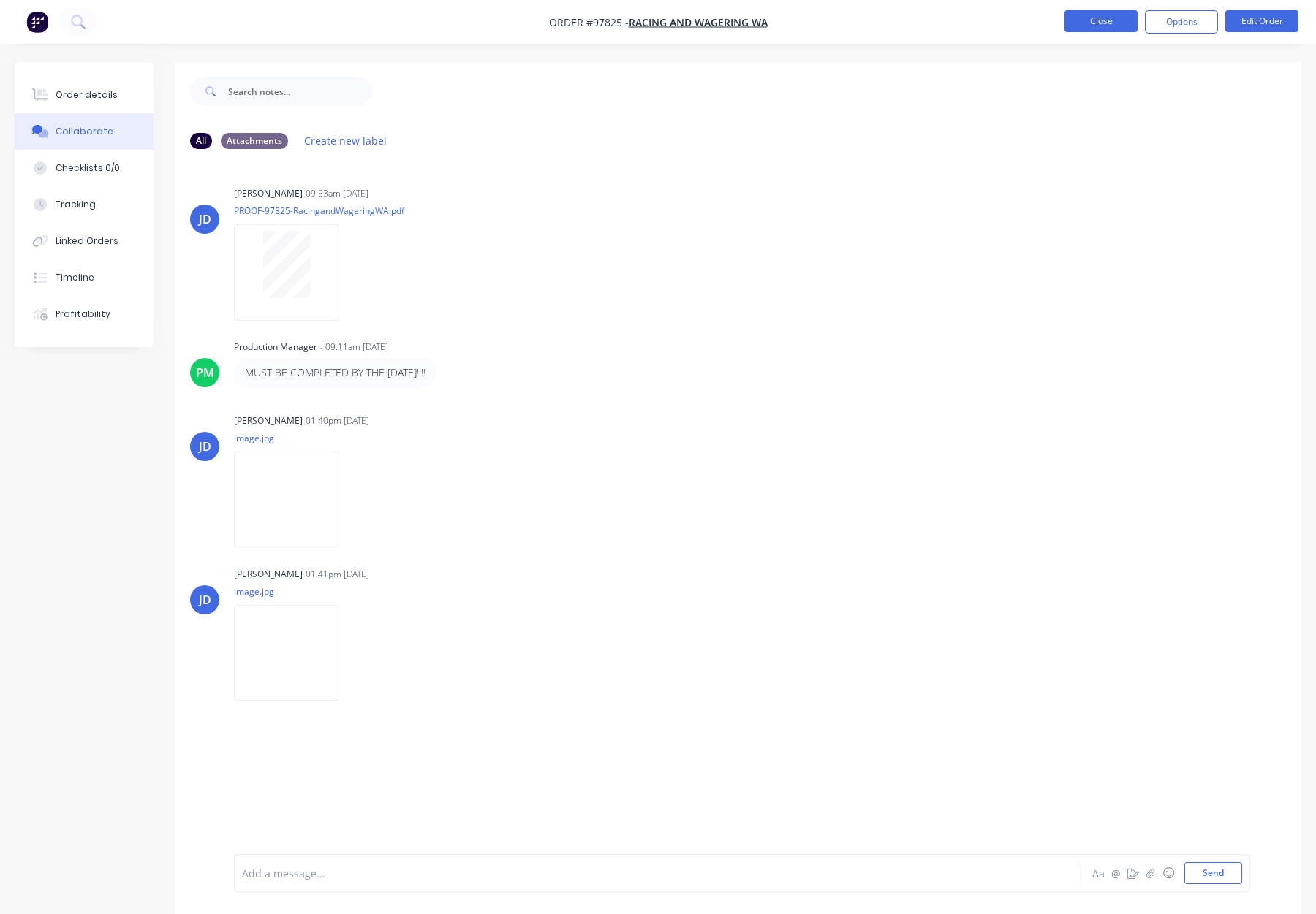
click at [1109, 19] on button "Close" at bounding box center [1101, 20] width 73 height 22
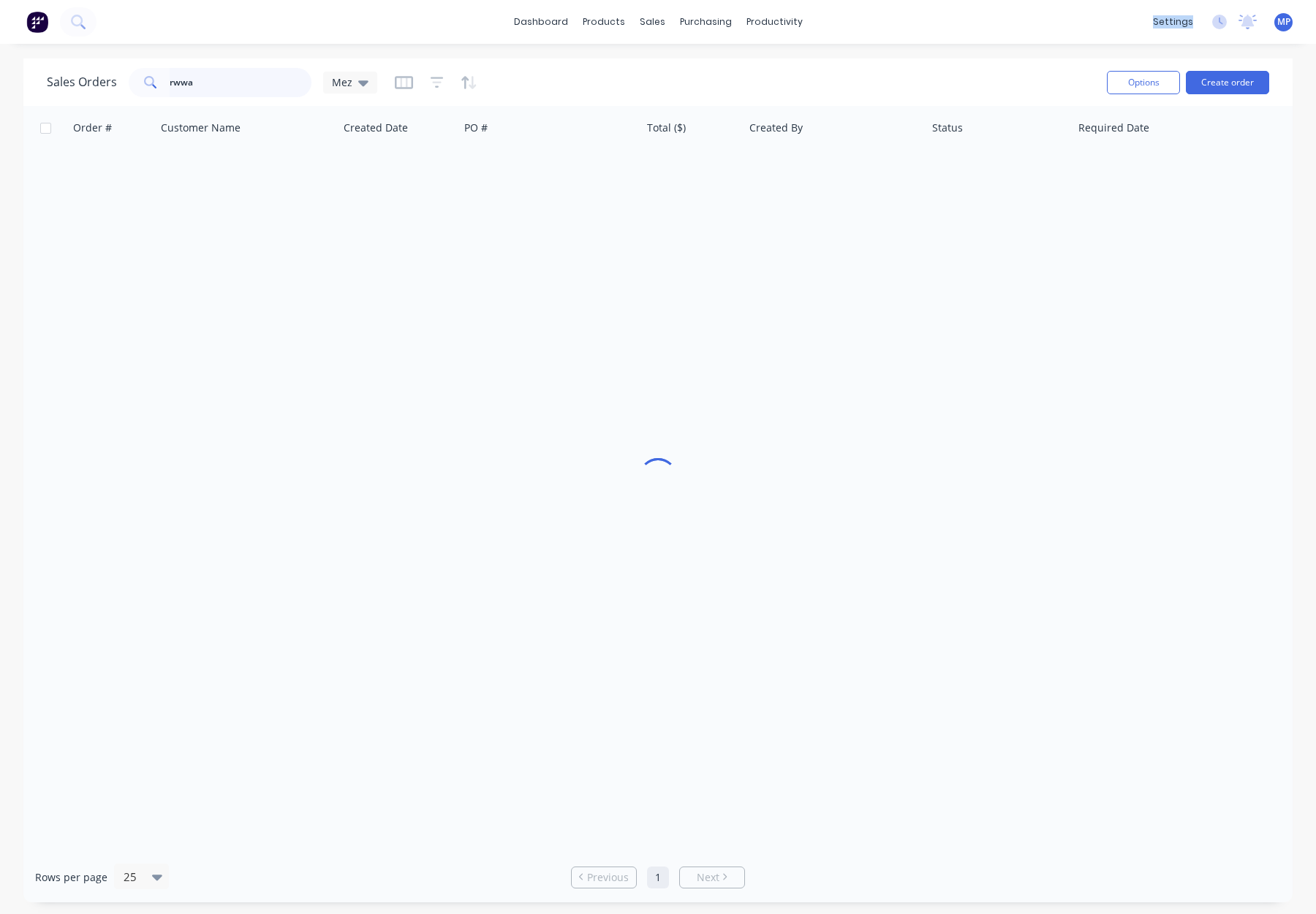
click at [199, 88] on input "rwwa" at bounding box center [241, 83] width 143 height 30
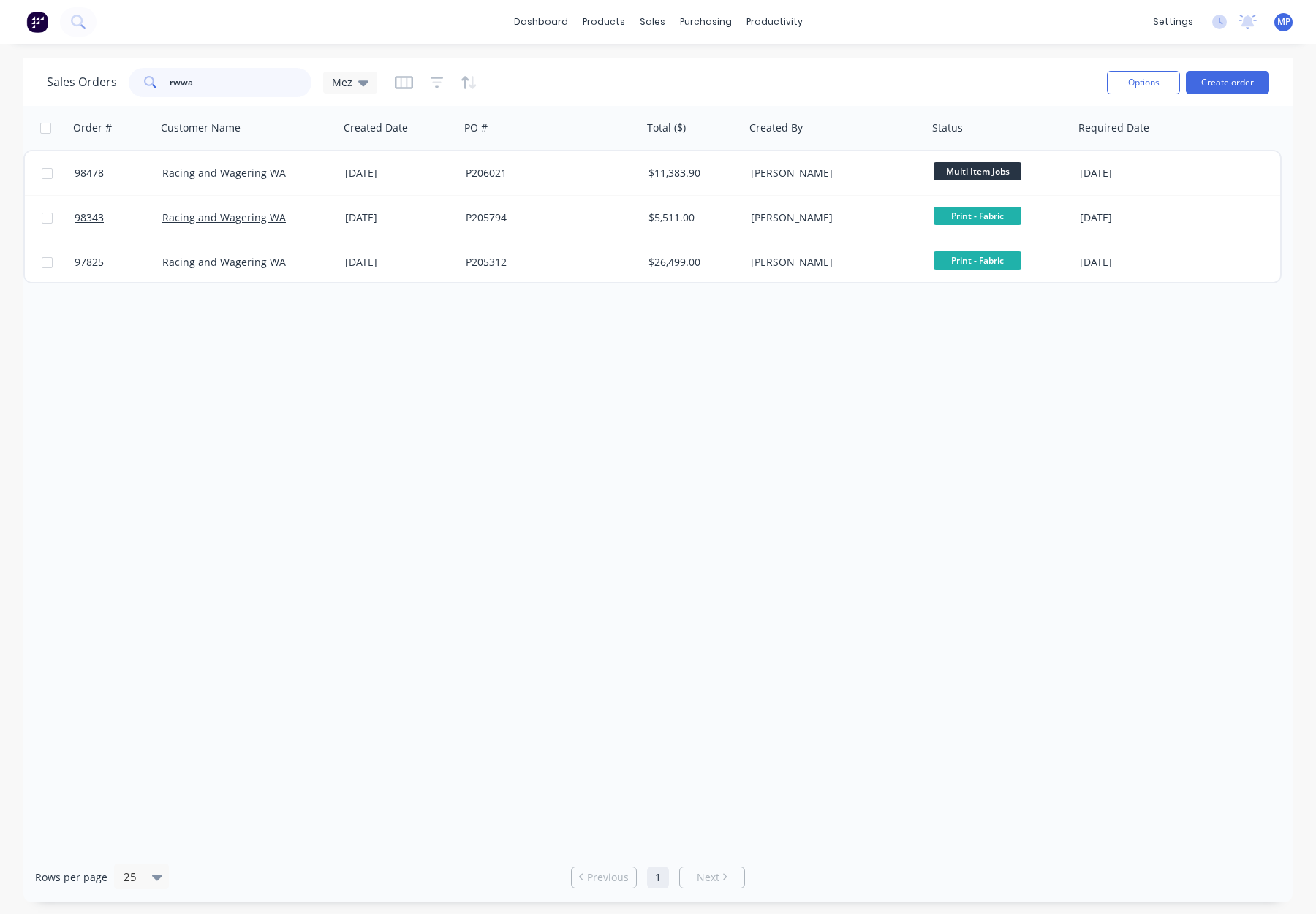
drag, startPoint x: 215, startPoint y: 80, endPoint x: 136, endPoint y: 79, distance: 79.0
click at [136, 79] on div "rwwa" at bounding box center [219, 83] width 183 height 30
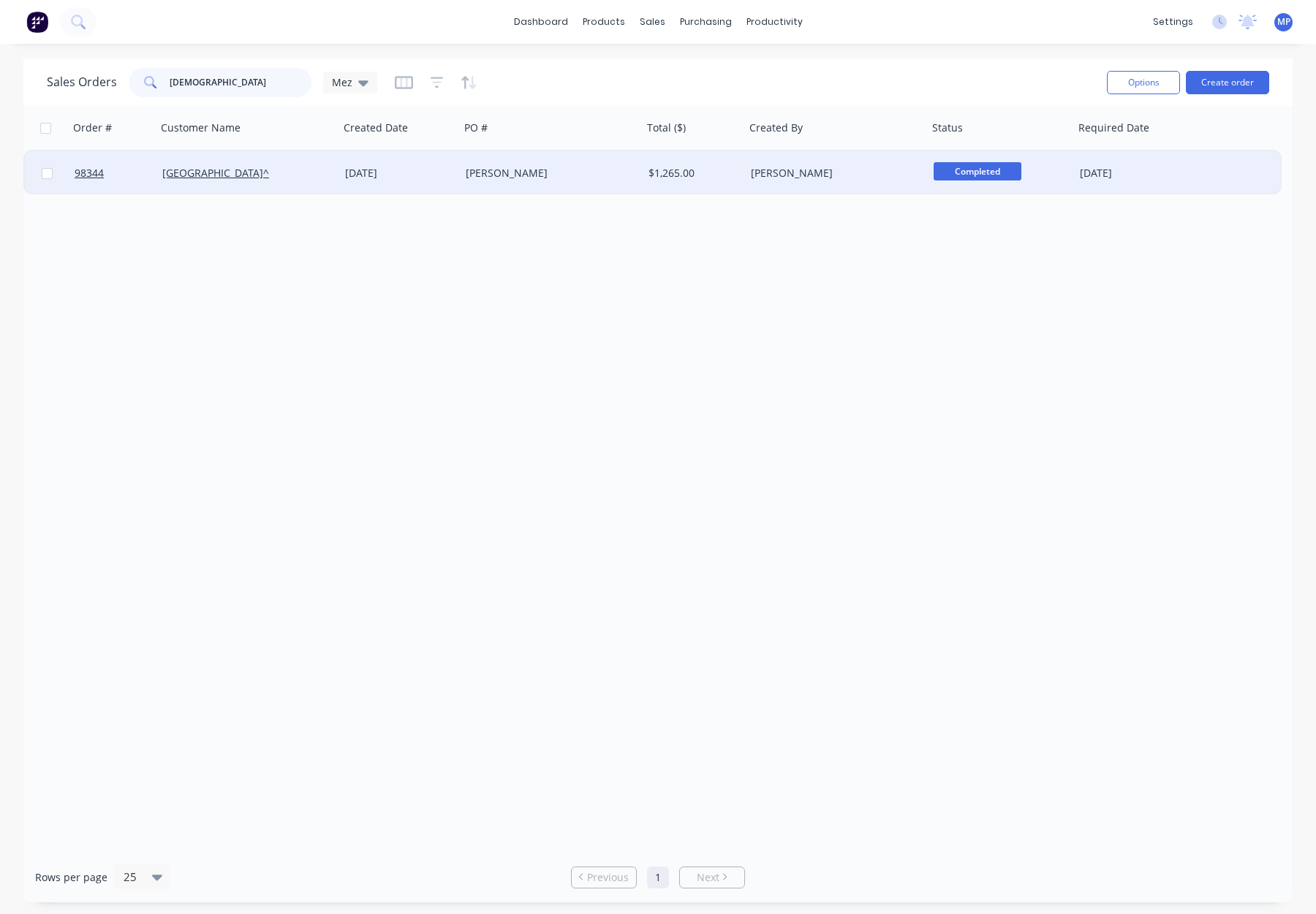
type input "all saints"
click at [619, 174] on div "Marlena Burling" at bounding box center [547, 173] width 163 height 14
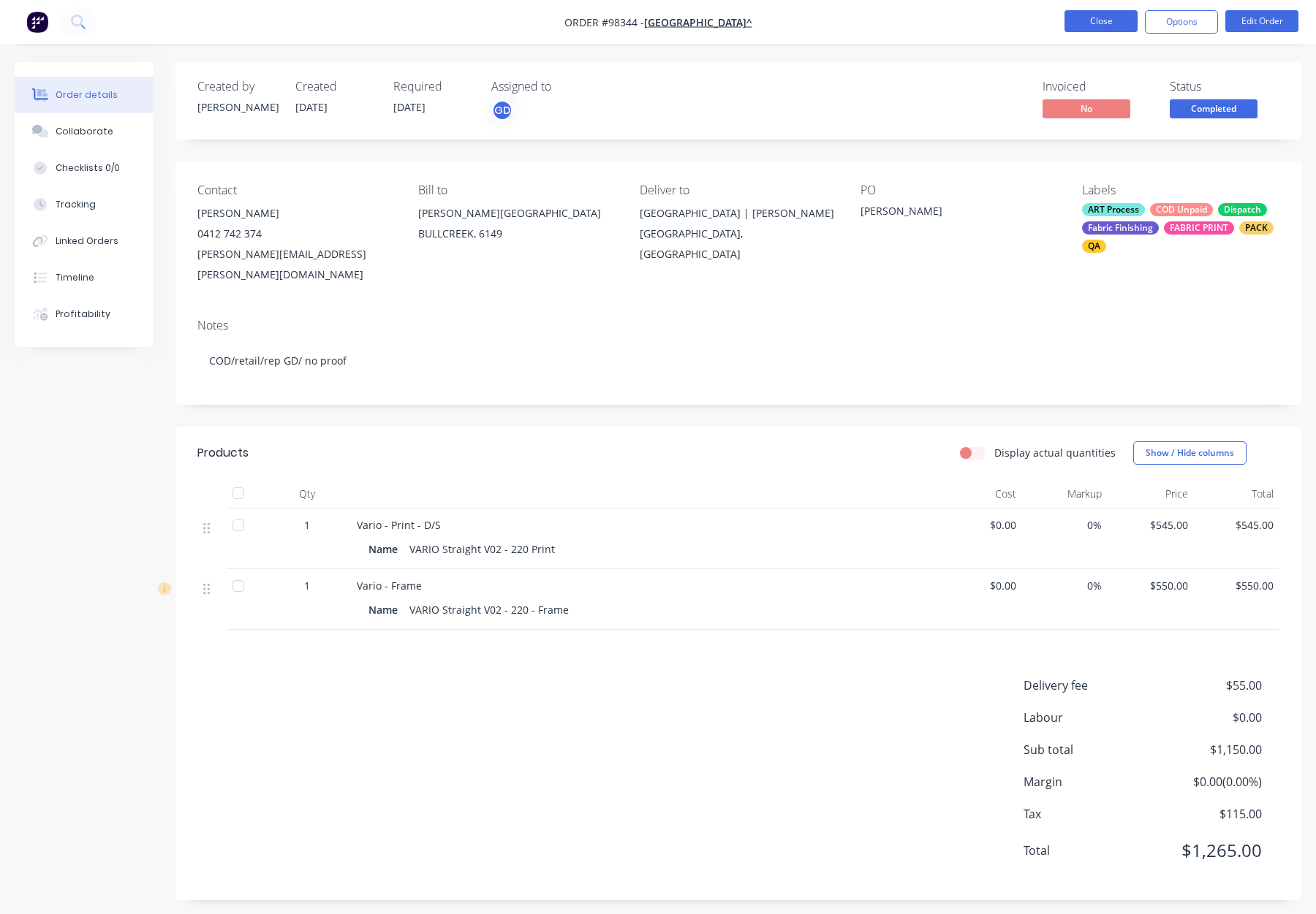
click at [1087, 20] on button "Close" at bounding box center [1101, 20] width 73 height 22
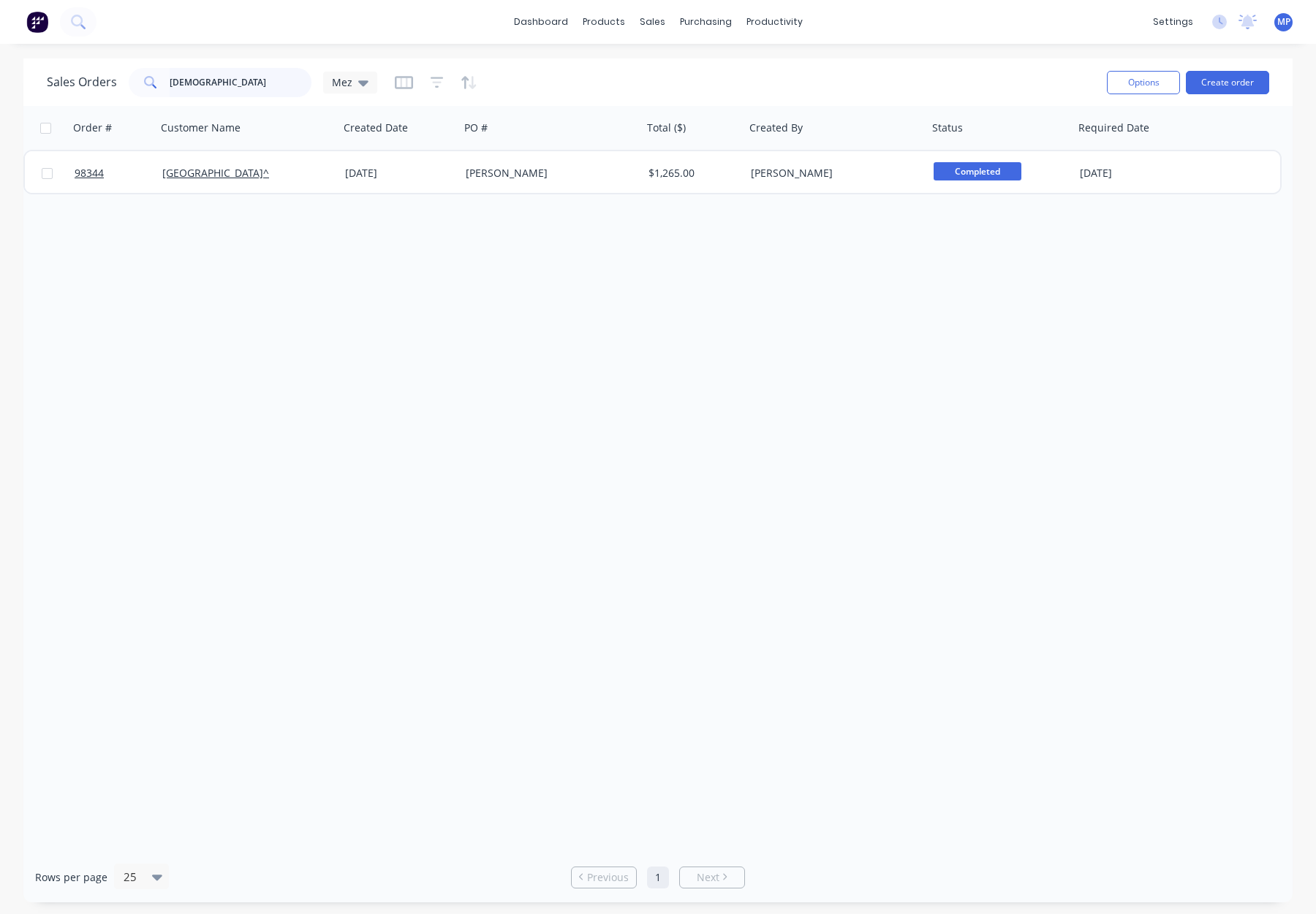
click at [196, 76] on input "all saints" at bounding box center [241, 83] width 143 height 30
drag, startPoint x: 251, startPoint y: 84, endPoint x: 118, endPoint y: 81, distance: 133.0
click at [118, 81] on div "Sales Orders all saints Mez" at bounding box center [212, 83] width 330 height 30
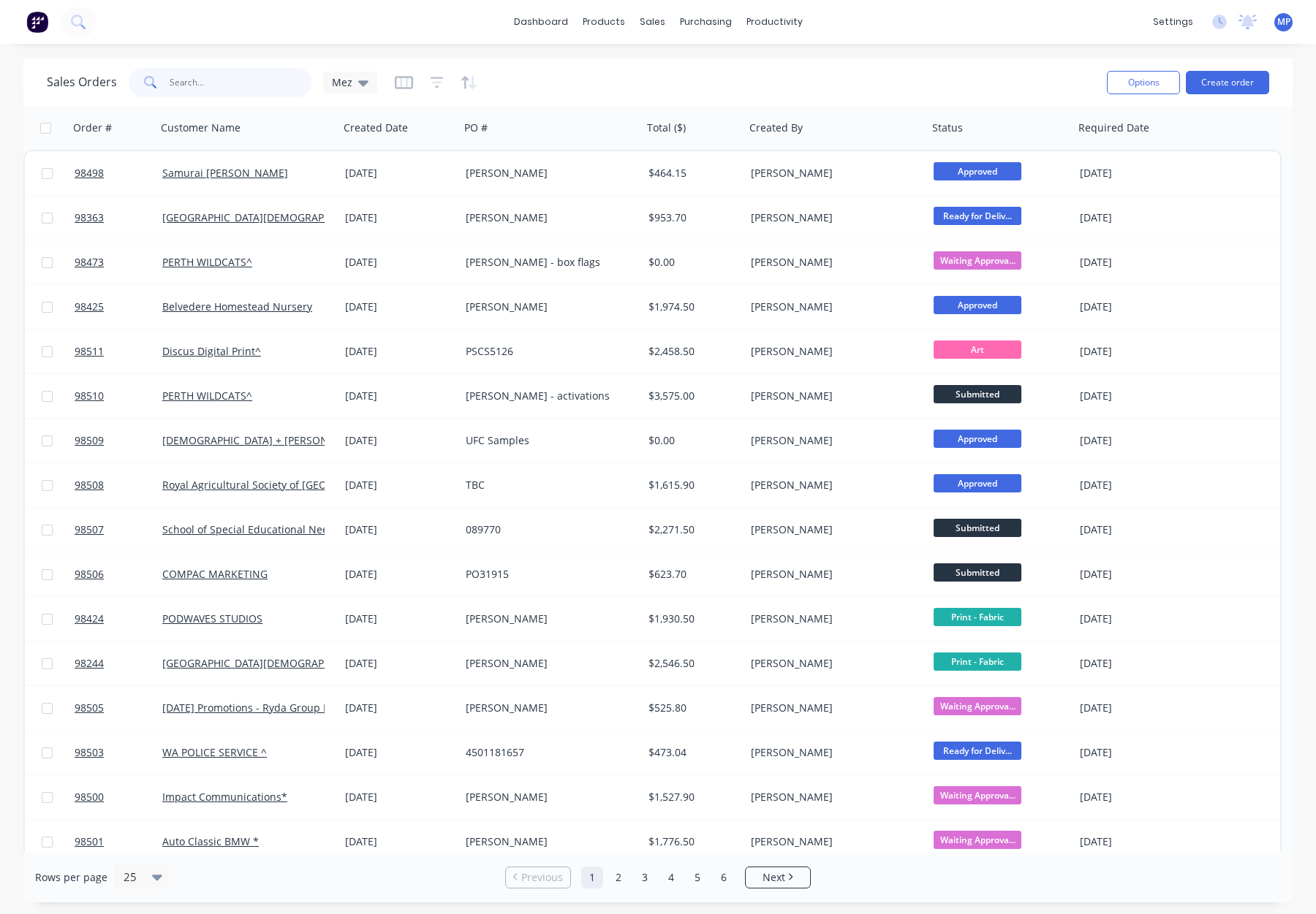
click at [226, 84] on input "text" at bounding box center [241, 83] width 143 height 30
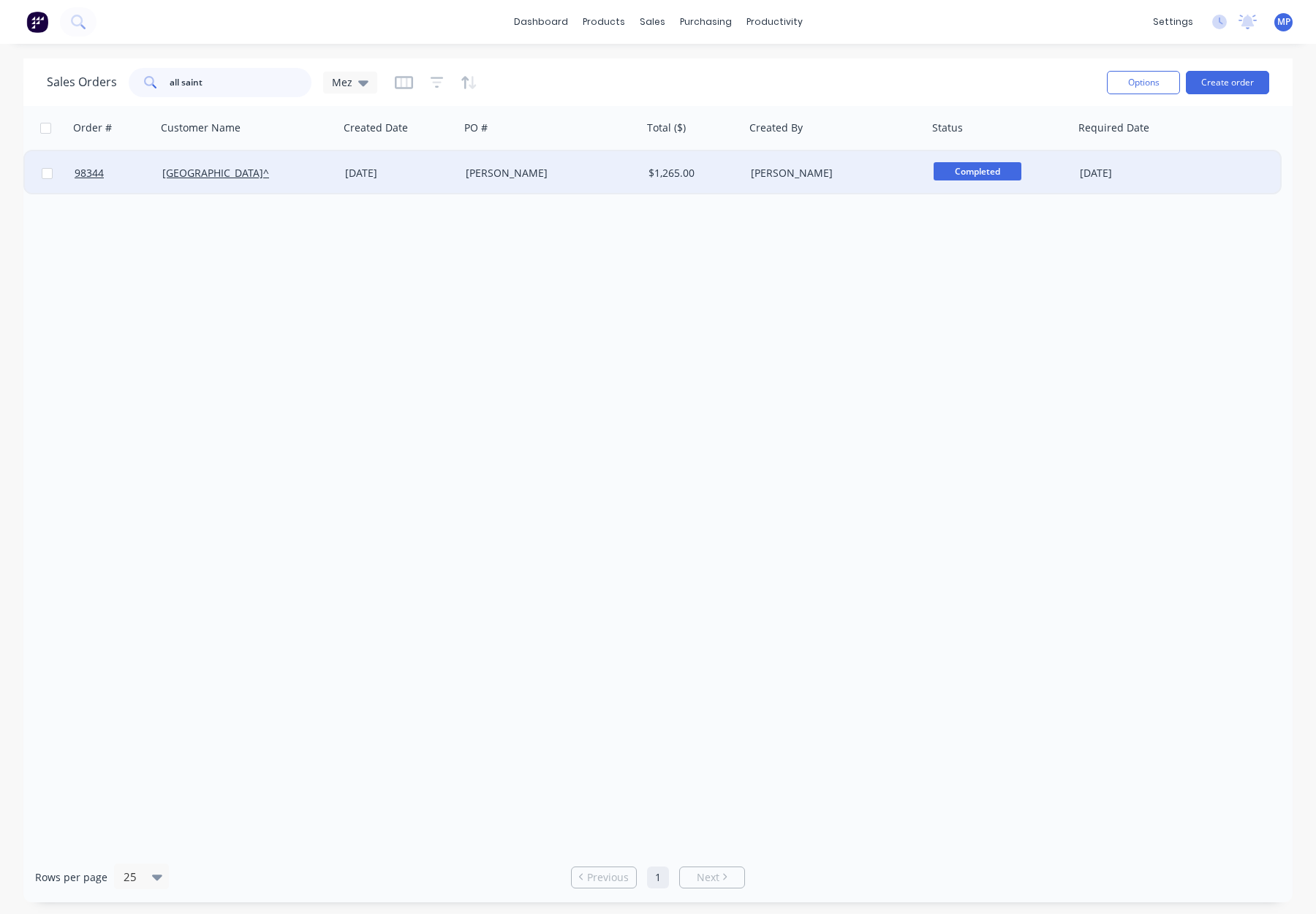
type input "all saint"
click at [323, 178] on div "ALL SAINTS COLLEGE^" at bounding box center [244, 173] width 163 height 14
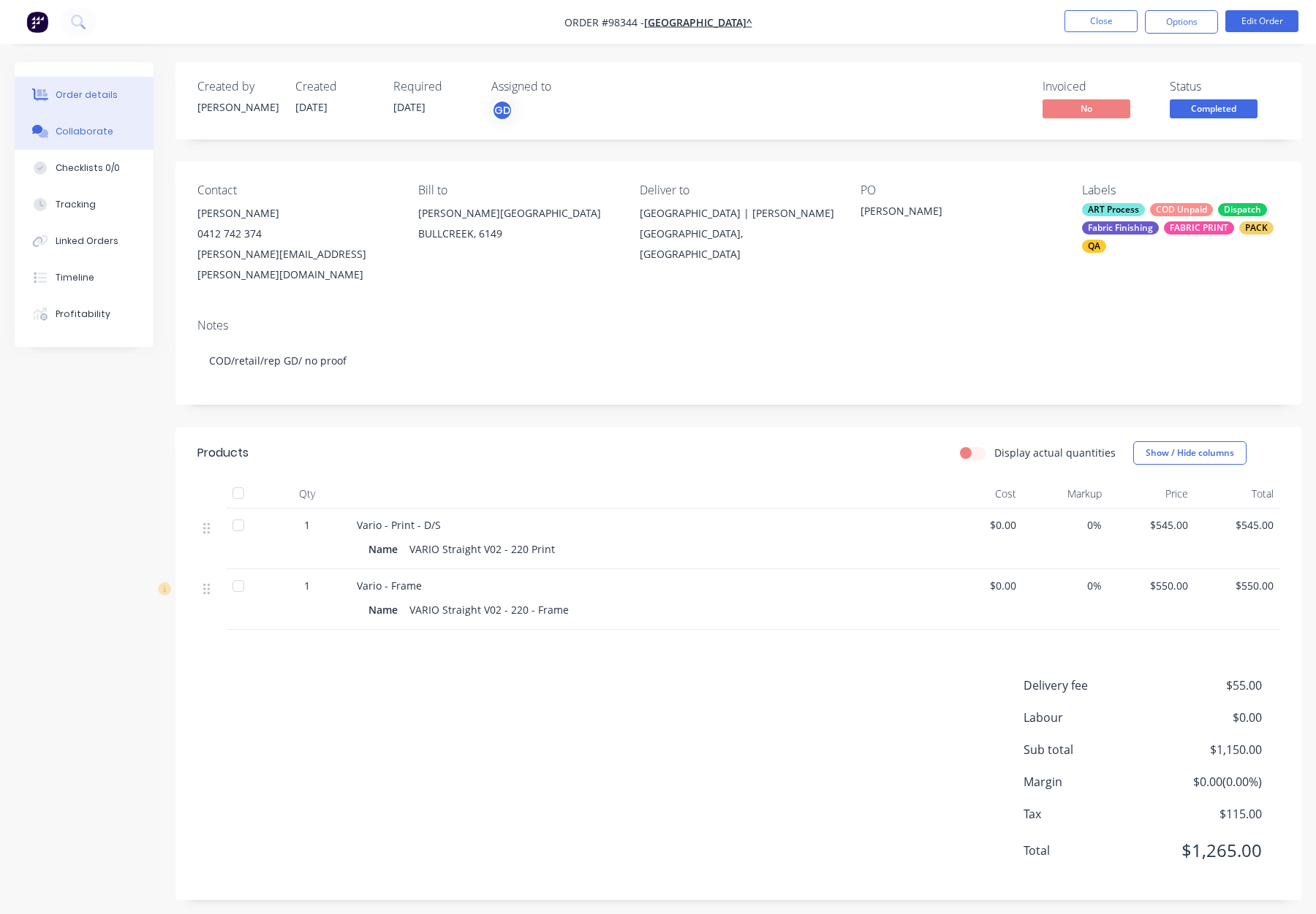
click at [80, 129] on div "Collaborate" at bounding box center [84, 131] width 58 height 13
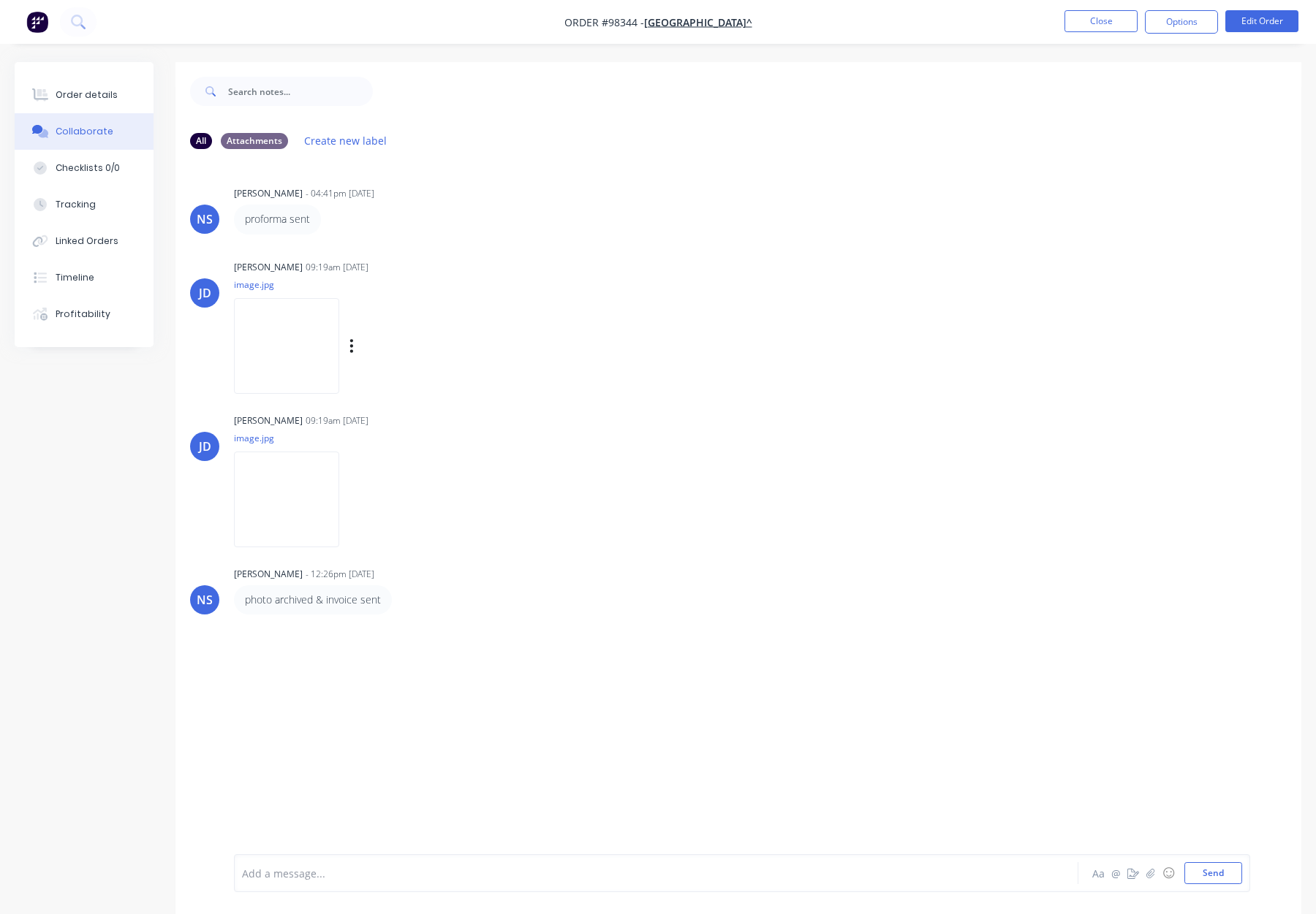
click at [286, 356] on img at bounding box center [286, 346] width 106 height 96
click at [128, 100] on button "Order details" at bounding box center [84, 95] width 139 height 36
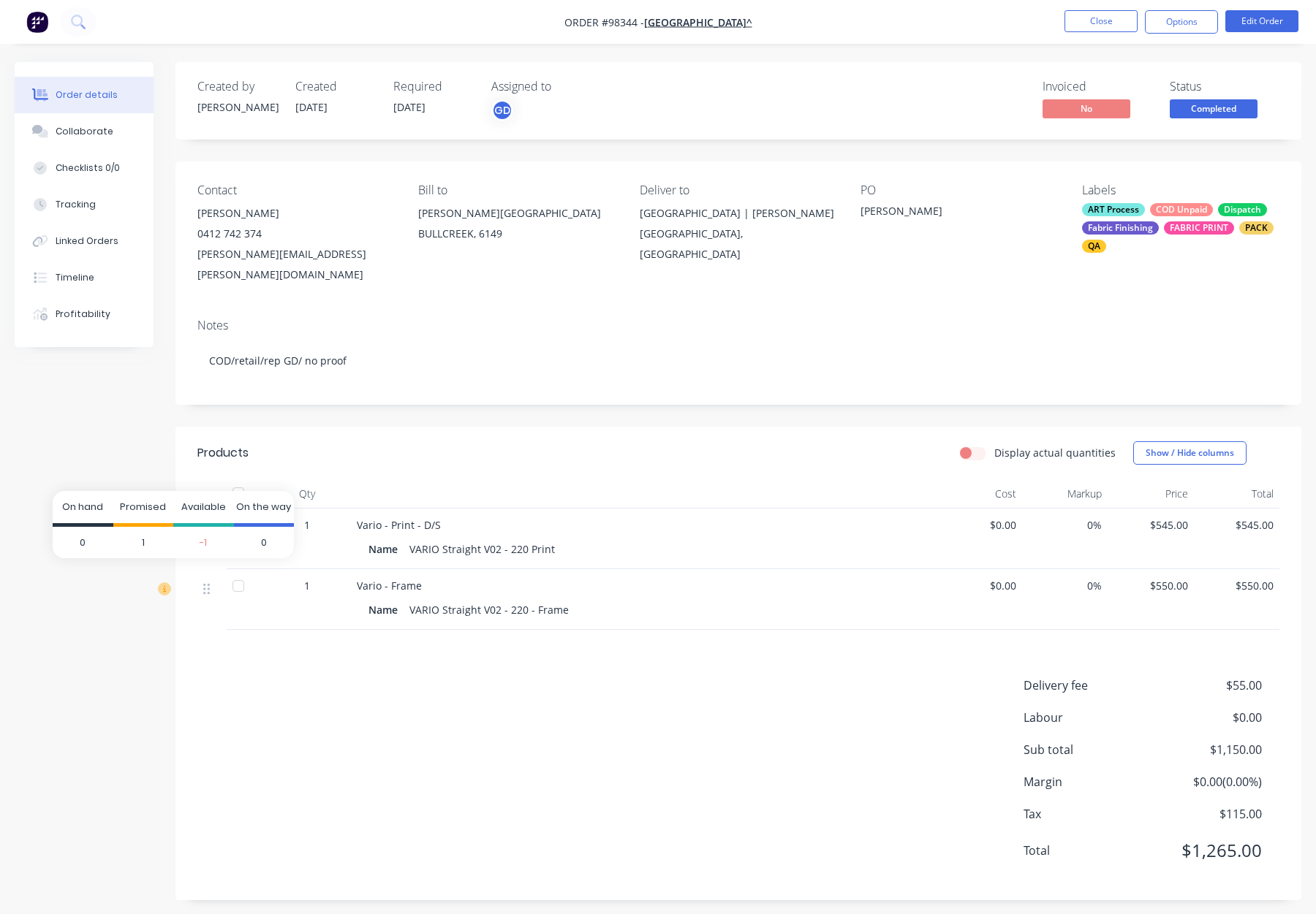
click at [169, 582] on icon at bounding box center [164, 588] width 13 height 13
click at [109, 127] on button "Collaborate" at bounding box center [84, 131] width 139 height 36
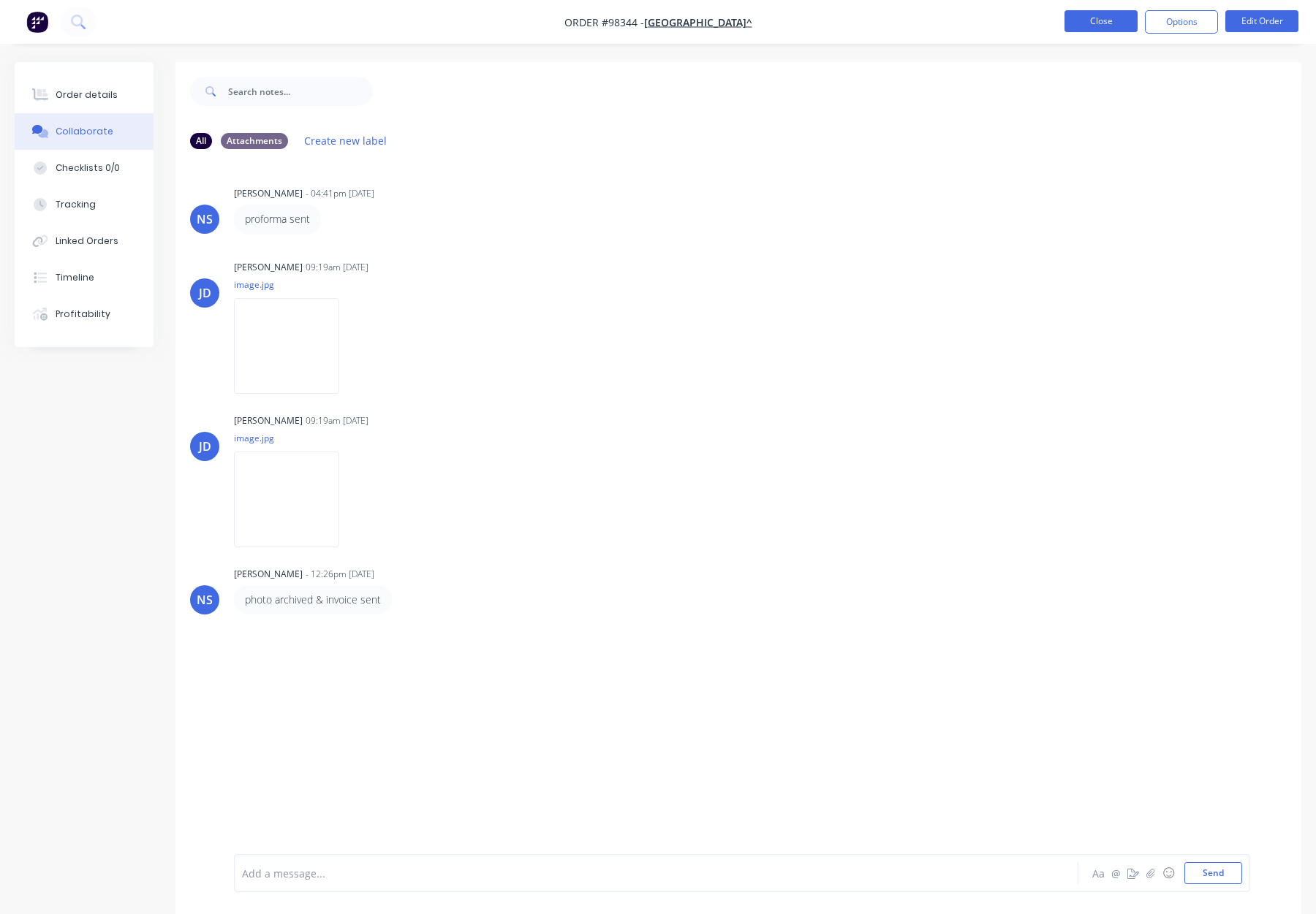
click at [1106, 20] on button "Close" at bounding box center [1101, 20] width 73 height 22
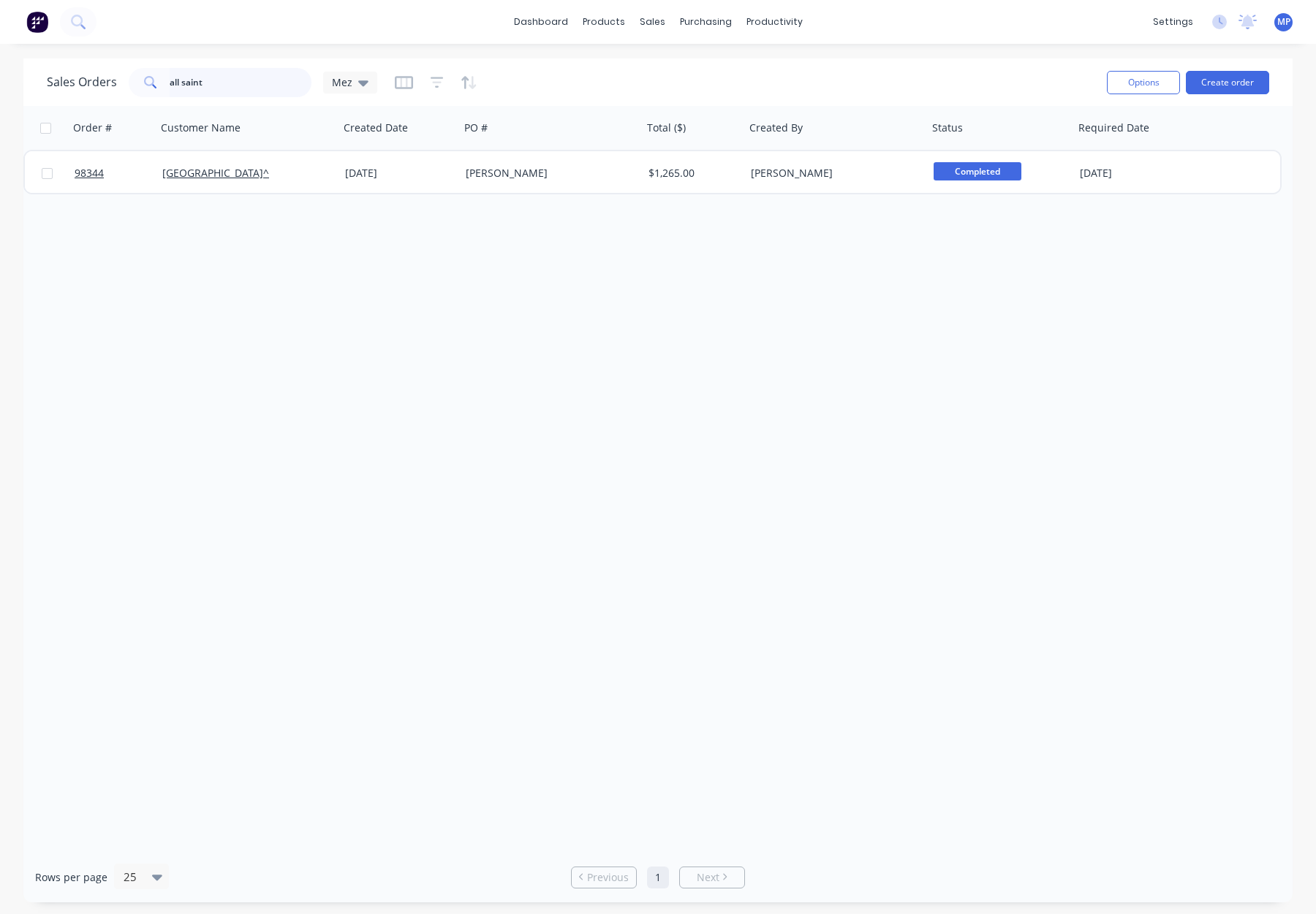
click at [228, 84] on input "all saint" at bounding box center [241, 83] width 143 height 30
click at [434, 80] on icon "button" at bounding box center [437, 82] width 13 height 14
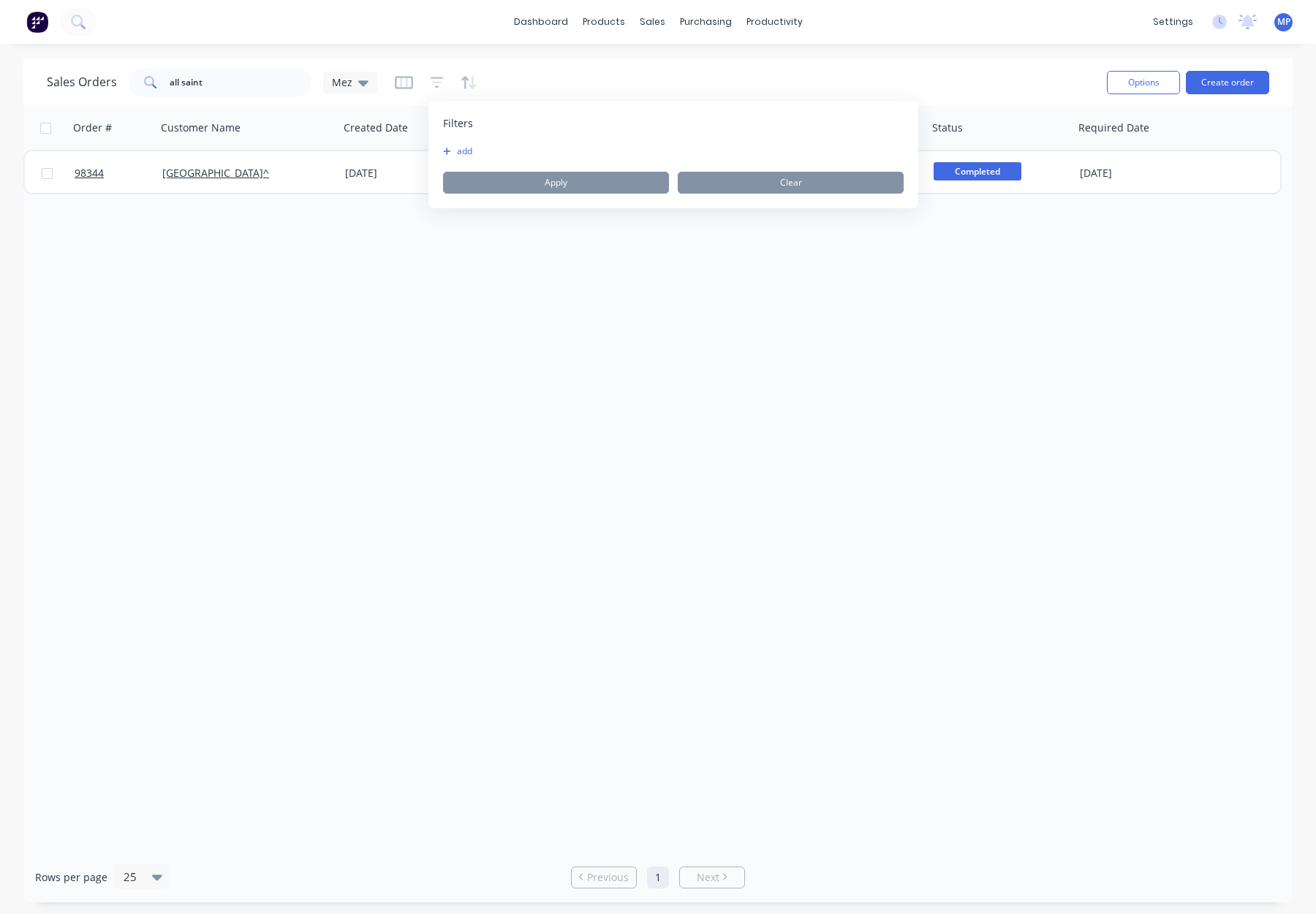
click at [466, 151] on button "add" at bounding box center [461, 151] width 36 height 11
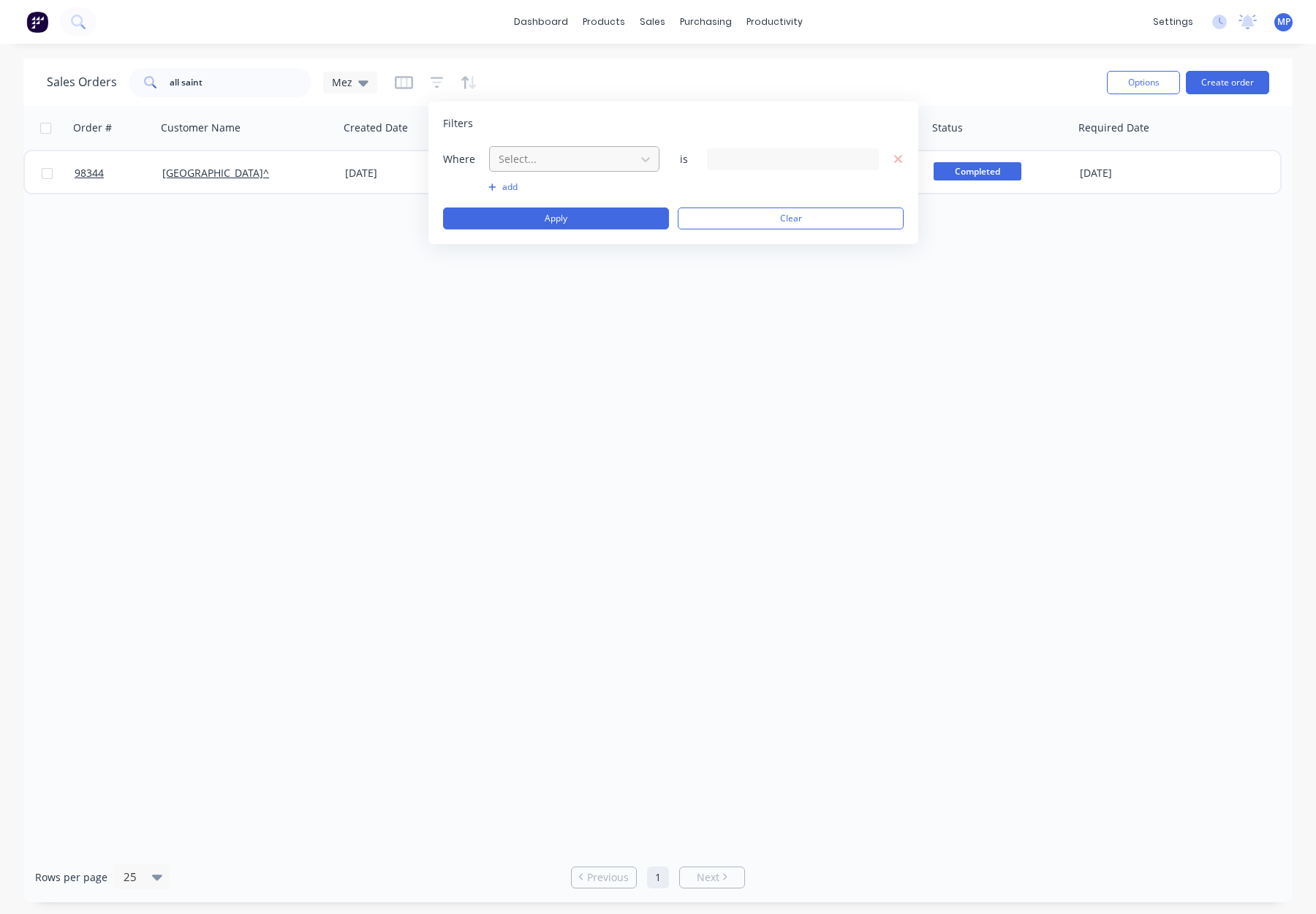
click at [560, 150] on div at bounding box center [563, 159] width 131 height 18
drag, startPoint x: 563, startPoint y: 382, endPoint x: 581, endPoint y: 367, distance: 23.4
click at [565, 380] on div "Status" at bounding box center [574, 380] width 170 height 27
click at [742, 139] on div "Filters Where Status is 28 Status selected add Apply Clear" at bounding box center [673, 173] width 490 height 143
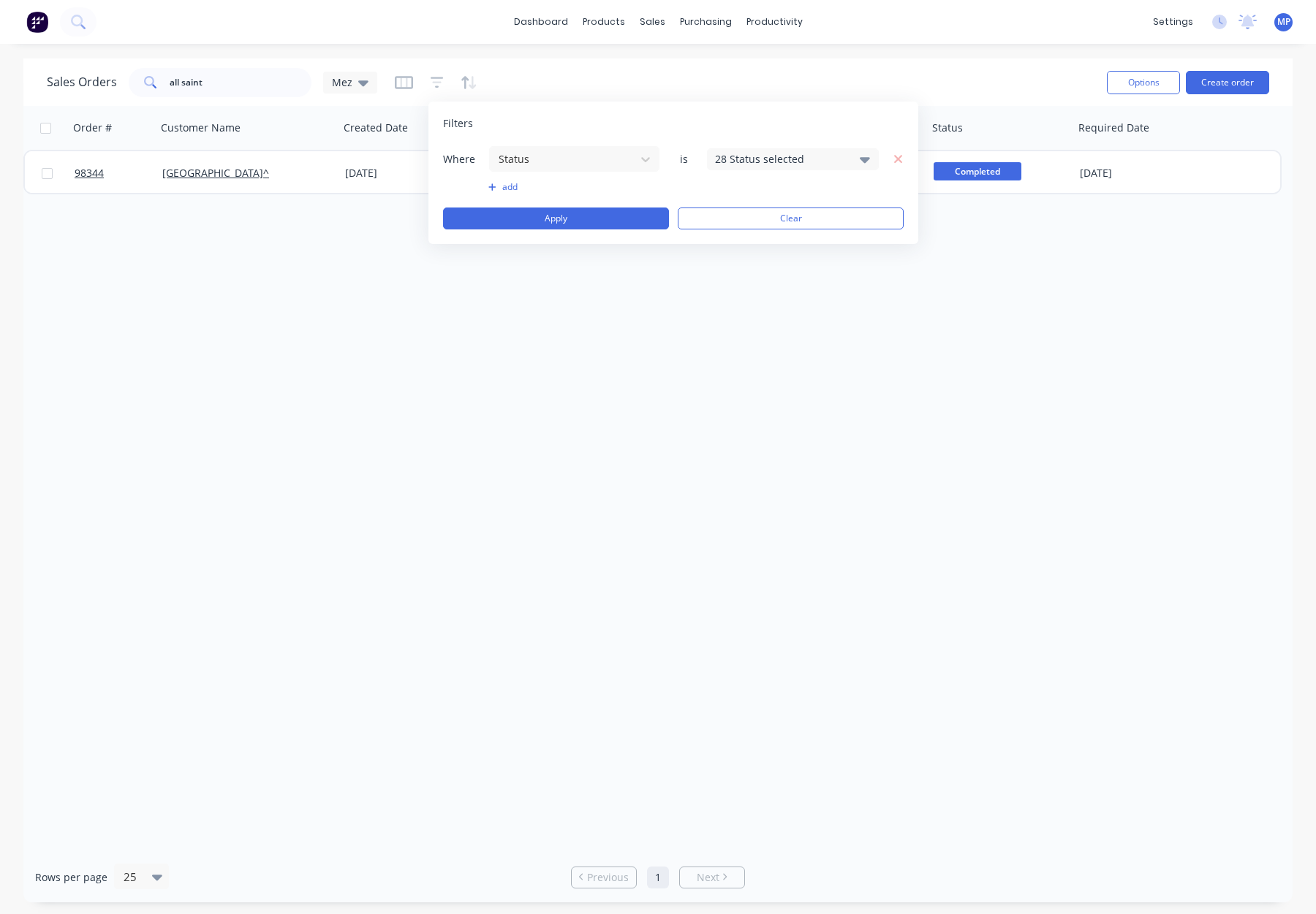
click at [759, 162] on div "28 Status selected" at bounding box center [781, 159] width 132 height 15
click at [777, 270] on div "Archived" at bounding box center [839, 269] width 175 height 15
click at [585, 222] on button "Apply" at bounding box center [555, 218] width 226 height 22
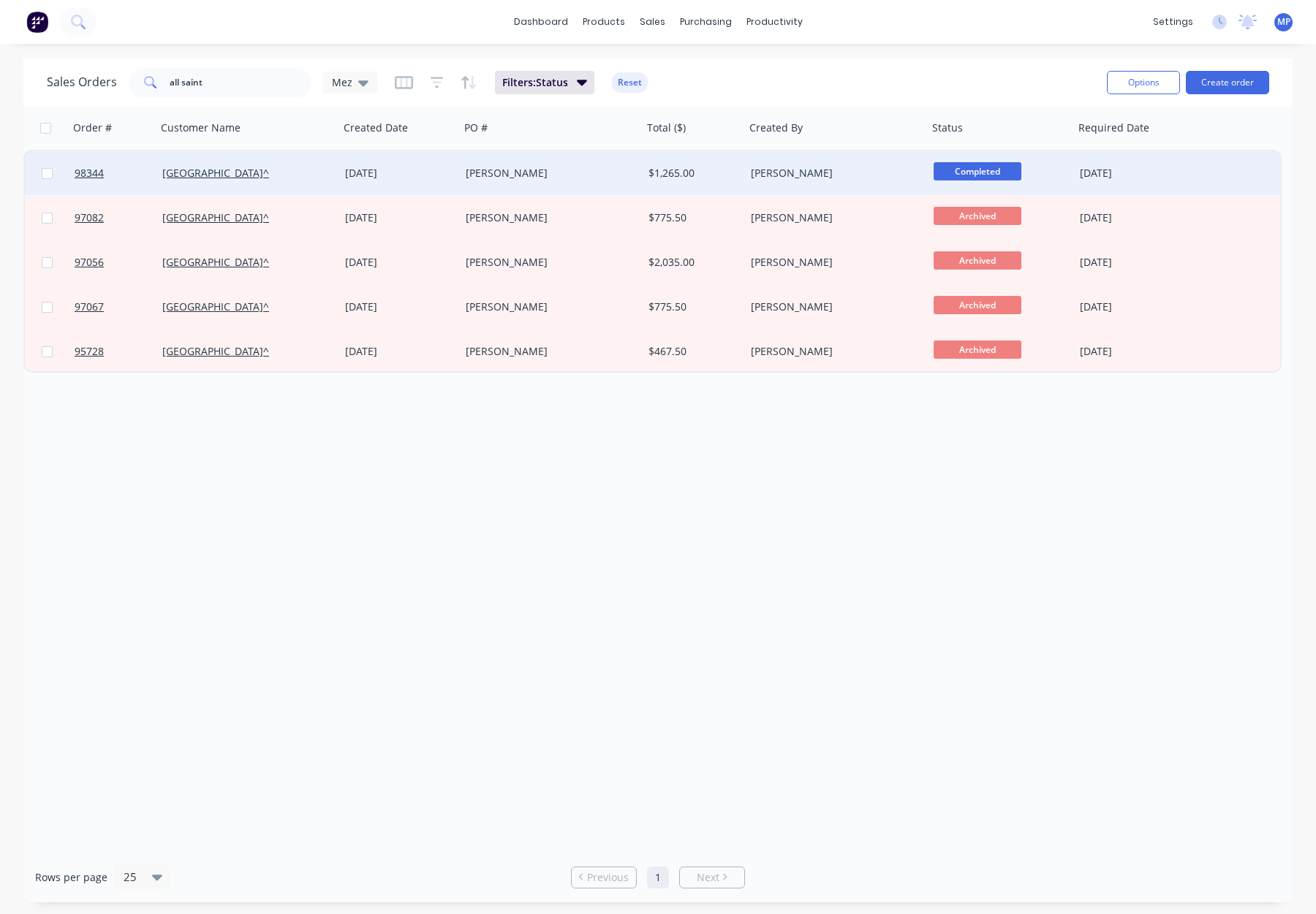
click at [578, 176] on div "Marlena Burling" at bounding box center [547, 173] width 163 height 14
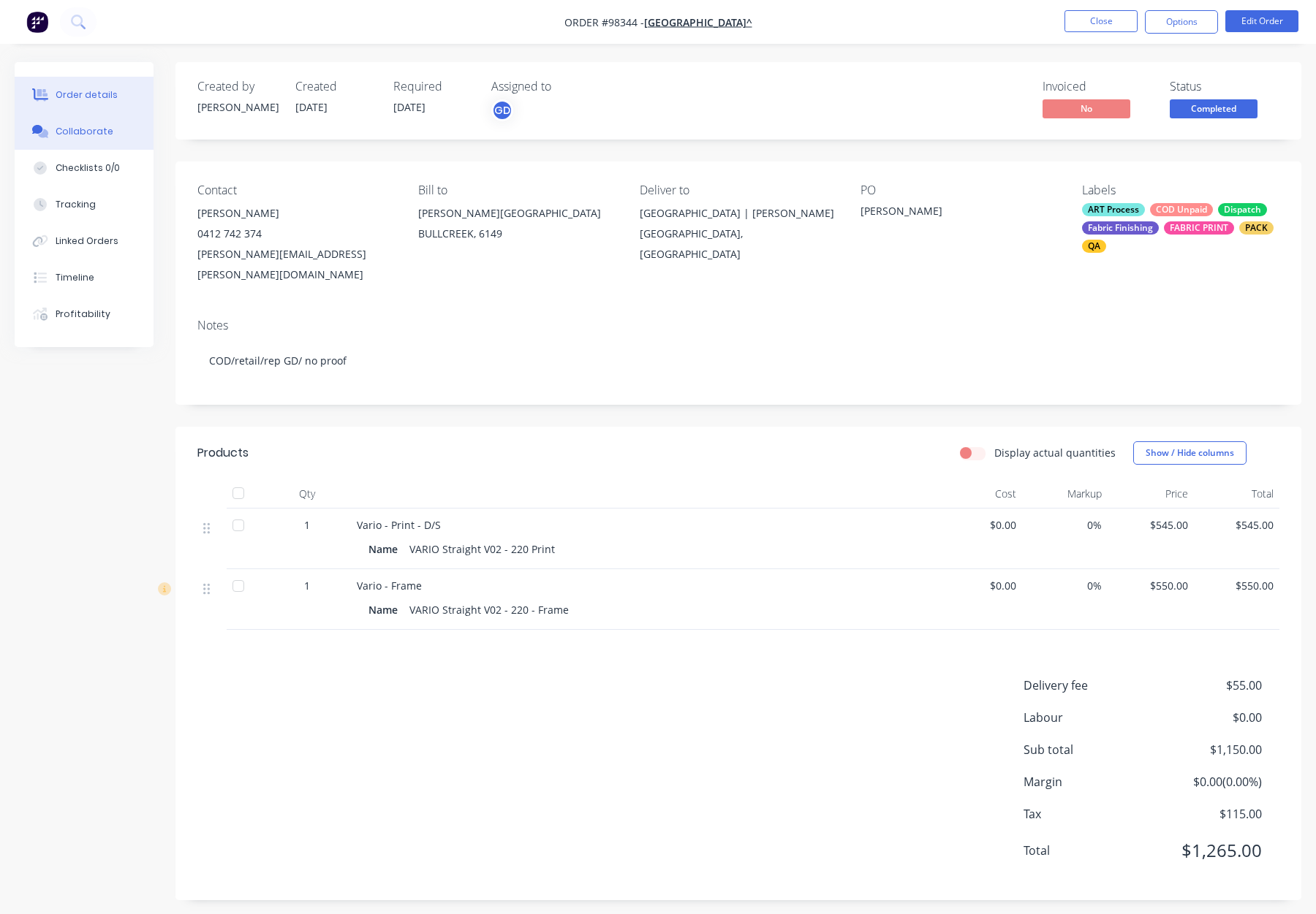
click at [107, 132] on div "Collaborate" at bounding box center [84, 131] width 58 height 13
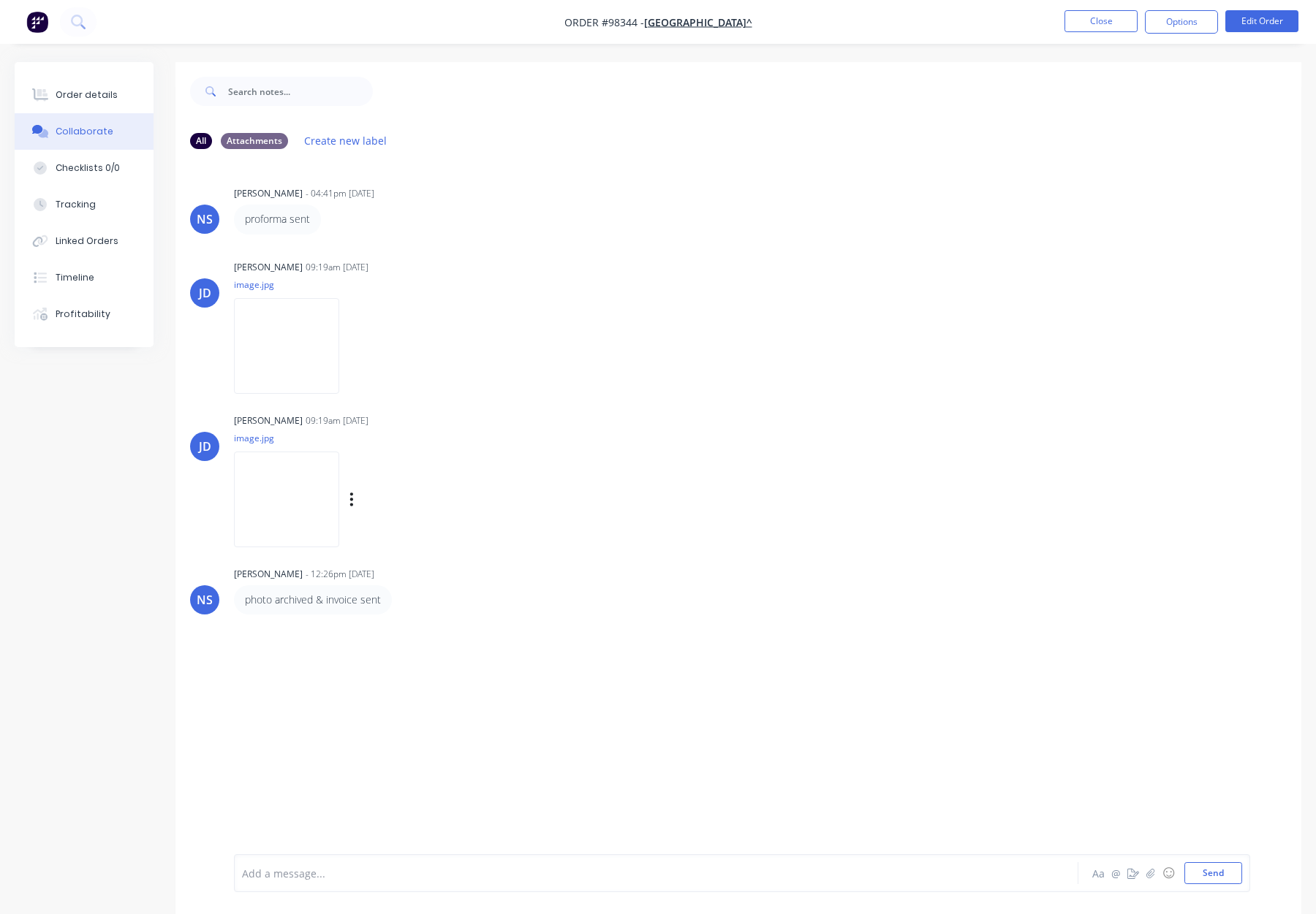
click at [320, 484] on img at bounding box center [286, 500] width 106 height 96
click at [317, 345] on img at bounding box center [286, 346] width 106 height 96
click at [77, 90] on div "Order details" at bounding box center [87, 94] width 62 height 13
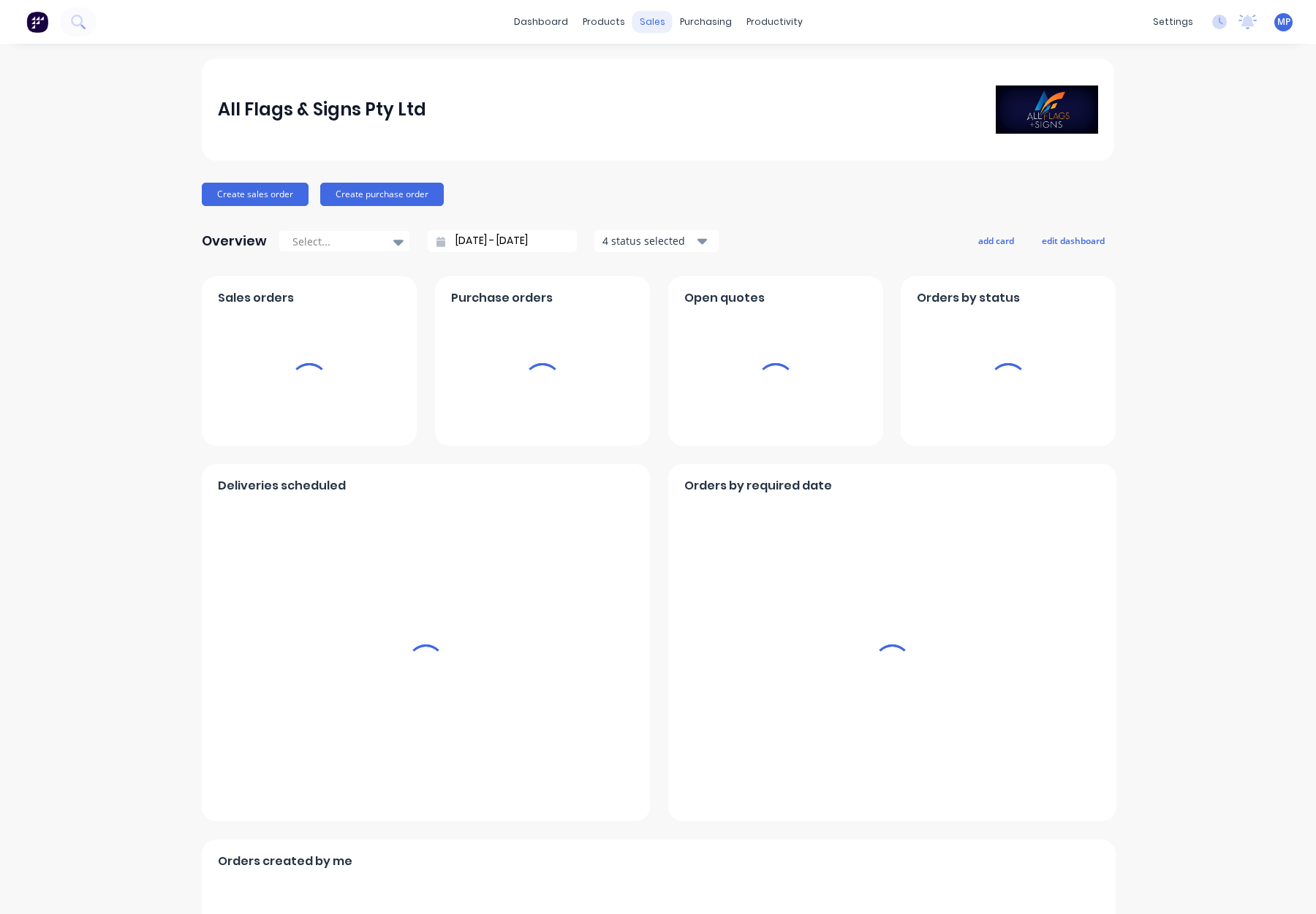
click at [646, 23] on div "sales" at bounding box center [652, 21] width 40 height 22
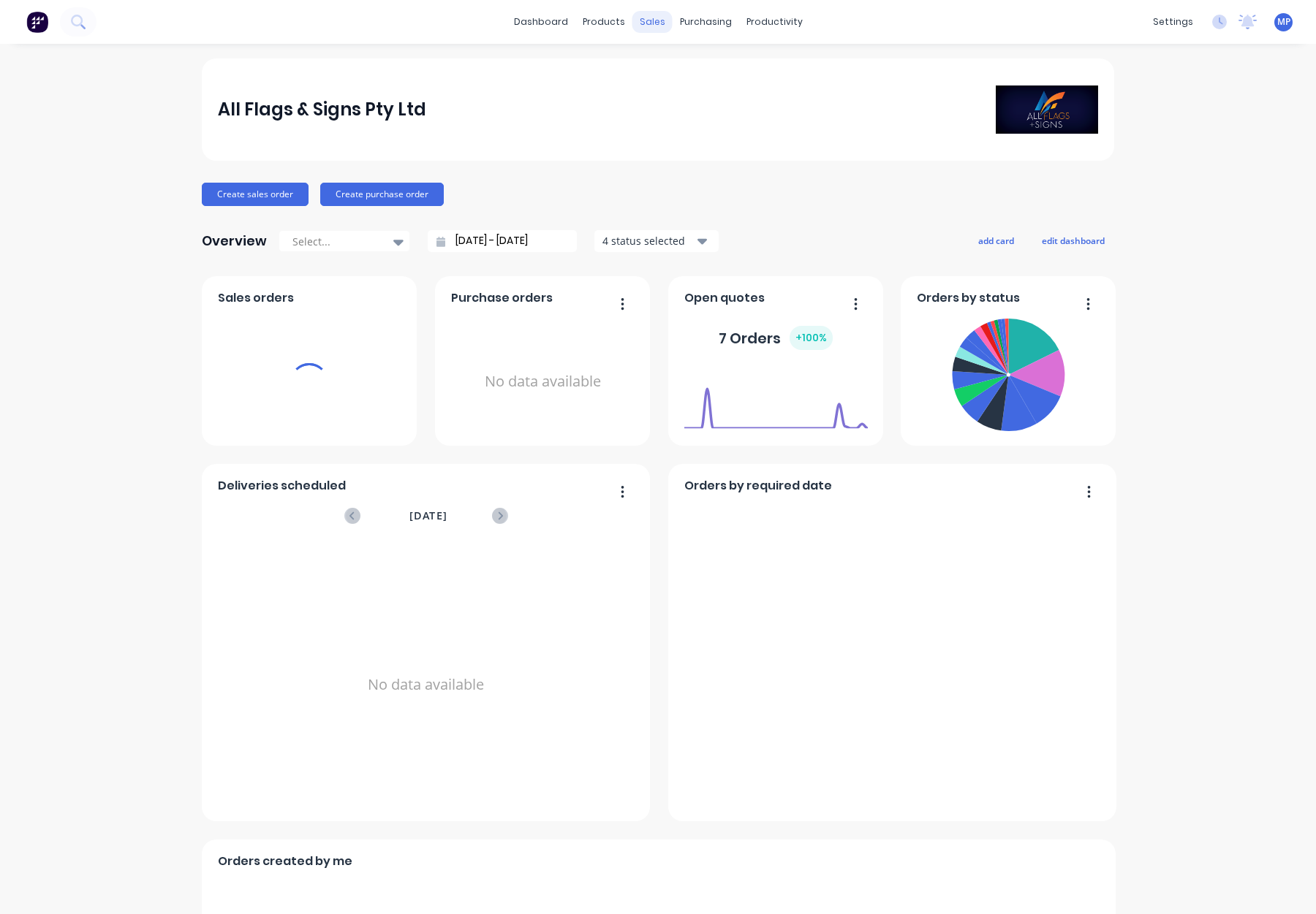
click at [651, 22] on div "sales" at bounding box center [652, 21] width 40 height 22
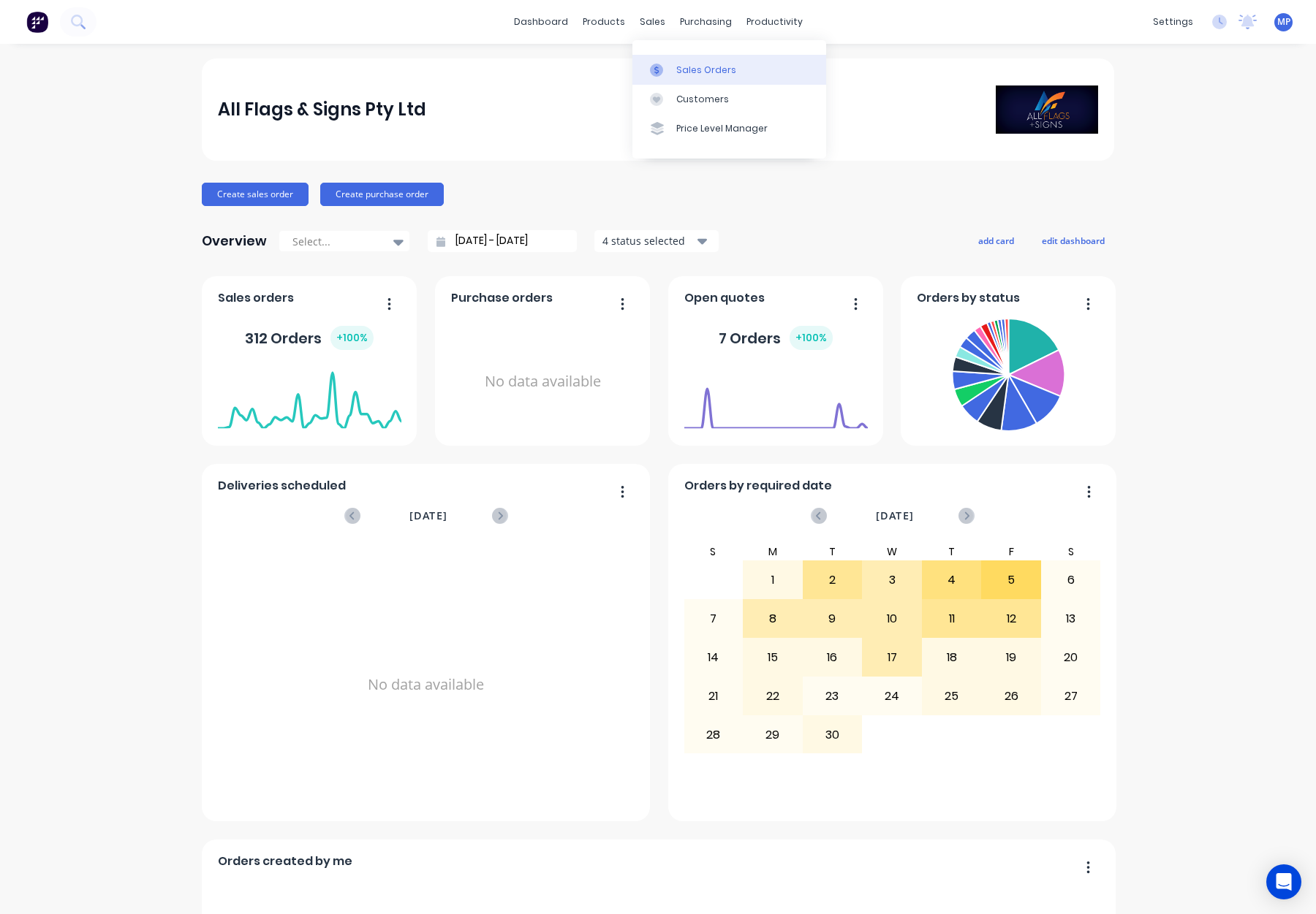
click at [677, 69] on div "Sales Orders" at bounding box center [706, 70] width 60 height 13
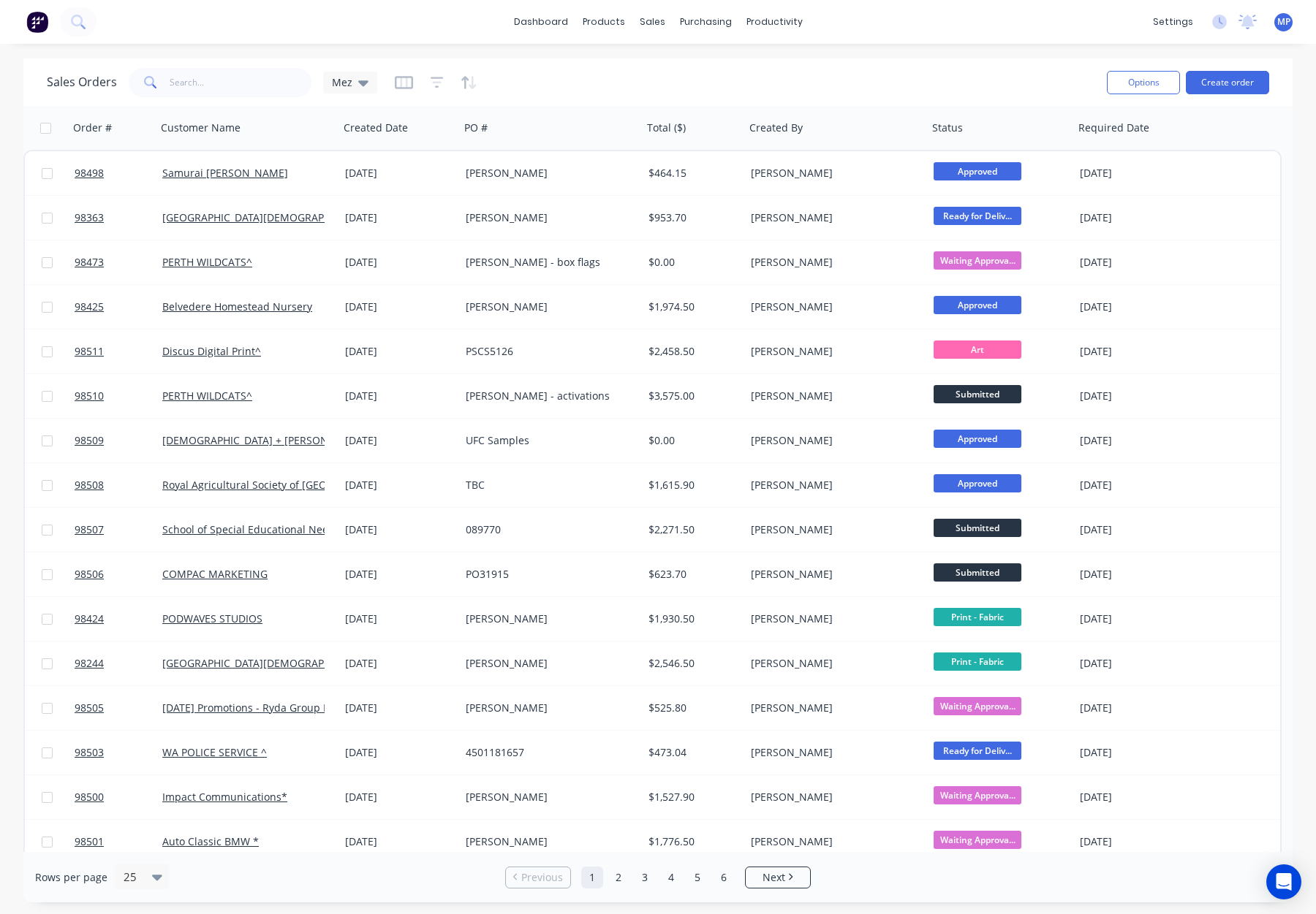
click at [866, 65] on div "Sales Orders Mez" at bounding box center [571, 82] width 1049 height 36
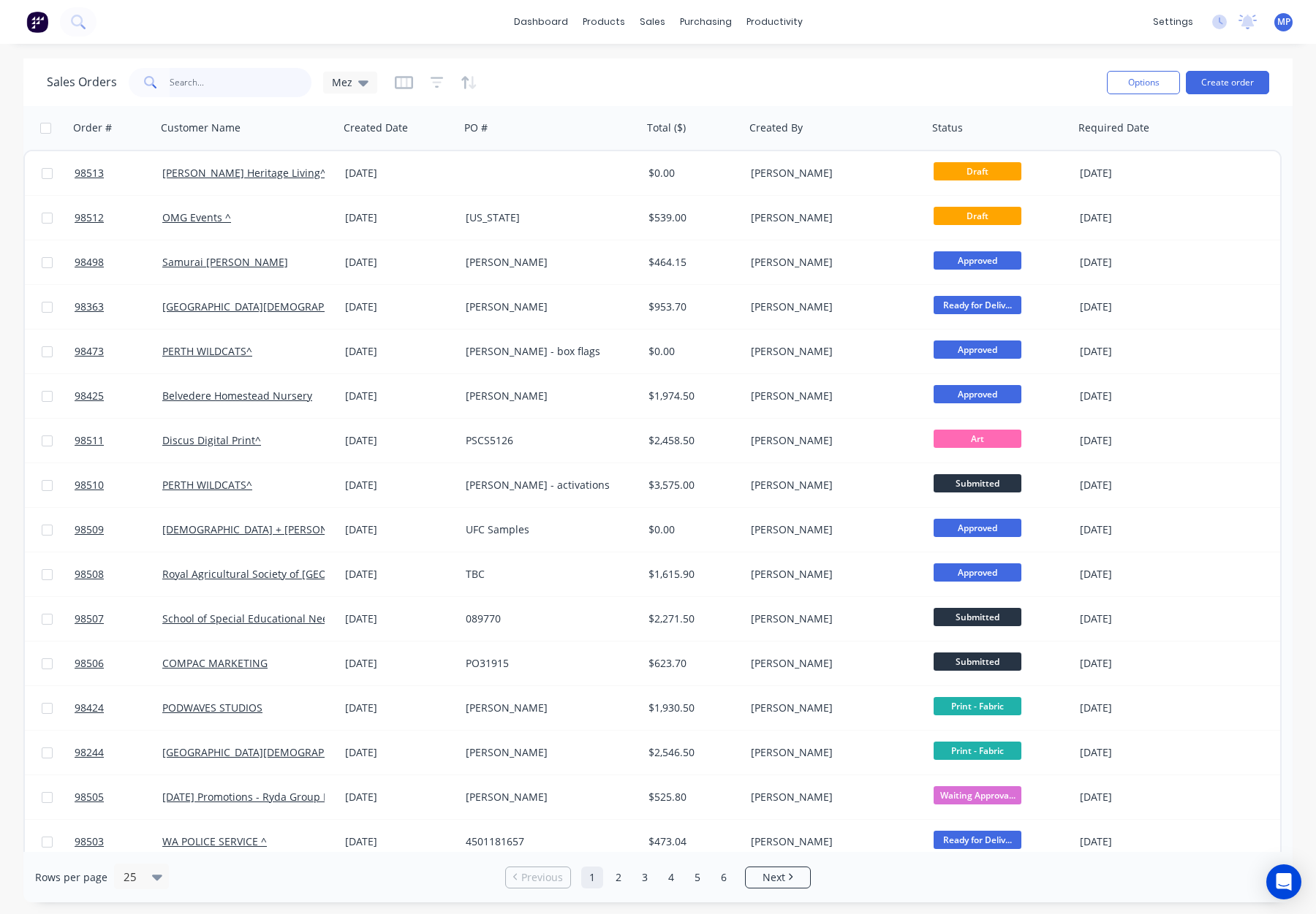
click at [241, 80] on input "text" at bounding box center [241, 83] width 143 height 30
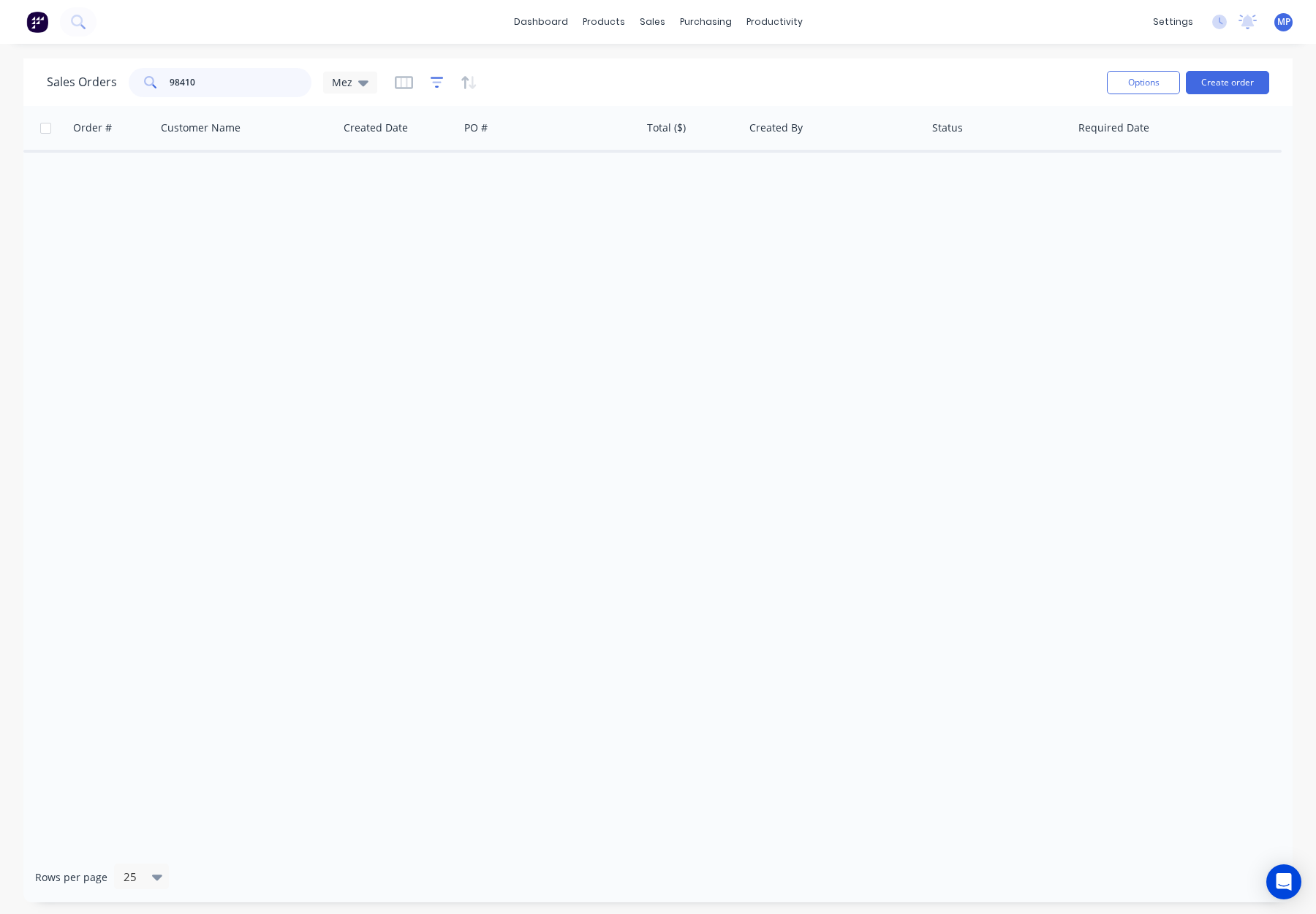
type input "98410"
click at [434, 84] on icon "button" at bounding box center [437, 82] width 13 height 14
click at [401, 84] on icon "button" at bounding box center [404, 82] width 18 height 14
drag, startPoint x: 434, startPoint y: 76, endPoint x: 460, endPoint y: 78, distance: 26.1
click at [434, 76] on icon "button" at bounding box center [437, 82] width 13 height 14
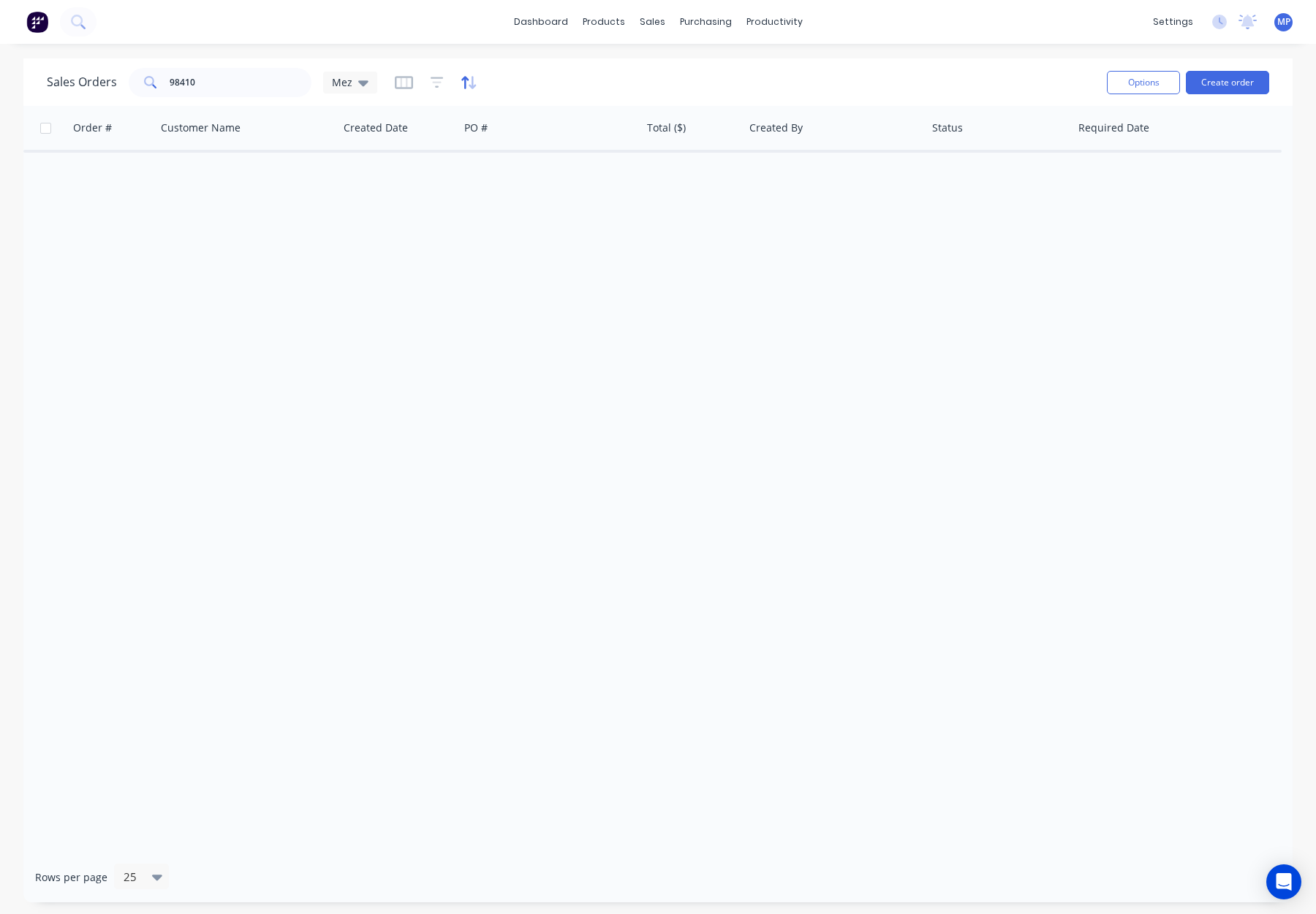
click at [462, 78] on icon "button" at bounding box center [465, 82] width 8 height 12
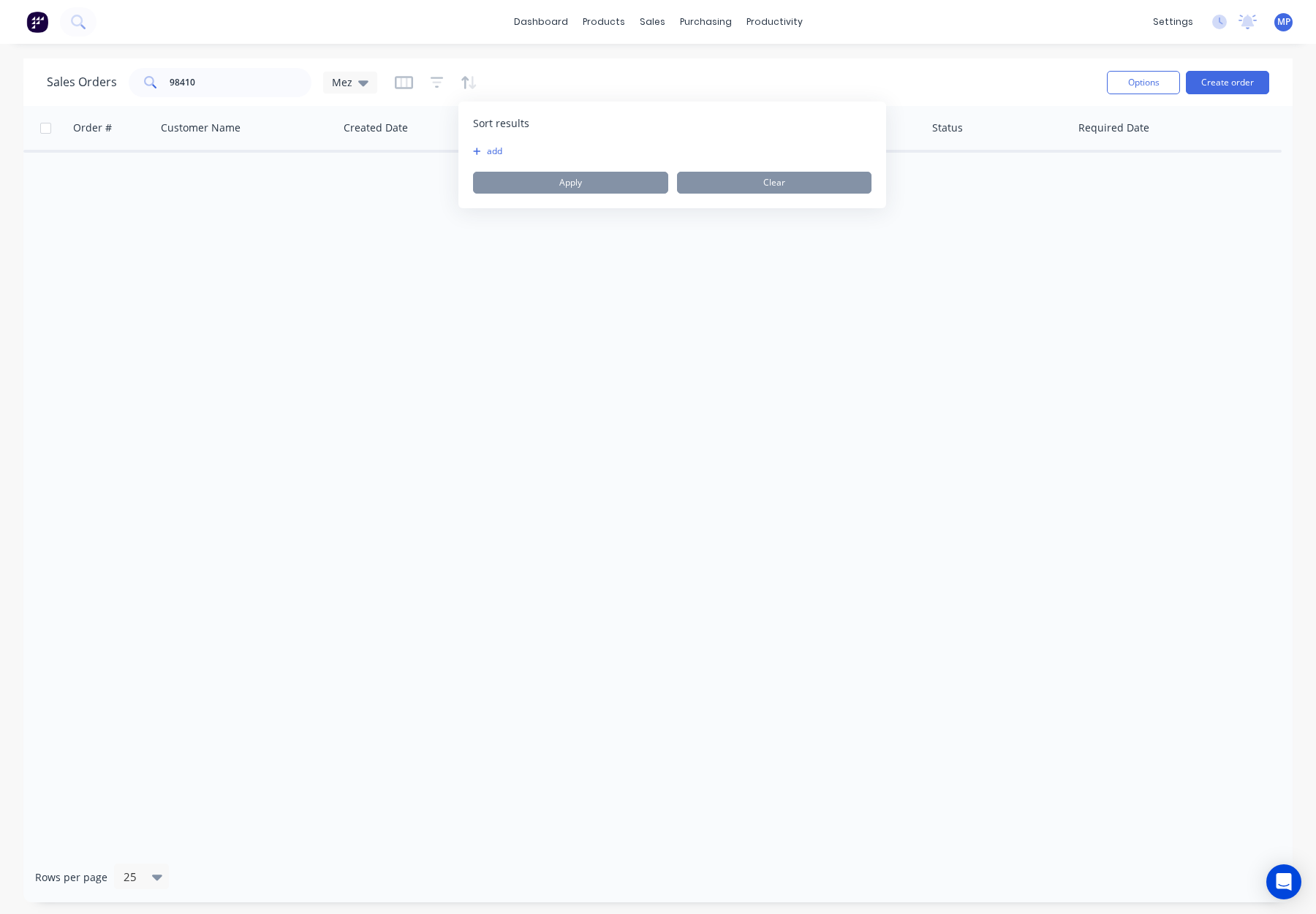
click at [491, 149] on button "add" at bounding box center [482, 151] width 18 height 11
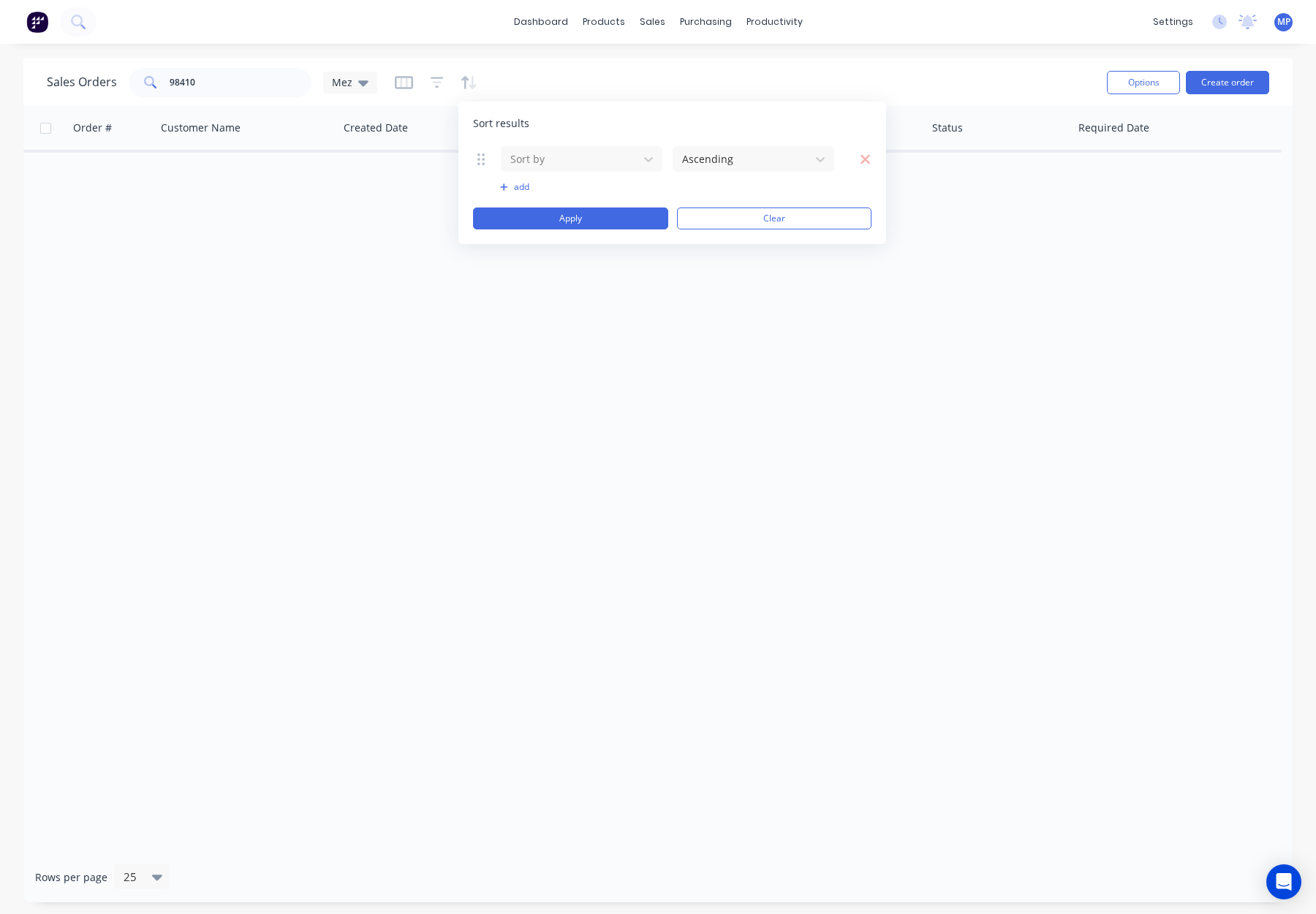
drag, startPoint x: 773, startPoint y: 222, endPoint x: 722, endPoint y: 216, distance: 51.4
click at [773, 222] on button "Clear" at bounding box center [775, 218] width 195 height 22
click at [434, 85] on icon "button" at bounding box center [437, 82] width 13 height 14
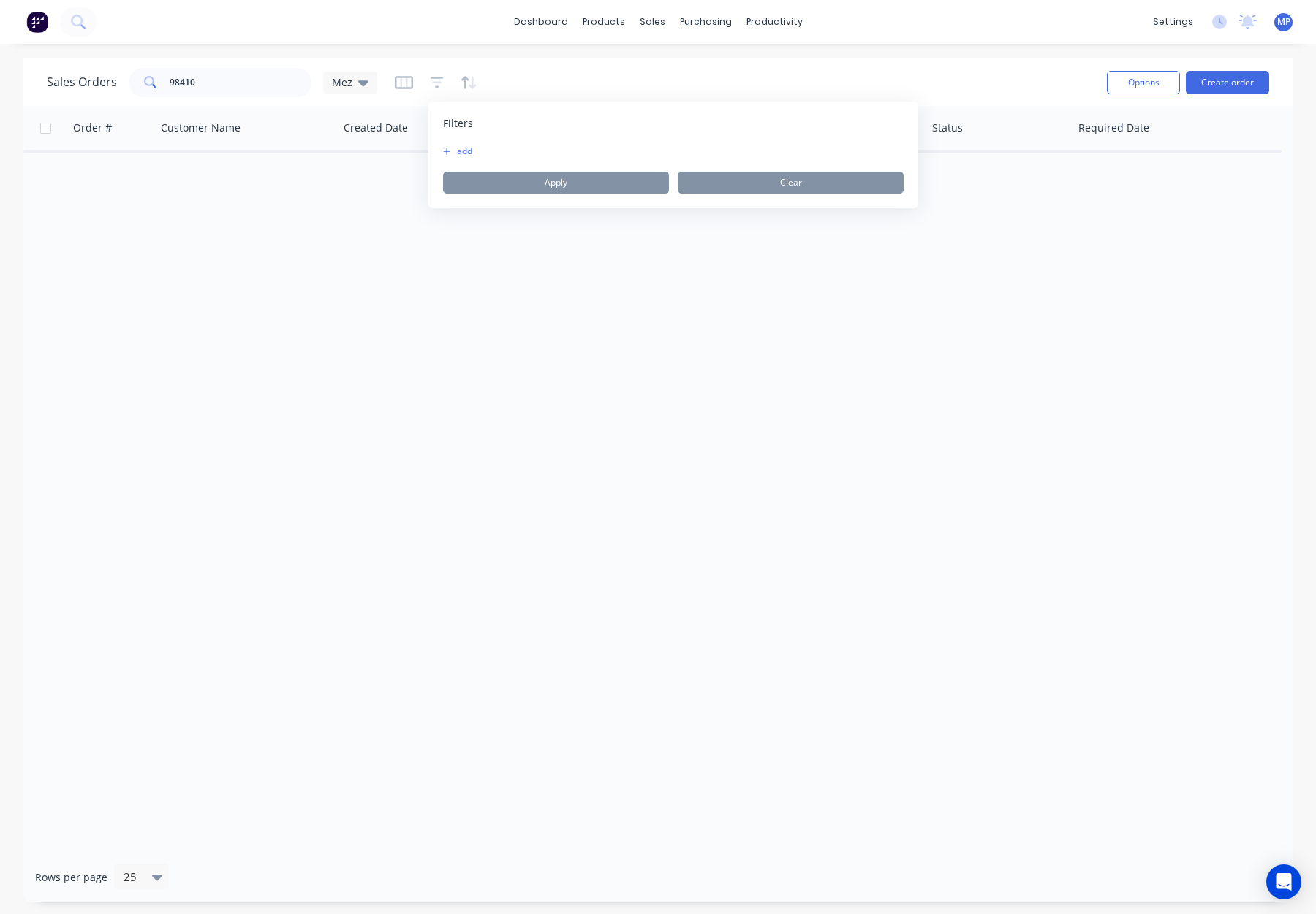
click at [472, 147] on button "add" at bounding box center [461, 151] width 36 height 11
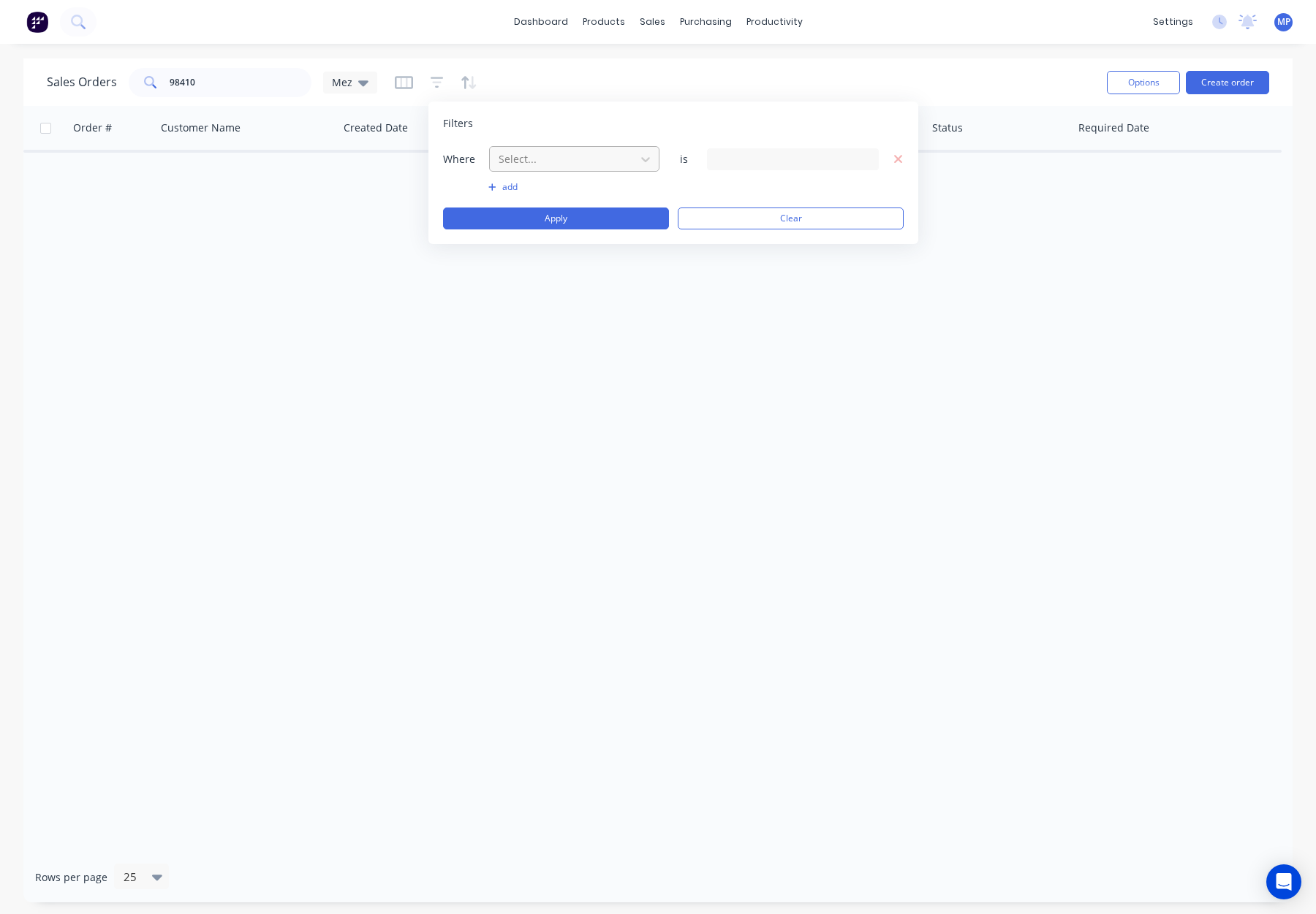
click at [566, 159] on div at bounding box center [563, 159] width 131 height 18
drag, startPoint x: 560, startPoint y: 377, endPoint x: 639, endPoint y: 266, distance: 136.2
click at [560, 377] on div "Status" at bounding box center [574, 380] width 170 height 27
click at [750, 166] on div "28 Status selected" at bounding box center [781, 159] width 132 height 15
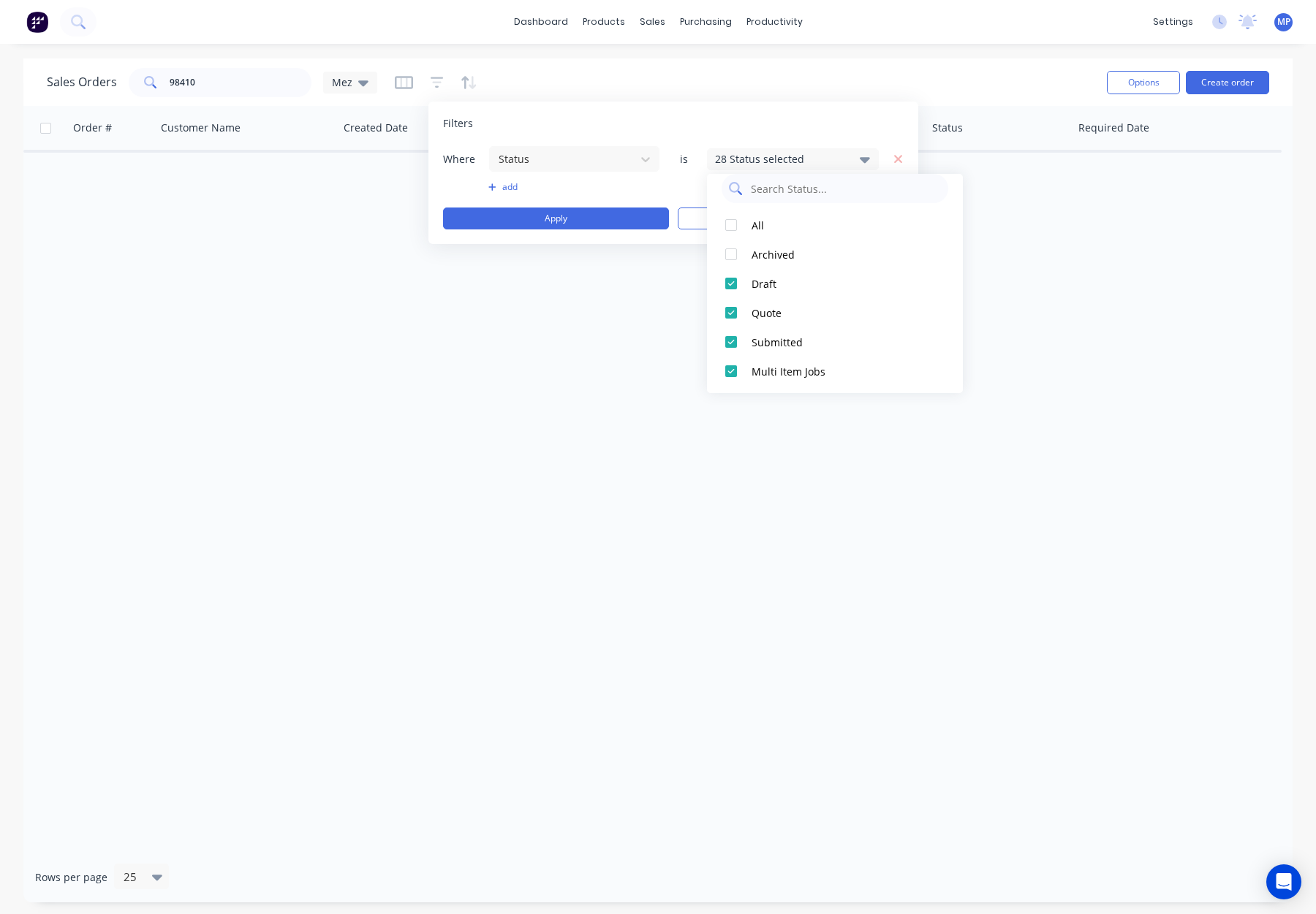
scroll to position [0, 0]
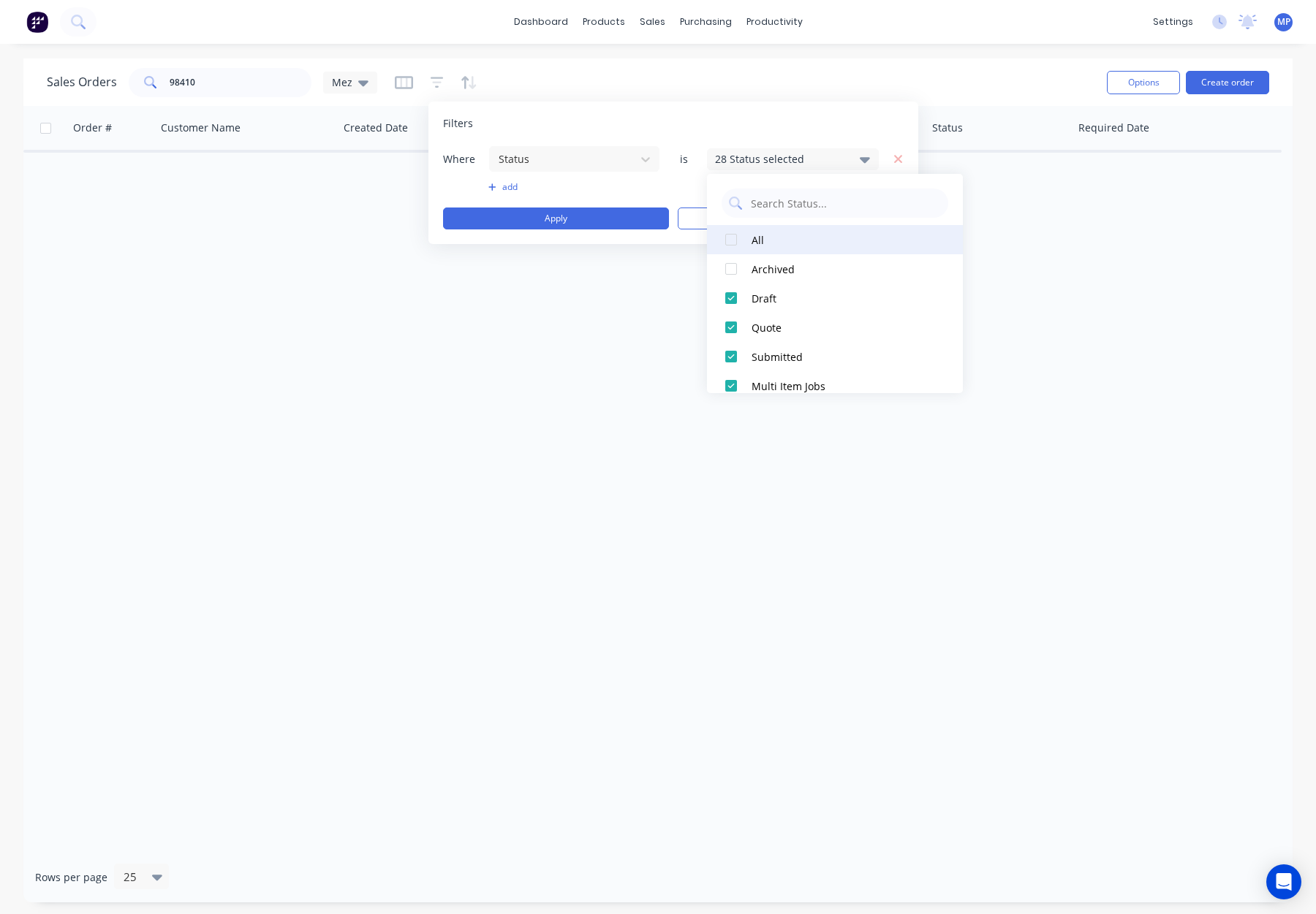
click at [773, 244] on div "All" at bounding box center [839, 240] width 175 height 15
click at [589, 221] on button "Apply" at bounding box center [555, 218] width 226 height 22
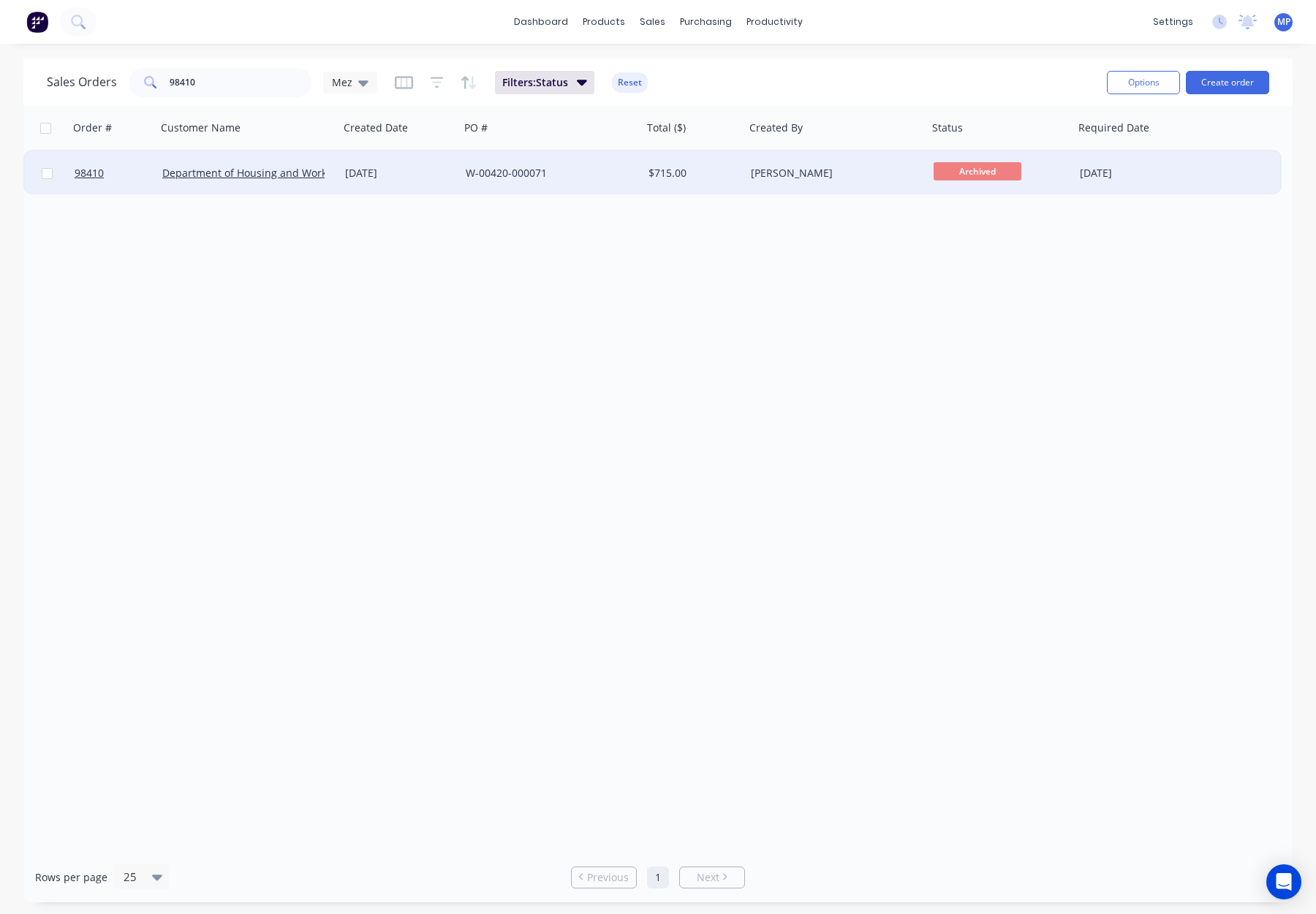
click at [424, 167] on div "01 Sep 2025" at bounding box center [399, 173] width 109 height 14
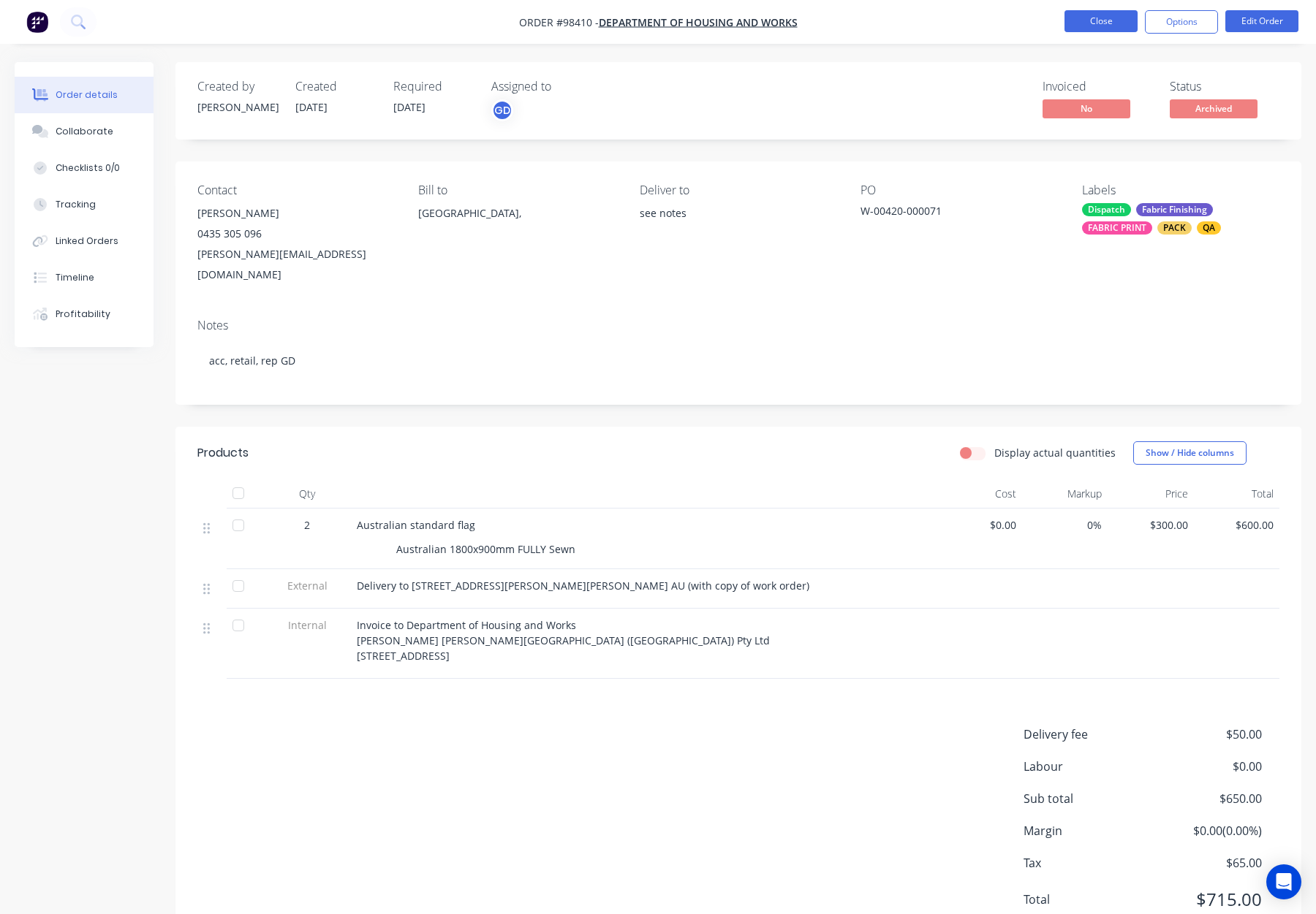
click at [1097, 24] on button "Close" at bounding box center [1101, 20] width 73 height 22
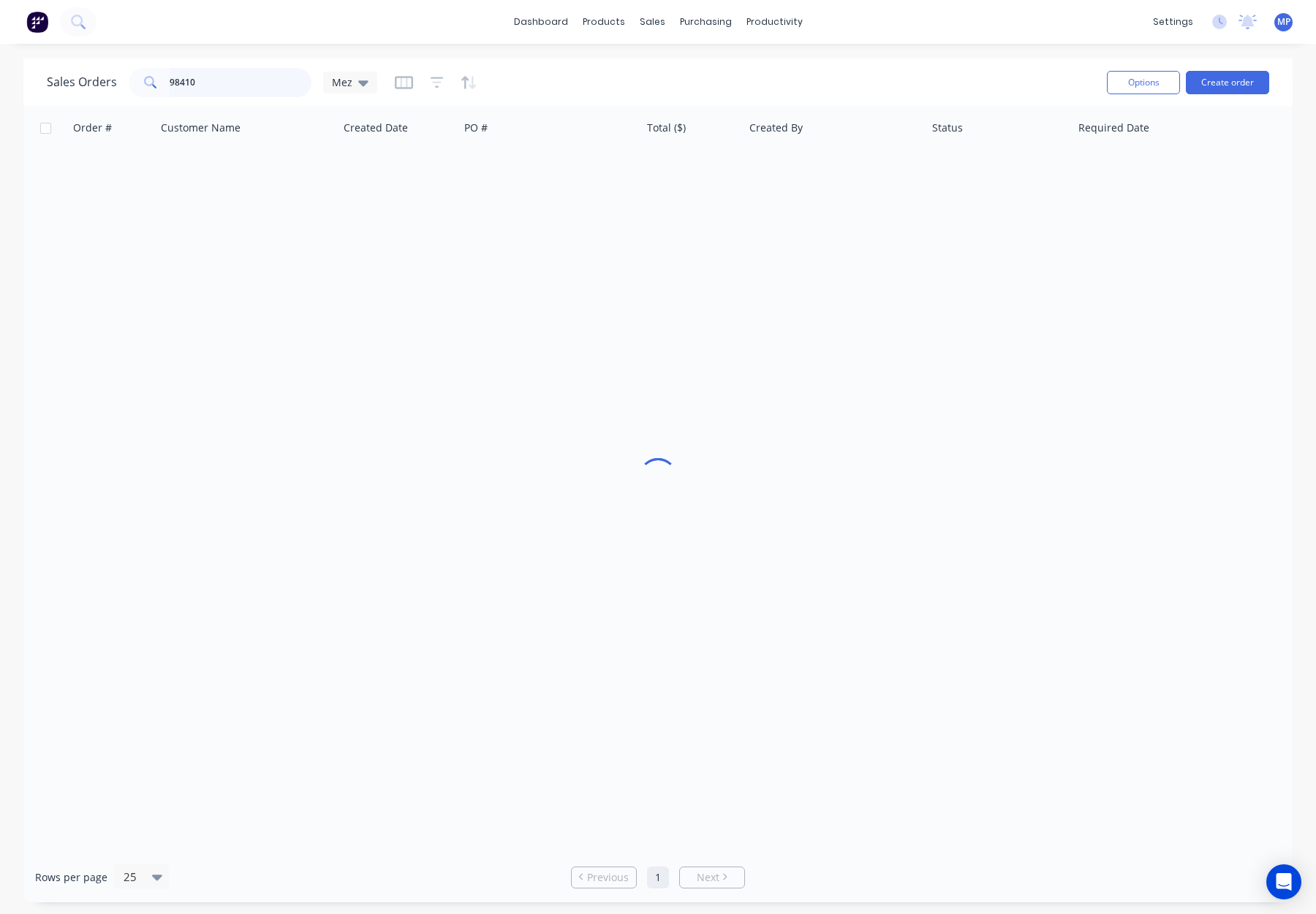
drag, startPoint x: 209, startPoint y: 68, endPoint x: 216, endPoint y: 82, distance: 15.7
click at [209, 69] on input "98410" at bounding box center [241, 83] width 143 height 30
click at [133, 84] on div "98410" at bounding box center [219, 83] width 183 height 30
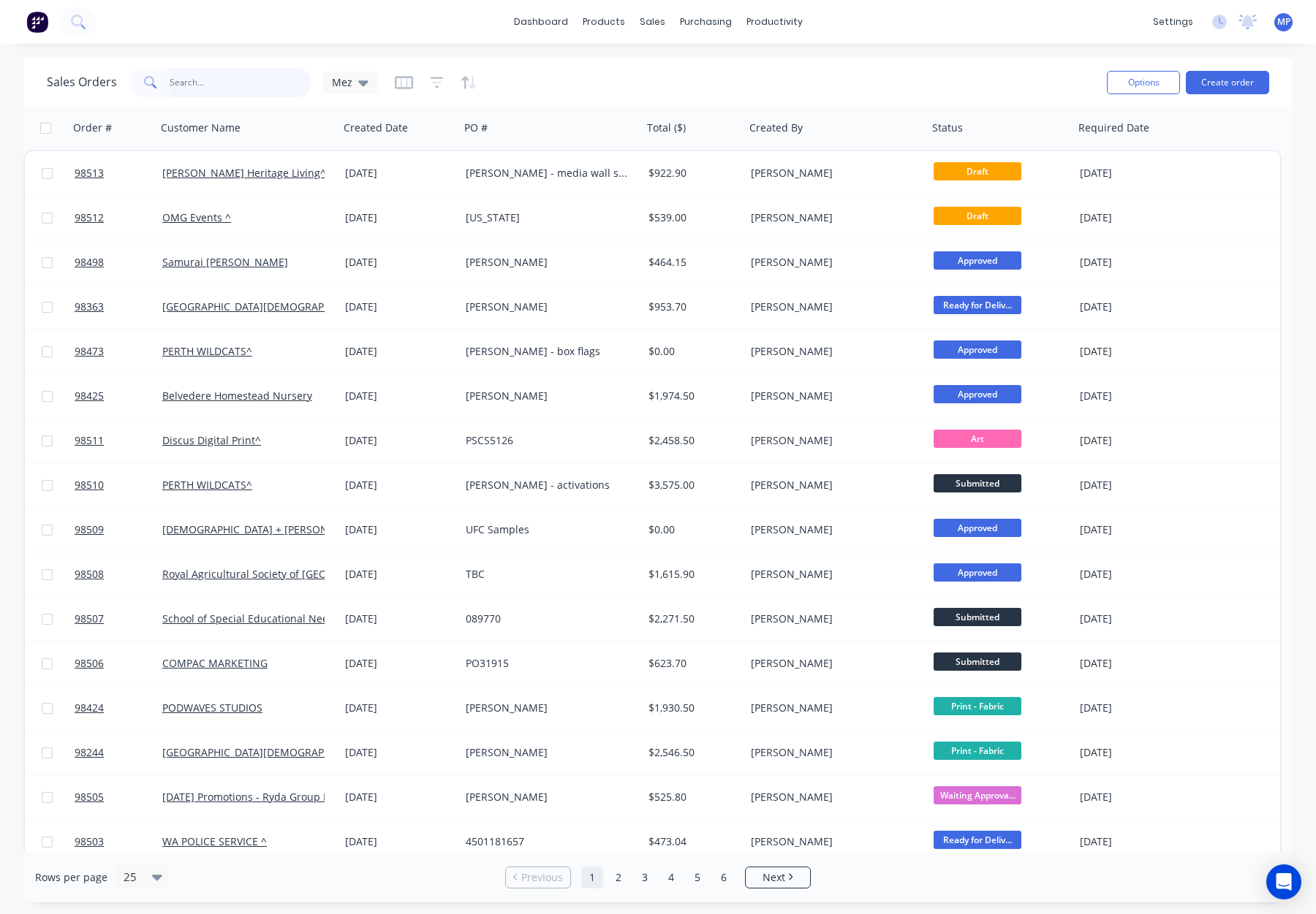
click at [213, 83] on input "text" at bounding box center [241, 83] width 143 height 30
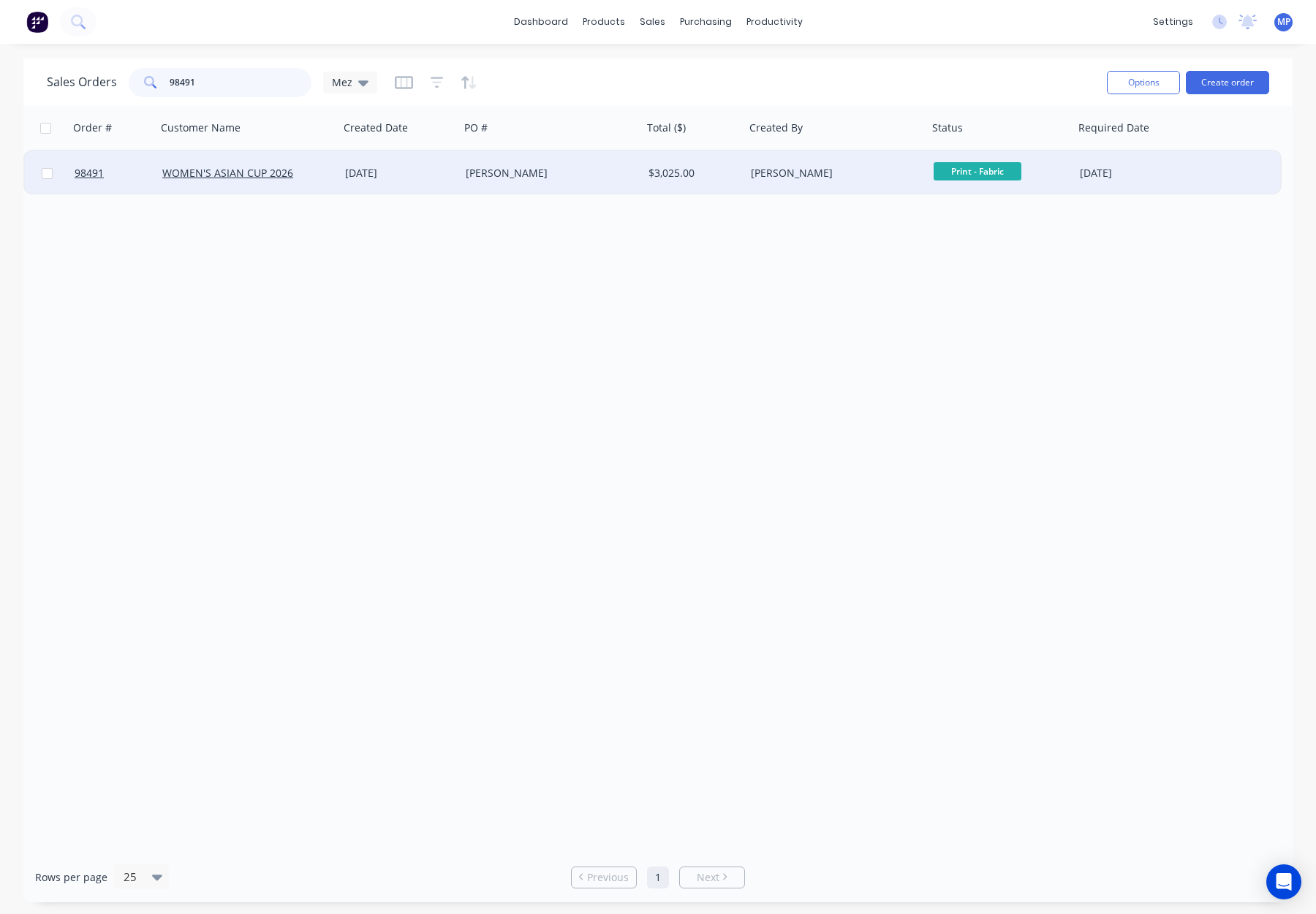
type input "98491"
click at [554, 172] on div "[PERSON_NAME]" at bounding box center [547, 173] width 163 height 14
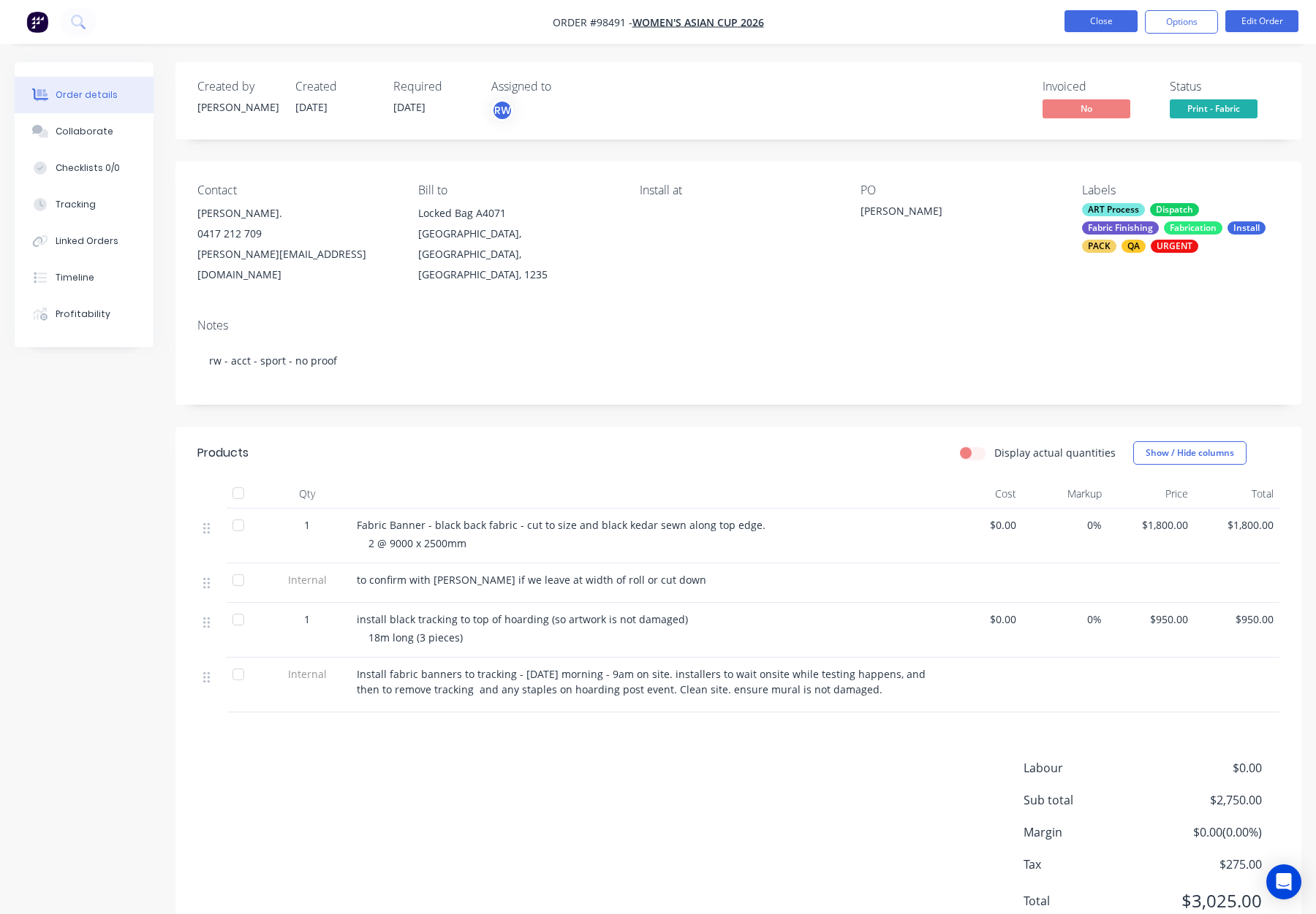
click at [1087, 28] on button "Close" at bounding box center [1101, 20] width 73 height 22
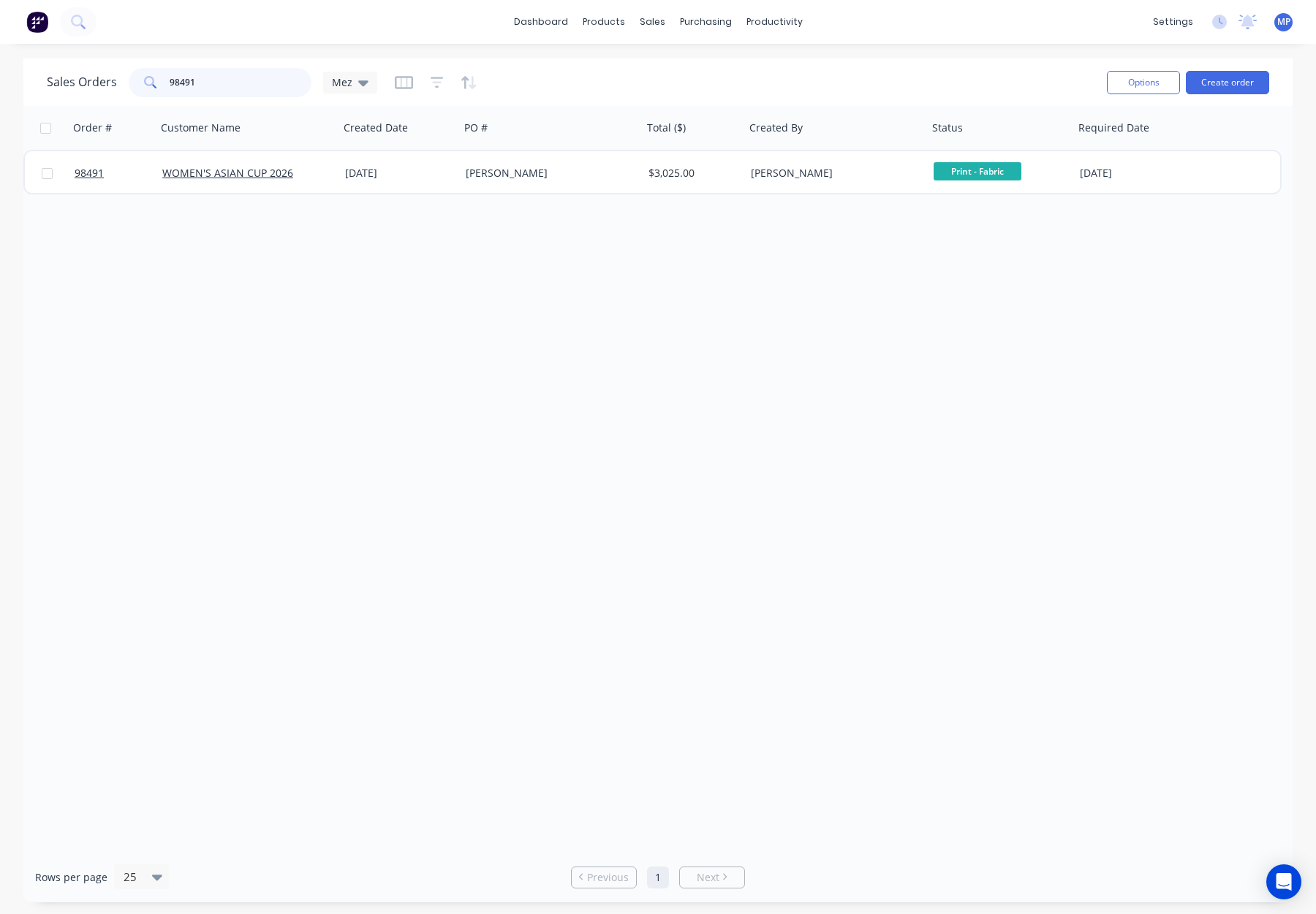
drag, startPoint x: 215, startPoint y: 83, endPoint x: 148, endPoint y: 84, distance: 67.0
click at [149, 84] on div "98491" at bounding box center [219, 83] width 183 height 30
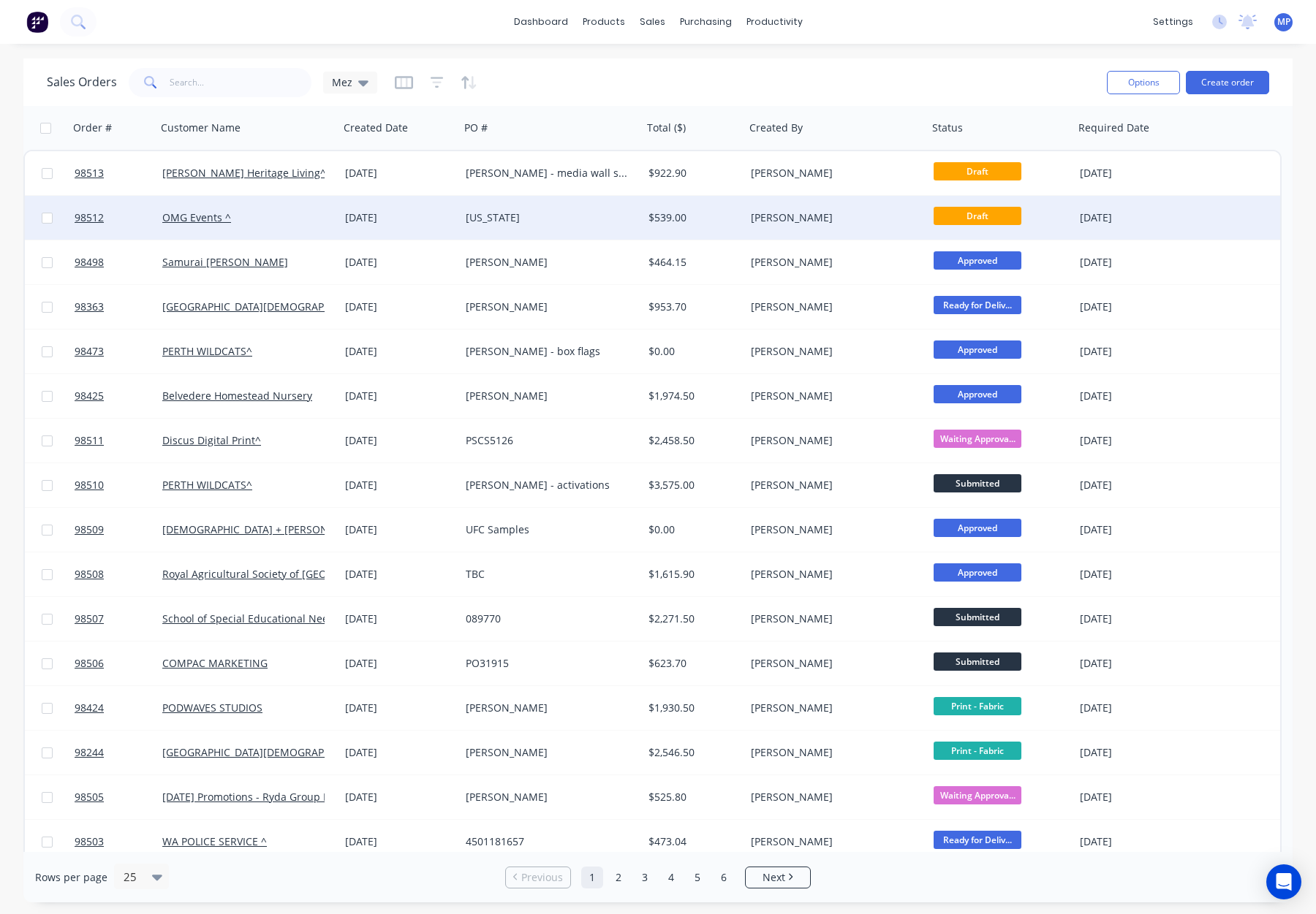
click at [441, 219] on div "[DATE]" at bounding box center [399, 217] width 109 height 14
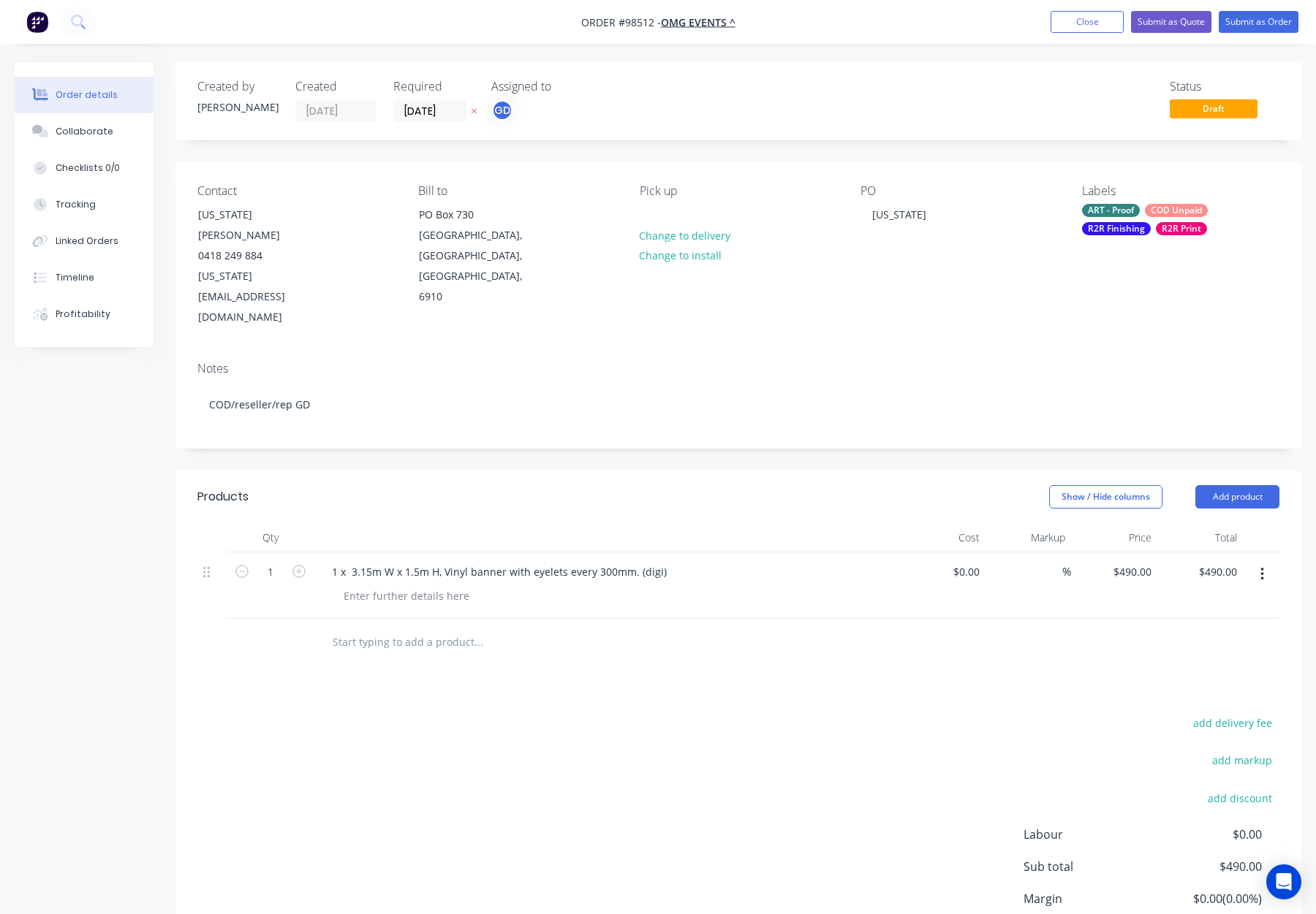
scroll to position [64, 0]
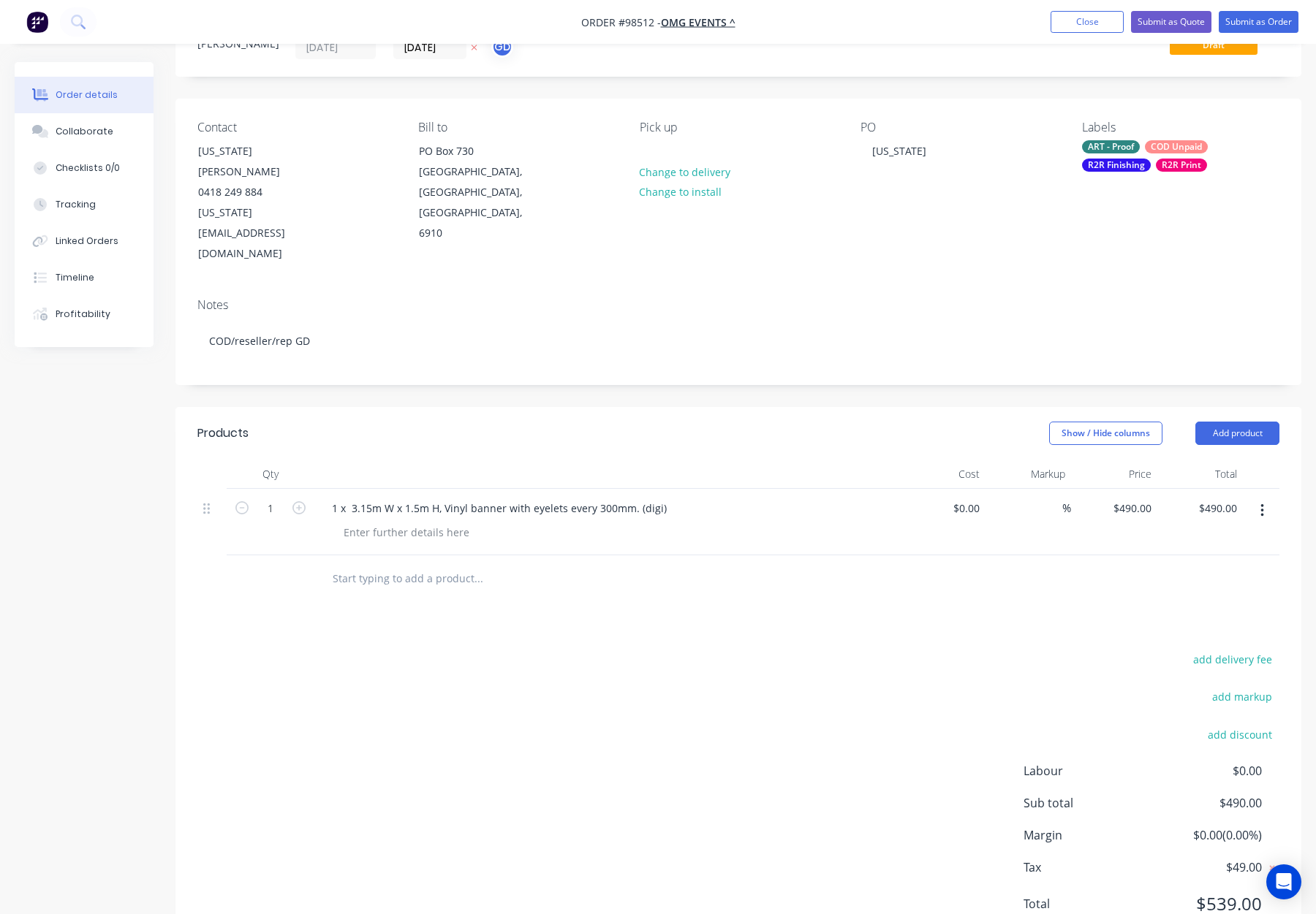
click at [396, 564] on input "text" at bounding box center [478, 578] width 292 height 30
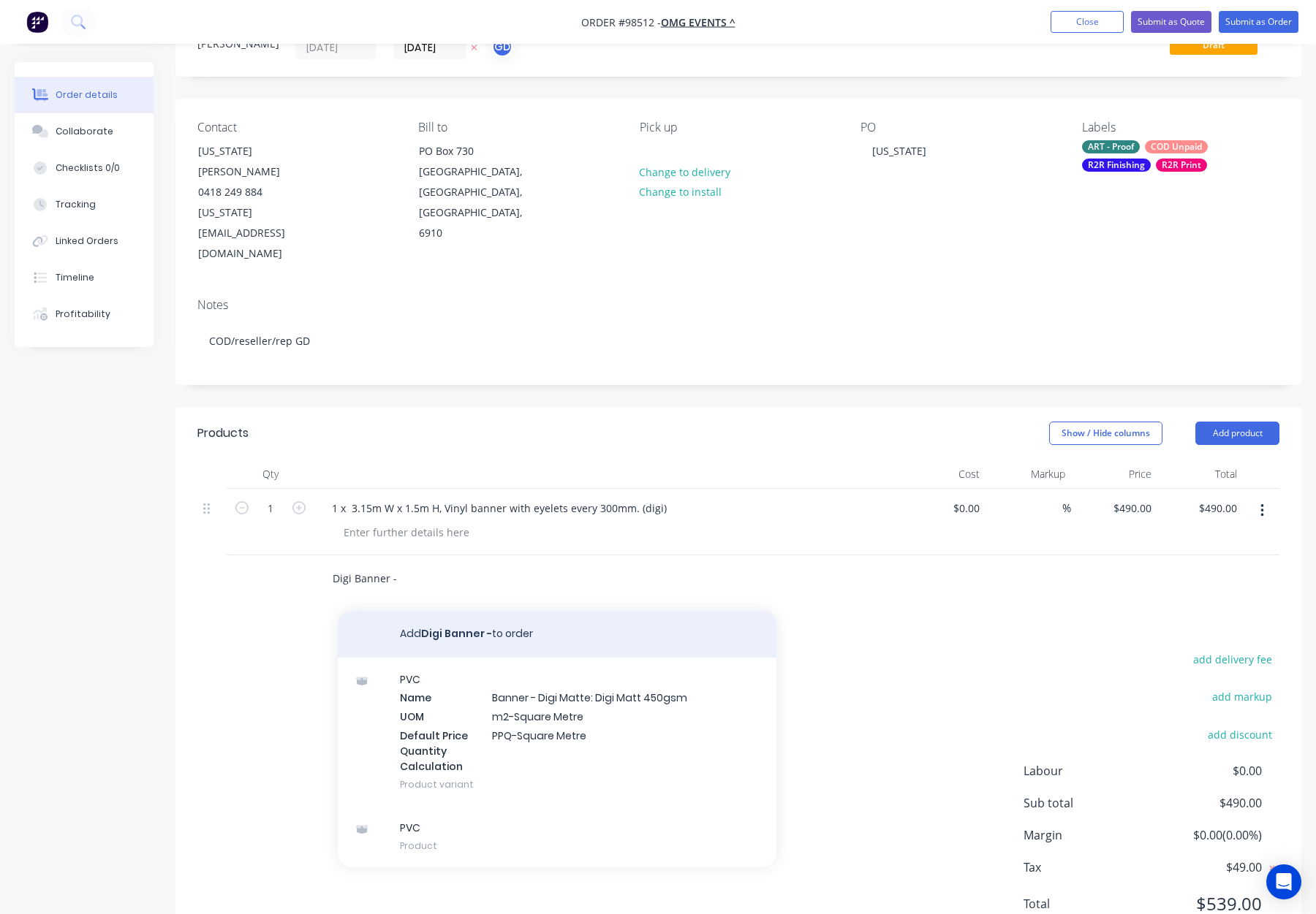
type input "Digi Banner -"
click at [432, 611] on button "Add Digi Banner - to order" at bounding box center [557, 635] width 439 height 47
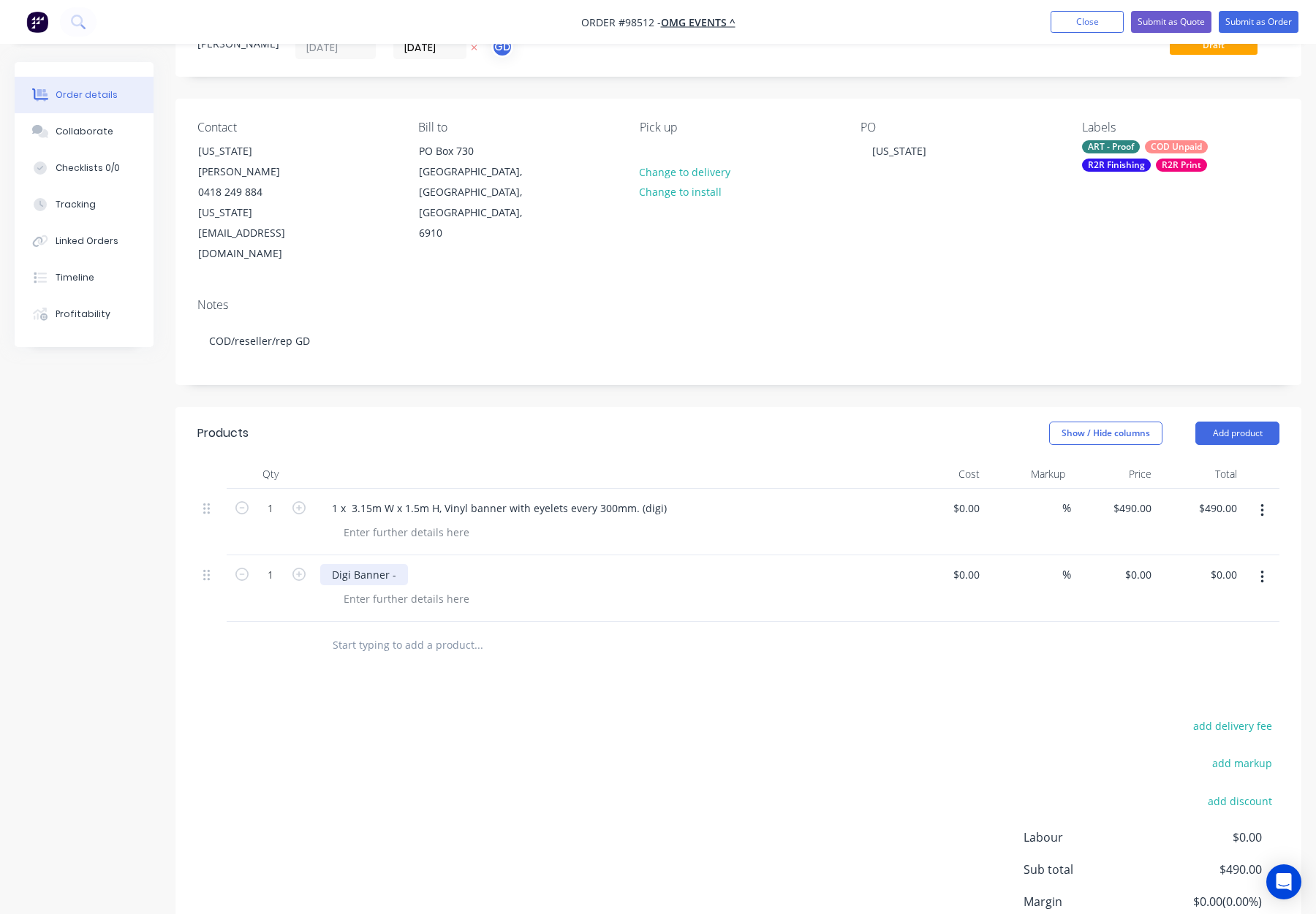
click at [403, 564] on div "Digi Banner -" at bounding box center [365, 575] width 88 height 21
drag, startPoint x: 354, startPoint y: 445, endPoint x: 437, endPoint y: 448, distance: 83.1
click at [435, 498] on div "1 x 3.15m W x 1.5m H, Vinyl banner with eyelets every 300mm. (digi)" at bounding box center [500, 509] width 358 height 21
drag, startPoint x: 437, startPoint y: 446, endPoint x: 354, endPoint y: 446, distance: 83.0
click at [352, 498] on div "1 x 3.15m W x 1.5m H, Vinyl banner with eyelets every 300mm. (digi)" at bounding box center [500, 509] width 358 height 21
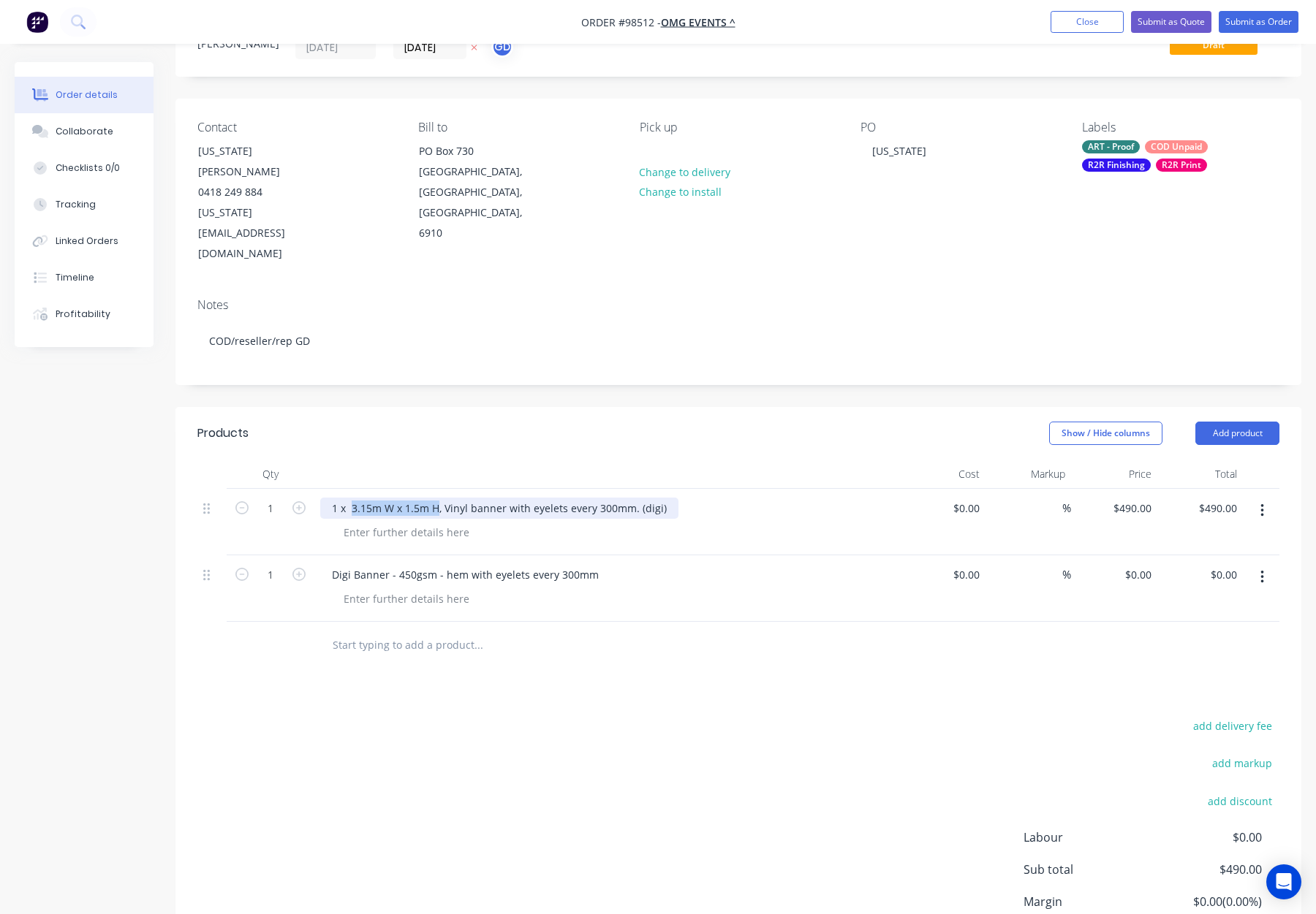
copy div "3.15m W x 1.5m H"
click at [390, 588] on div at bounding box center [406, 599] width 149 height 21
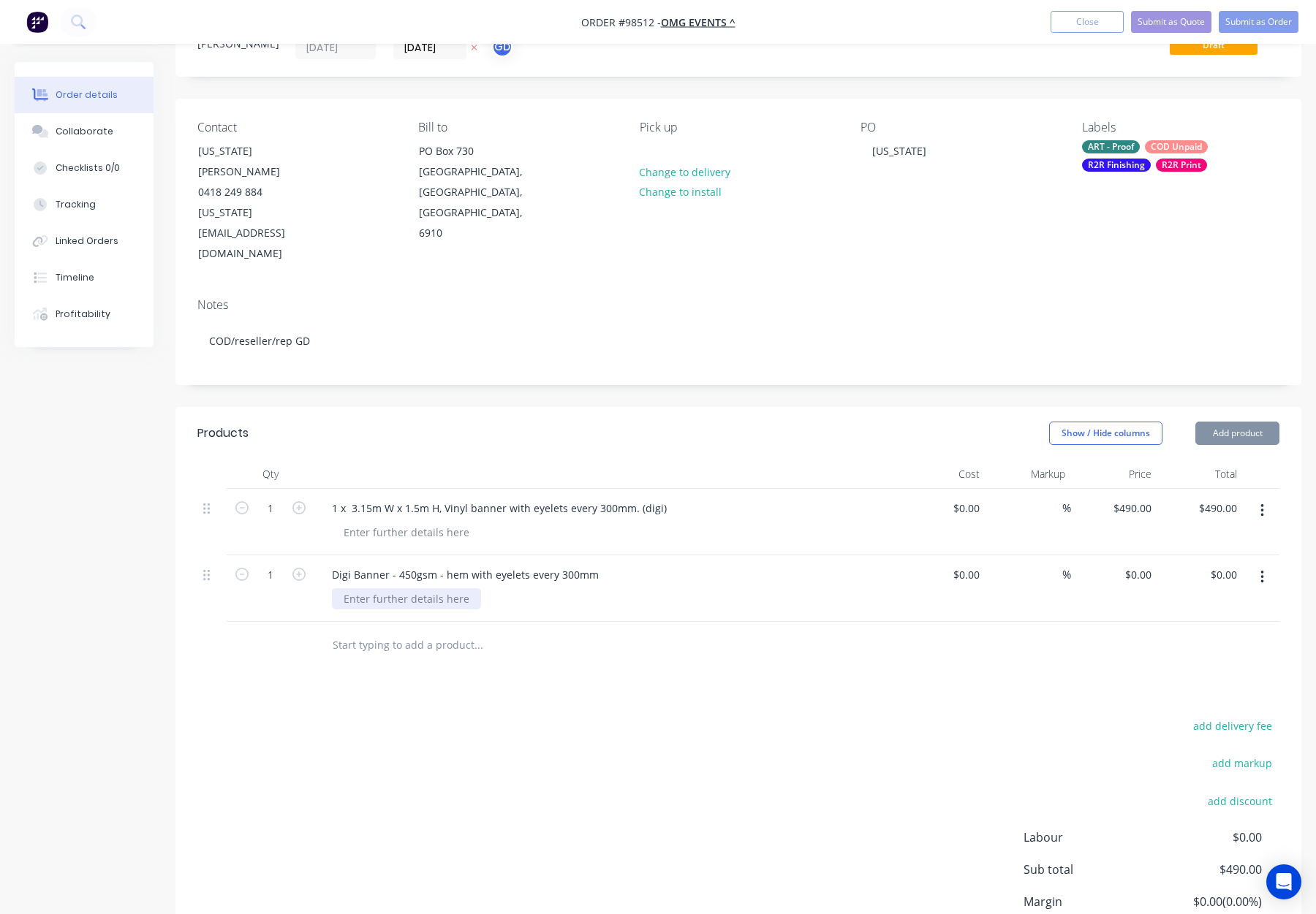
click at [391, 588] on div at bounding box center [406, 599] width 149 height 21
click at [353, 588] on div at bounding box center [406, 599] width 149 height 21
paste div
click at [1139, 564] on div "$0.00 $0.00" at bounding box center [1141, 575] width 33 height 21
type input "$490.00"
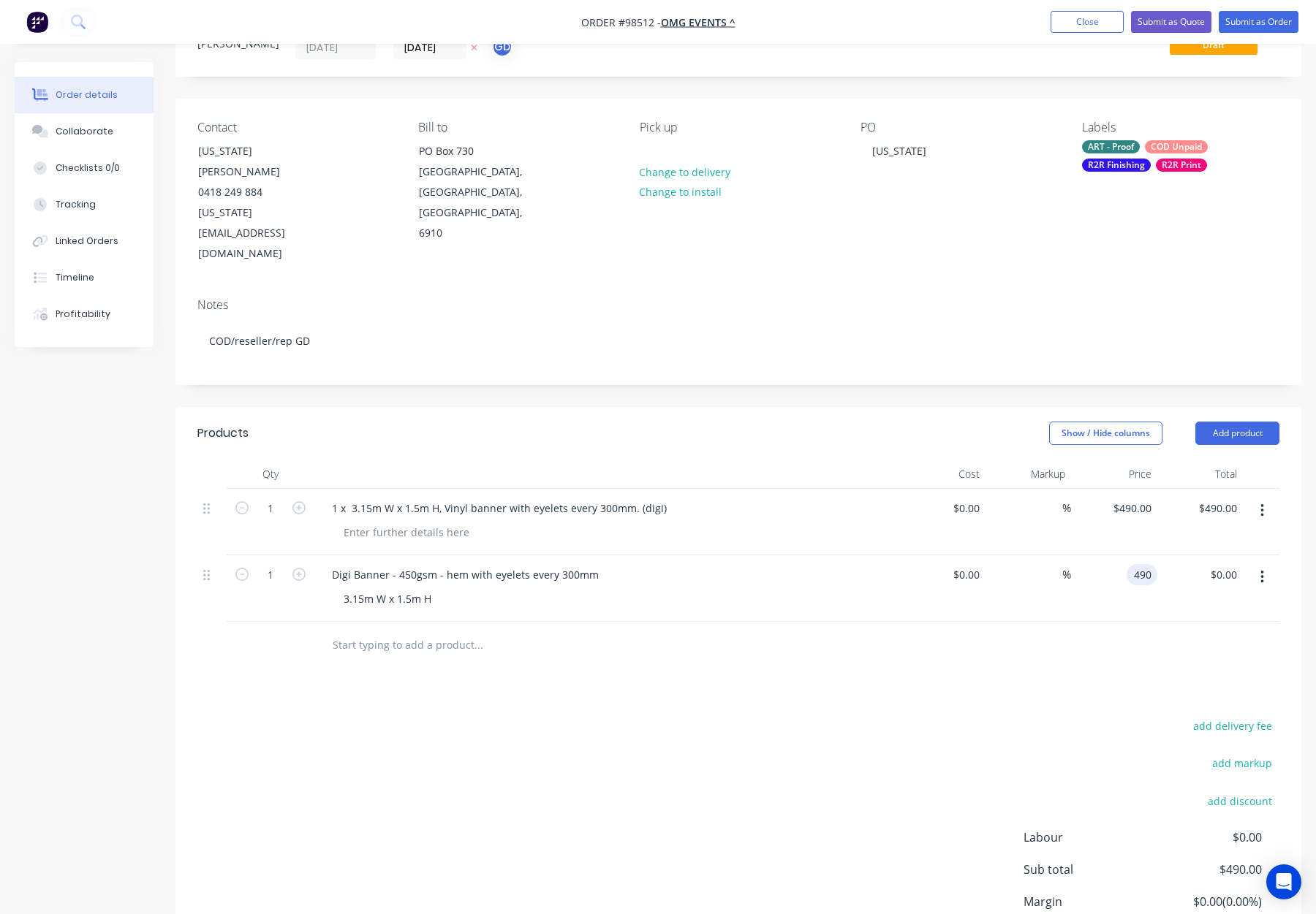
type input "$490.00"
click at [1266, 498] on button "button" at bounding box center [1262, 511] width 34 height 27
click at [1217, 626] on div "Delete" at bounding box center [1210, 637] width 112 height 21
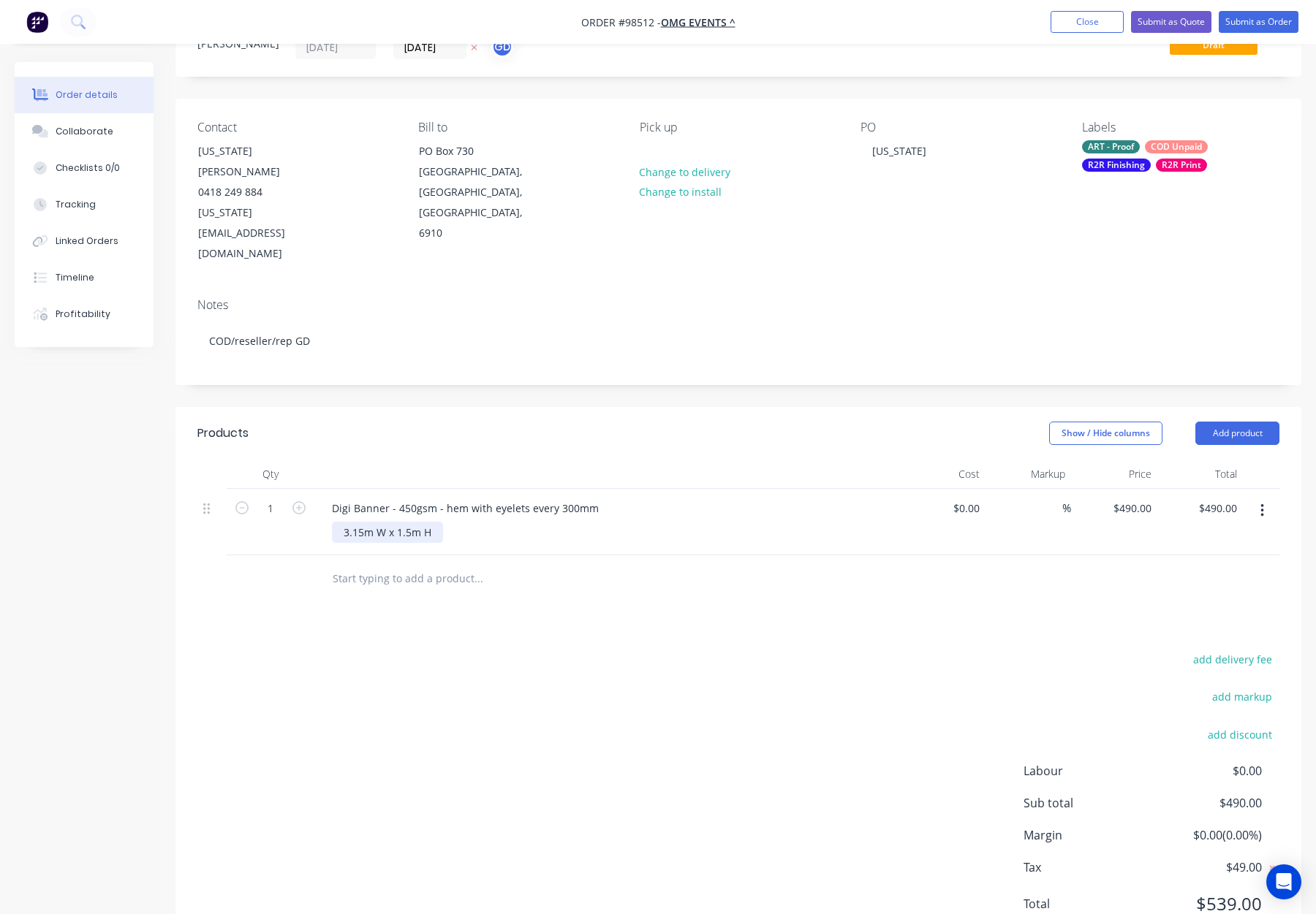
click at [353, 522] on div "3.15m W x 1.5m H" at bounding box center [387, 532] width 111 height 21
click at [416, 522] on div "3150mm W x 1.5m H" at bounding box center [393, 532] width 124 height 21
click at [571, 556] on div at bounding box center [577, 579] width 526 height 48
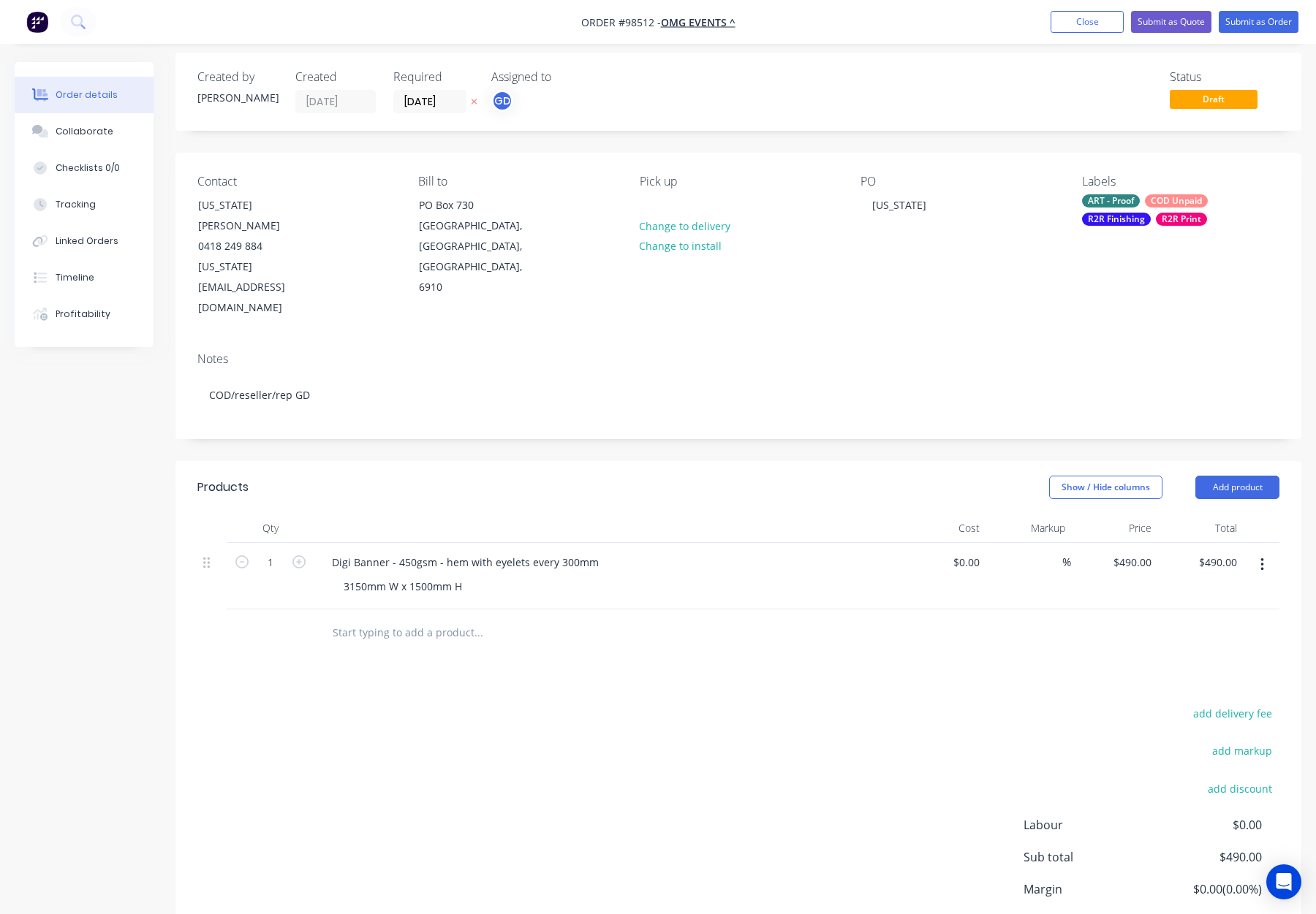
scroll to position [0, 0]
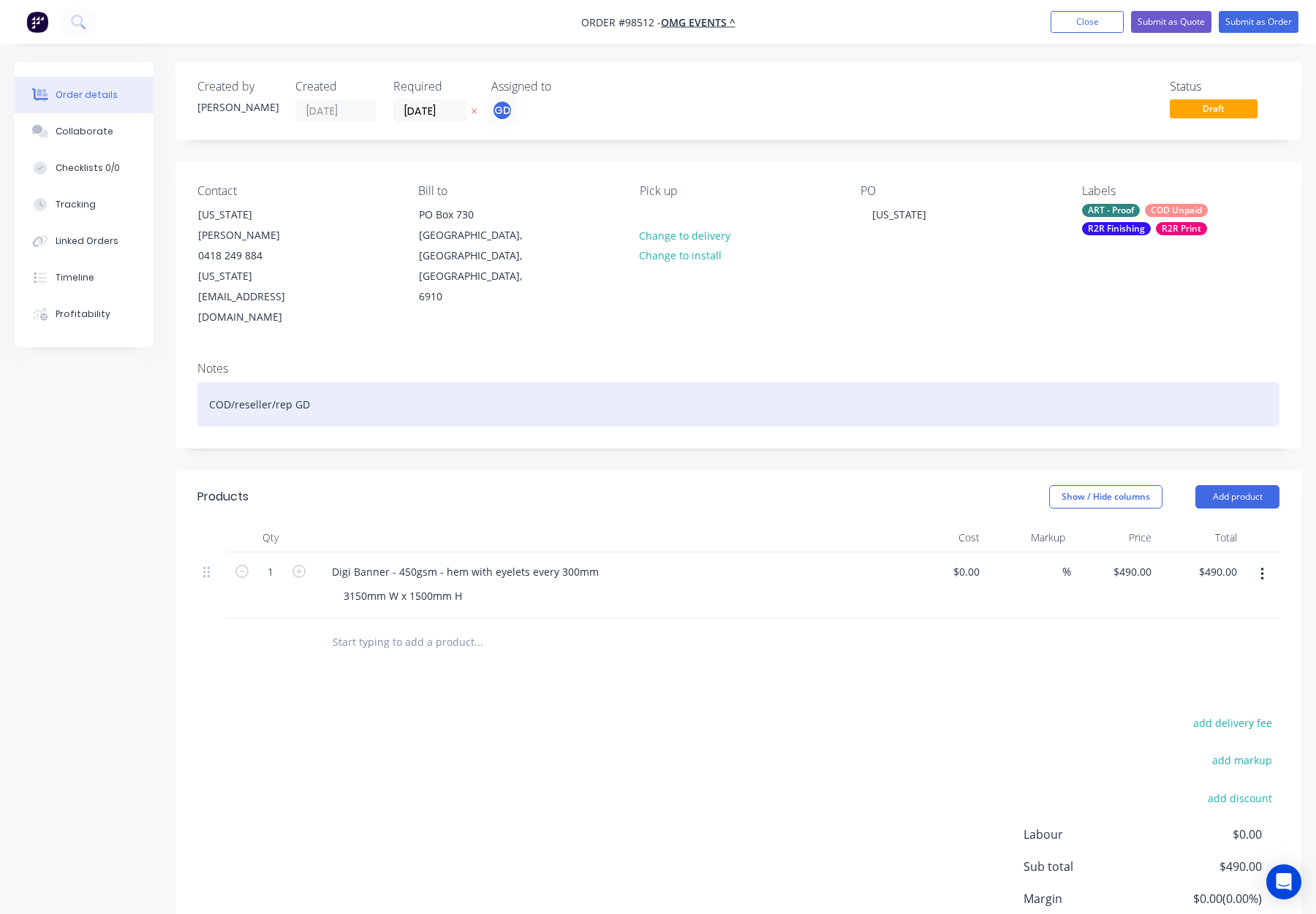
click at [419, 383] on div "COD/reseller/rep GD" at bounding box center [738, 405] width 1082 height 45
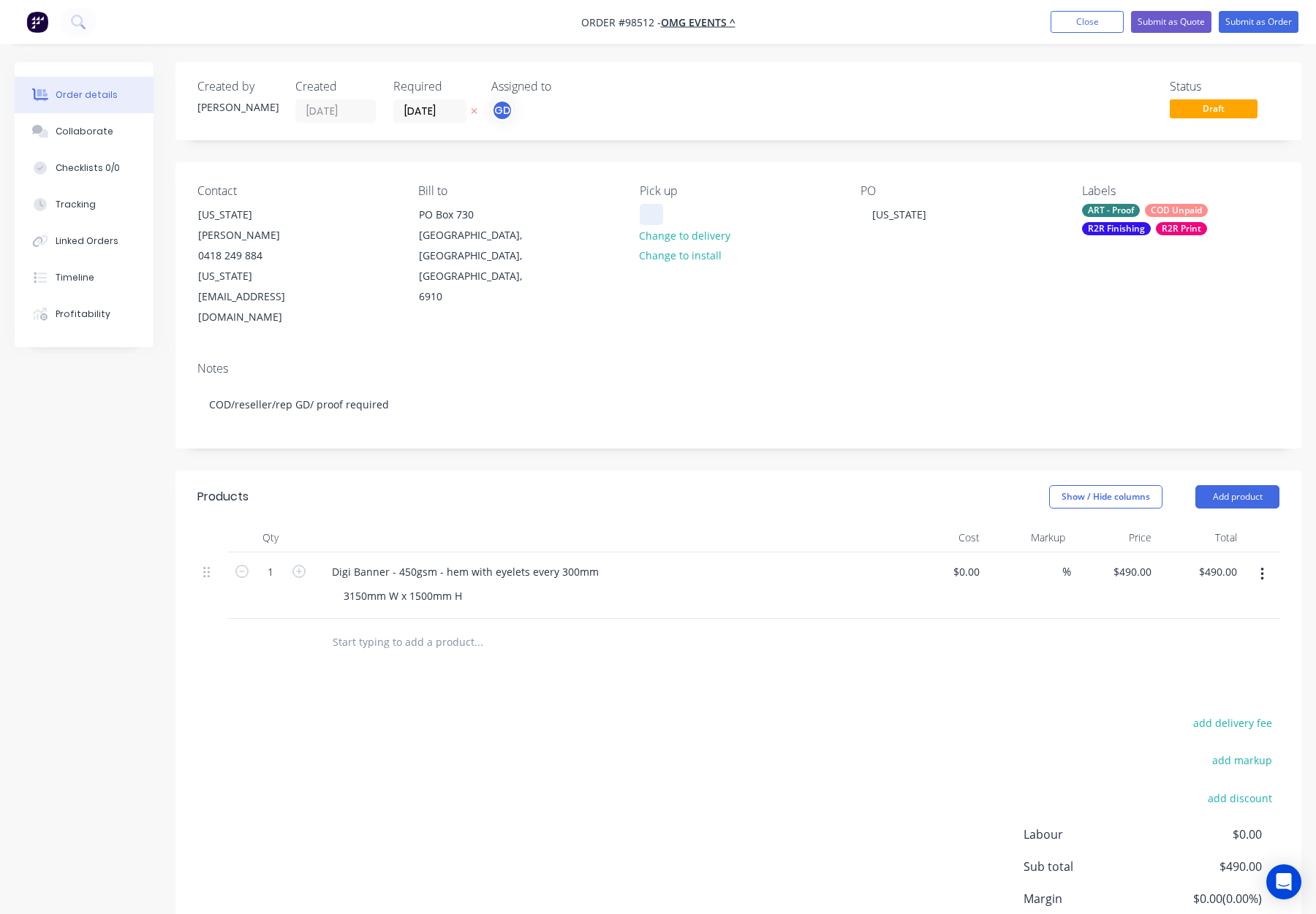
drag, startPoint x: 652, startPoint y: 206, endPoint x: 664, endPoint y: 214, distance: 14.4
click at [652, 206] on div at bounding box center [651, 215] width 24 height 21
drag, startPoint x: 756, startPoint y: 292, endPoint x: 794, endPoint y: 291, distance: 38.0
click at [756, 350] on div "Notes COD/reseller/rep GD/ proof required" at bounding box center [738, 399] width 1126 height 98
click at [1096, 219] on div "ART - Proof COD Unpaid R2R Finishing R2R Print" at bounding box center [1181, 219] width 197 height 31
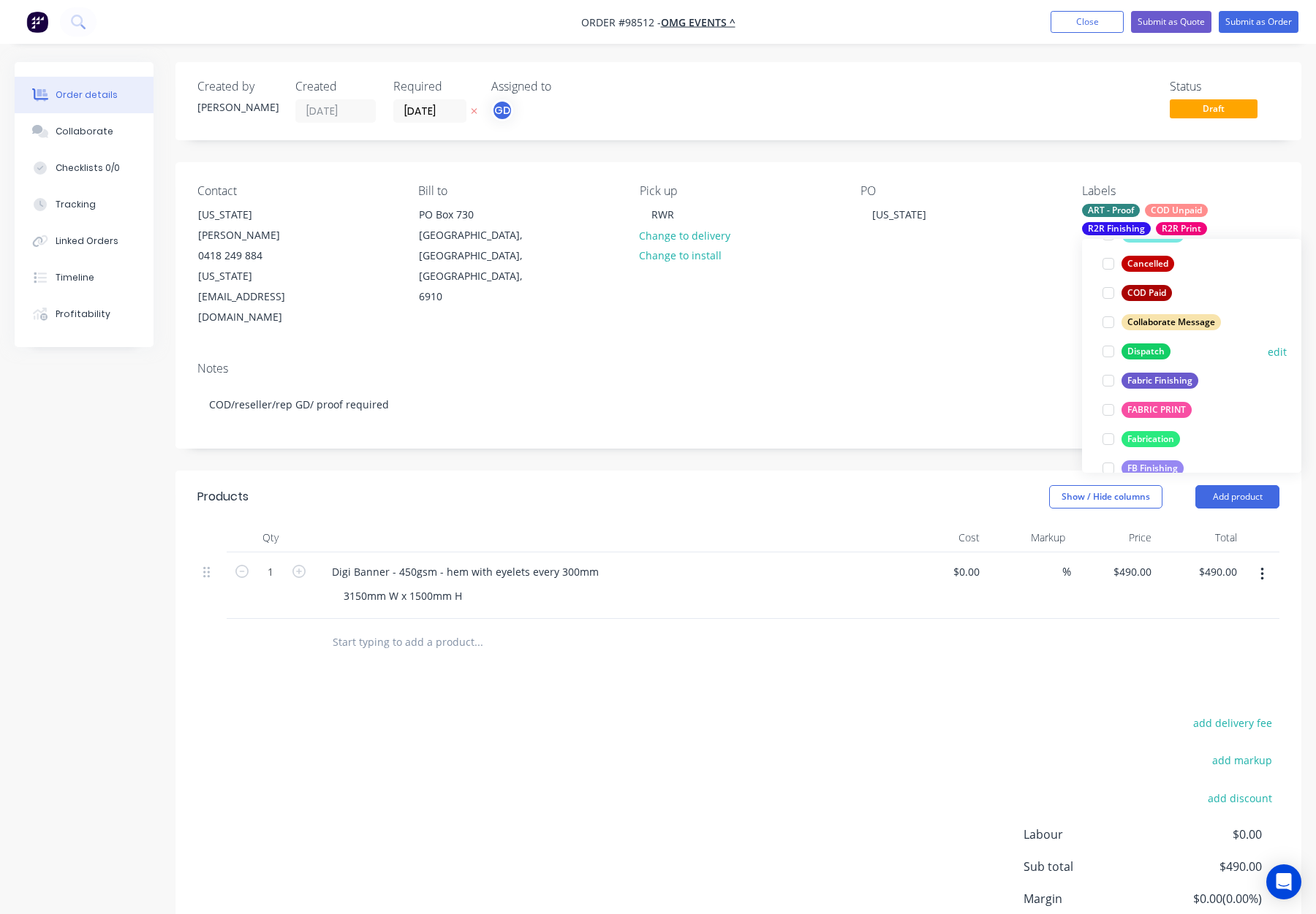
click at [1149, 345] on div "Dispatch" at bounding box center [1146, 351] width 49 height 16
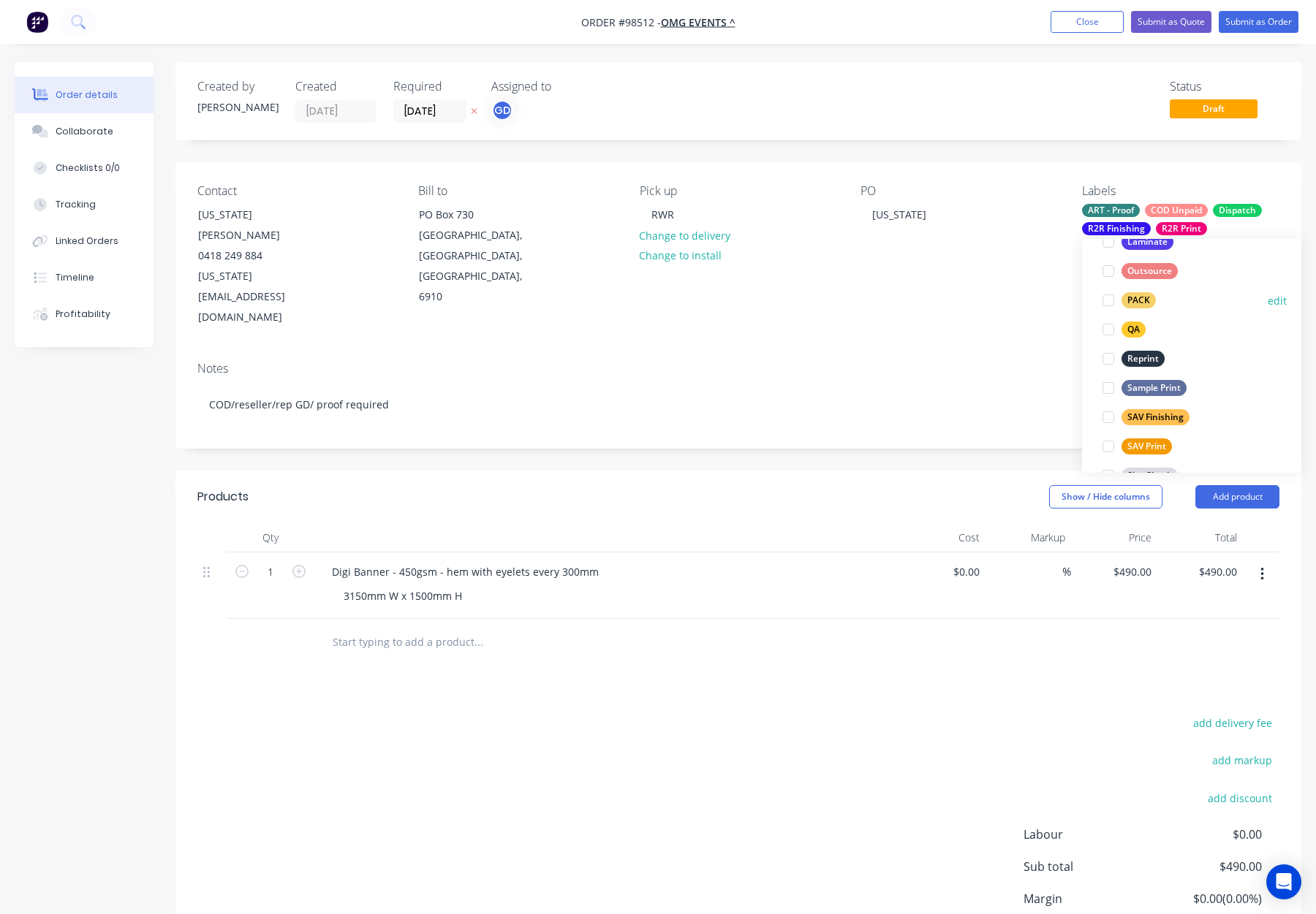
click at [1151, 297] on div "PACK" at bounding box center [1138, 300] width 34 height 16
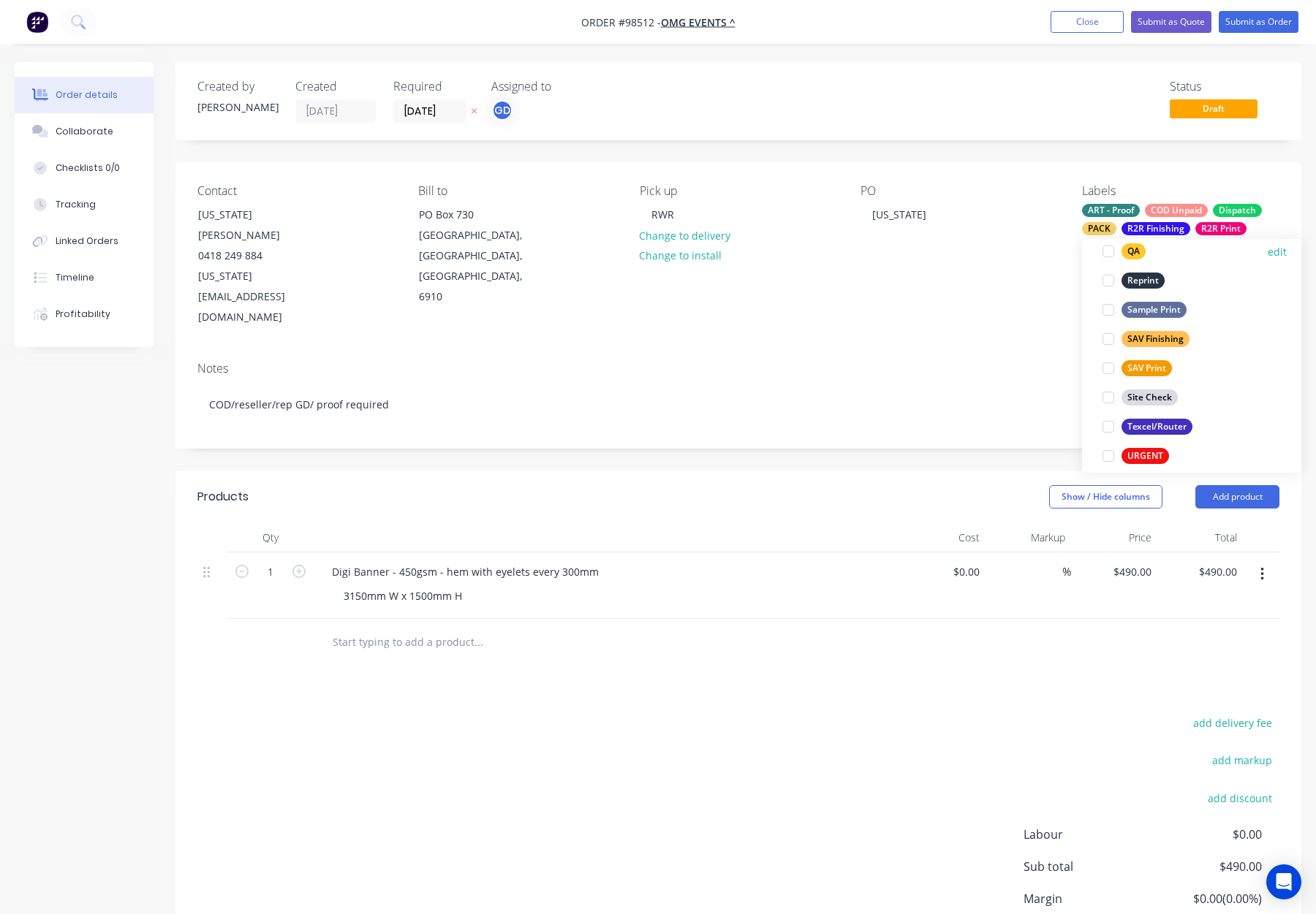
click at [1132, 255] on div "QA" at bounding box center [1134, 251] width 24 height 16
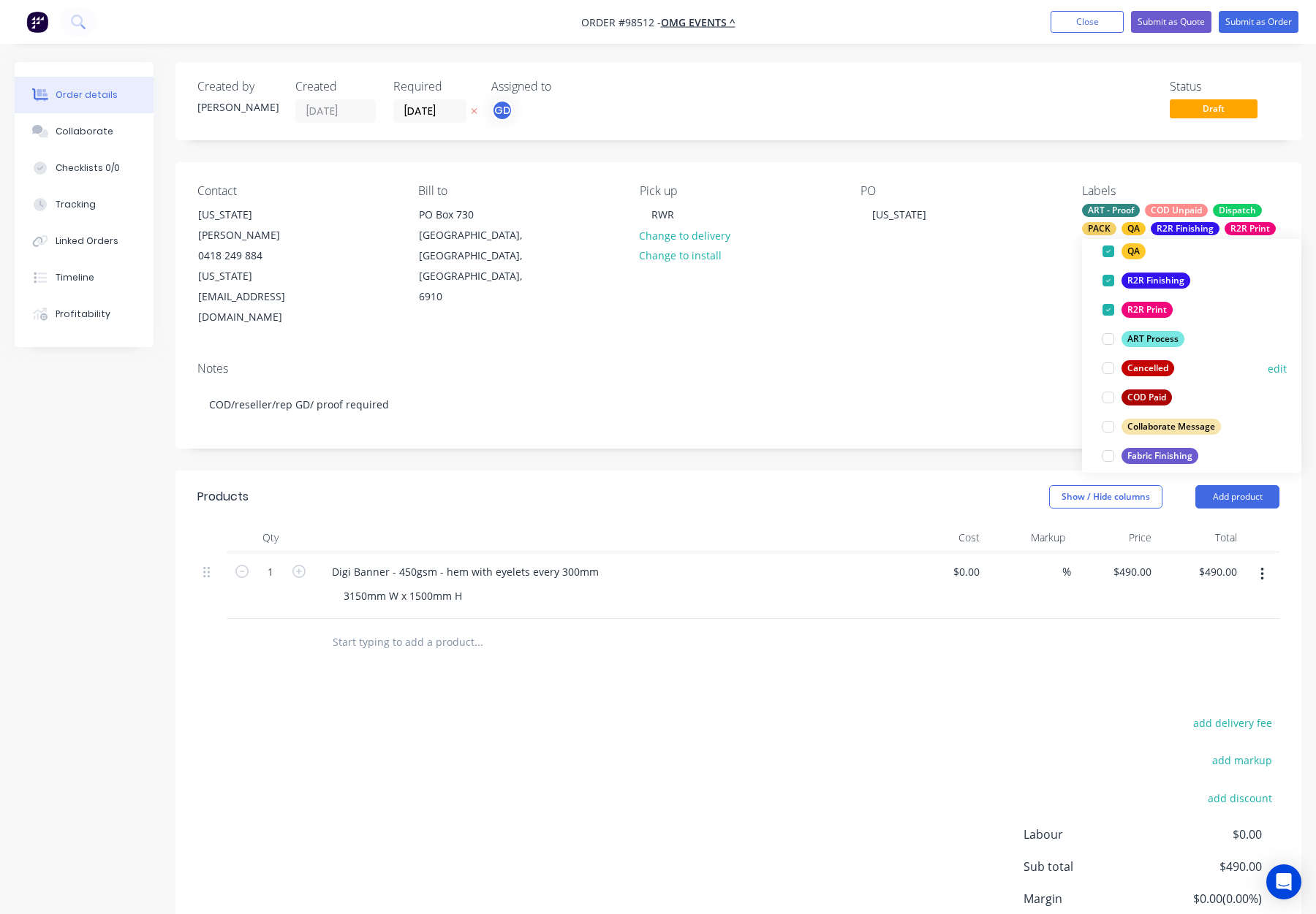
scroll to position [701, 0]
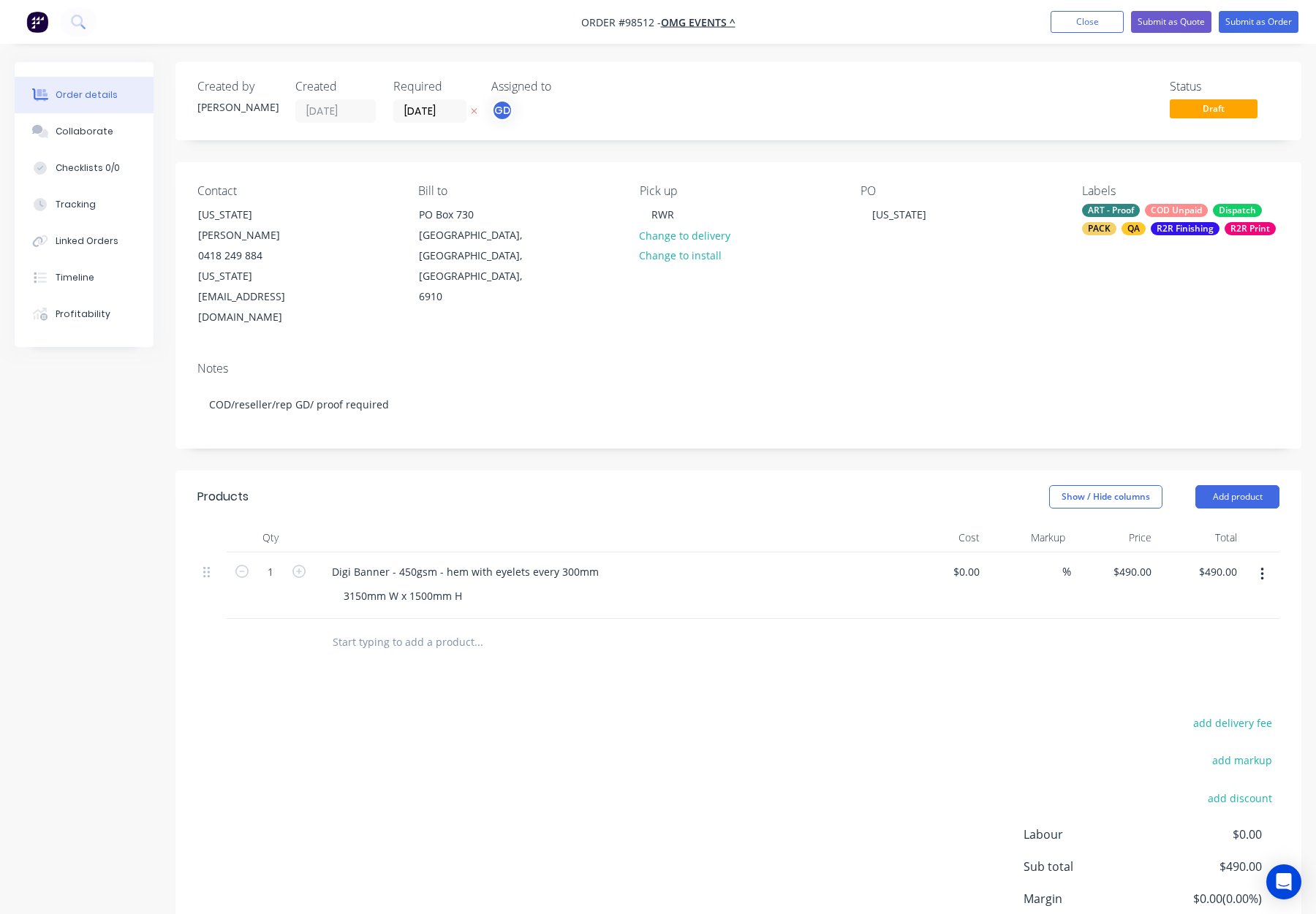
drag, startPoint x: 902, startPoint y: 292, endPoint x: 933, endPoint y: 307, distance: 34.4
click at [902, 350] on div "Notes COD/reseller/rep GD/ proof required" at bounding box center [738, 399] width 1126 height 98
click at [1261, 29] on button "Submit as Order" at bounding box center [1258, 21] width 80 height 22
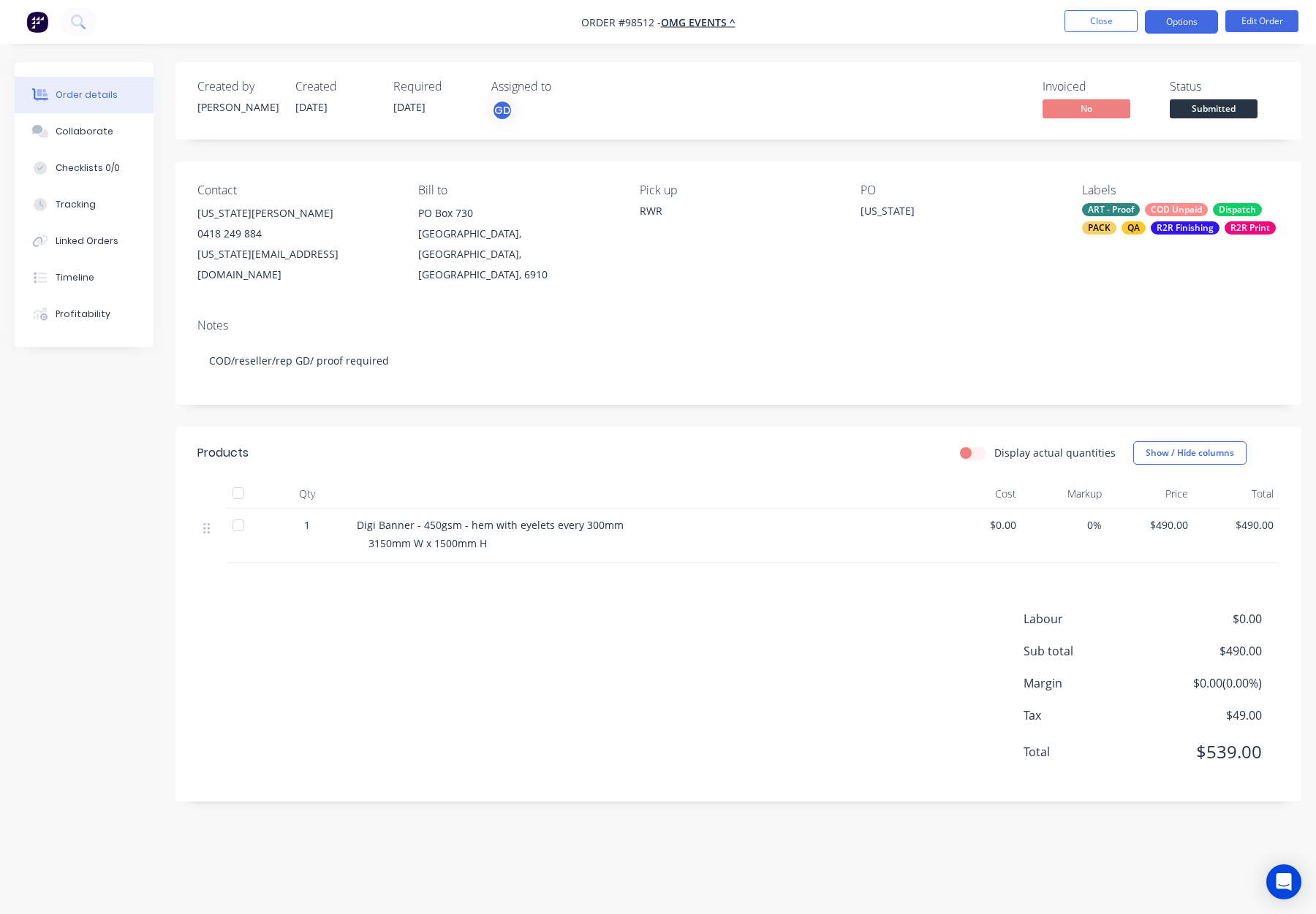
click at [1180, 24] on button "Options" at bounding box center [1182, 21] width 73 height 24
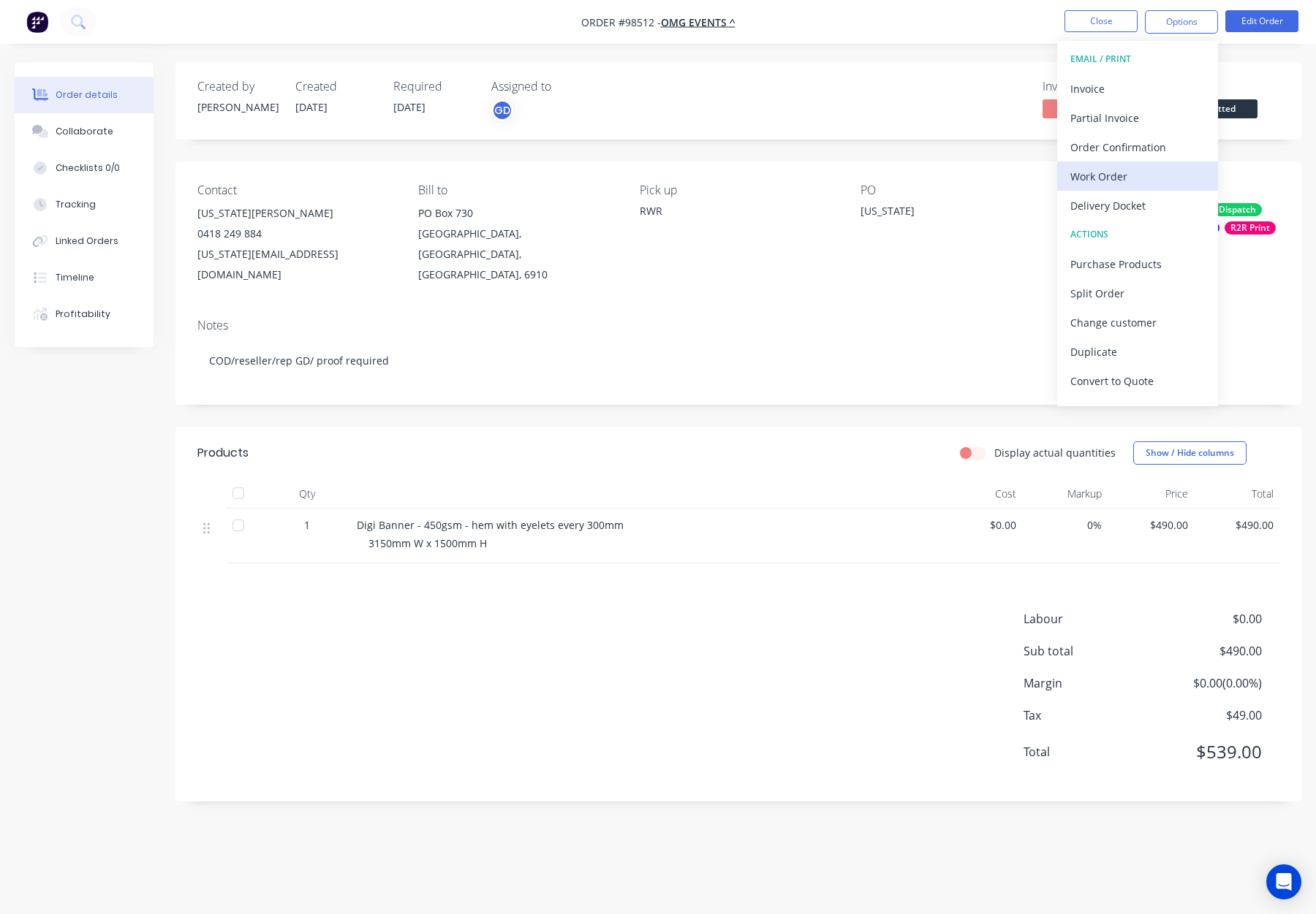
click at [1170, 162] on button "Work Order" at bounding box center [1138, 176] width 161 height 30
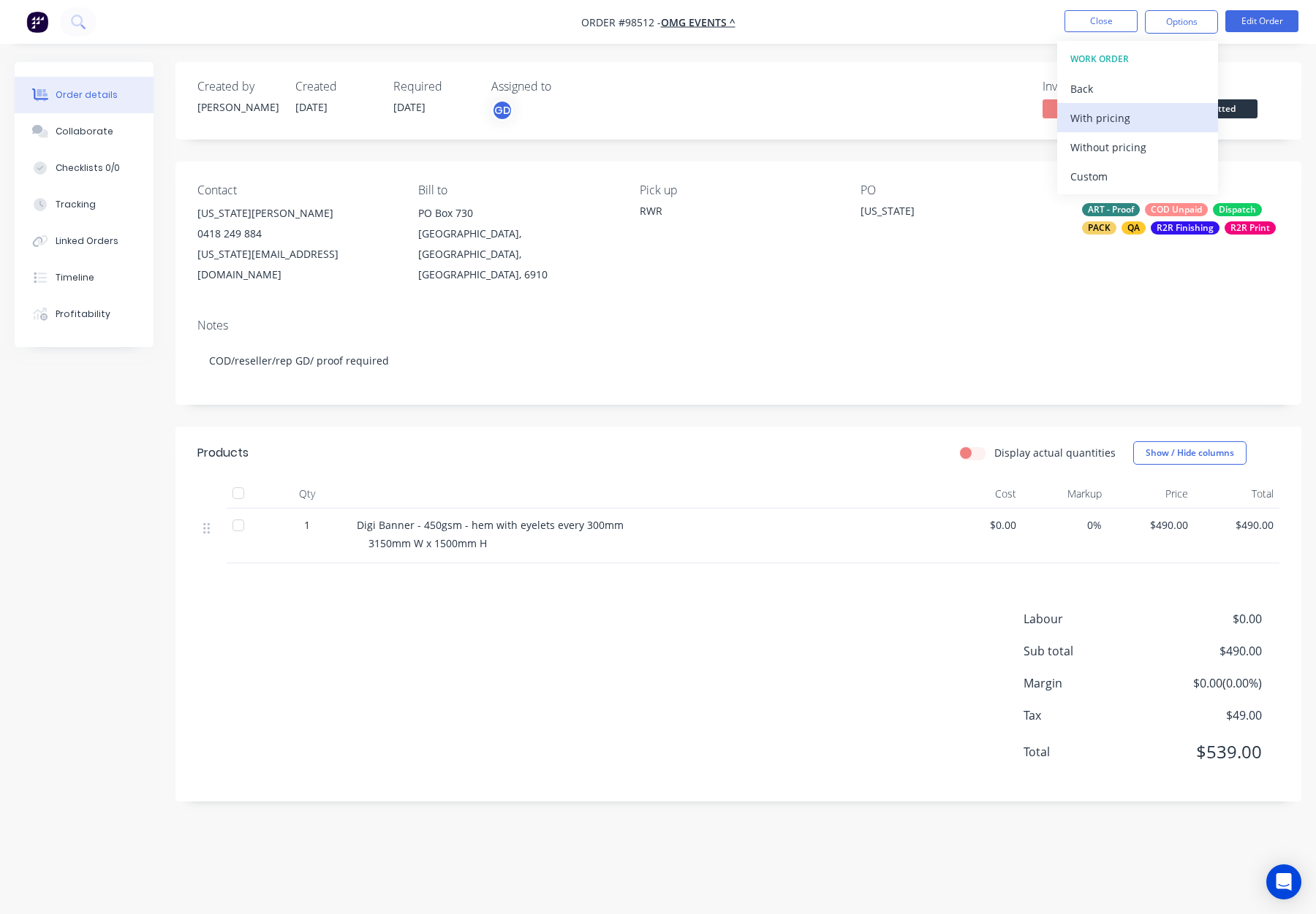
drag, startPoint x: 1170, startPoint y: 162, endPoint x: 1163, endPoint y: 131, distance: 31.8
click at [1165, 137] on div "Without pricing" at bounding box center [1138, 147] width 134 height 21
click at [1097, 30] on button "Close" at bounding box center [1101, 20] width 73 height 22
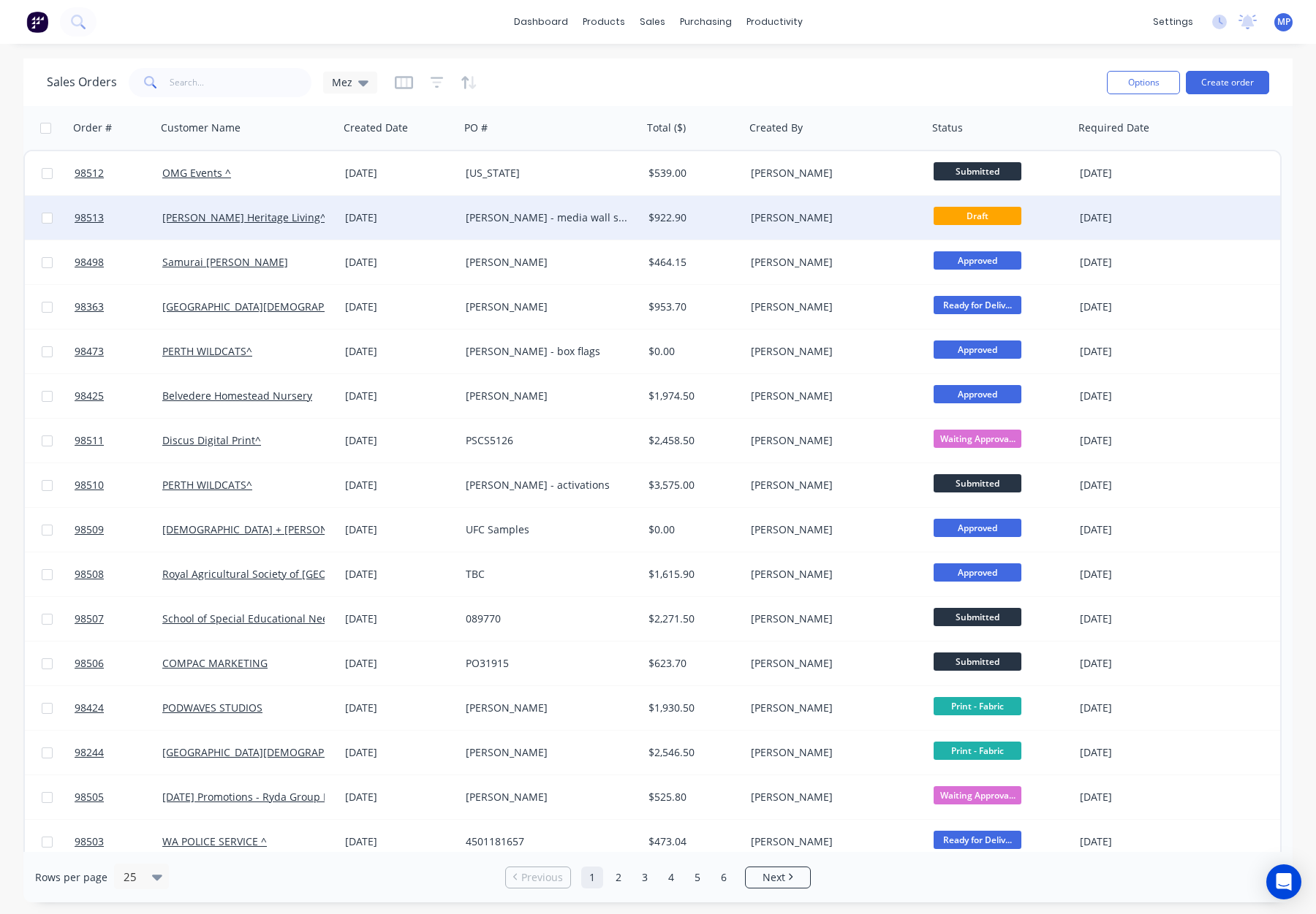
click at [818, 220] on div "[PERSON_NAME]" at bounding box center [832, 217] width 163 height 14
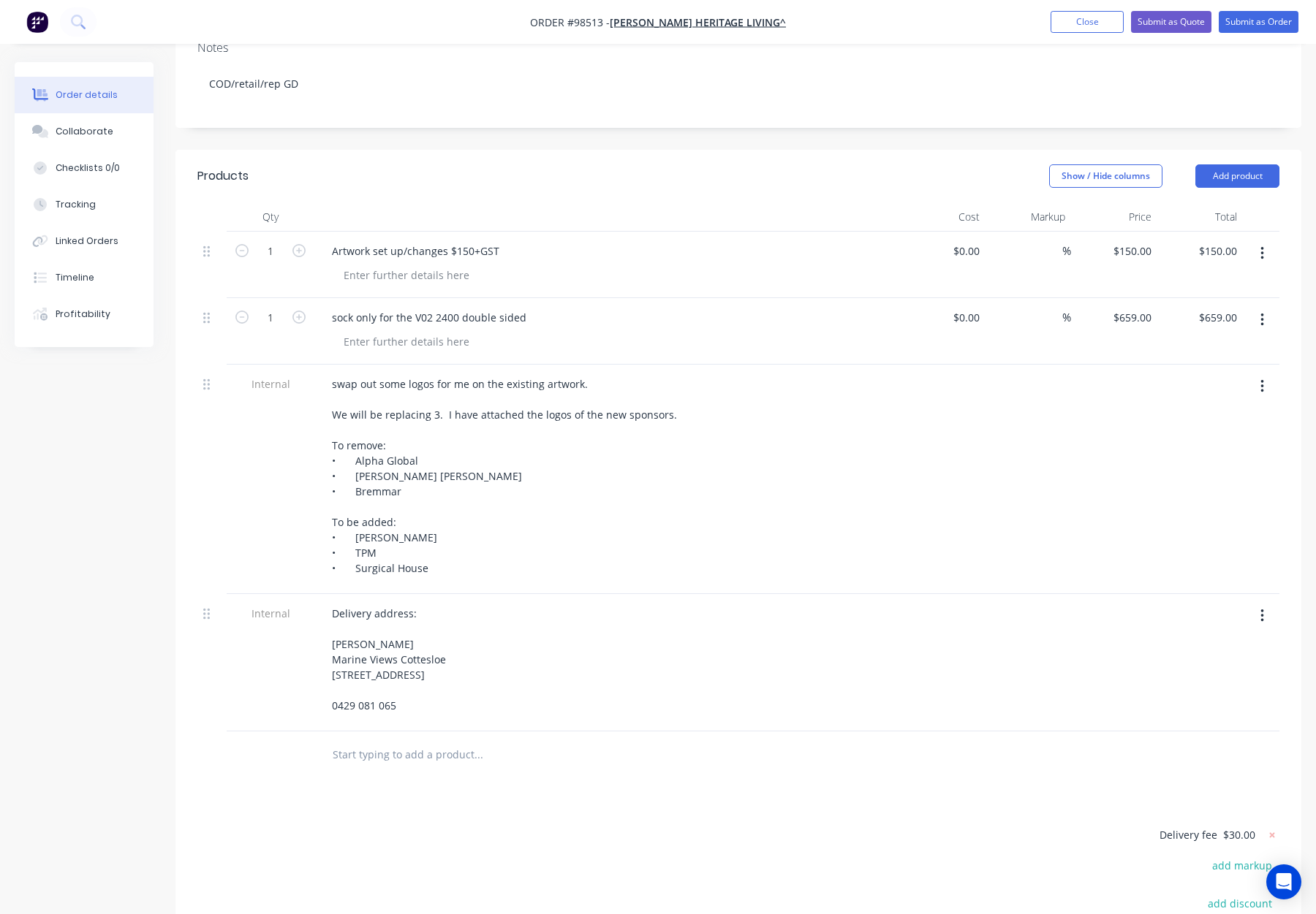
scroll to position [283, 0]
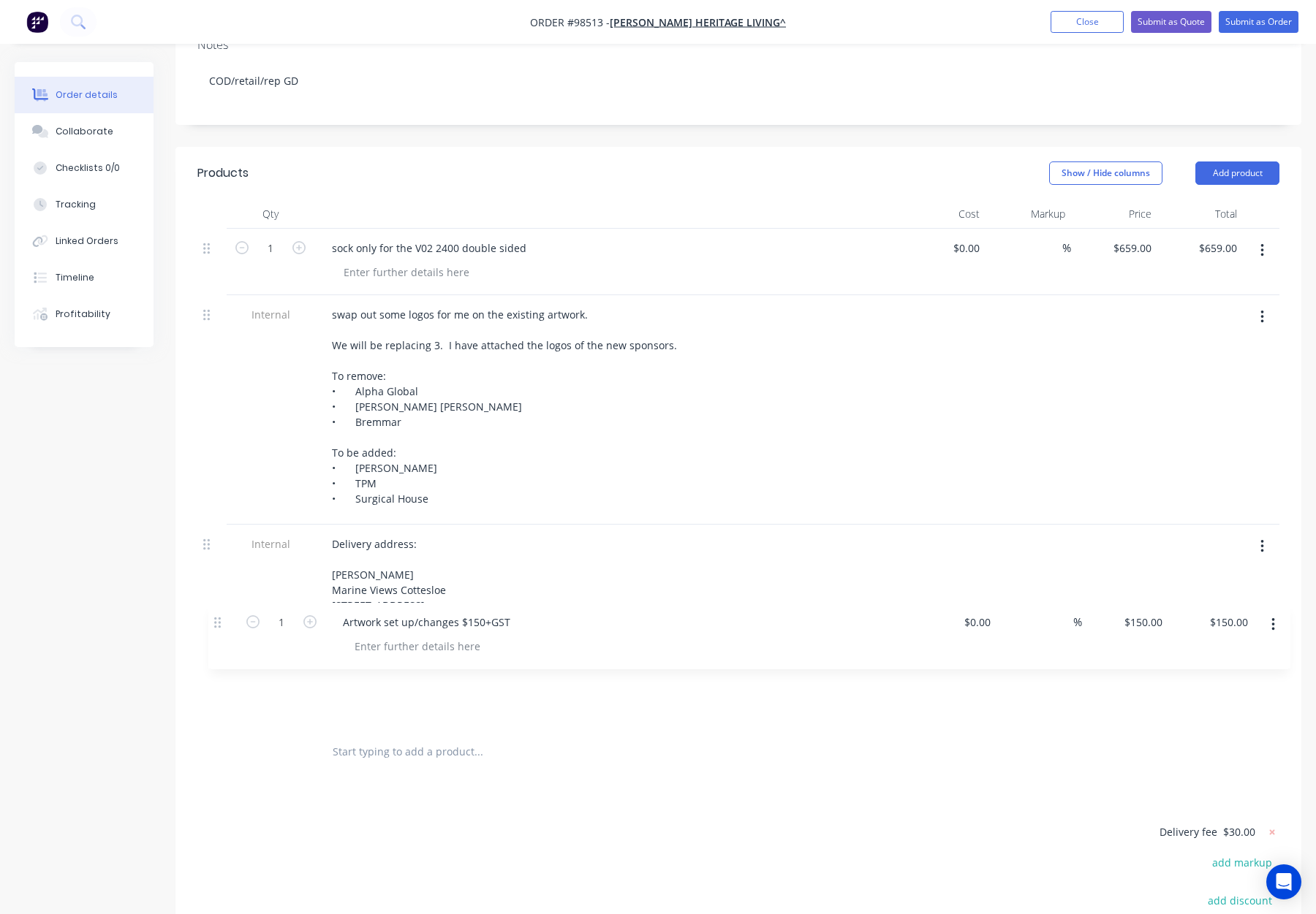
drag, startPoint x: 210, startPoint y: 227, endPoint x: 213, endPoint y: 626, distance: 399.0
click at [220, 632] on div "1 Artwork set up/changes $150+GST $0.00 $0.00 % $150.00 $150.00 $150.00 $150.00…" at bounding box center [738, 478] width 1082 height 500
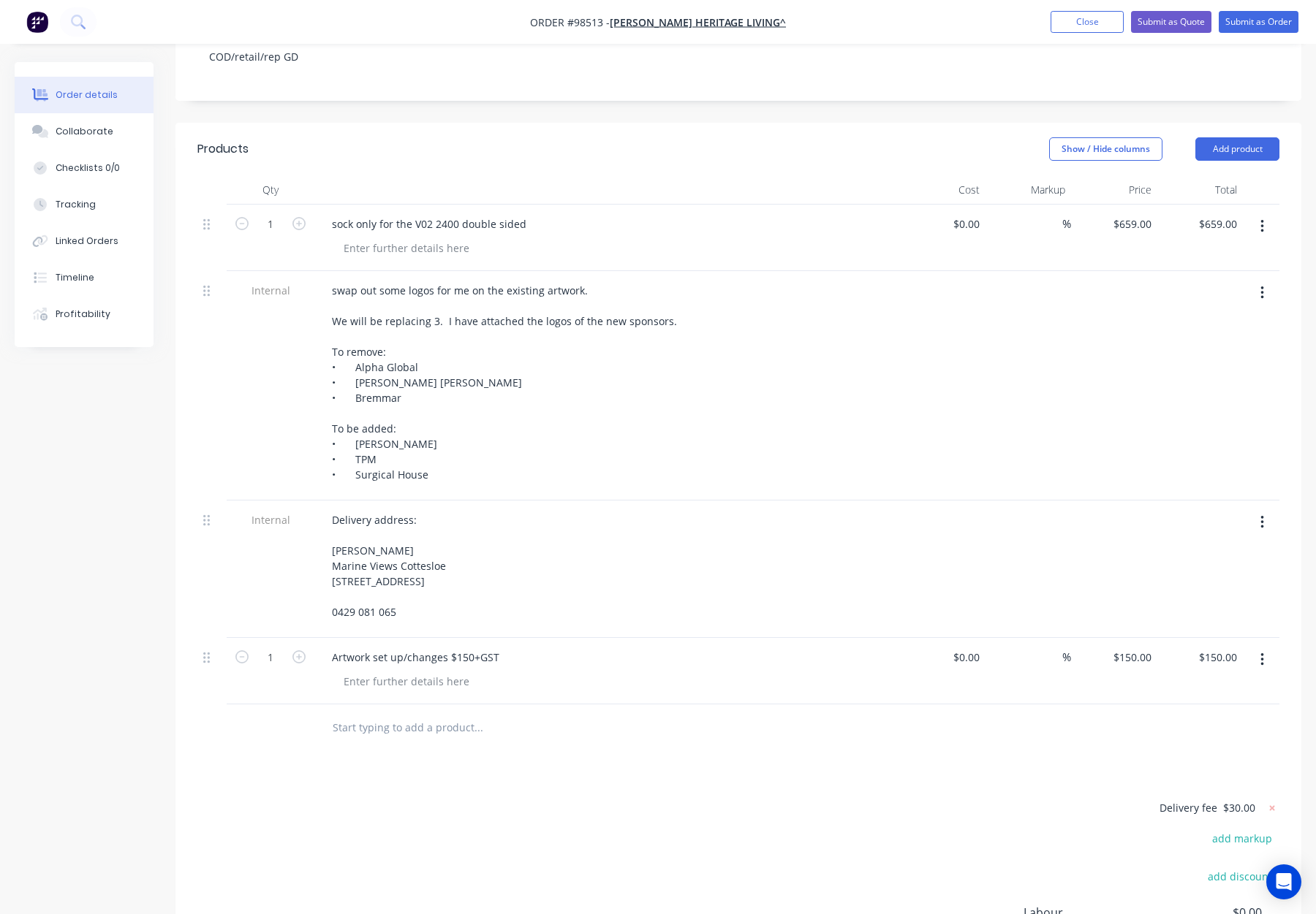
scroll to position [312, 0]
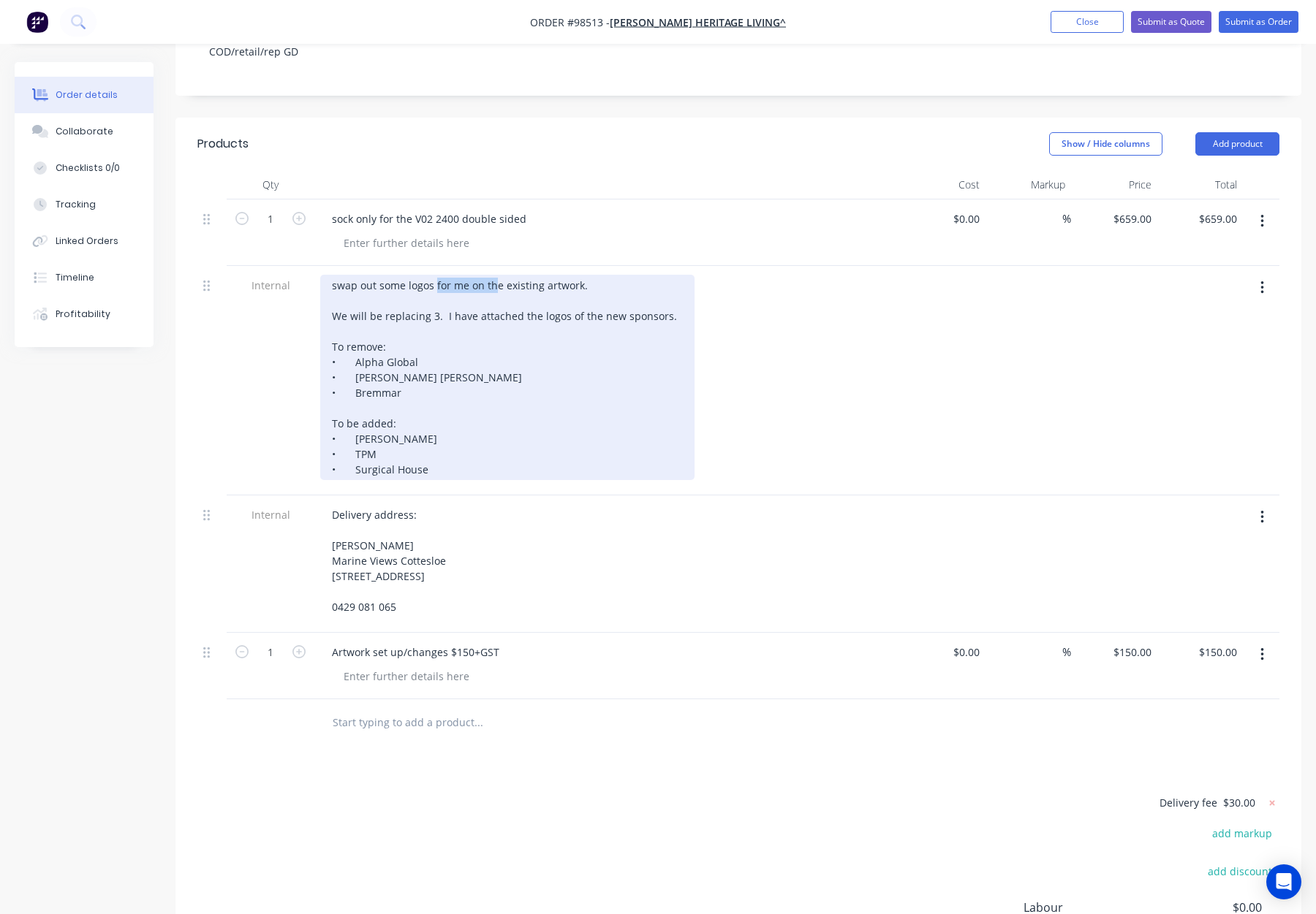
drag, startPoint x: 435, startPoint y: 263, endPoint x: 497, endPoint y: 265, distance: 62.0
click at [497, 275] on div "swap out some logos for me on the existing artwork. We will be replacing 3. I h…" at bounding box center [507, 377] width 374 height 206
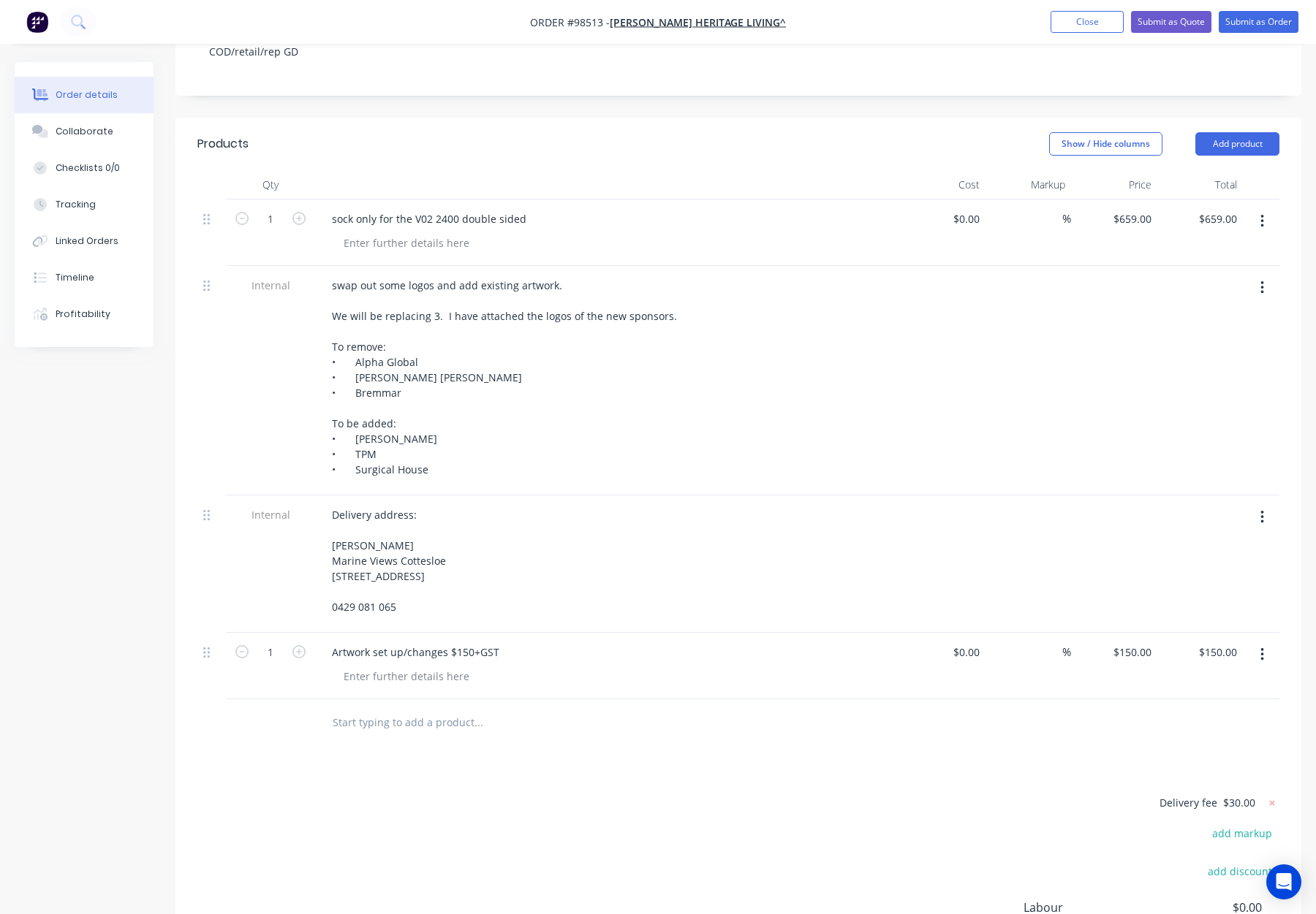
click at [780, 317] on div "swap out some logos and add existing artwork. We will be replacing 3. I have at…" at bounding box center [607, 377] width 573 height 206
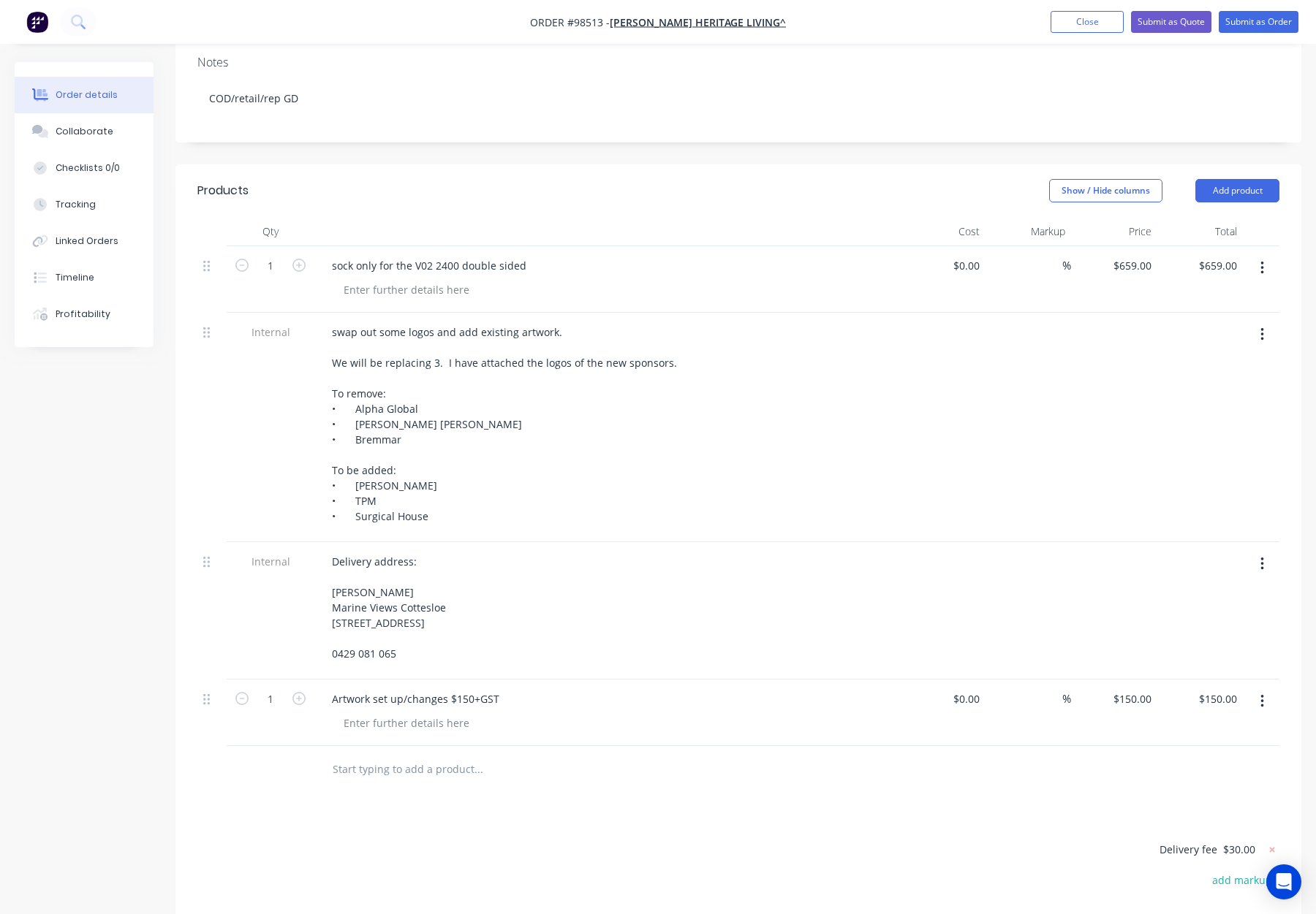
scroll to position [263, 0]
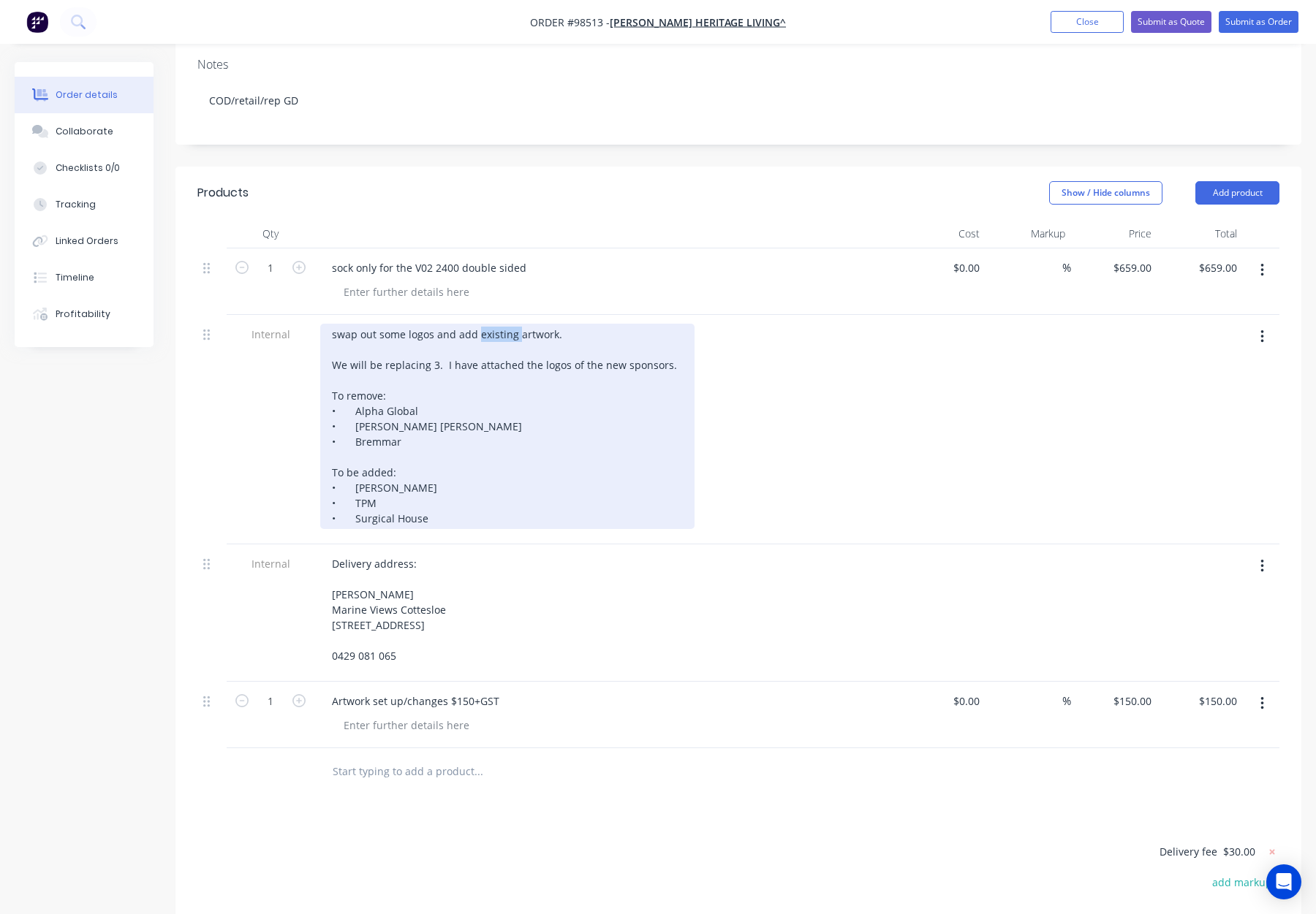
drag, startPoint x: 478, startPoint y: 314, endPoint x: 516, endPoint y: 317, distance: 38.1
click at [516, 324] on div "swap out some logos and add existing artwork. We will be replacing 3. I have at…" at bounding box center [507, 427] width 374 height 206
drag, startPoint x: 576, startPoint y: 314, endPoint x: 476, endPoint y: 314, distance: 100.0
click at [476, 324] on div "swap out some logos and add existing artwork. We will be replacing 3. I have at…" at bounding box center [507, 427] width 374 height 206
drag, startPoint x: 587, startPoint y: 315, endPoint x: 455, endPoint y: 316, distance: 132.0
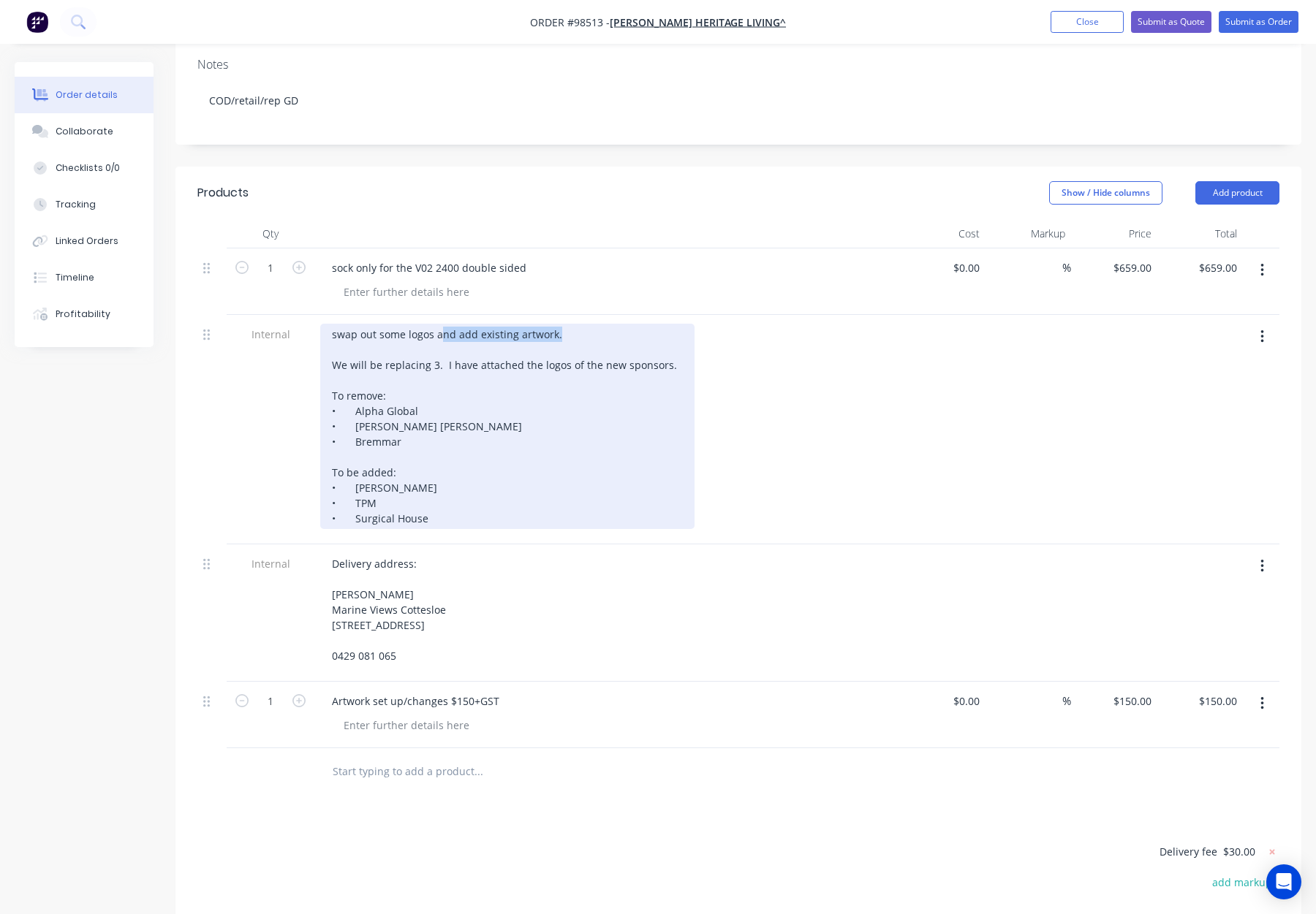
click at [440, 324] on div "swap out some logos and add existing artwork. We will be replacing 3. I have at…" at bounding box center [507, 427] width 374 height 206
click at [472, 324] on div "swap out some logos and add existing artwork. We will be replacing 3. I have at…" at bounding box center [507, 427] width 374 height 206
drag, startPoint x: 568, startPoint y: 316, endPoint x: 476, endPoint y: 314, distance: 92.0
click at [476, 324] on div "swap out some logos and add existing artwork. We will be replacing 3. I have at…" at bounding box center [507, 427] width 374 height 206
click at [491, 329] on div "swap out some logos and add others We will be replacing 3. I have attached the …" at bounding box center [507, 427] width 374 height 206
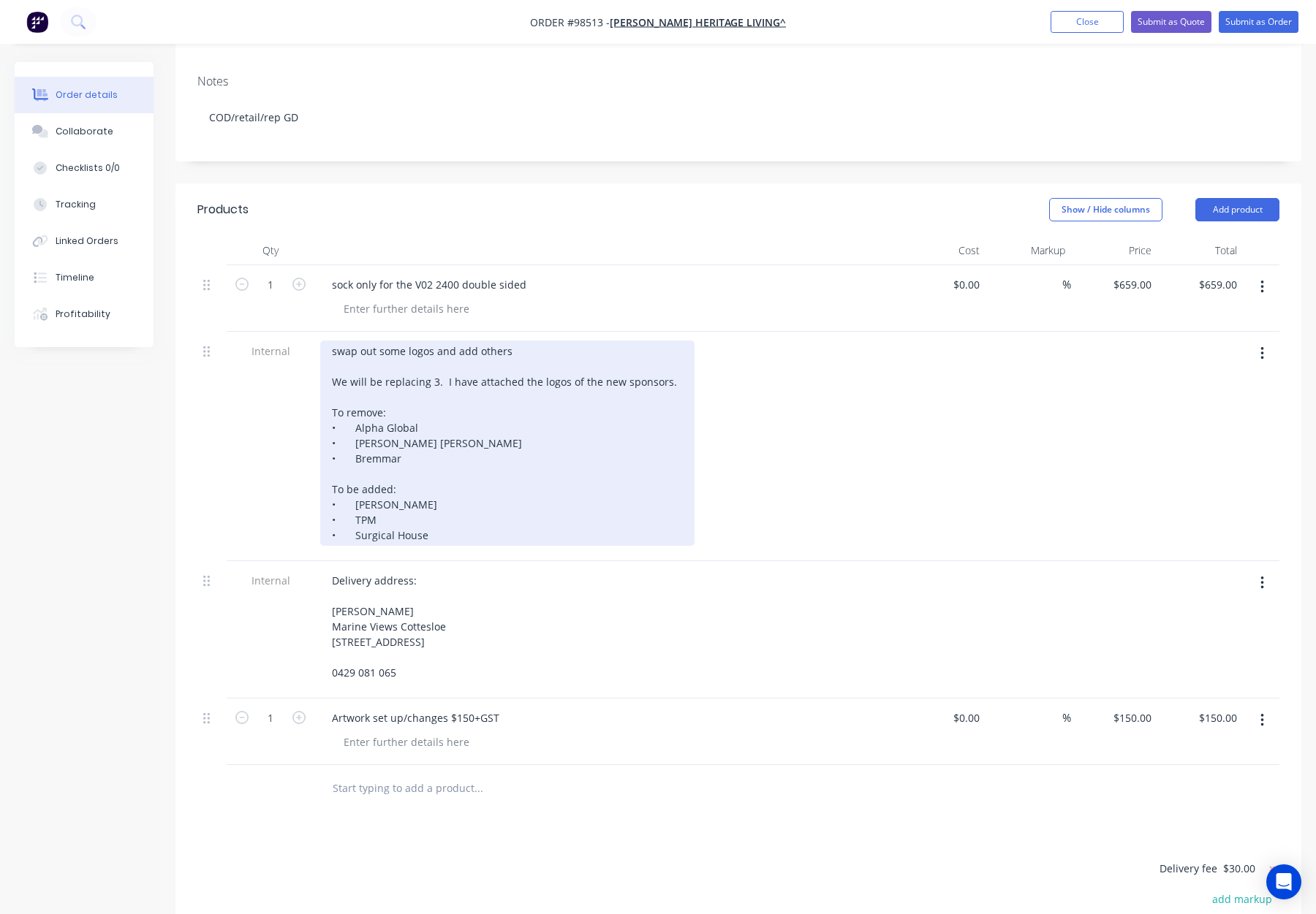
scroll to position [239, 0]
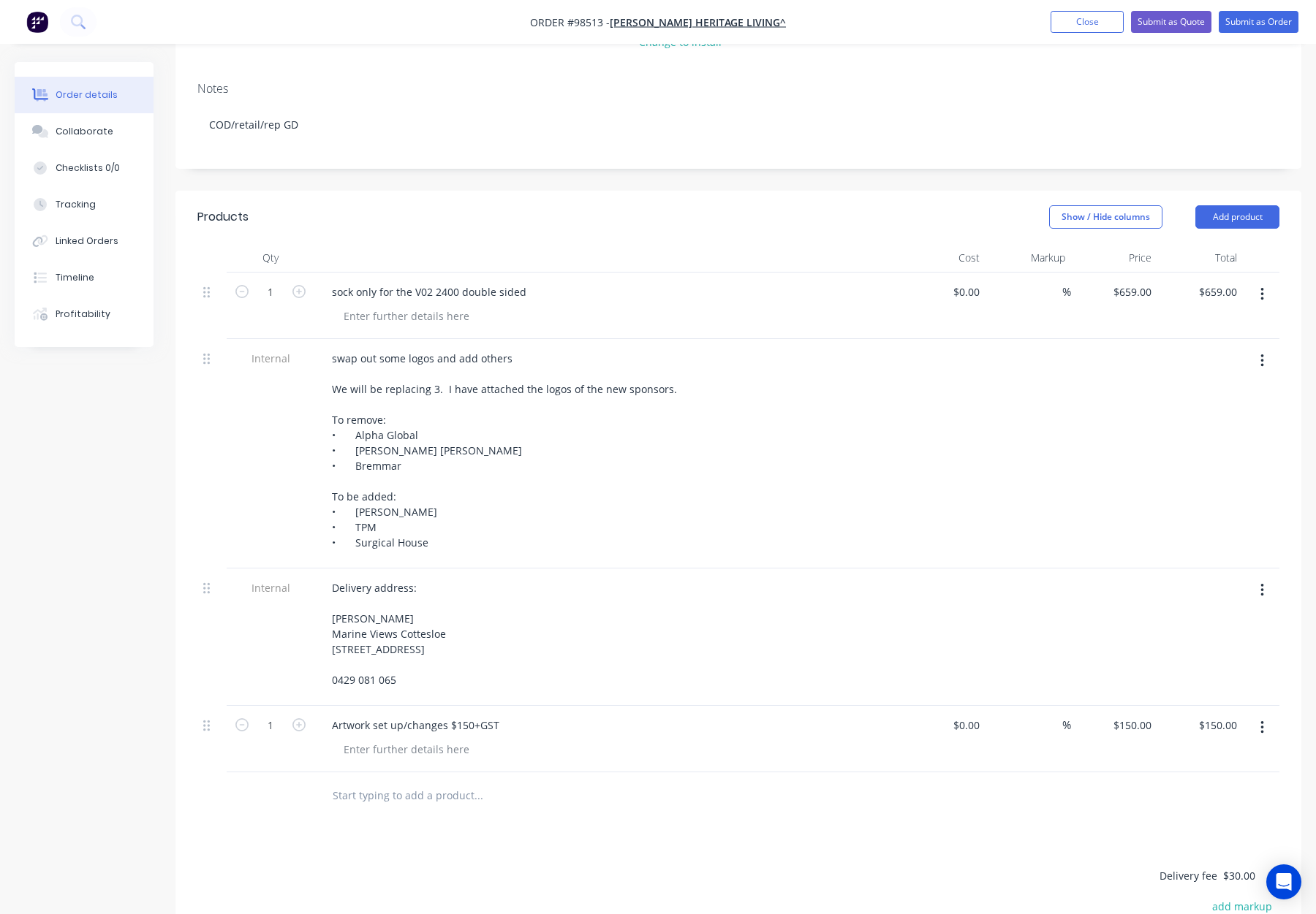
click at [437, 221] on header "Products Show / Hide columns Add product" at bounding box center [738, 216] width 1126 height 52
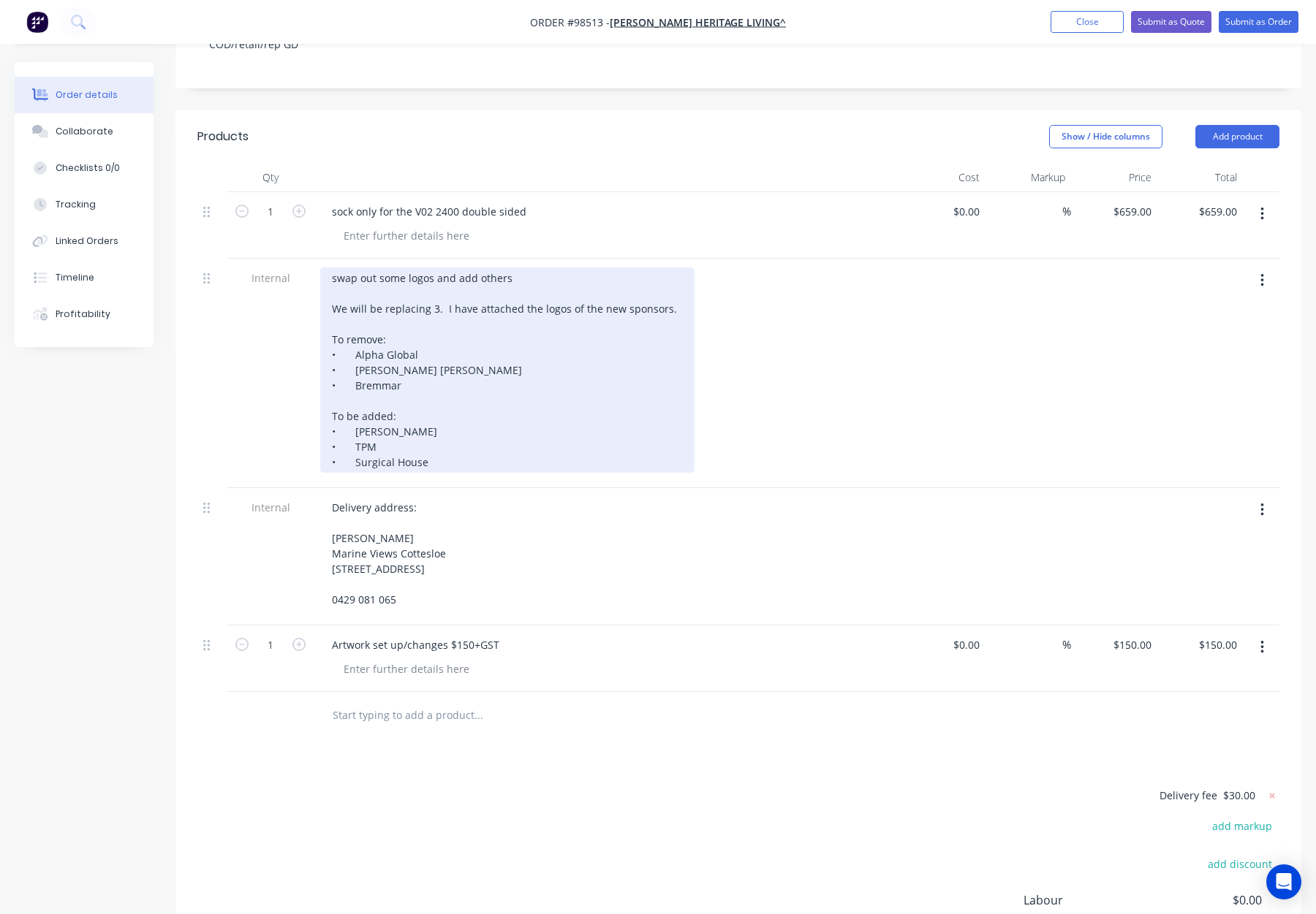
scroll to position [329, 0]
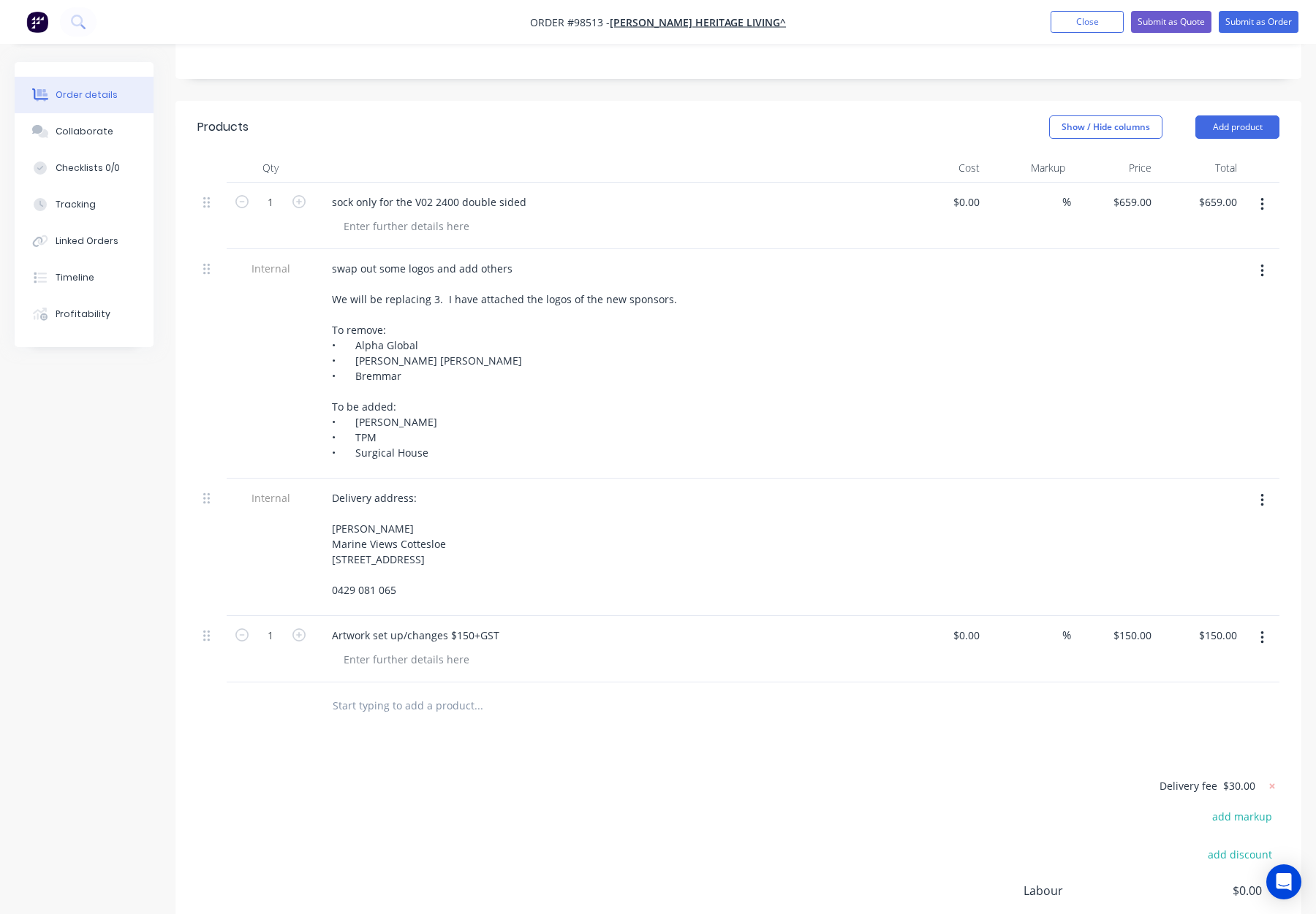
click at [355, 692] on input "text" at bounding box center [478, 706] width 292 height 30
type input "V02"
click at [651, 796] on div "Vario - Print Name VARIO Straight V02 ECO 240 Print UOM EA-Each Default Price Q…" at bounding box center [557, 845] width 439 height 148
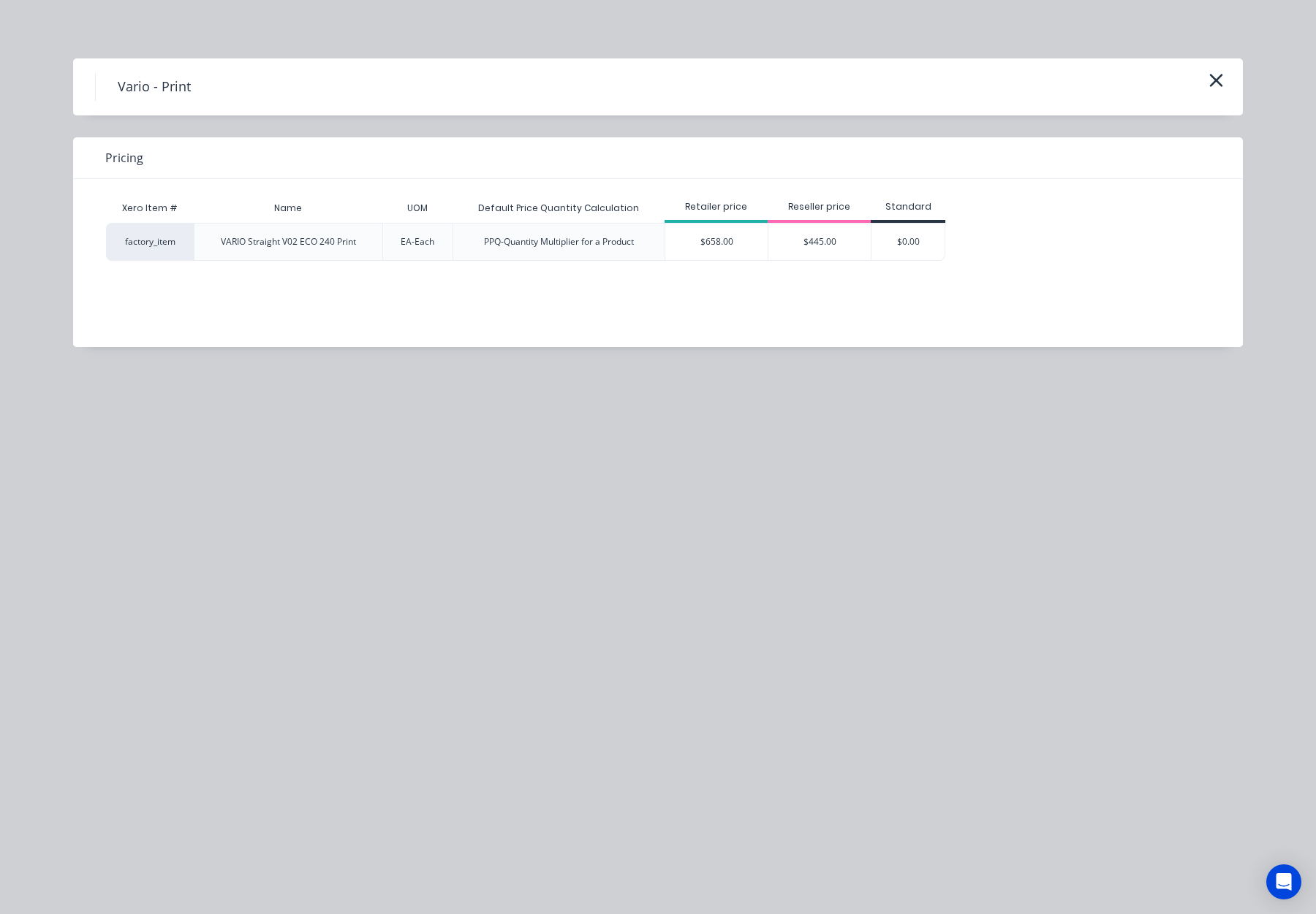
click at [731, 251] on div "$658.00" at bounding box center [716, 242] width 103 height 36
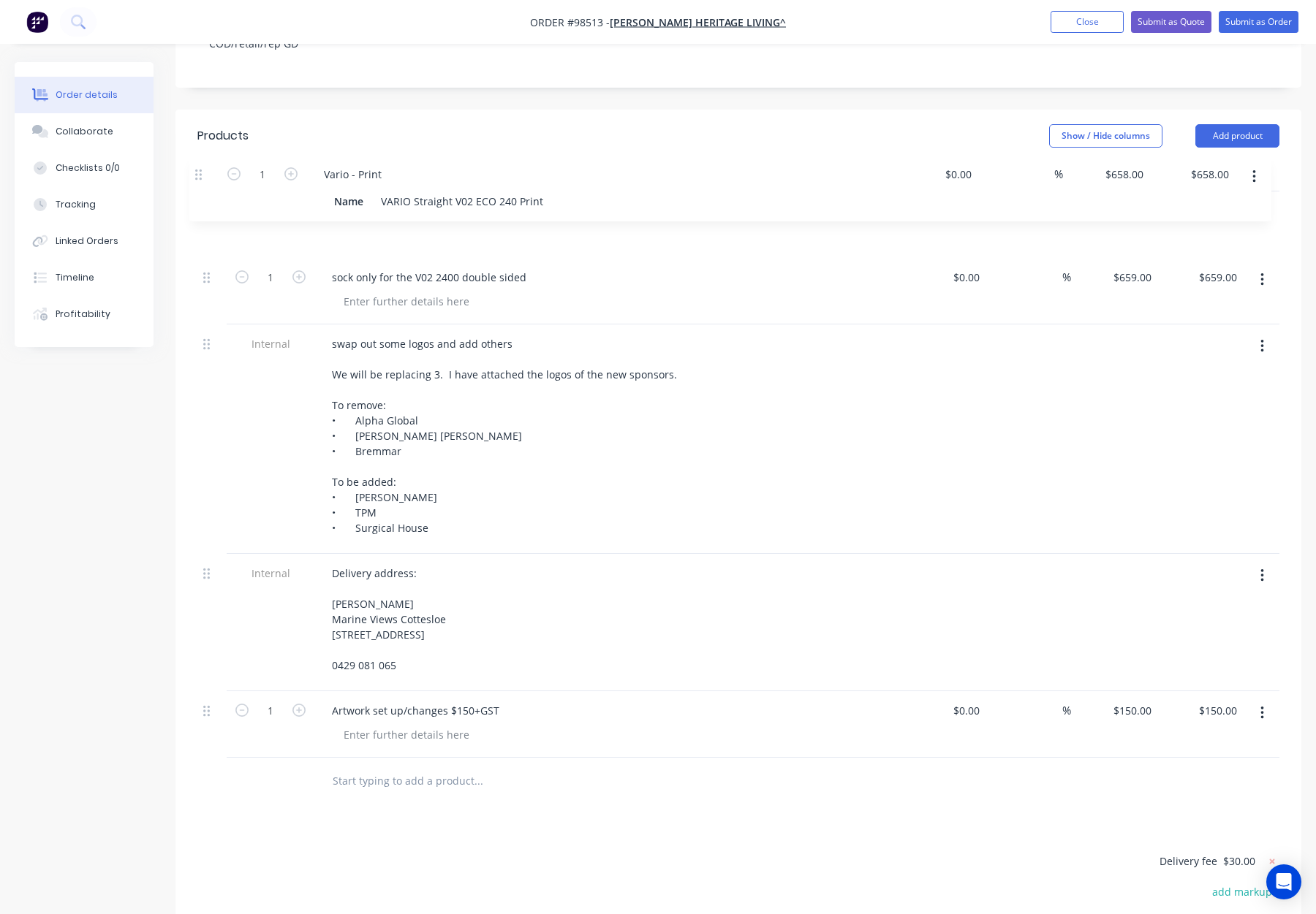
drag, startPoint x: 208, startPoint y: 679, endPoint x: 199, endPoint y: 167, distance: 512.1
click at [199, 167] on div "Qty Cost Markup Price Total 1 sock only for the V02 2400 double sided $0.00 $0.…" at bounding box center [738, 460] width 1082 height 596
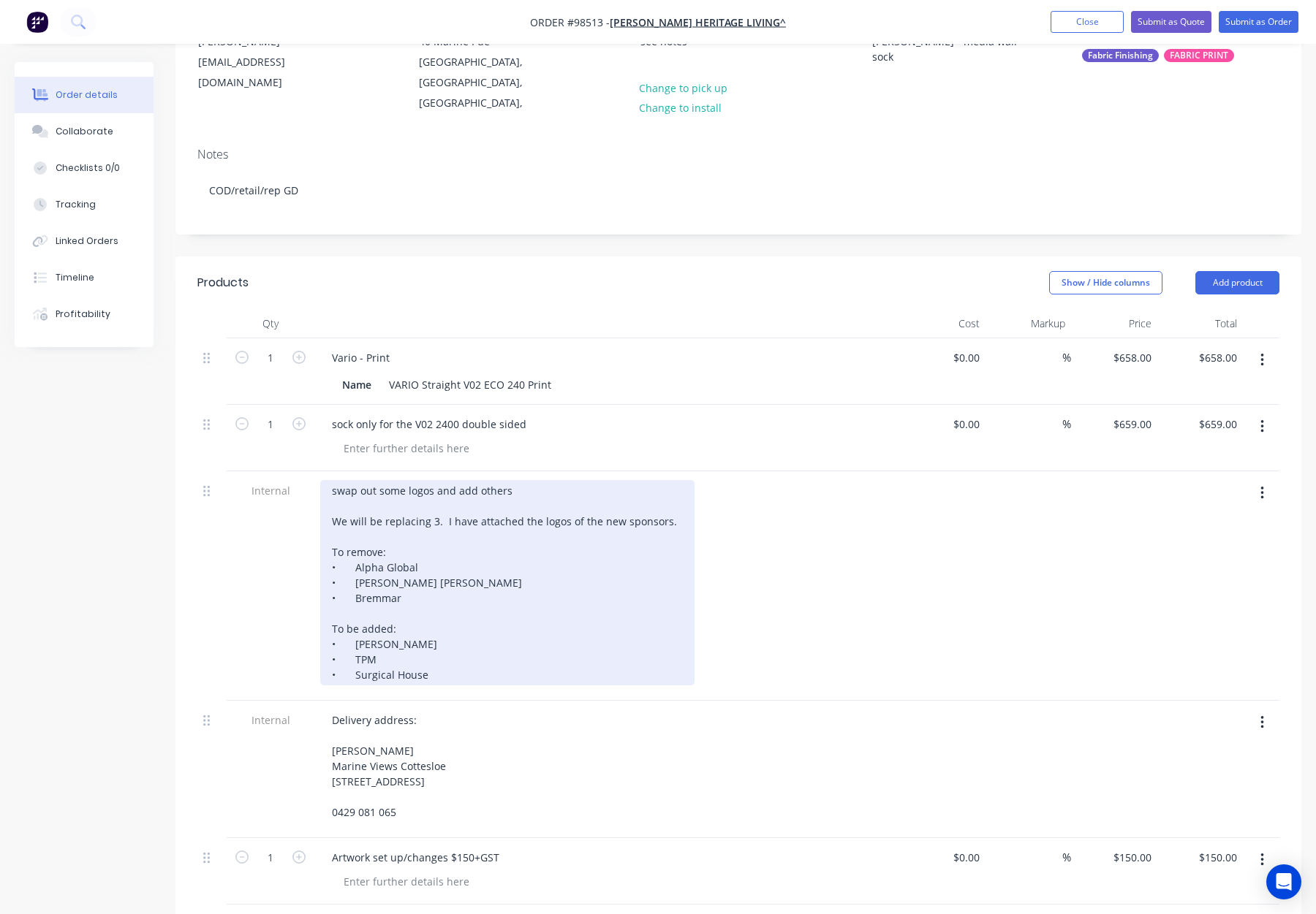
scroll to position [160, 0]
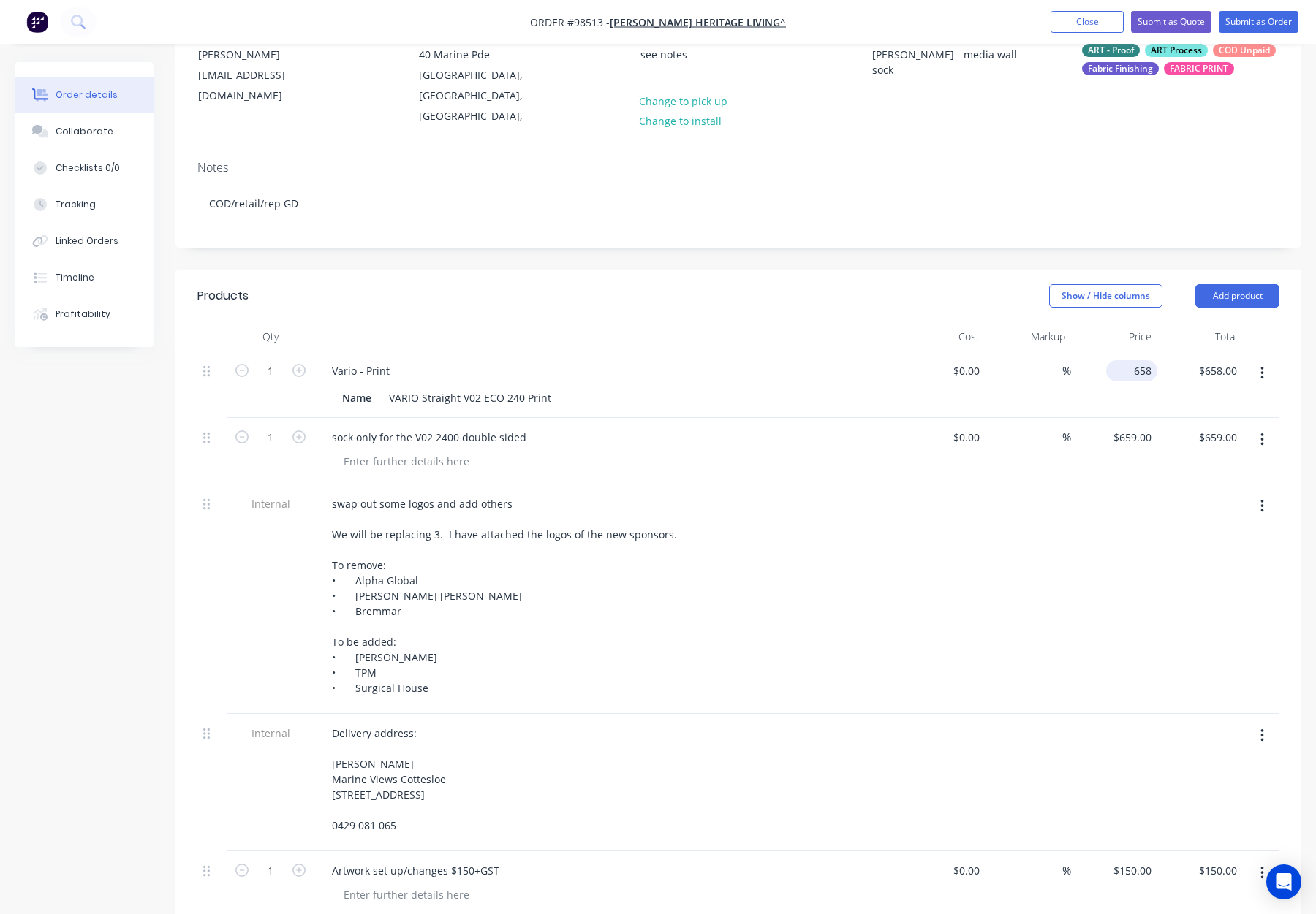
click at [1128, 361] on div "658 $658.00" at bounding box center [1131, 371] width 51 height 21
type input "$659.00"
click at [772, 384] on div "Name VARIO Straight V02 ECO 240 Print" at bounding box center [607, 396] width 573 height 24
drag, startPoint x: 737, startPoint y: 273, endPoint x: 750, endPoint y: 290, distance: 21.4
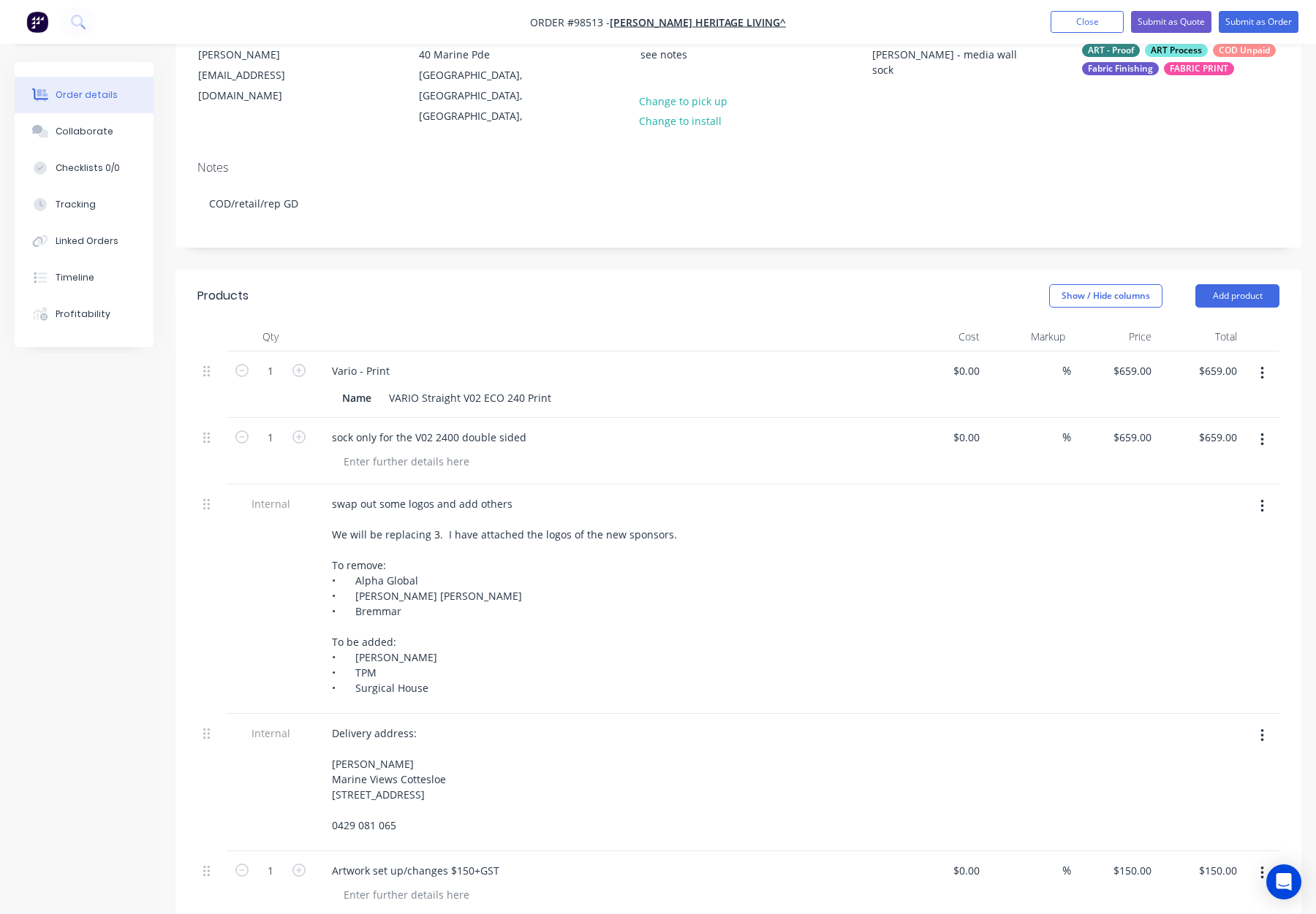
click at [737, 285] on div "Show / Hide columns Add product" at bounding box center [854, 296] width 852 height 24
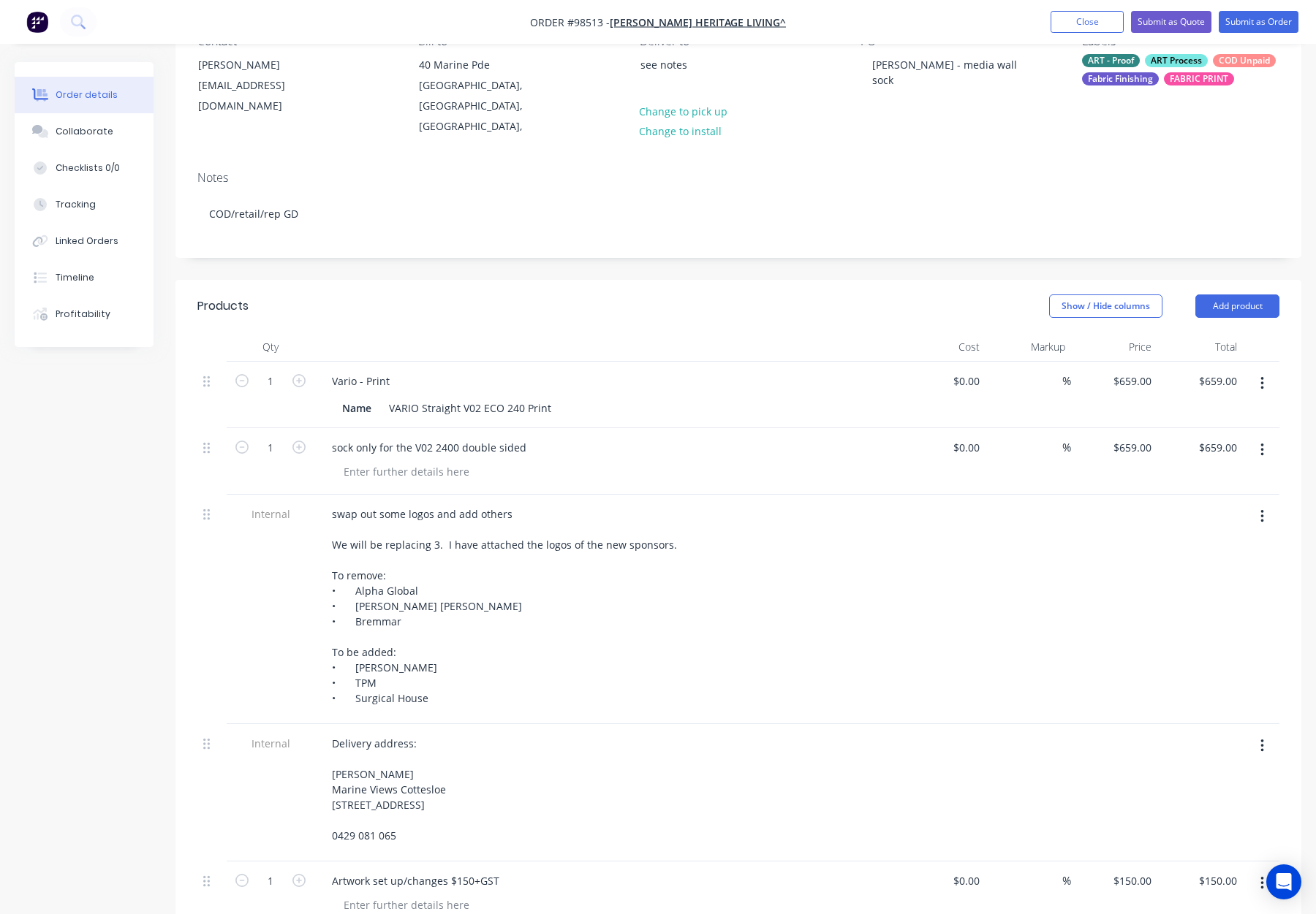
scroll to position [254, 0]
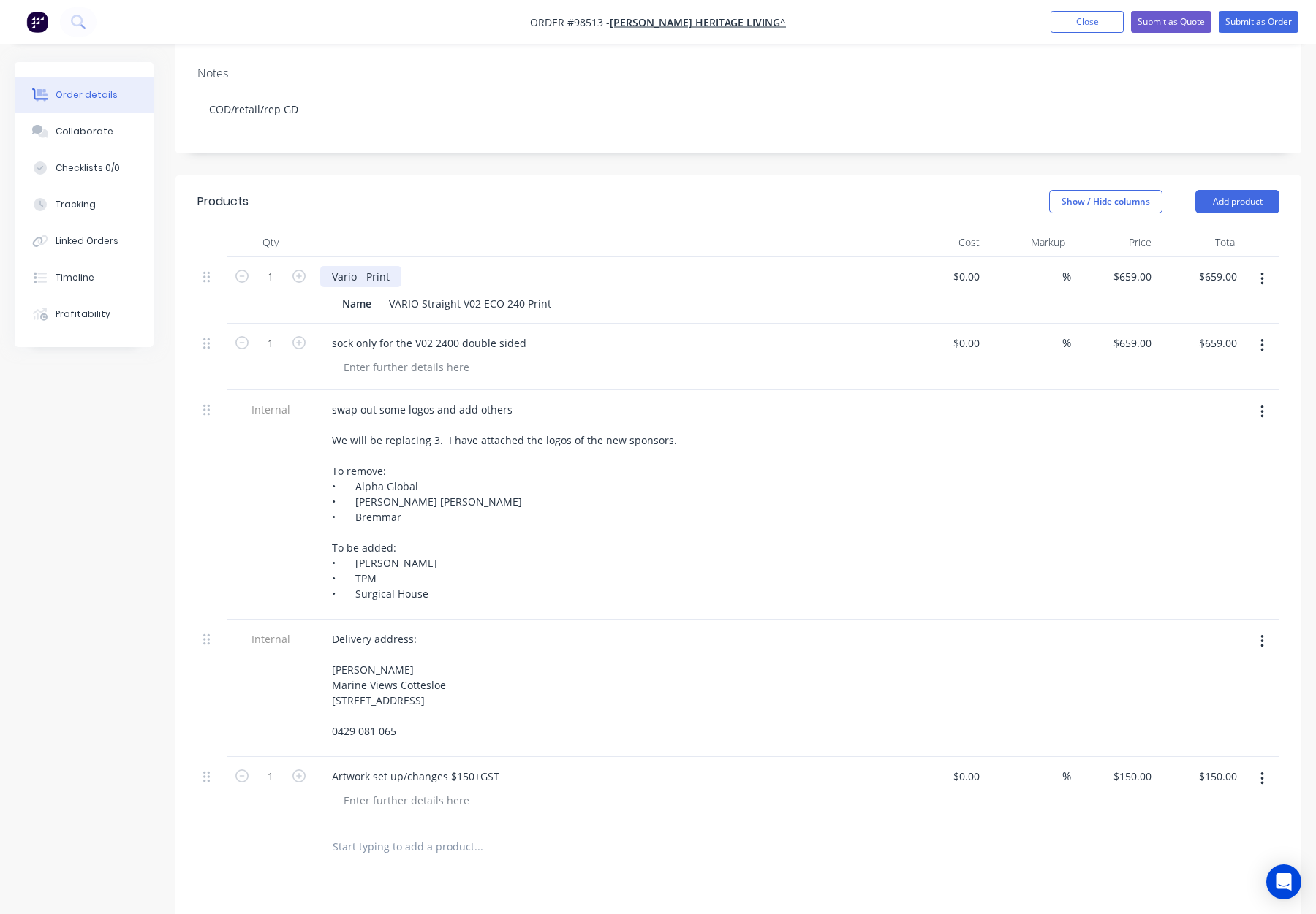
click at [391, 266] on div "Vario - Print" at bounding box center [361, 276] width 81 height 21
click at [726, 190] on div "Show / Hide columns Add product" at bounding box center [854, 201] width 852 height 24
click at [1255, 333] on button "button" at bounding box center [1262, 345] width 34 height 27
click at [1181, 462] on div "Delete" at bounding box center [1210, 472] width 112 height 21
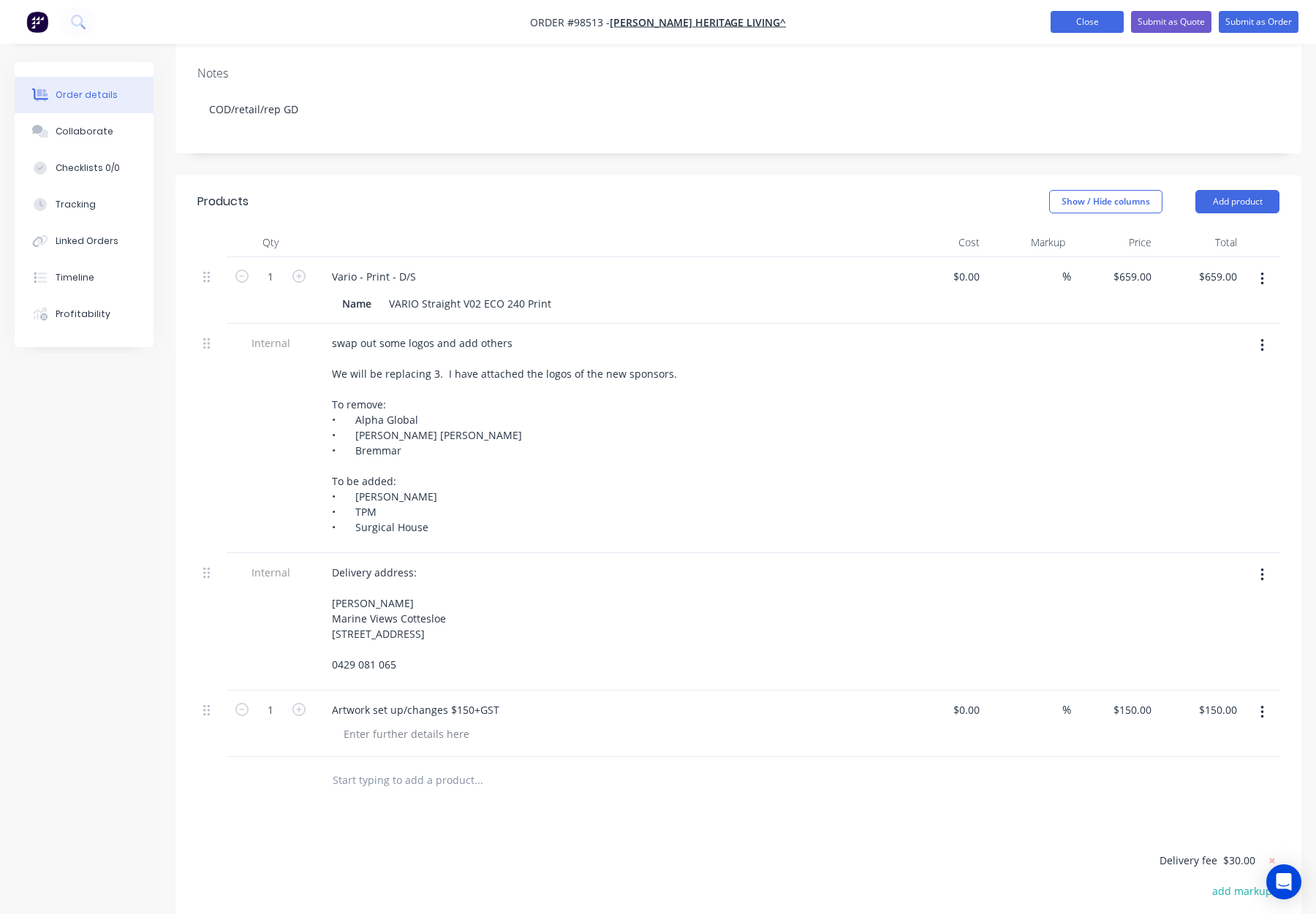
click at [1079, 19] on button "Close" at bounding box center [1087, 21] width 73 height 22
